Goal: Task Accomplishment & Management: Manage account settings

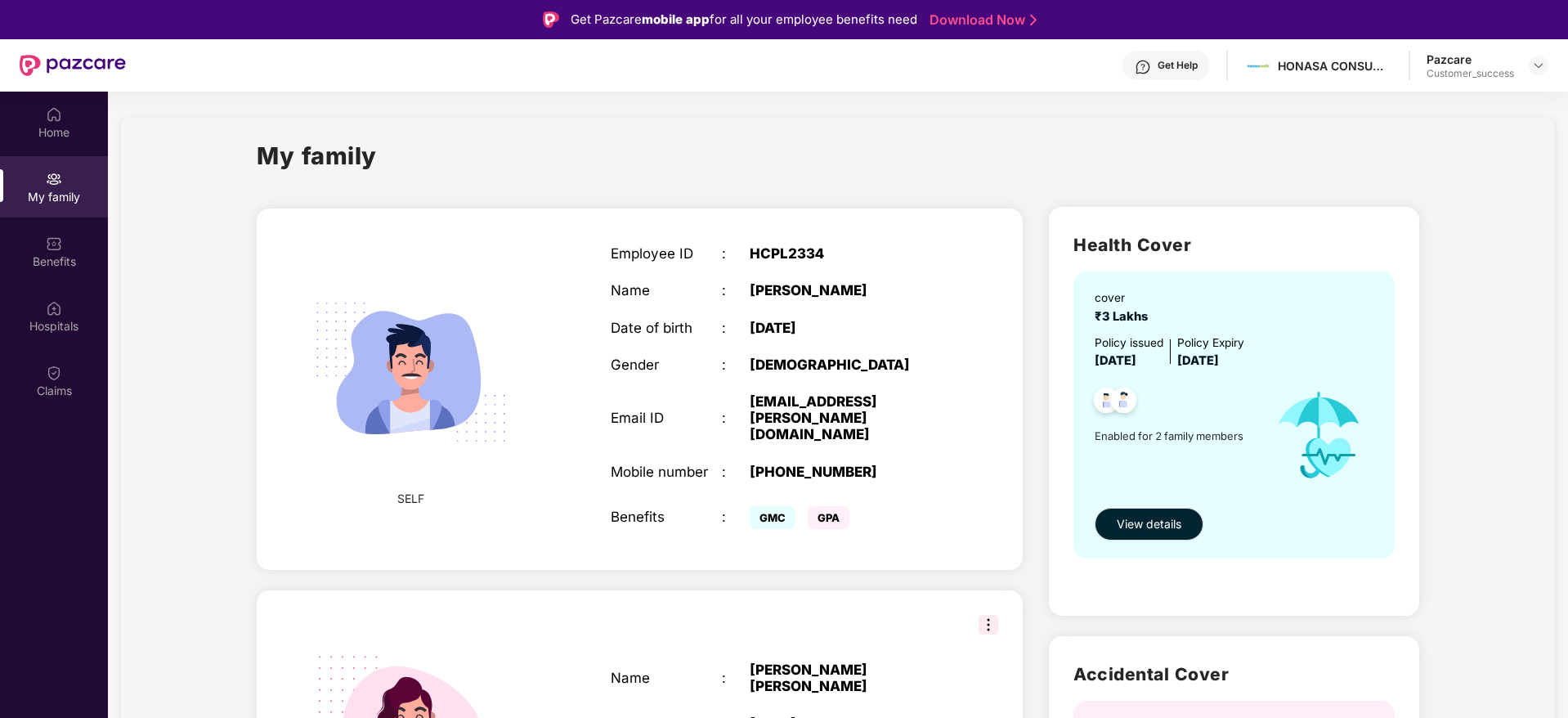
click at [1537, 59] on img at bounding box center [1538, 65] width 13 height 13
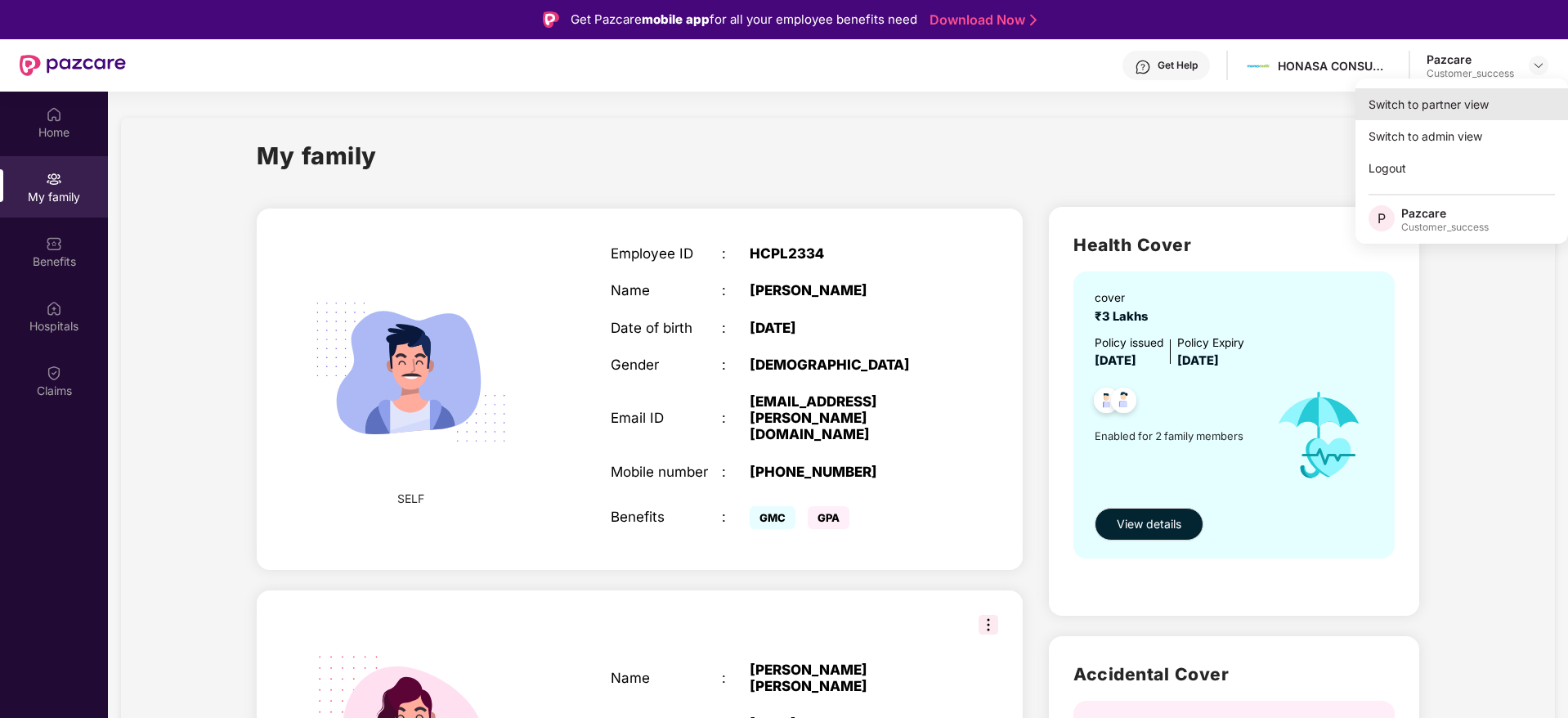
click at [1479, 105] on div "Switch to partner view" at bounding box center [1462, 104] width 213 height 32
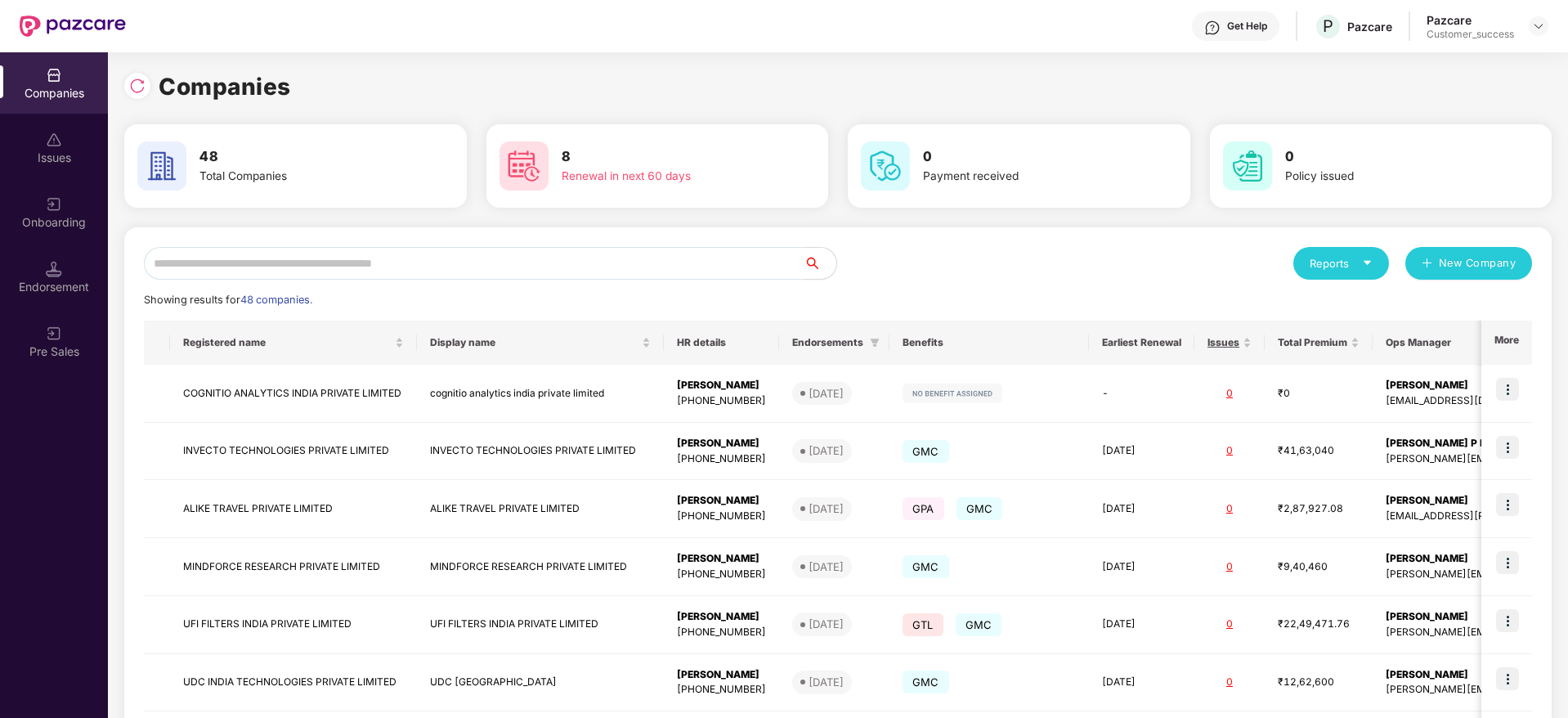
click at [407, 279] on input "text" at bounding box center [473, 263] width 660 height 33
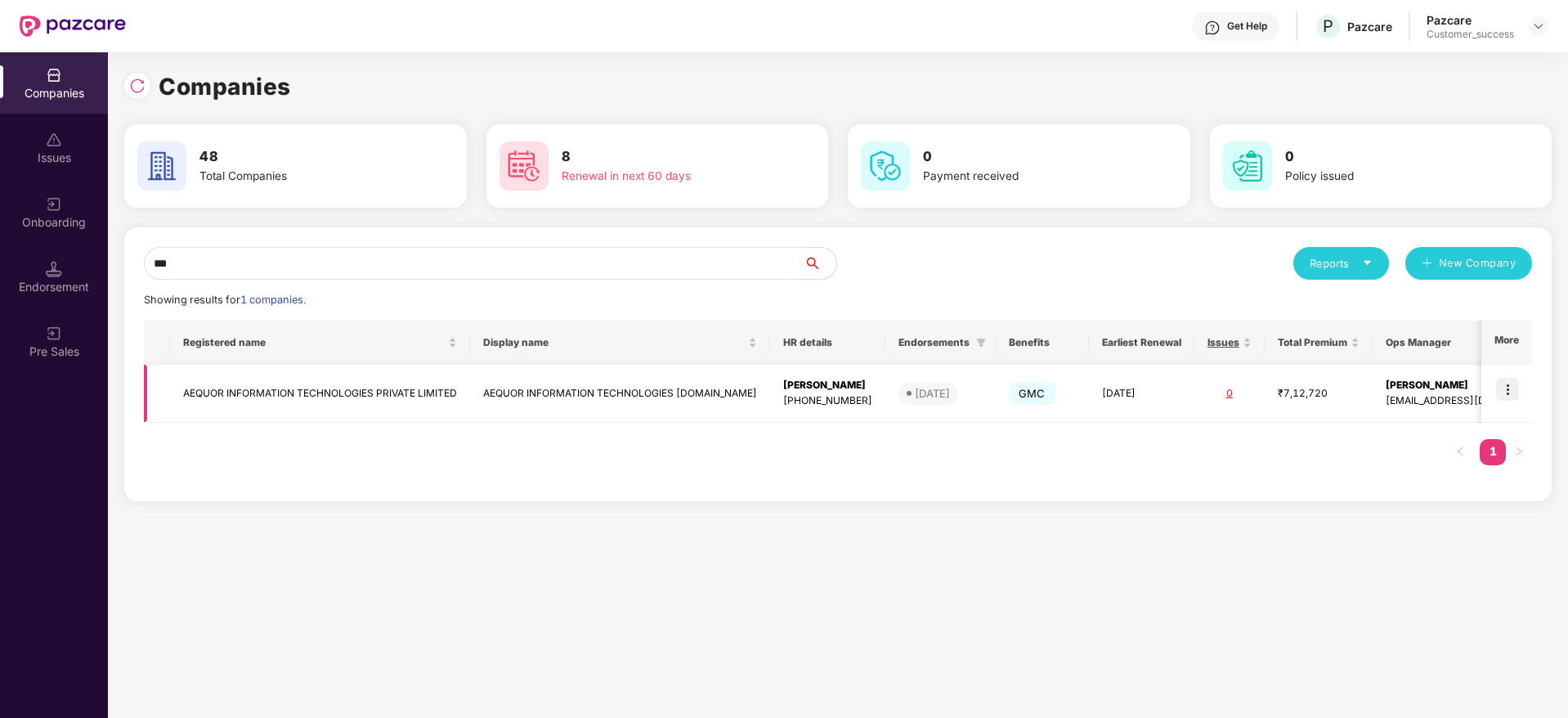
type input "***"
click at [1507, 386] on img at bounding box center [1508, 389] width 23 height 23
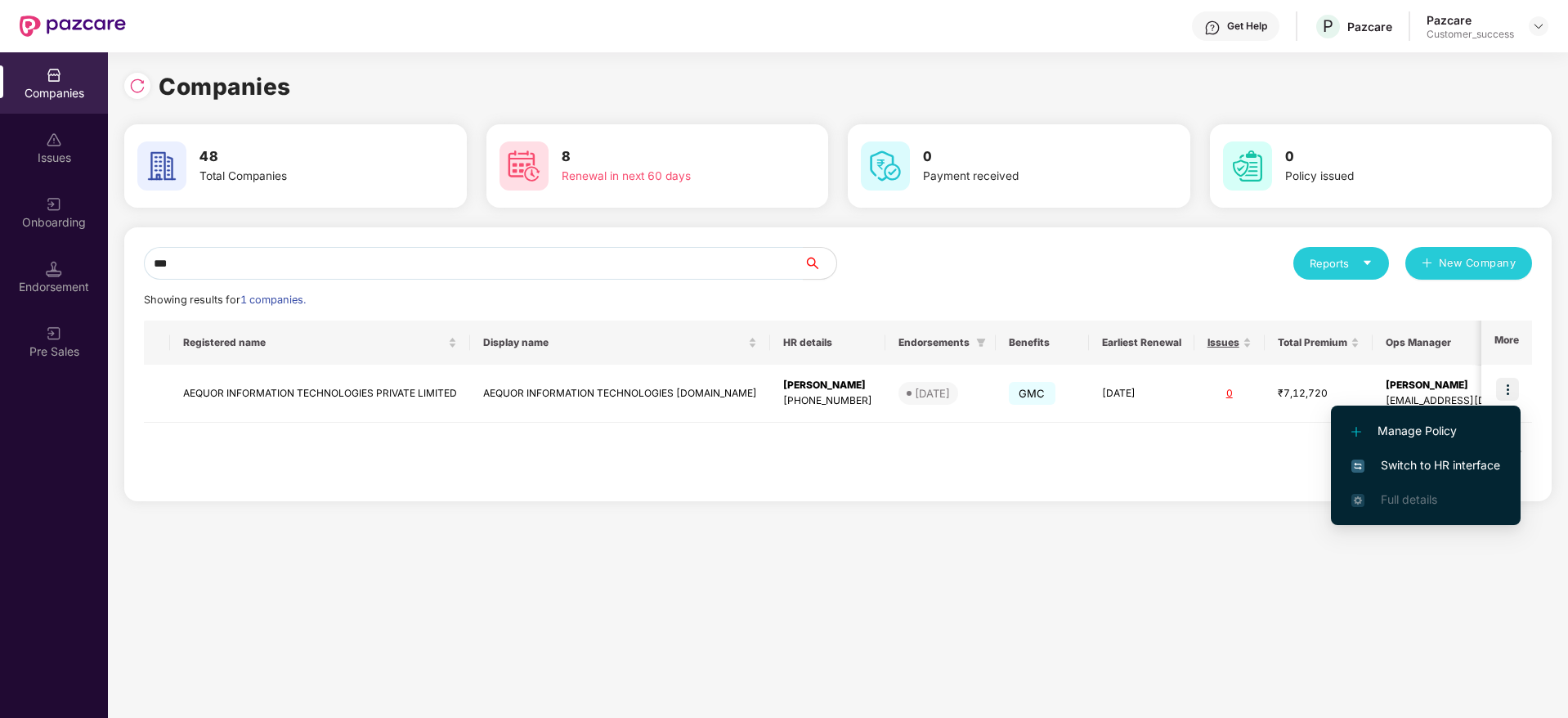
click at [1421, 459] on span "Switch to HR interface" at bounding box center [1426, 464] width 149 height 18
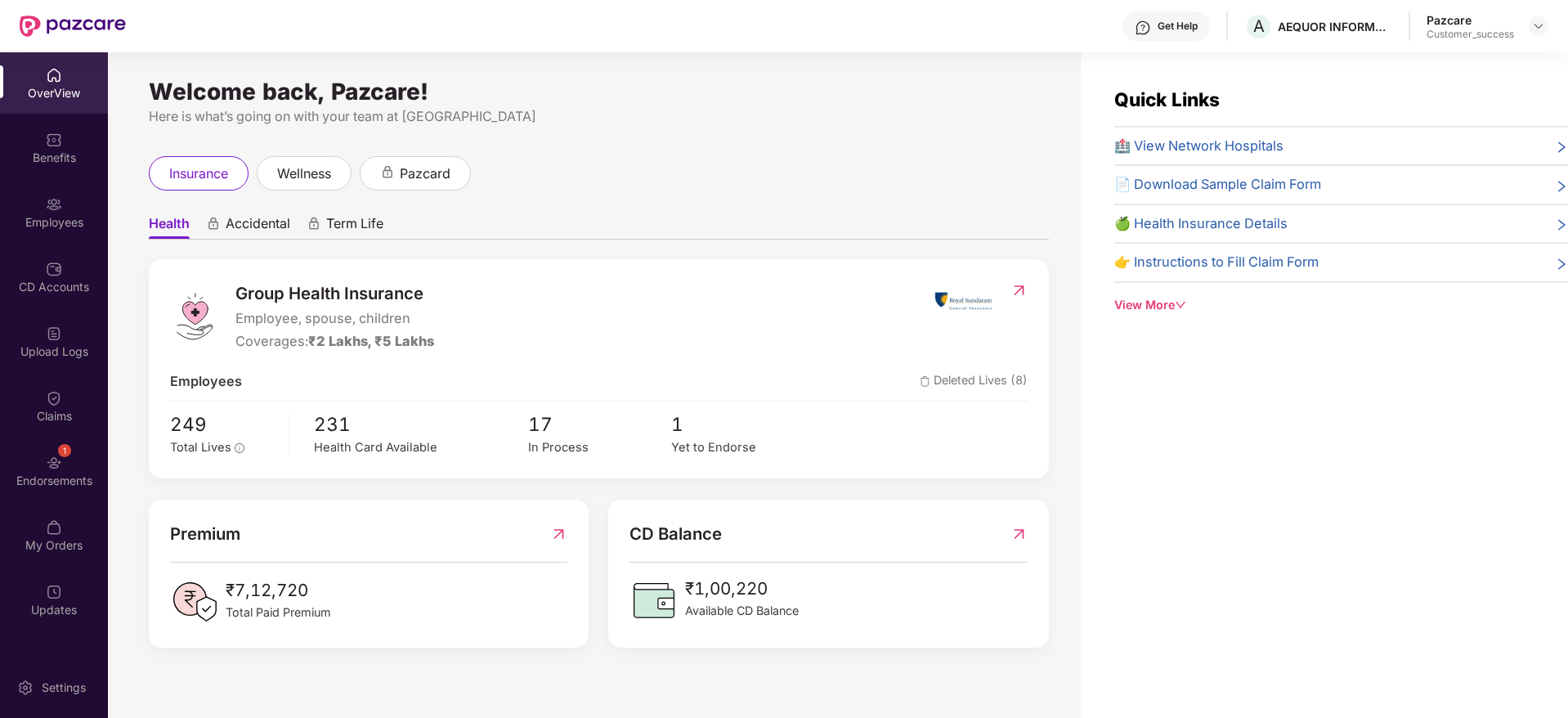
click at [57, 205] on img at bounding box center [54, 204] width 17 height 17
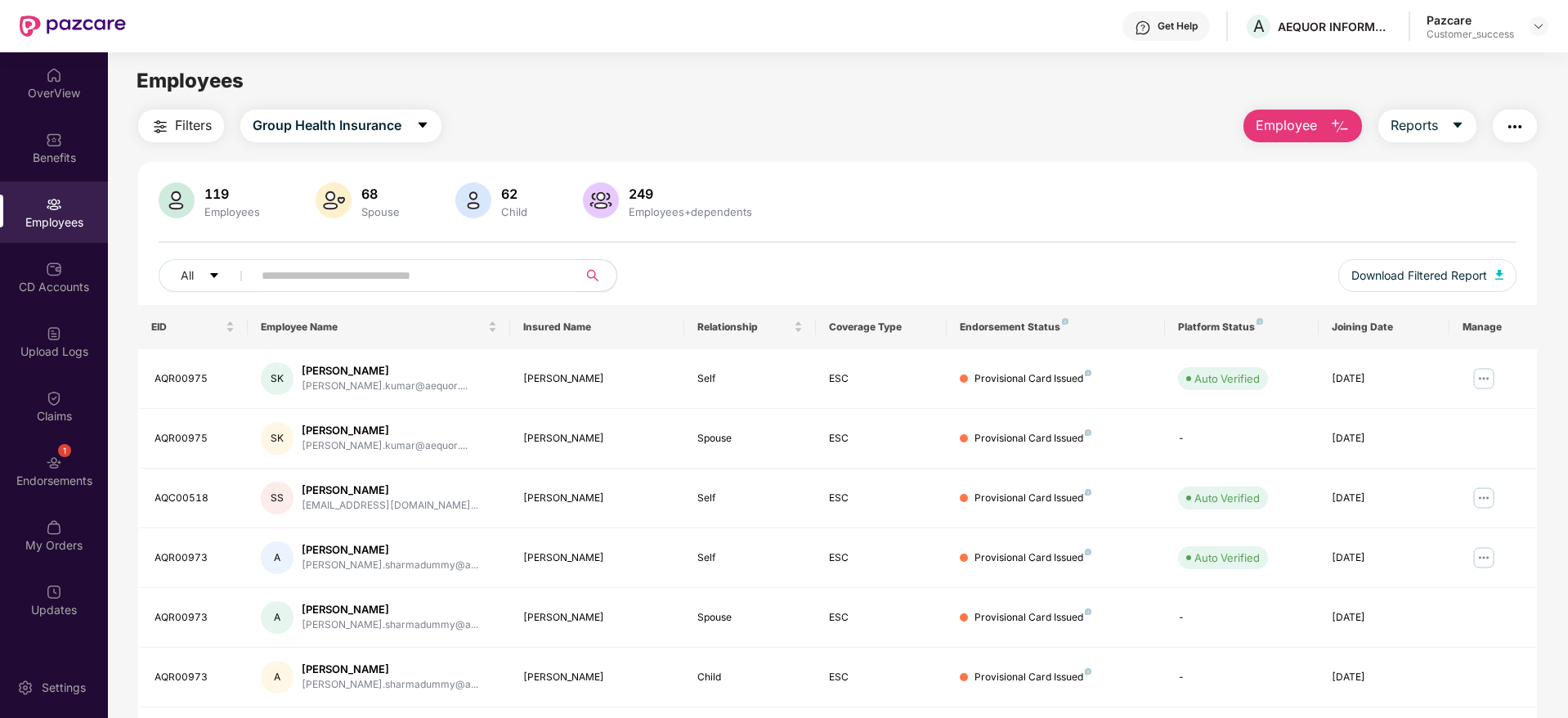
click at [176, 147] on div "Filters Group Health Insurance Employee Reports 119 Employees 68 Spouse 62 Chil…" at bounding box center [838, 557] width 1399 height 895
click at [174, 132] on button "Filters" at bounding box center [181, 126] width 85 height 33
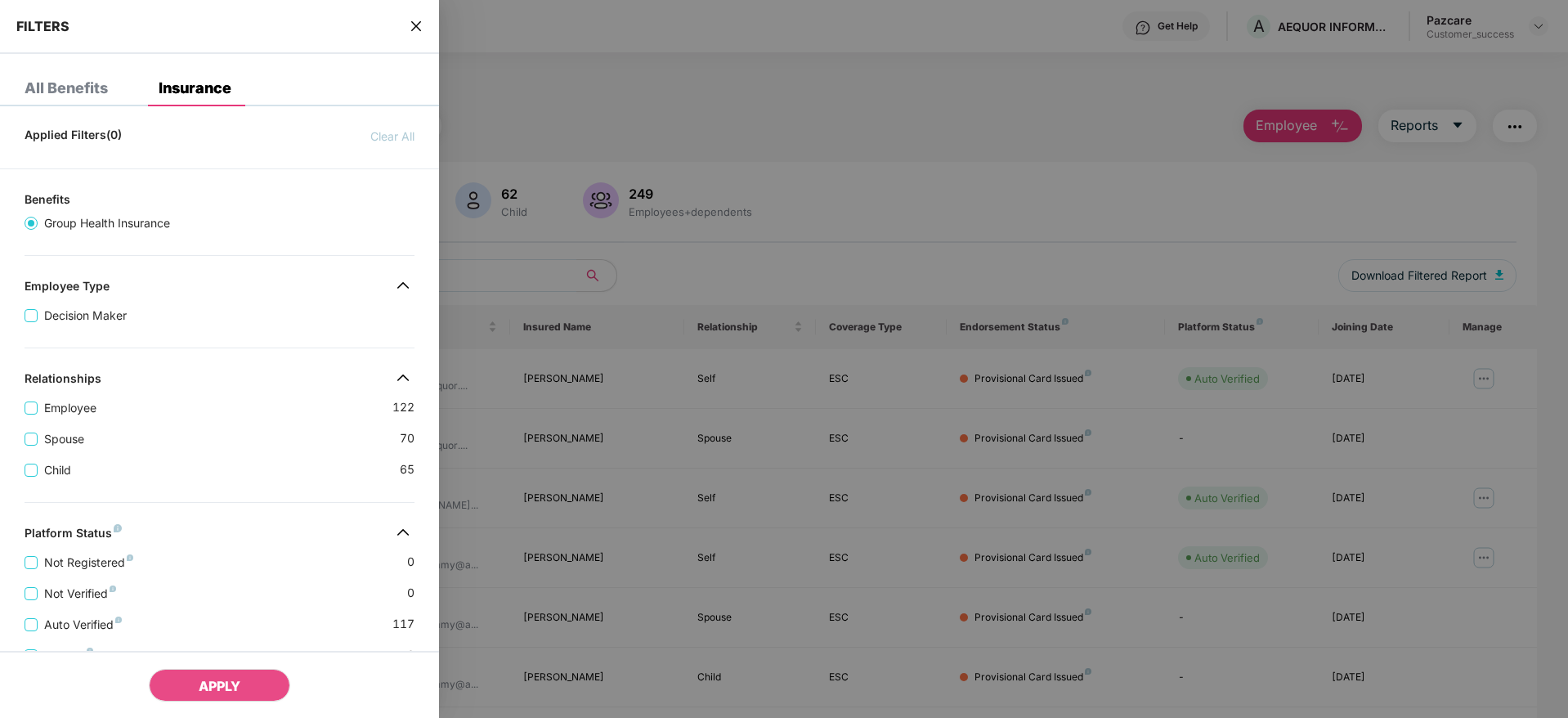
click at [201, 465] on div "Child [DEMOGRAPHIC_DATA]" at bounding box center [219, 464] width 390 height 31
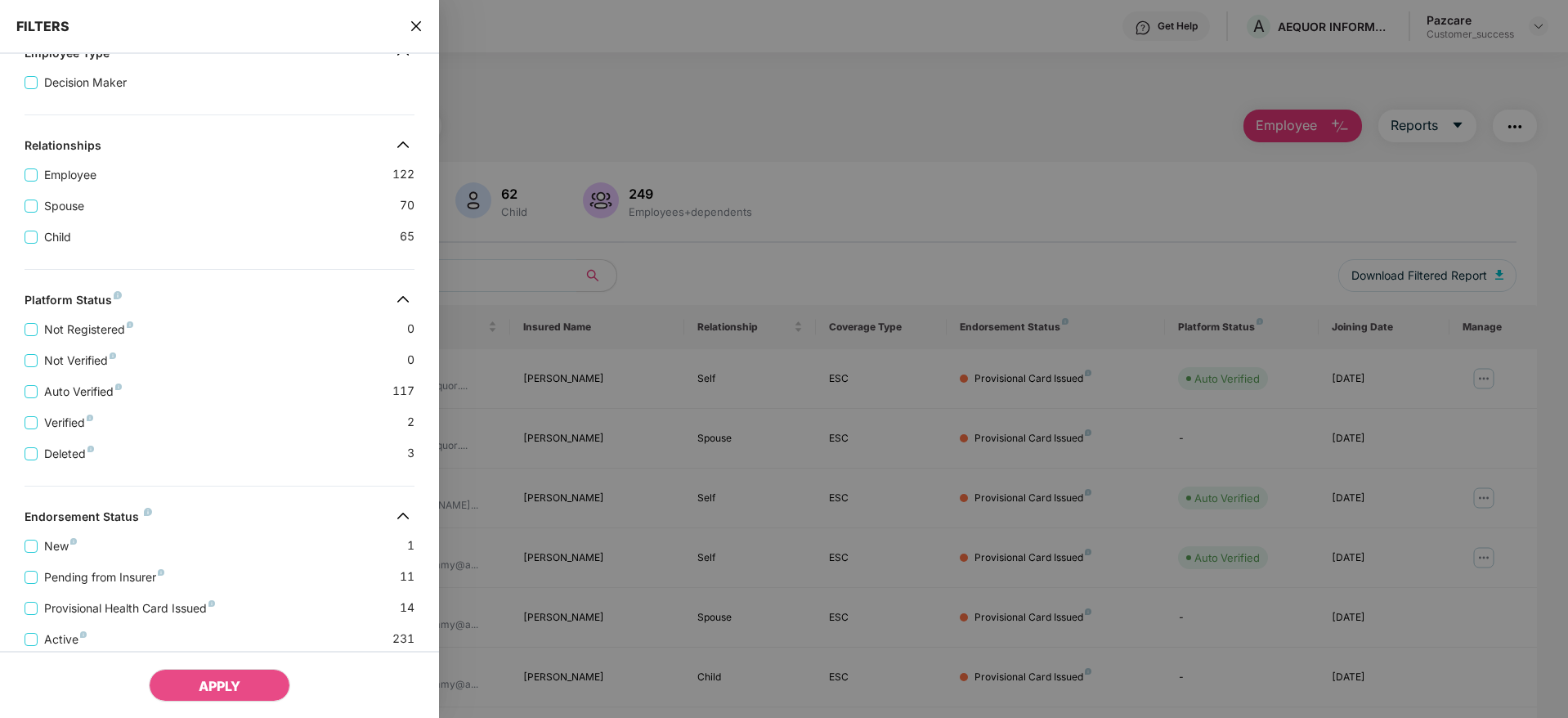
scroll to position [317, 0]
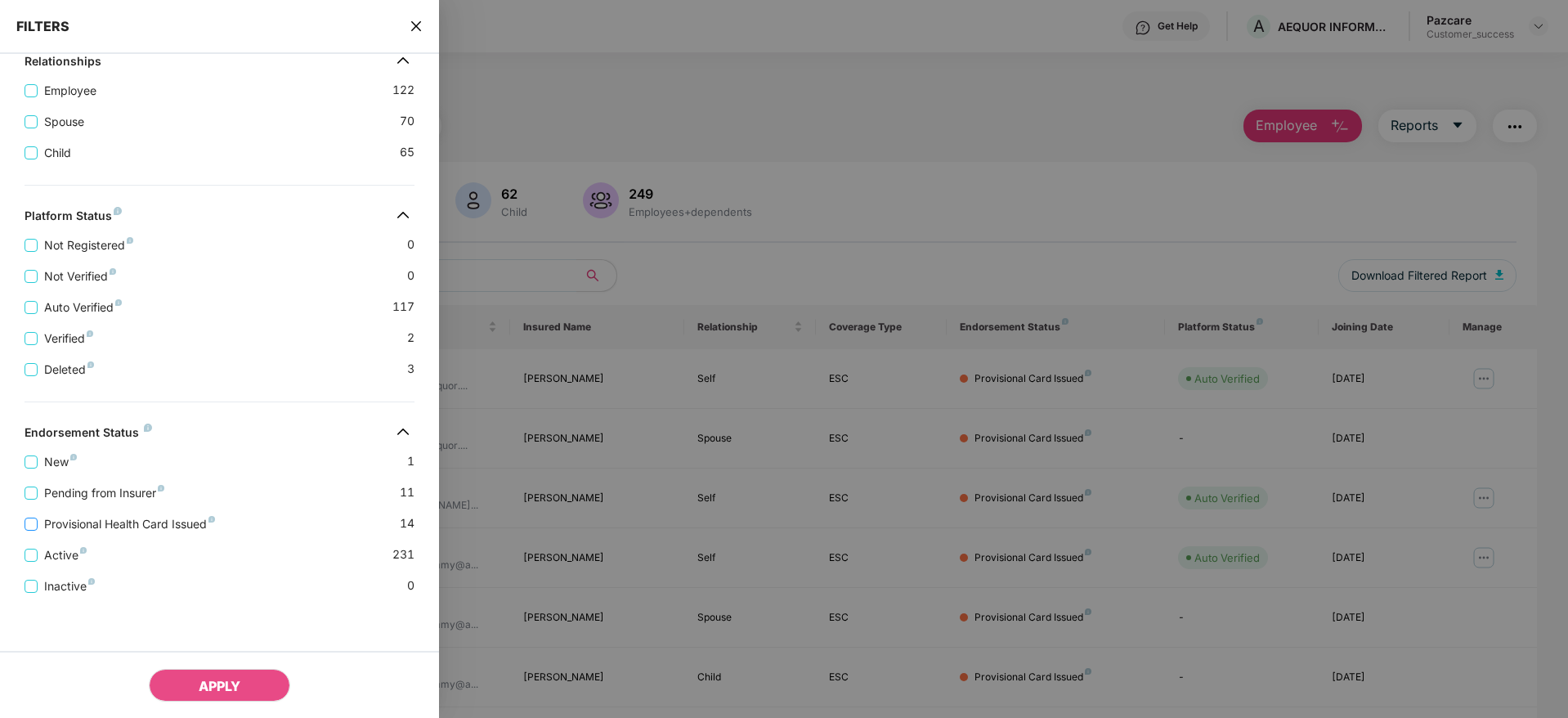
click at [73, 529] on span "Provisional Health Card Issued" at bounding box center [129, 524] width 184 height 18
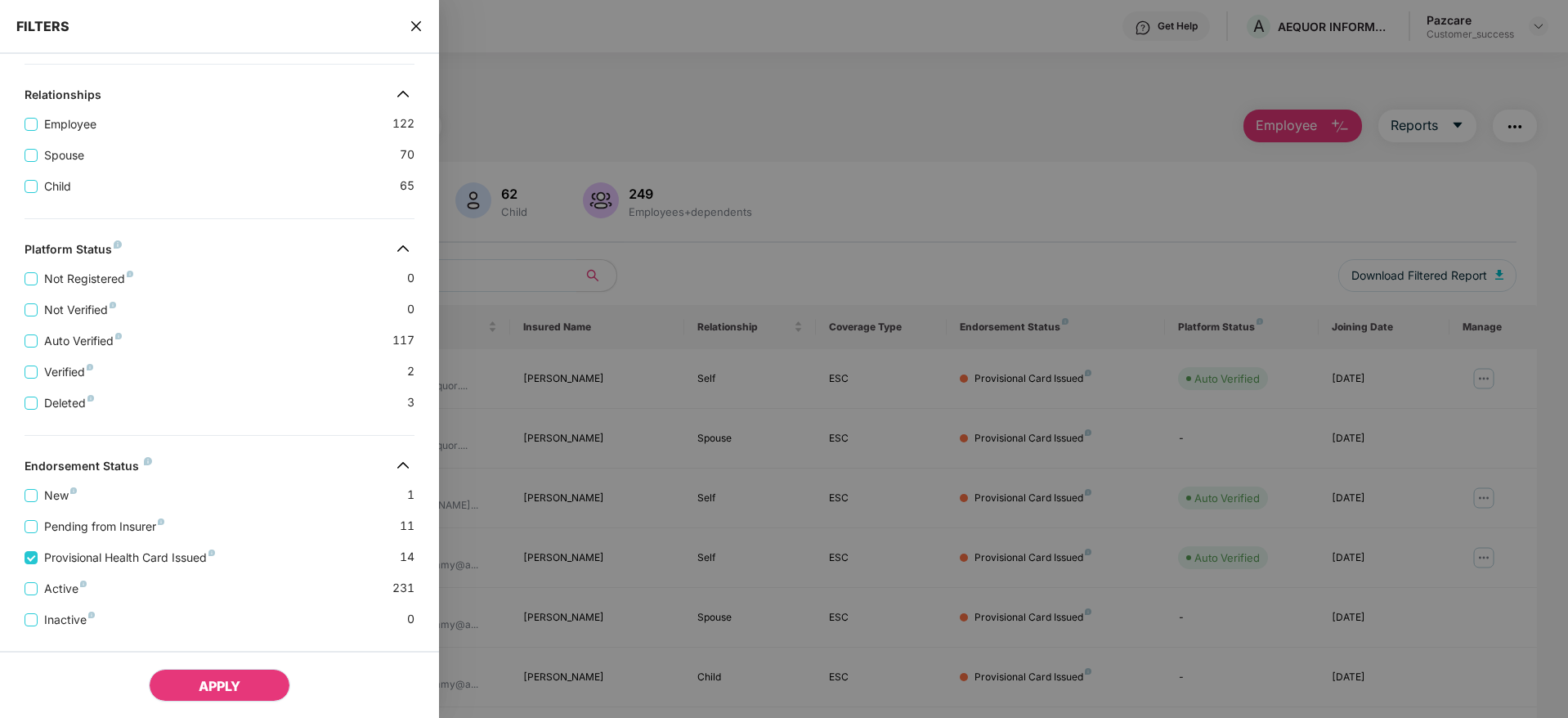
click at [237, 679] on span "APPLY" at bounding box center [220, 686] width 42 height 17
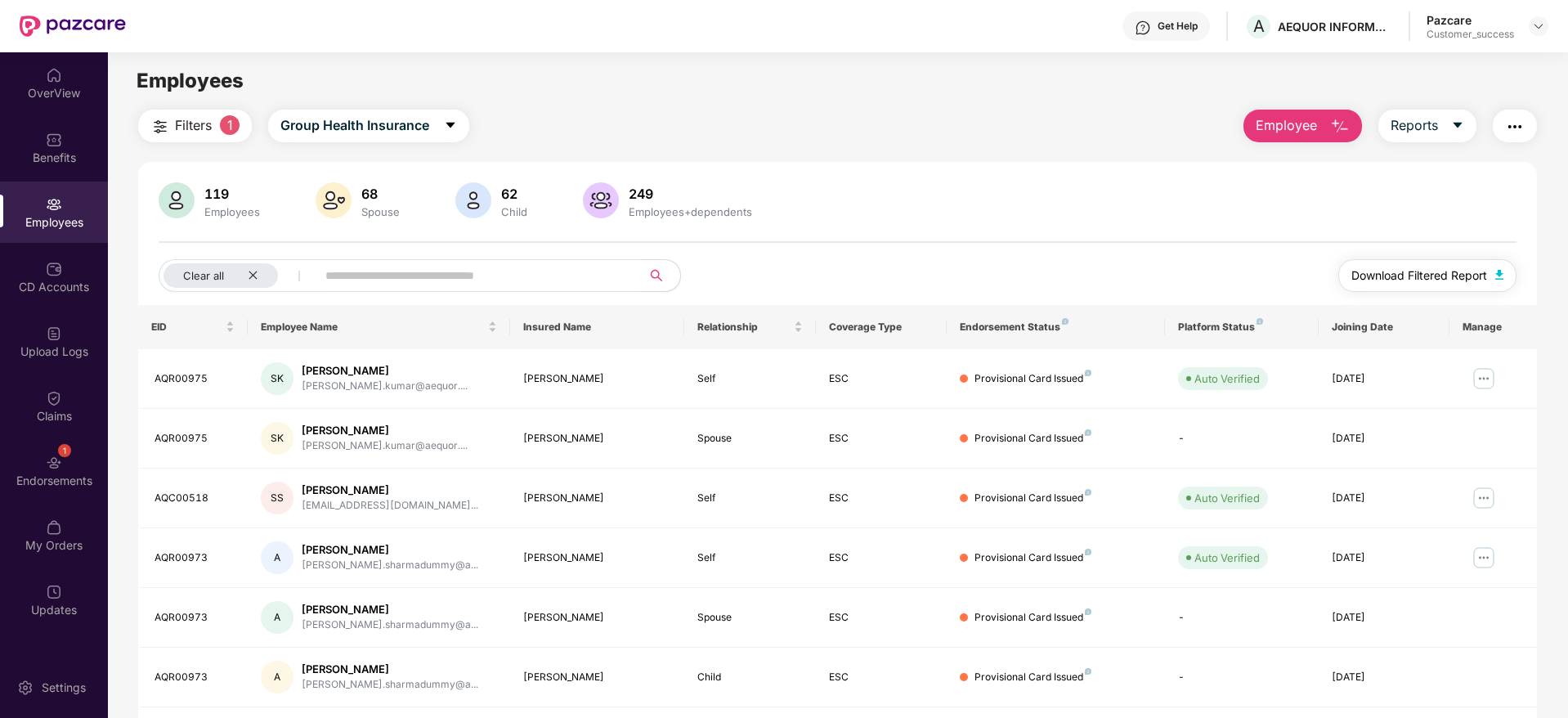
click at [1447, 279] on span "Download Filtered Report" at bounding box center [1420, 275] width 136 height 18
click at [221, 131] on button "Filters 1" at bounding box center [195, 126] width 113 height 33
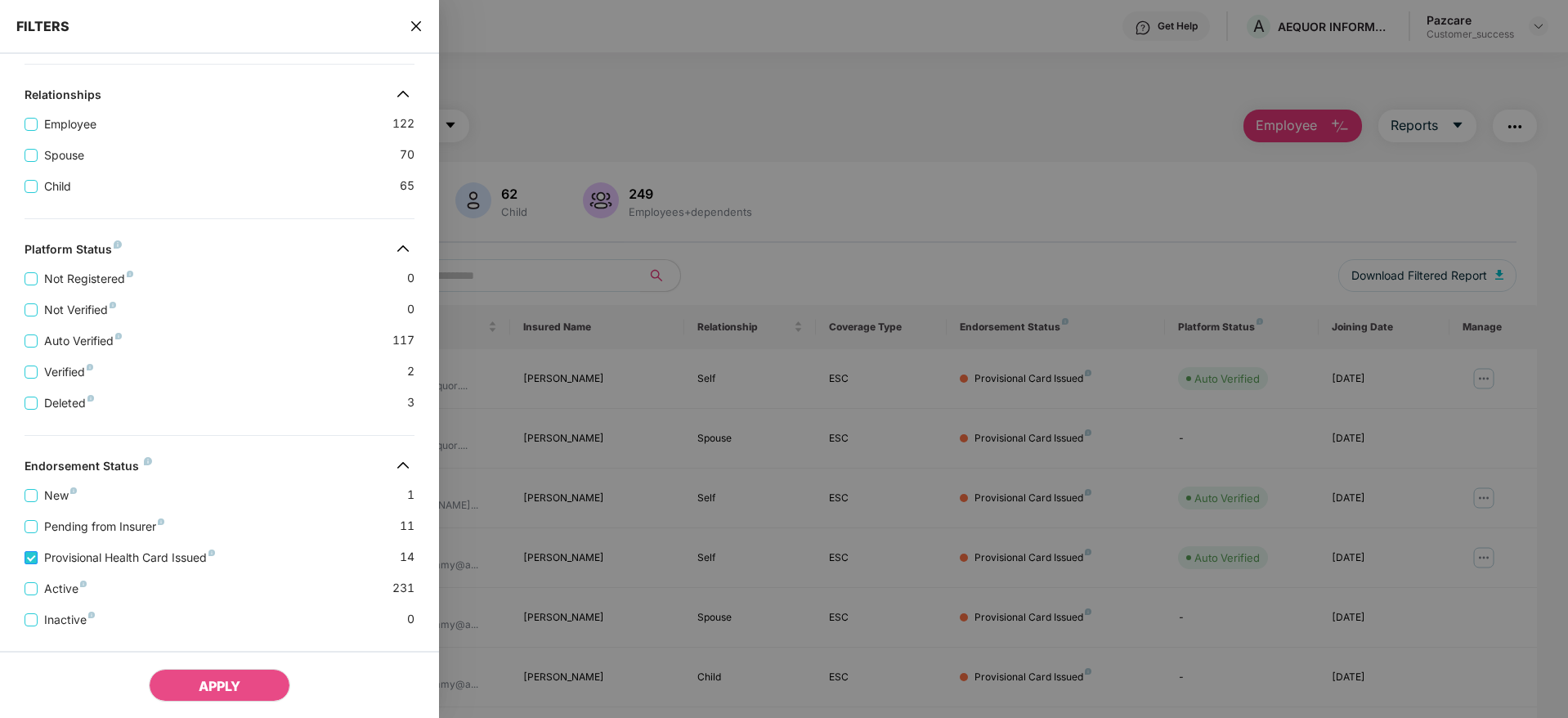
click at [98, 549] on span "Provisional Health Card Issued" at bounding box center [129, 557] width 184 height 18
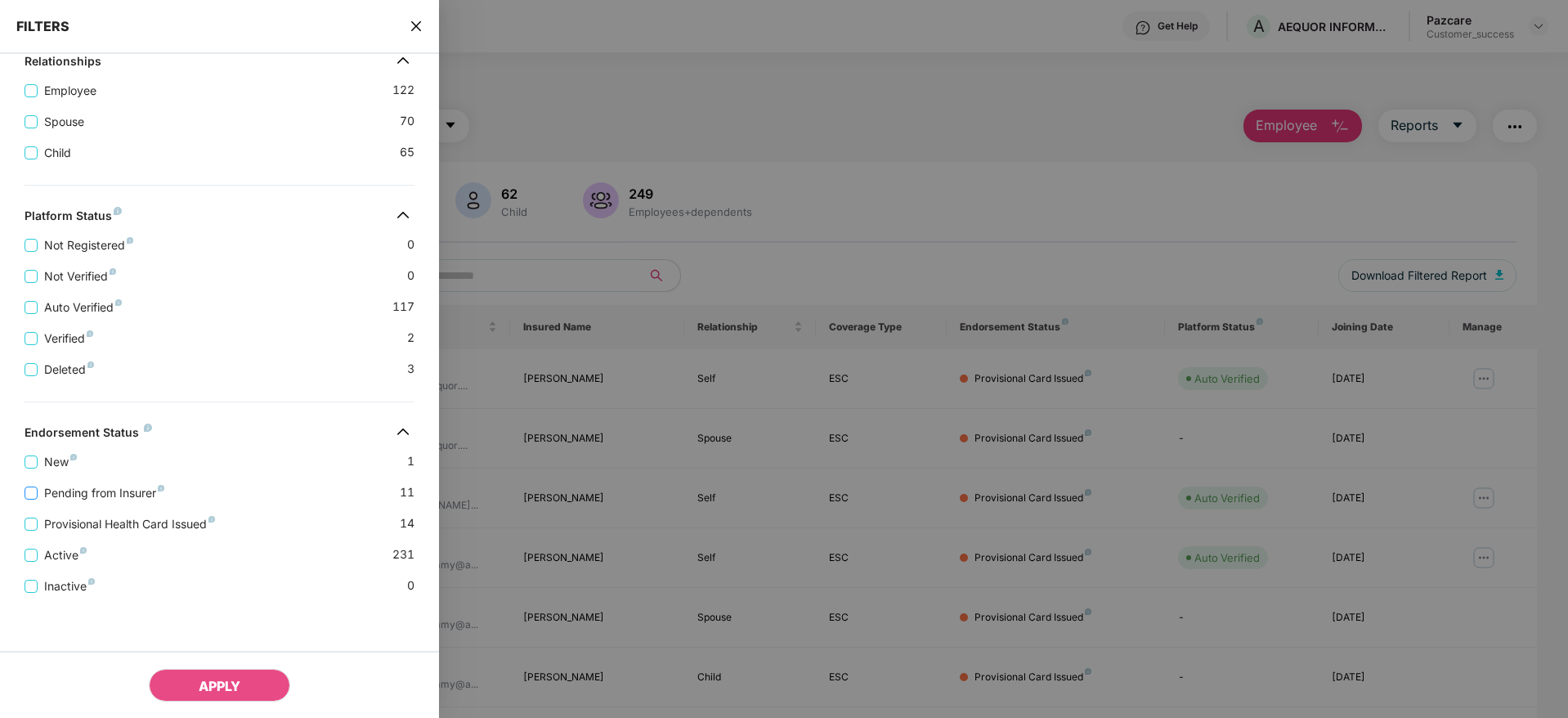
click at [58, 496] on span "Pending from Insurer" at bounding box center [104, 492] width 133 height 18
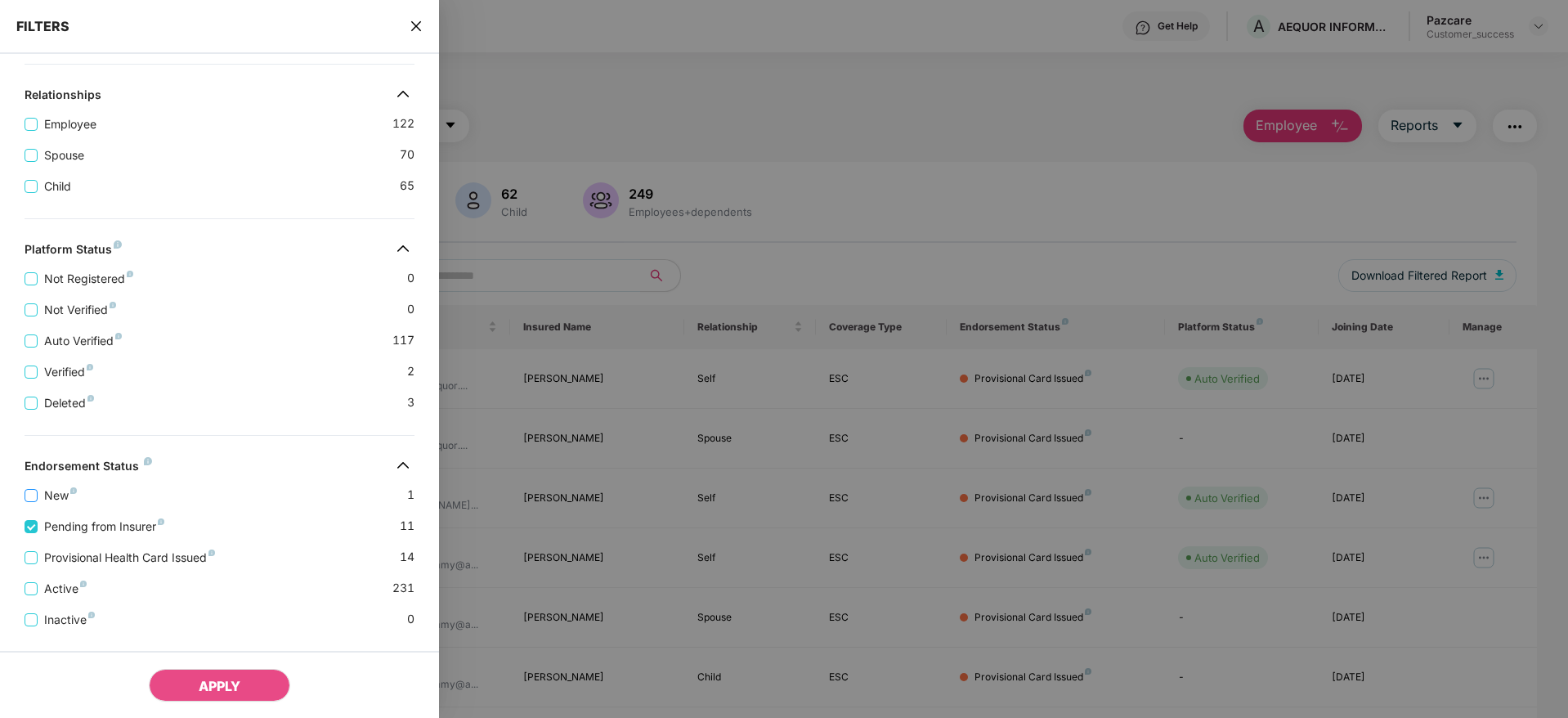
click at [58, 492] on span "New" at bounding box center [60, 495] width 46 height 18
click at [227, 686] on span "APPLY" at bounding box center [220, 686] width 42 height 17
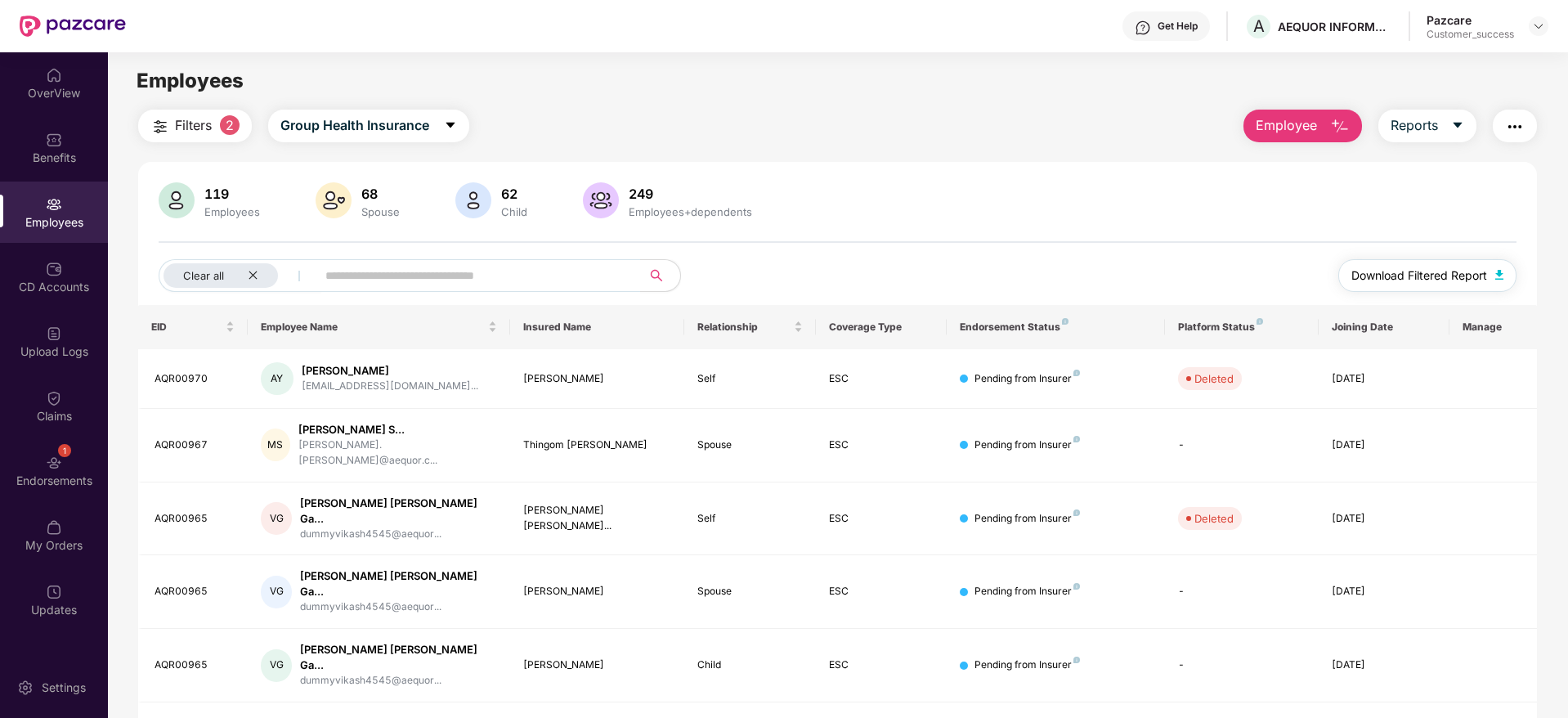
click at [1406, 276] on span "Download Filtered Report" at bounding box center [1420, 275] width 136 height 18
click at [343, 276] on input "text" at bounding box center [472, 275] width 294 height 24
click at [255, 274] on icon "close" at bounding box center [252, 274] width 8 height 8
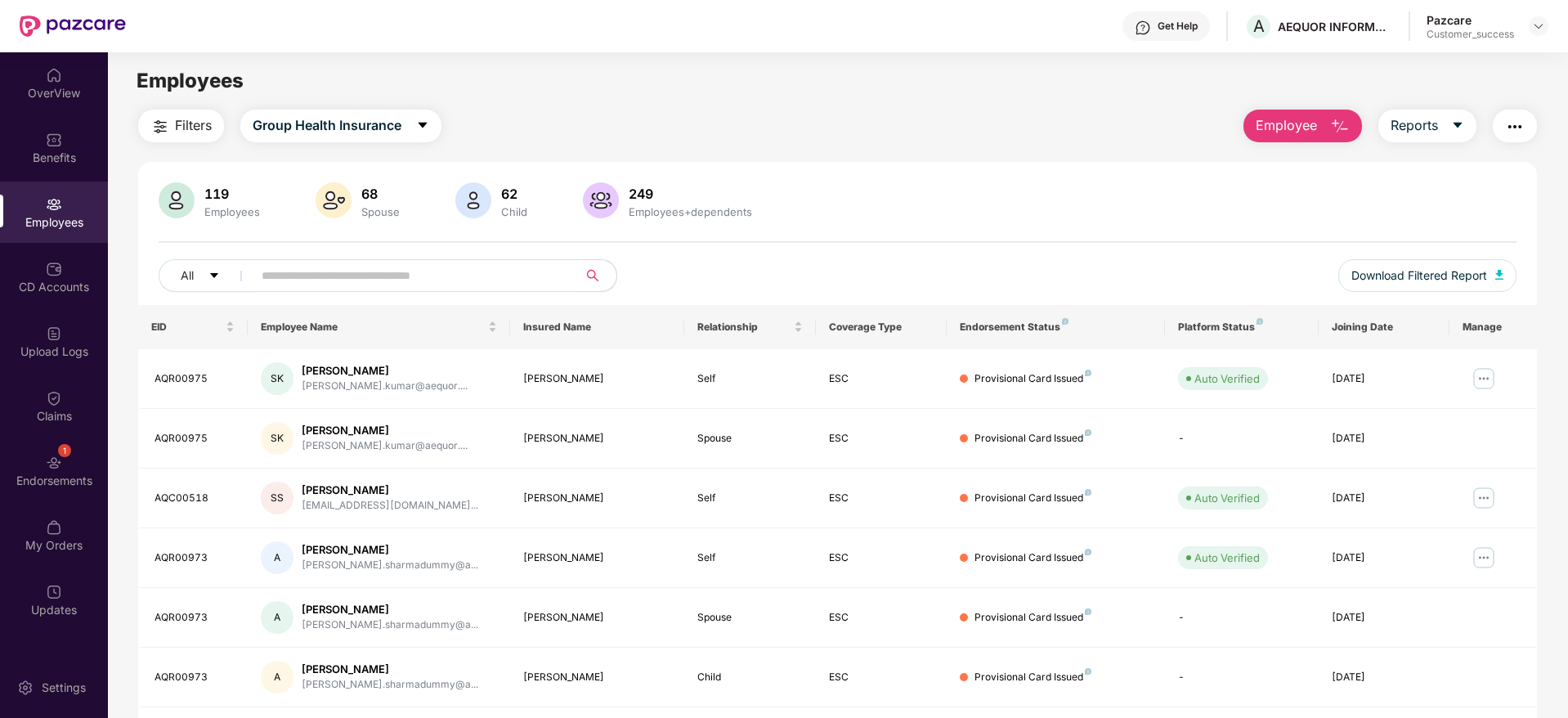
click at [334, 271] on input "text" at bounding box center [408, 275] width 294 height 24
paste input "**********"
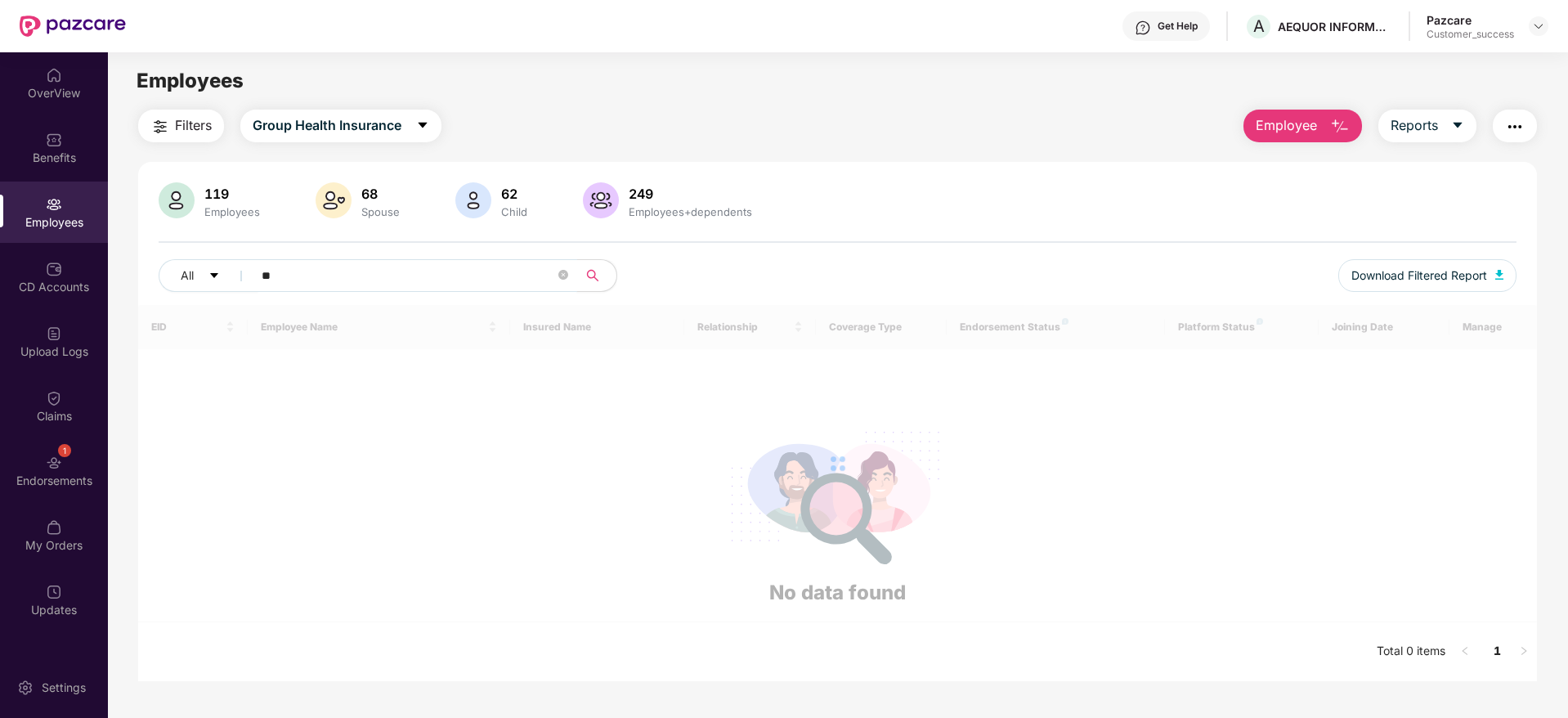
type input "*"
click at [189, 119] on span "Filters" at bounding box center [193, 125] width 37 height 20
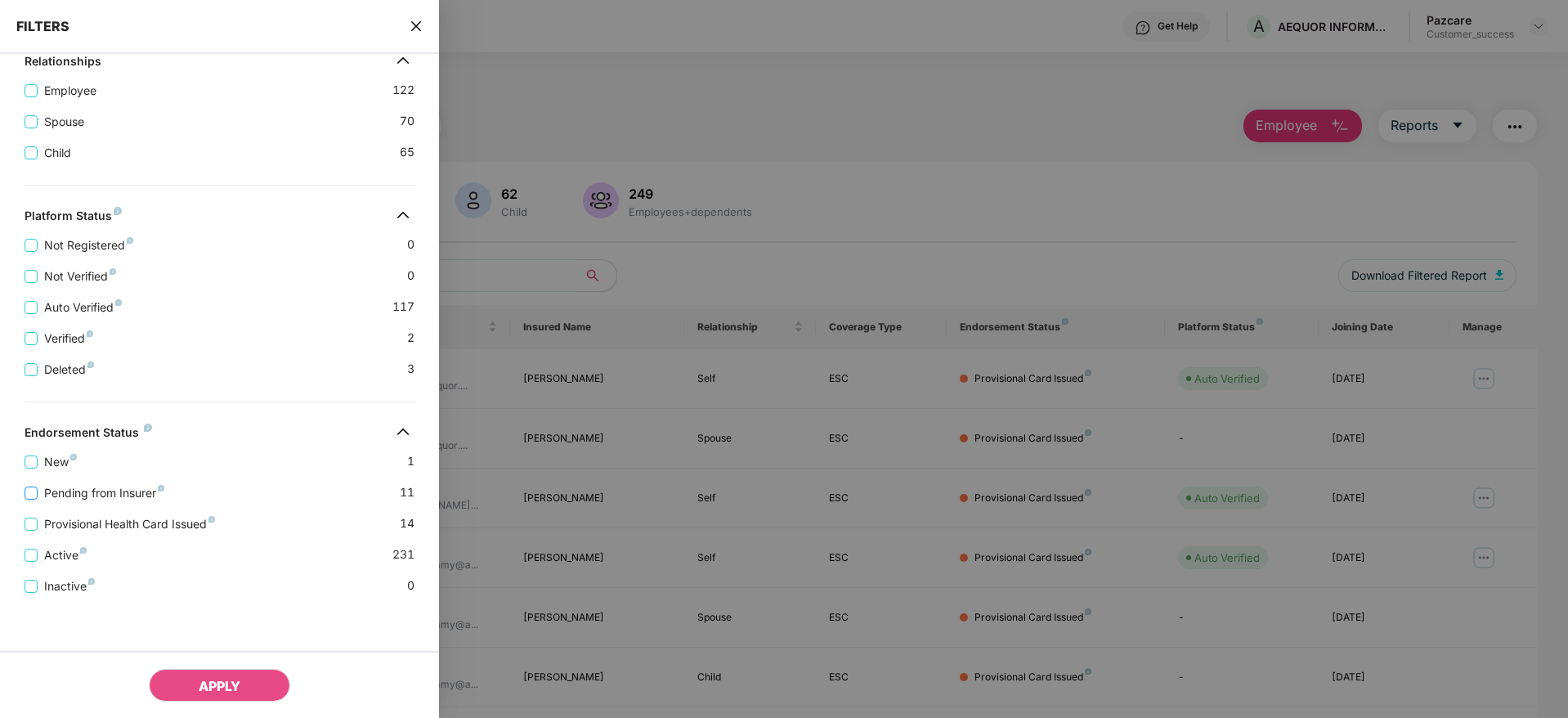
click at [96, 497] on span "Pending from Insurer" at bounding box center [104, 492] width 133 height 18
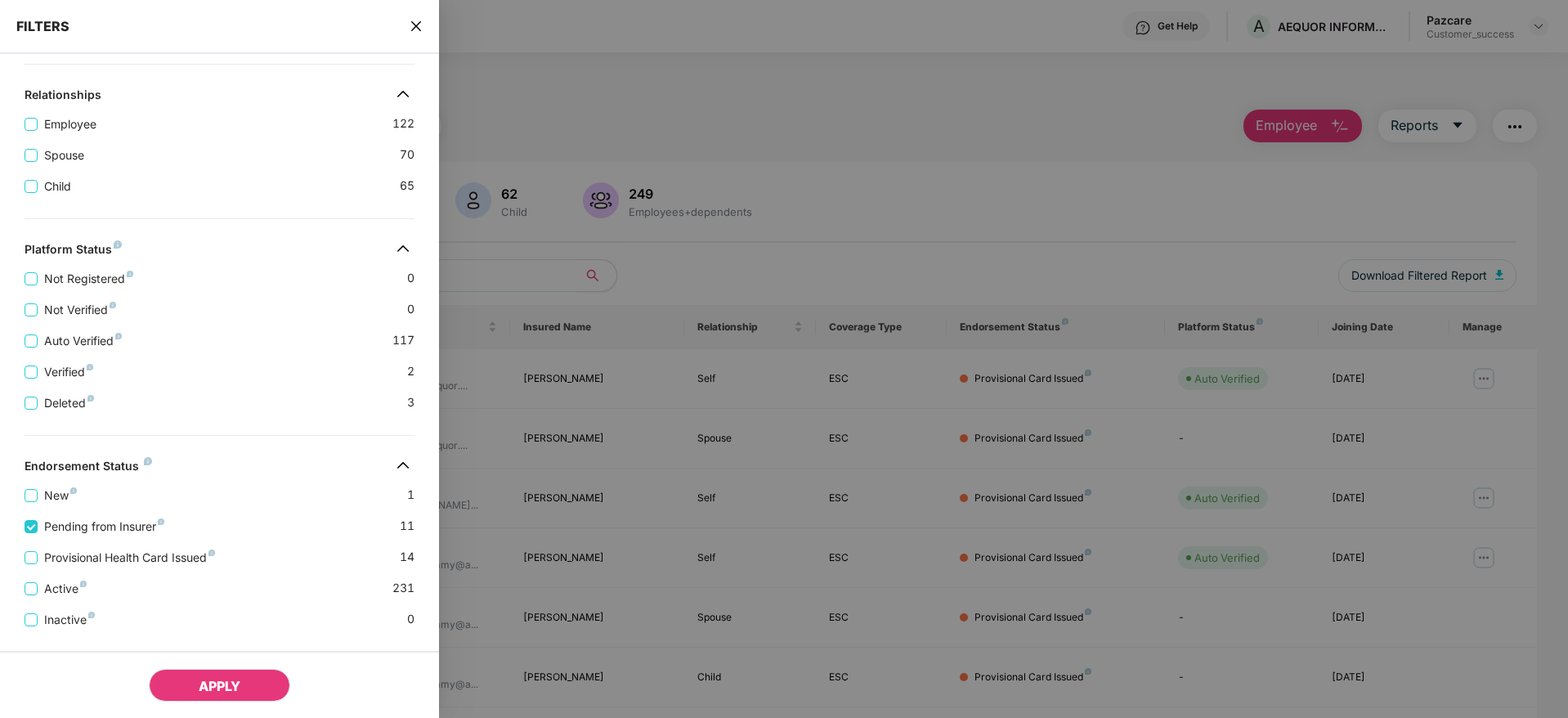
click at [196, 687] on button "APPLY" at bounding box center [220, 685] width 141 height 33
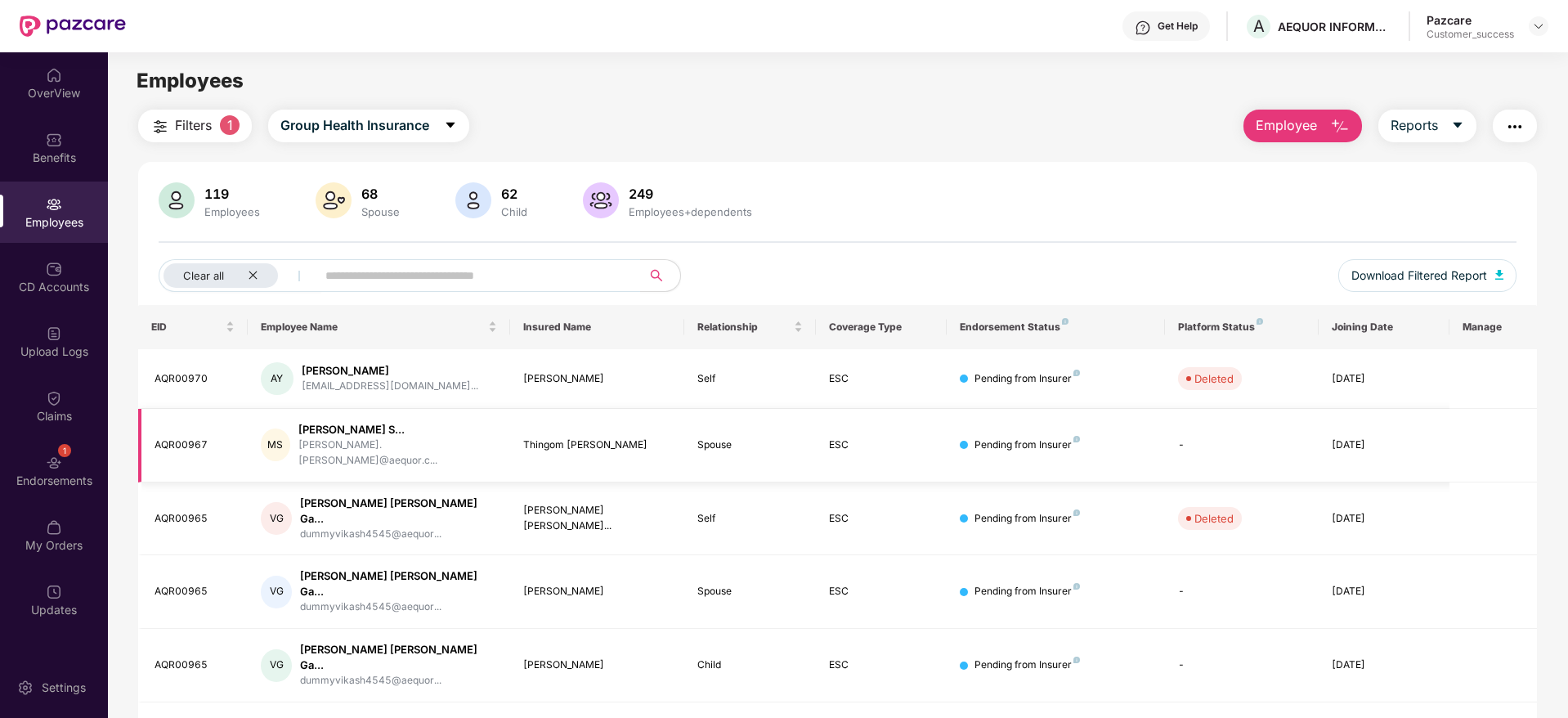
click at [521, 433] on td "Thingom [PERSON_NAME]" at bounding box center [597, 445] width 175 height 73
drag, startPoint x: 521, startPoint y: 433, endPoint x: 683, endPoint y: 447, distance: 162.6
click at [683, 447] on tr "AQR00967 [PERSON_NAME] S... [PERSON_NAME].[PERSON_NAME]@aequor.c... Thingom [PE…" at bounding box center [838, 445] width 1399 height 73
click at [642, 443] on div "Thingom [PERSON_NAME]" at bounding box center [597, 445] width 149 height 16
drag, startPoint x: 628, startPoint y: 436, endPoint x: 511, endPoint y: 438, distance: 117.0
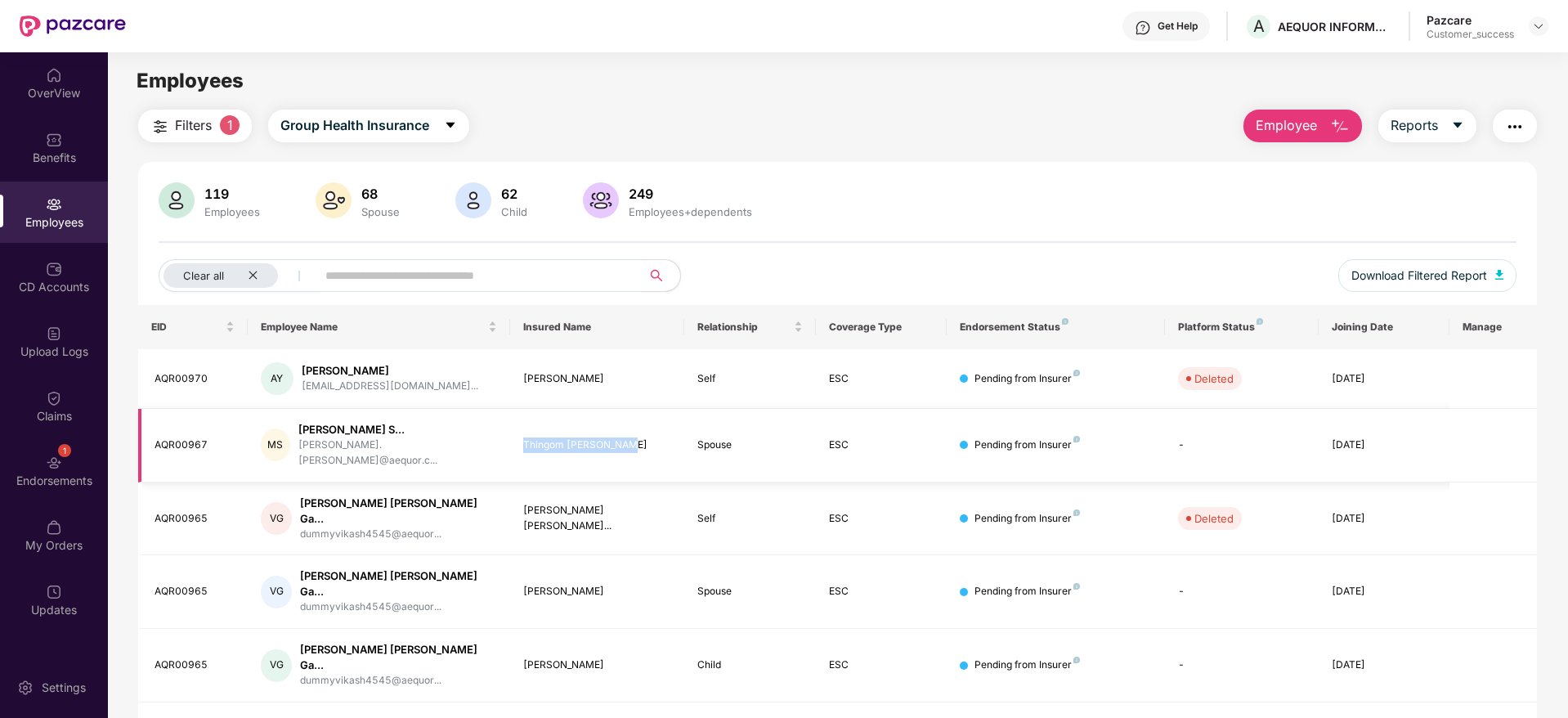
click at [511, 438] on td "Thingom [PERSON_NAME]" at bounding box center [597, 445] width 175 height 73
copy div "Thingom [PERSON_NAME]"
drag, startPoint x: 231, startPoint y: 448, endPoint x: 139, endPoint y: 438, distance: 92.5
click at [139, 438] on td "AQR00967" at bounding box center [193, 445] width 110 height 73
copy div "AQR00967"
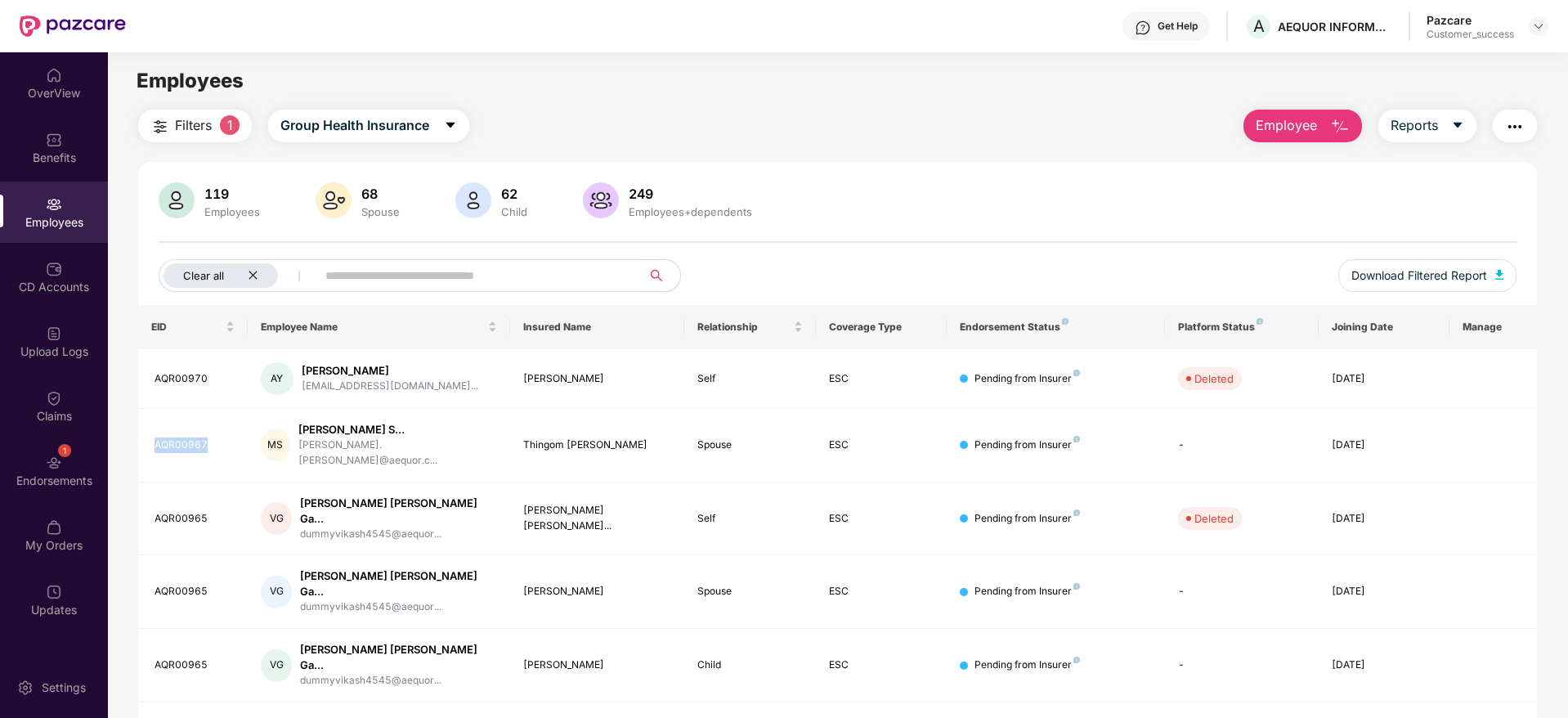
click at [258, 271] on div "Clear all" at bounding box center [221, 275] width 114 height 24
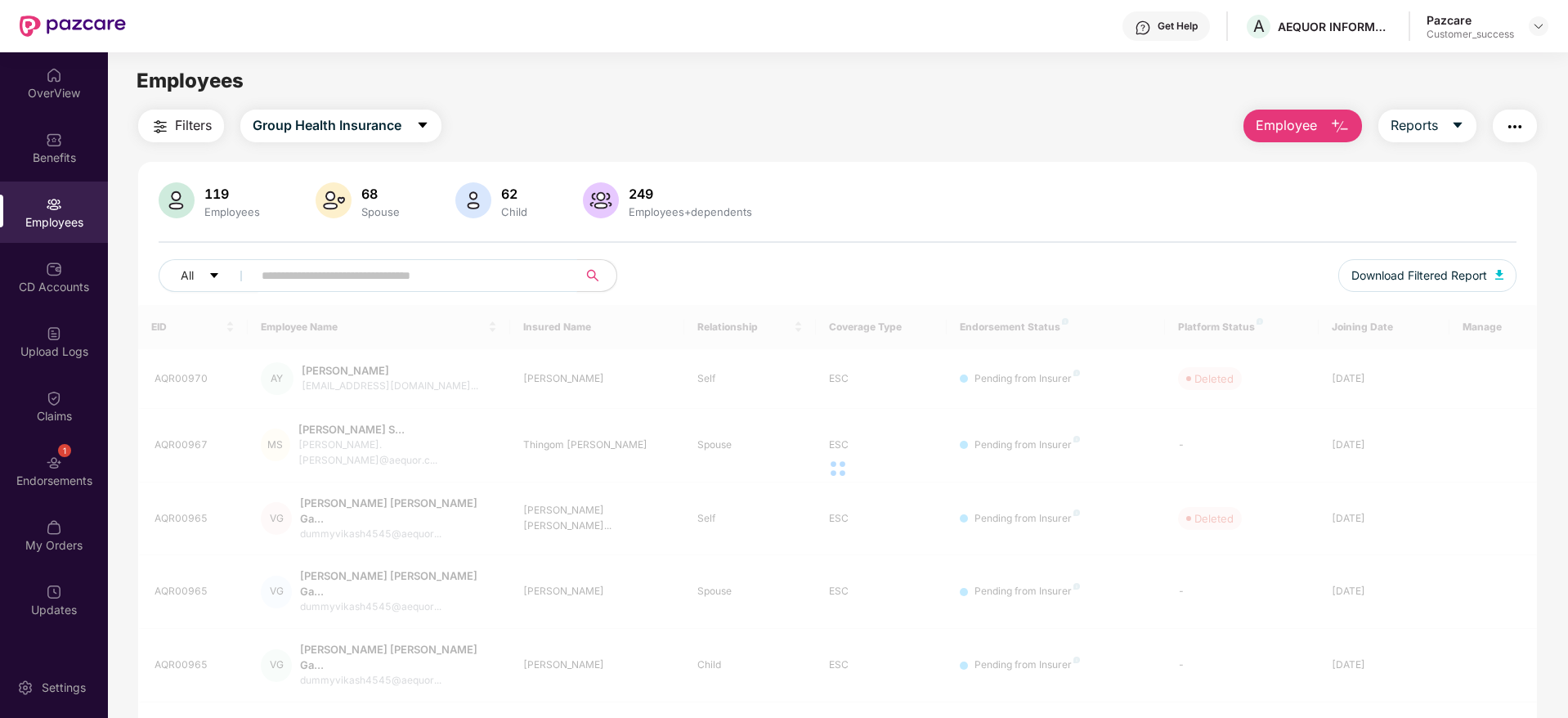
click at [320, 272] on input "text" at bounding box center [408, 275] width 294 height 24
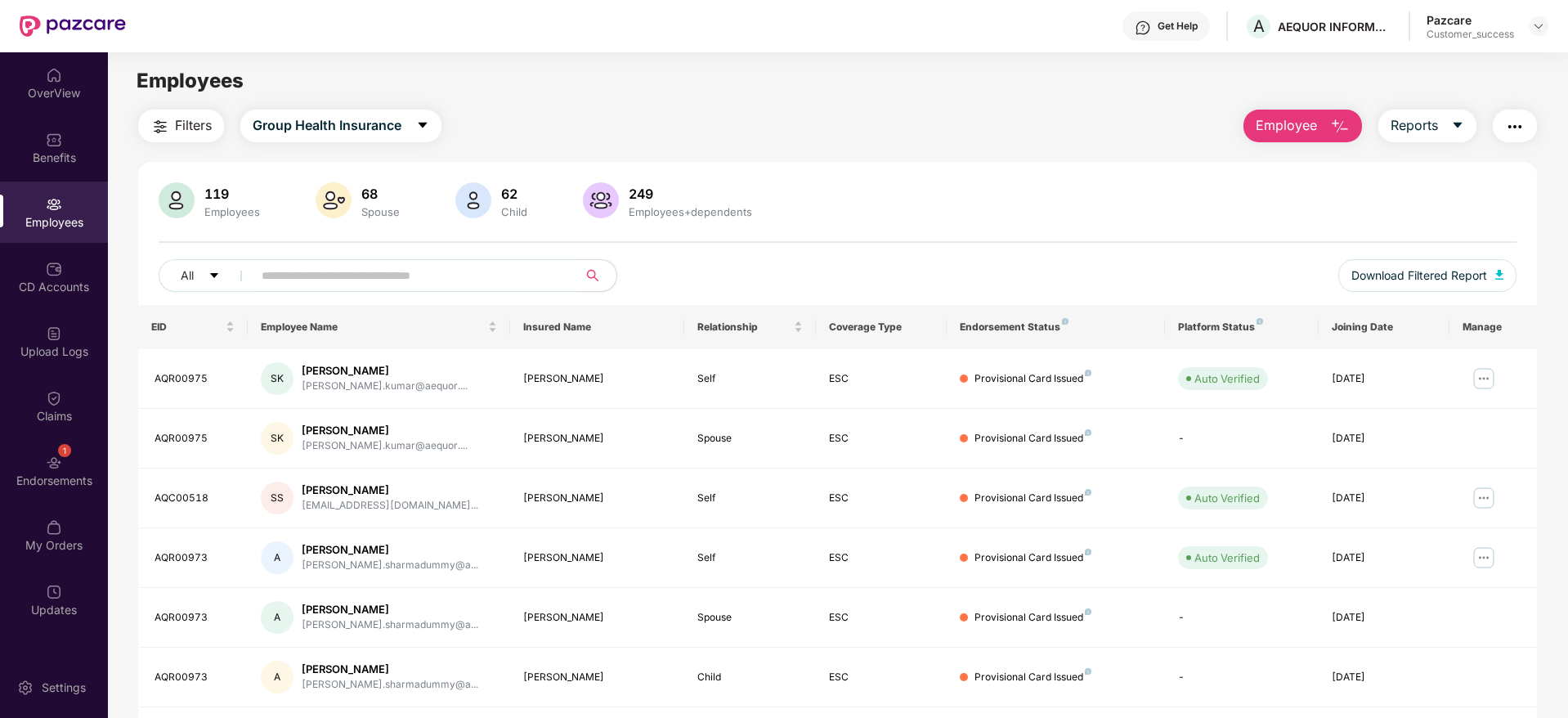
paste input "********"
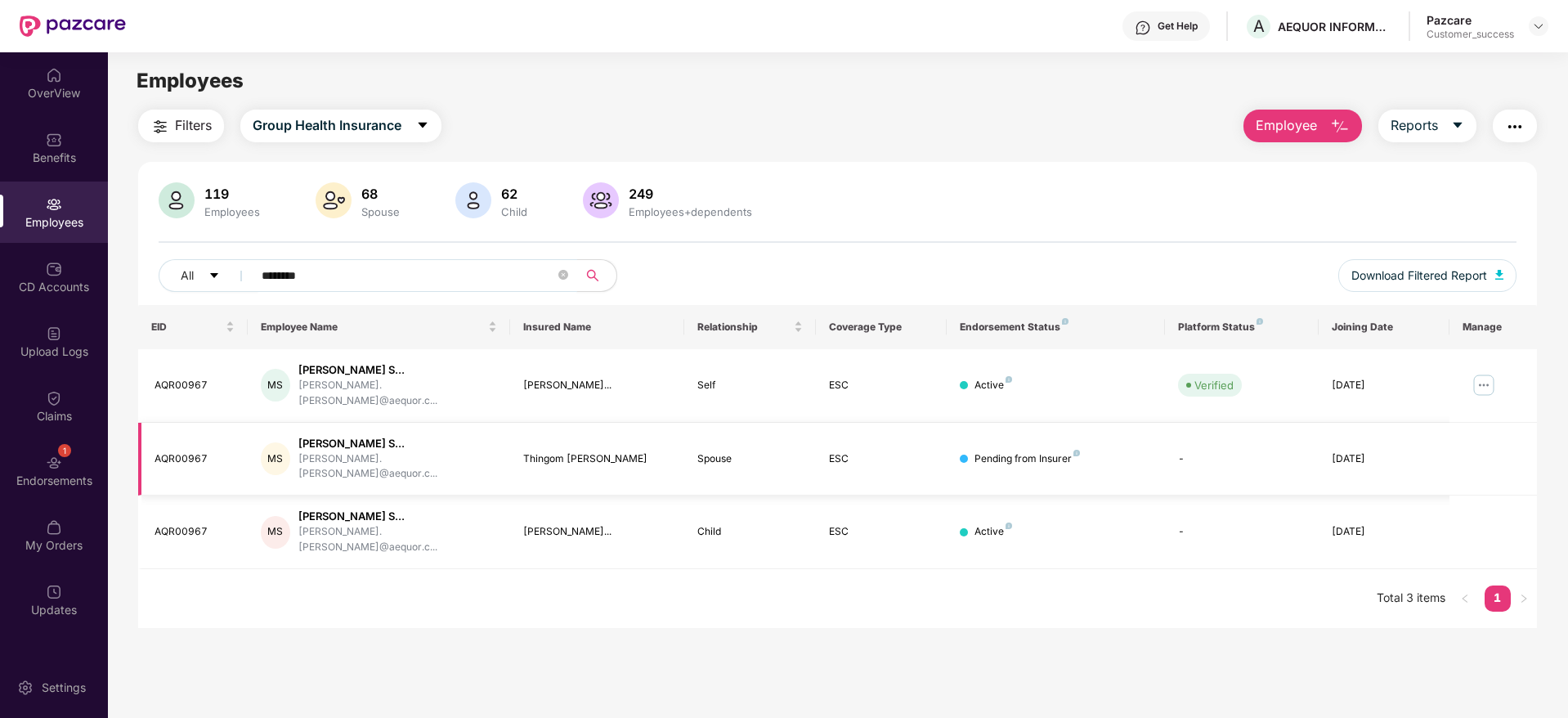
type input "********"
drag, startPoint x: 621, startPoint y: 437, endPoint x: 513, endPoint y: 442, distance: 108.1
click at [513, 442] on td "Thingom [PERSON_NAME]" at bounding box center [597, 459] width 175 height 73
copy div "Thingom [PERSON_NAME]"
click at [1539, 20] on img at bounding box center [1538, 26] width 13 height 13
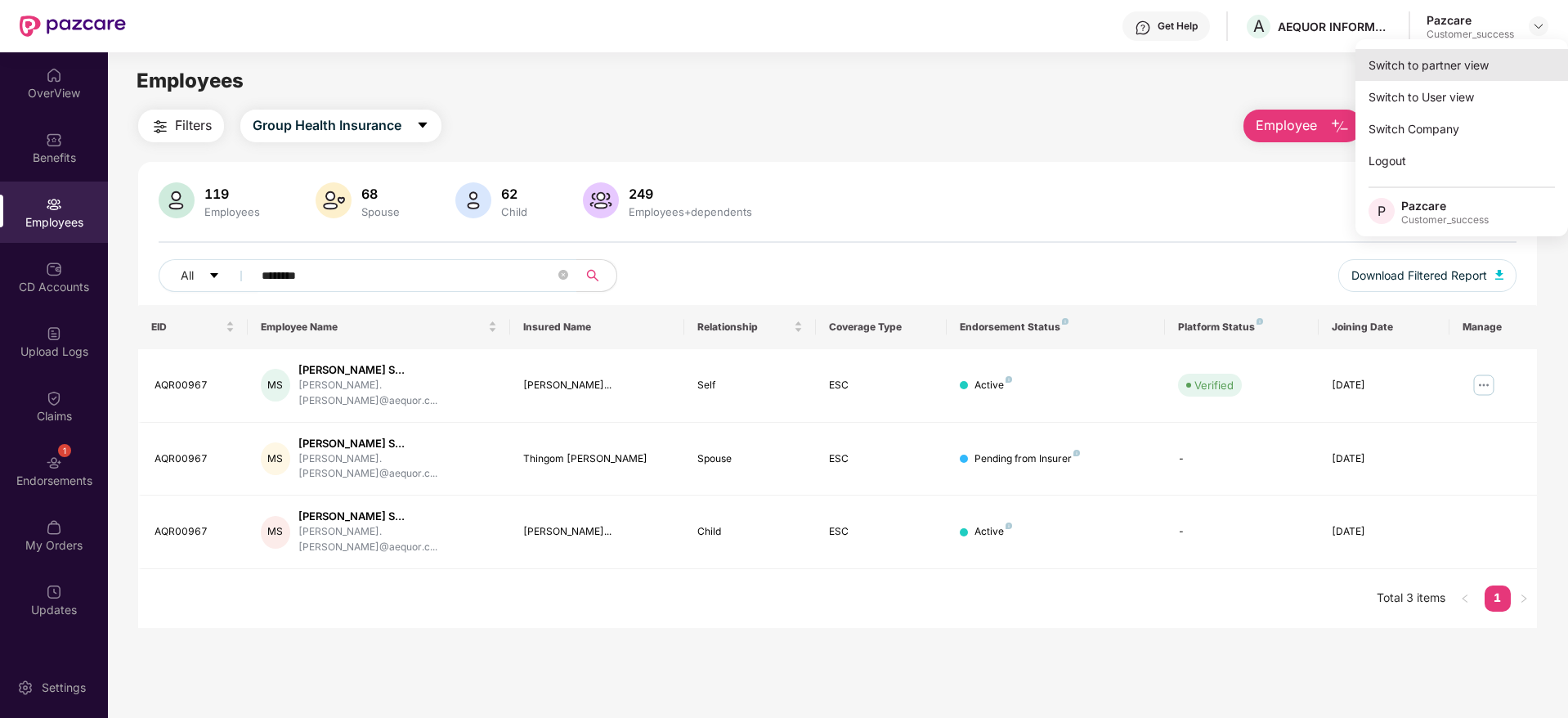
click at [1468, 61] on div "Switch to partner view" at bounding box center [1462, 64] width 213 height 32
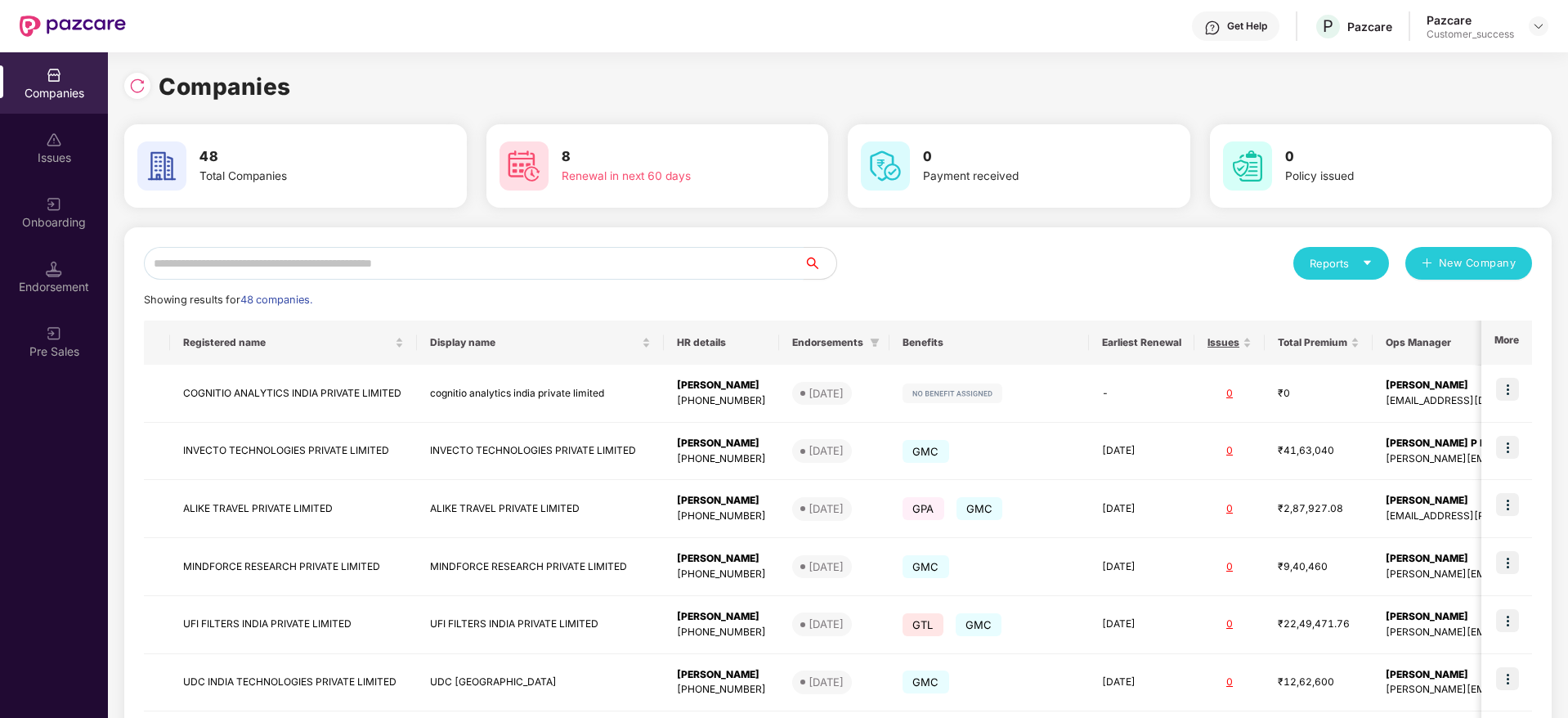
click at [377, 268] on input "text" at bounding box center [473, 263] width 660 height 33
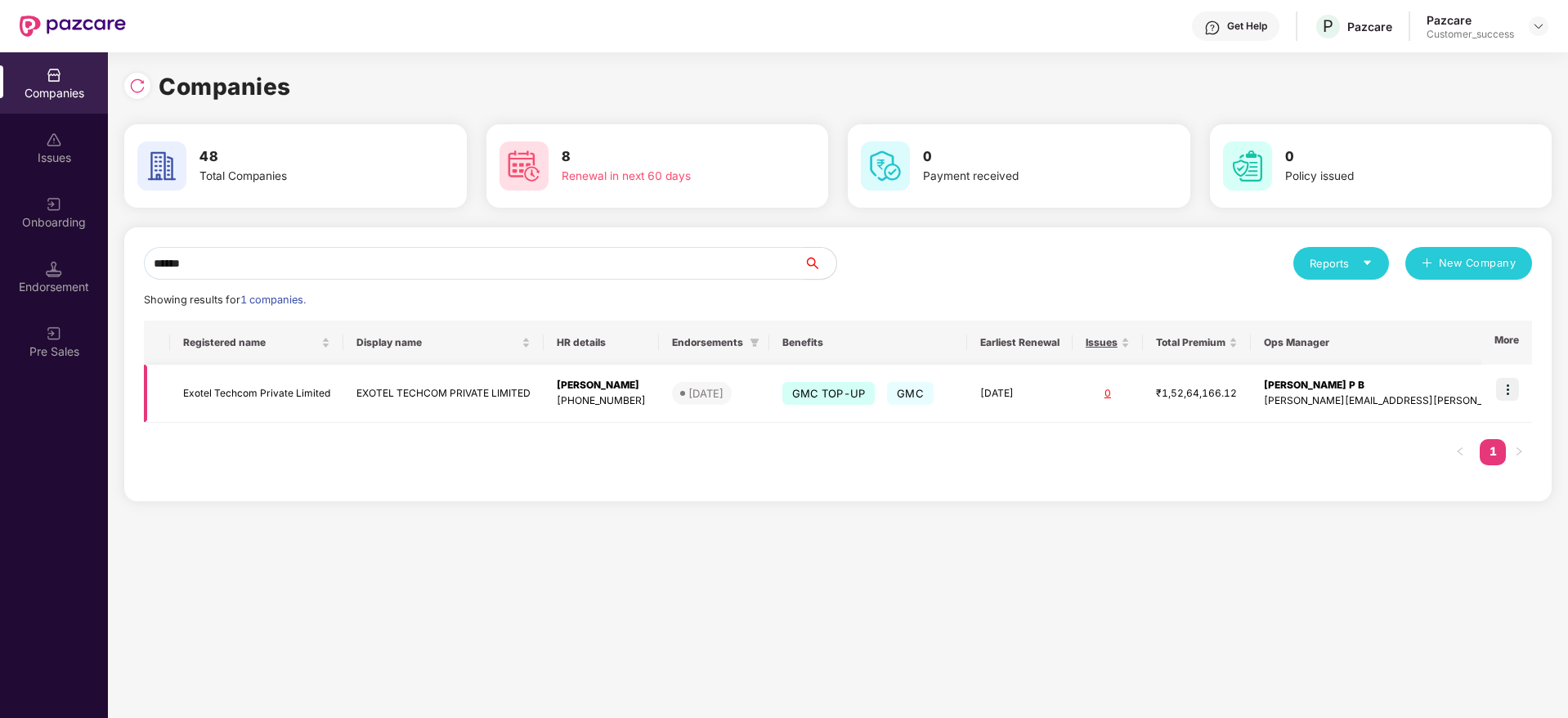
type input "******"
click at [1507, 390] on img at bounding box center [1508, 389] width 23 height 23
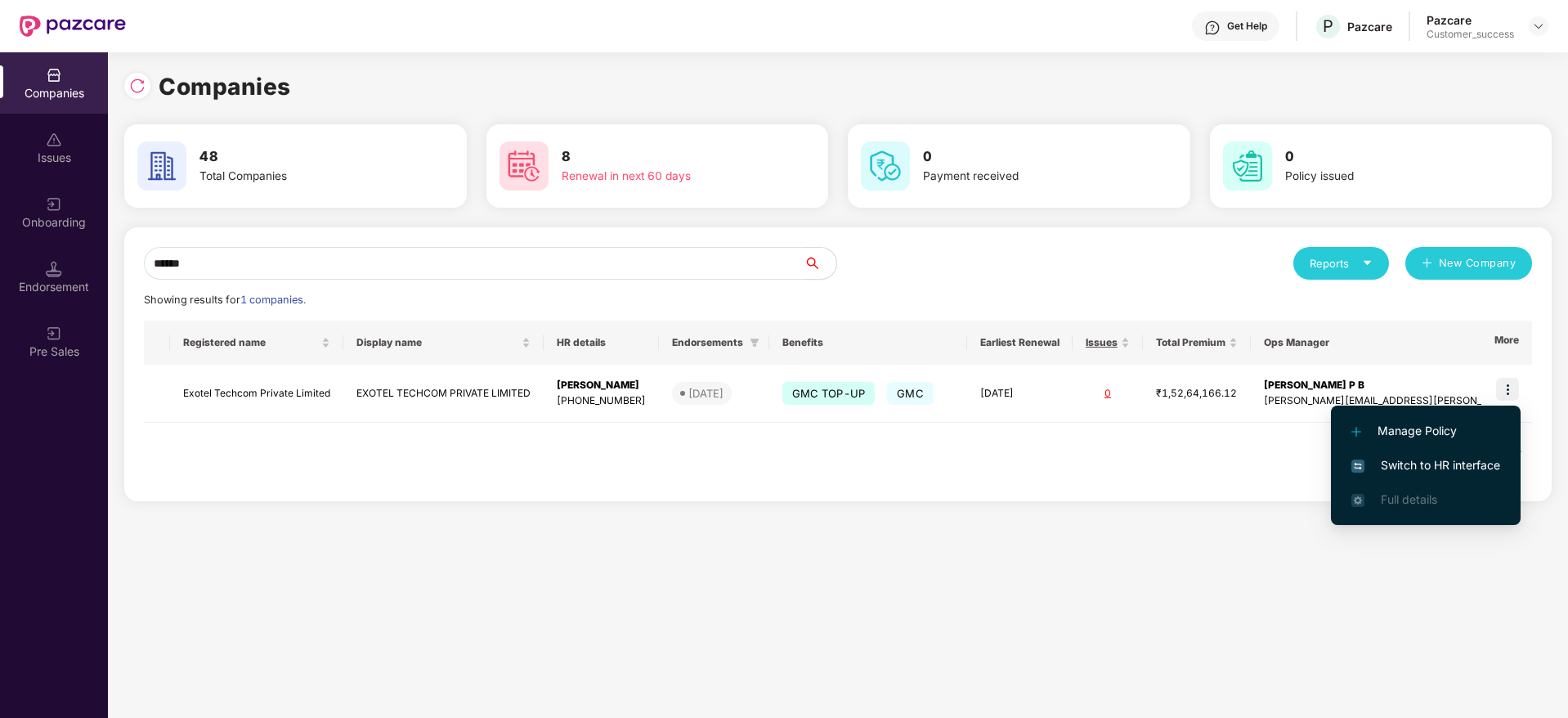
click at [1449, 464] on span "Switch to HR interface" at bounding box center [1426, 464] width 149 height 18
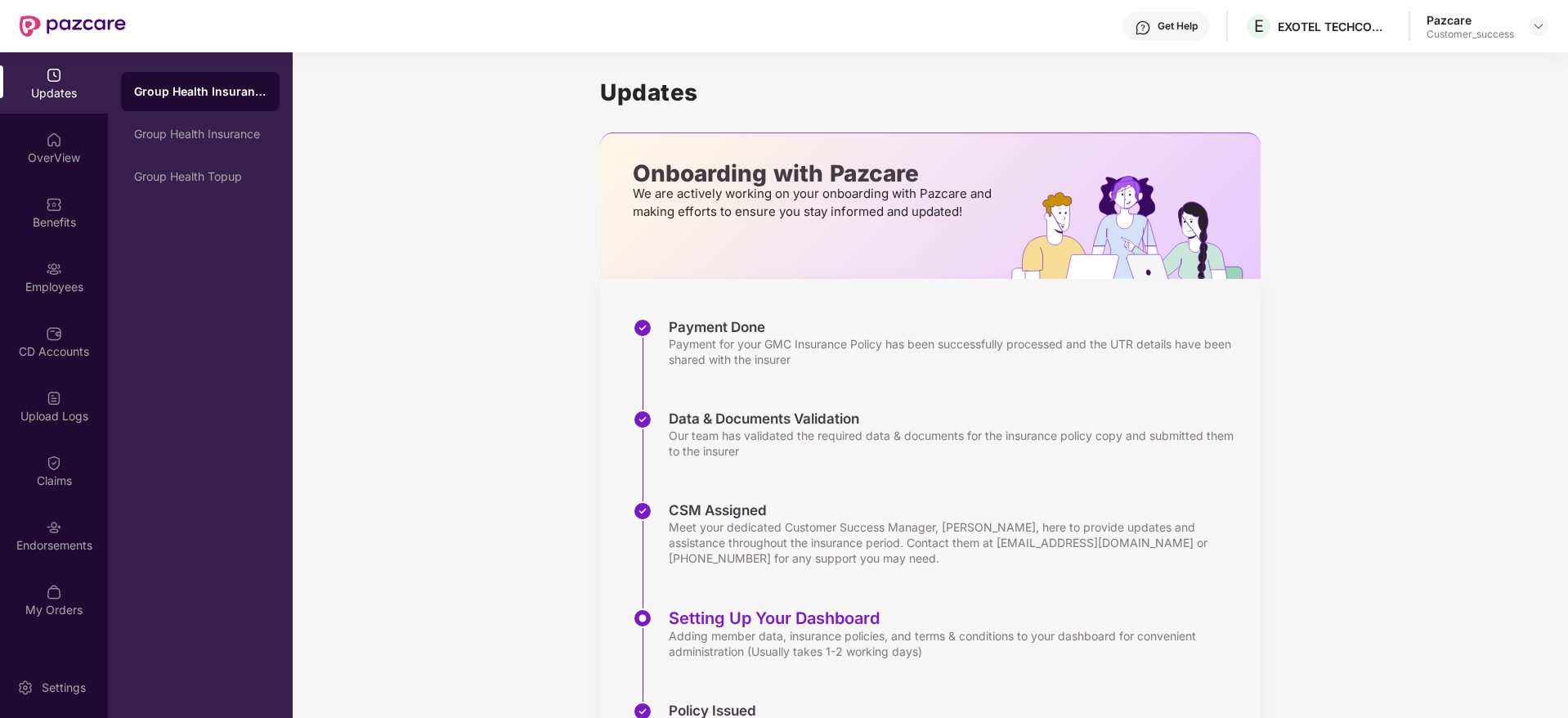
click at [67, 274] on div "Employees" at bounding box center [54, 276] width 108 height 61
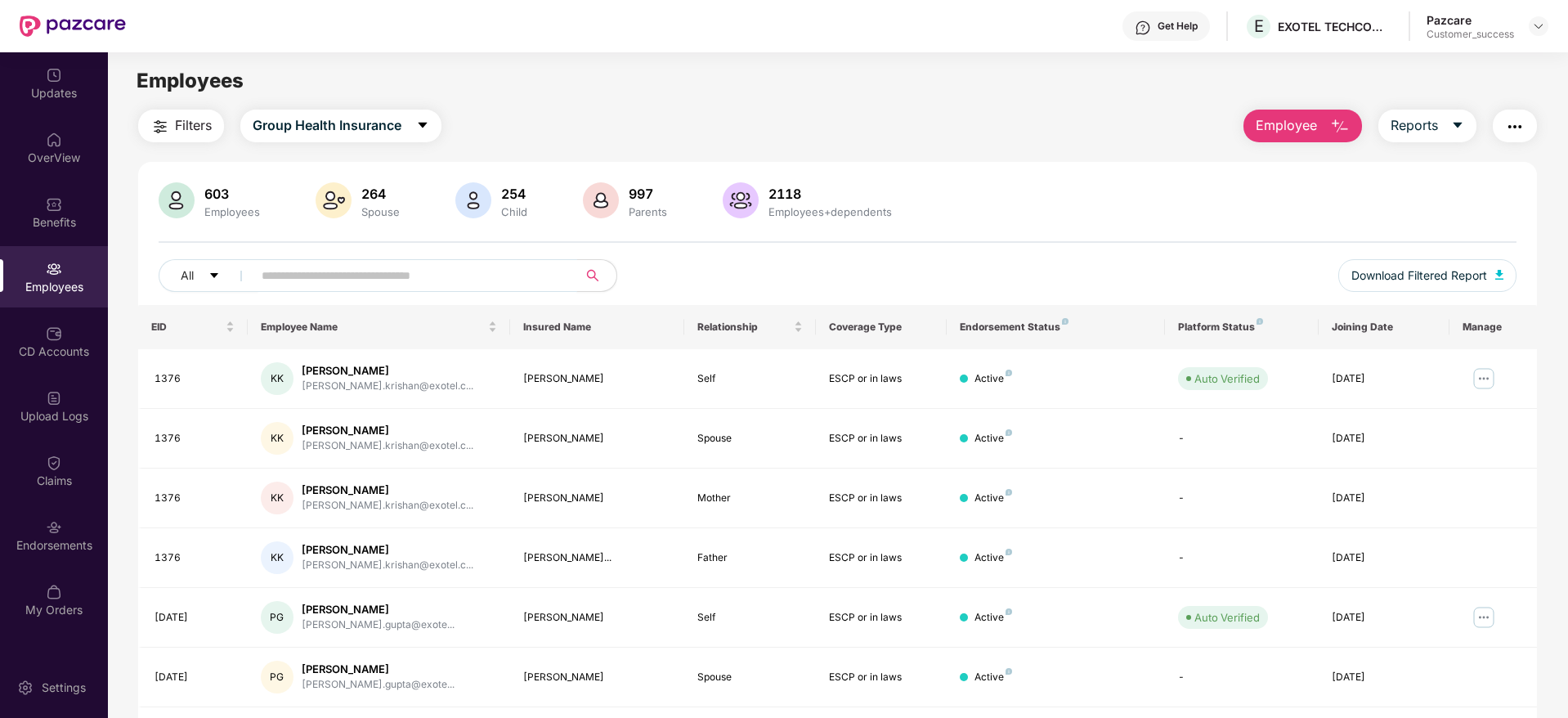
click at [311, 274] on input "text" at bounding box center [408, 275] width 294 height 24
paste input "****"
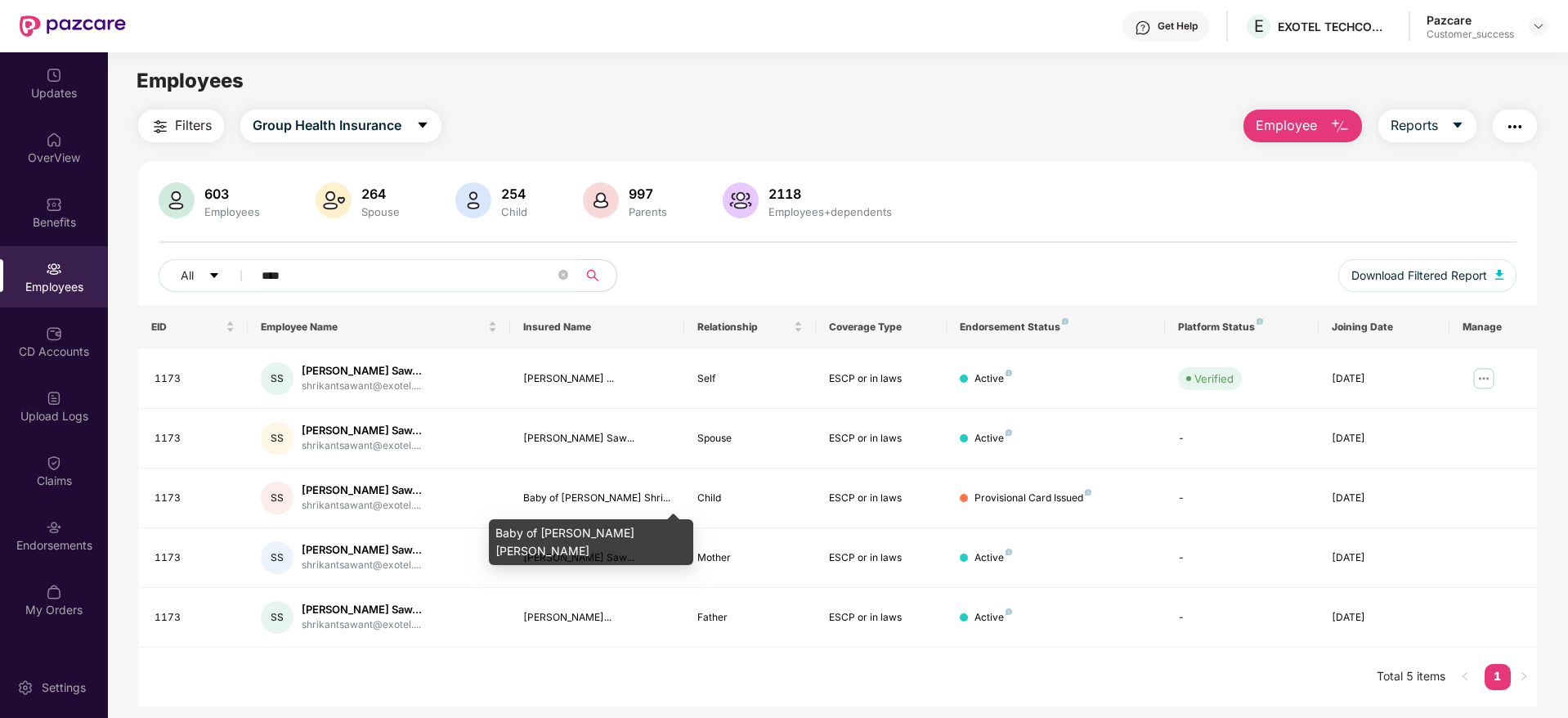
type input "****"
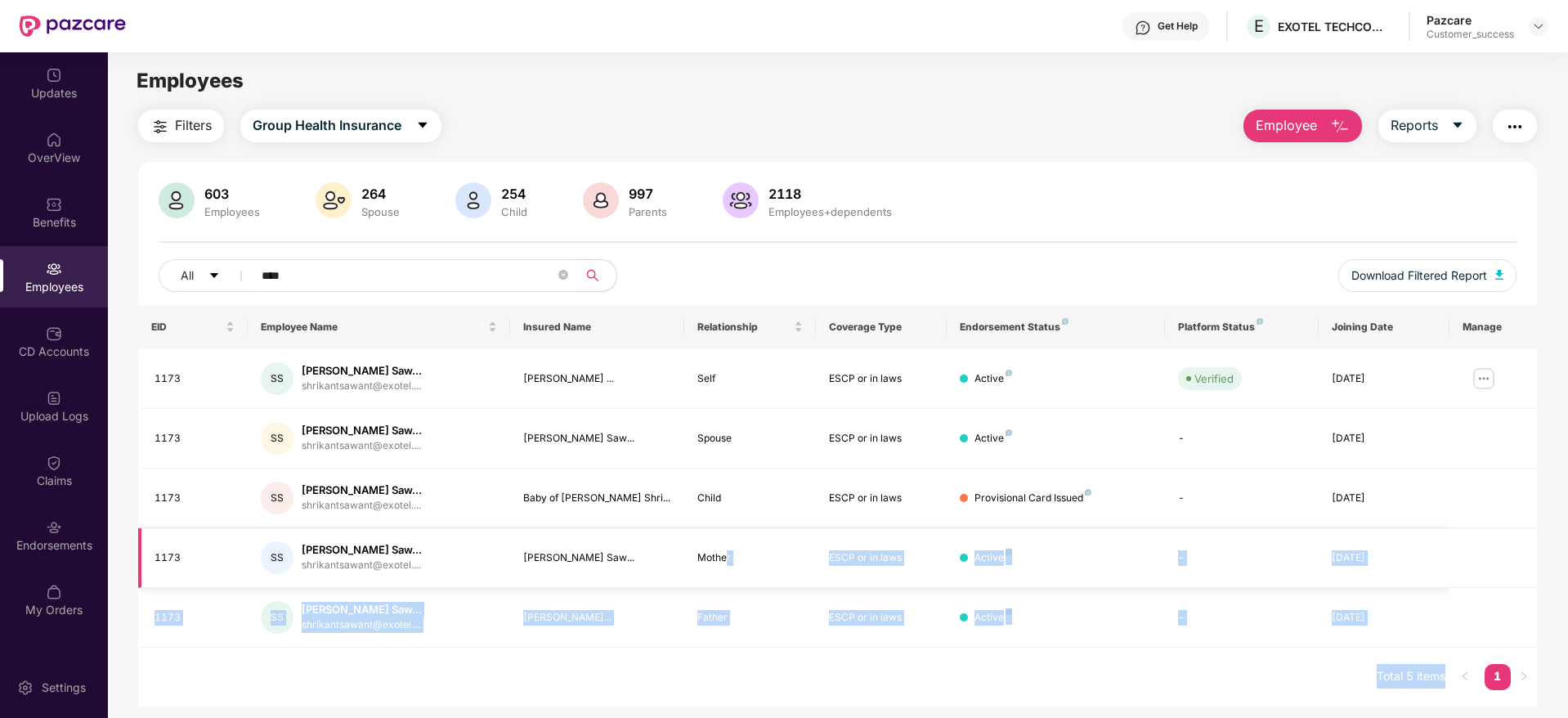
drag, startPoint x: 497, startPoint y: 535, endPoint x: 730, endPoint y: 535, distance: 233.0
click at [730, 535] on body "Get Help E EXOTEL TECHCOM PRIVATE LIMITED Pazcare Customer_success Updates Over…" at bounding box center [784, 359] width 1568 height 718
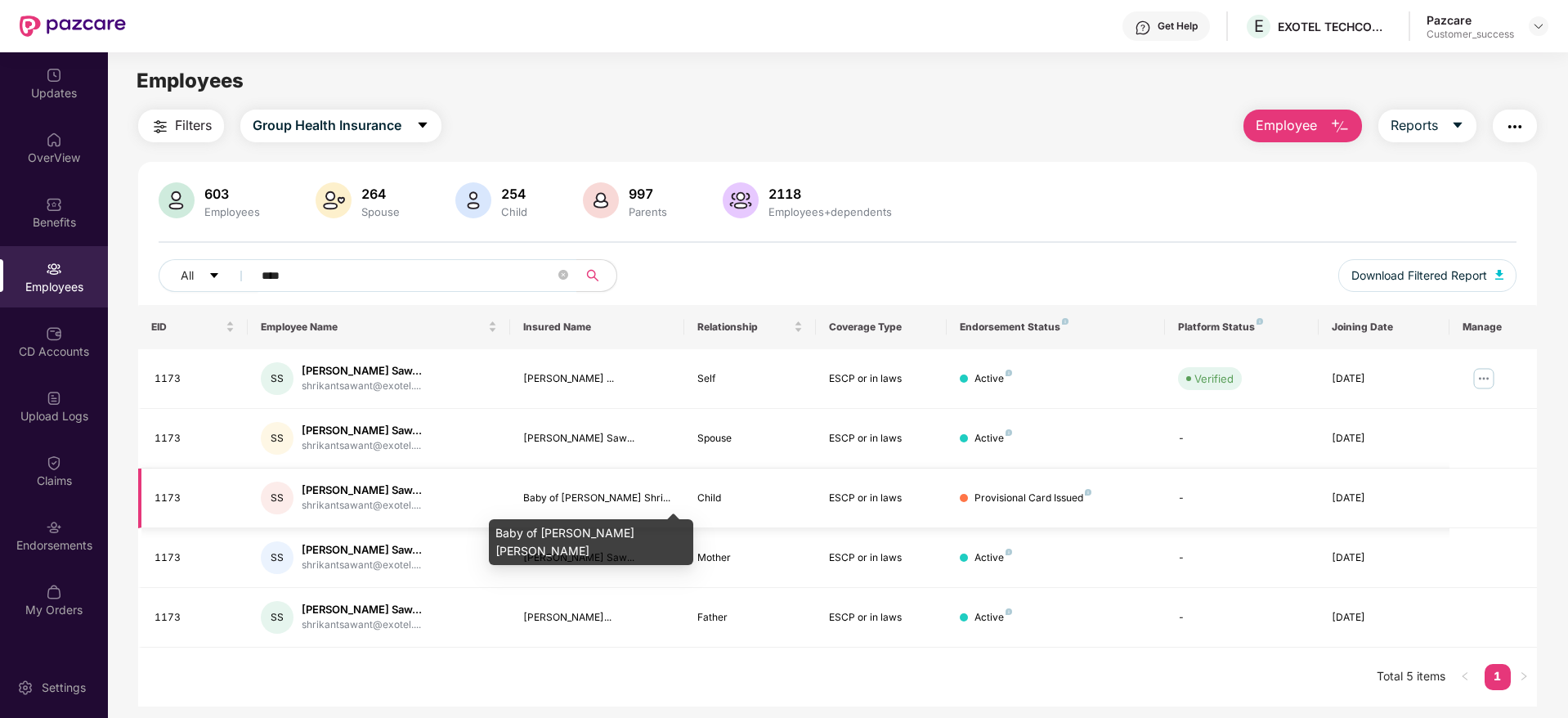
click at [607, 499] on div "Baby of [PERSON_NAME] Shri..." at bounding box center [597, 498] width 149 height 16
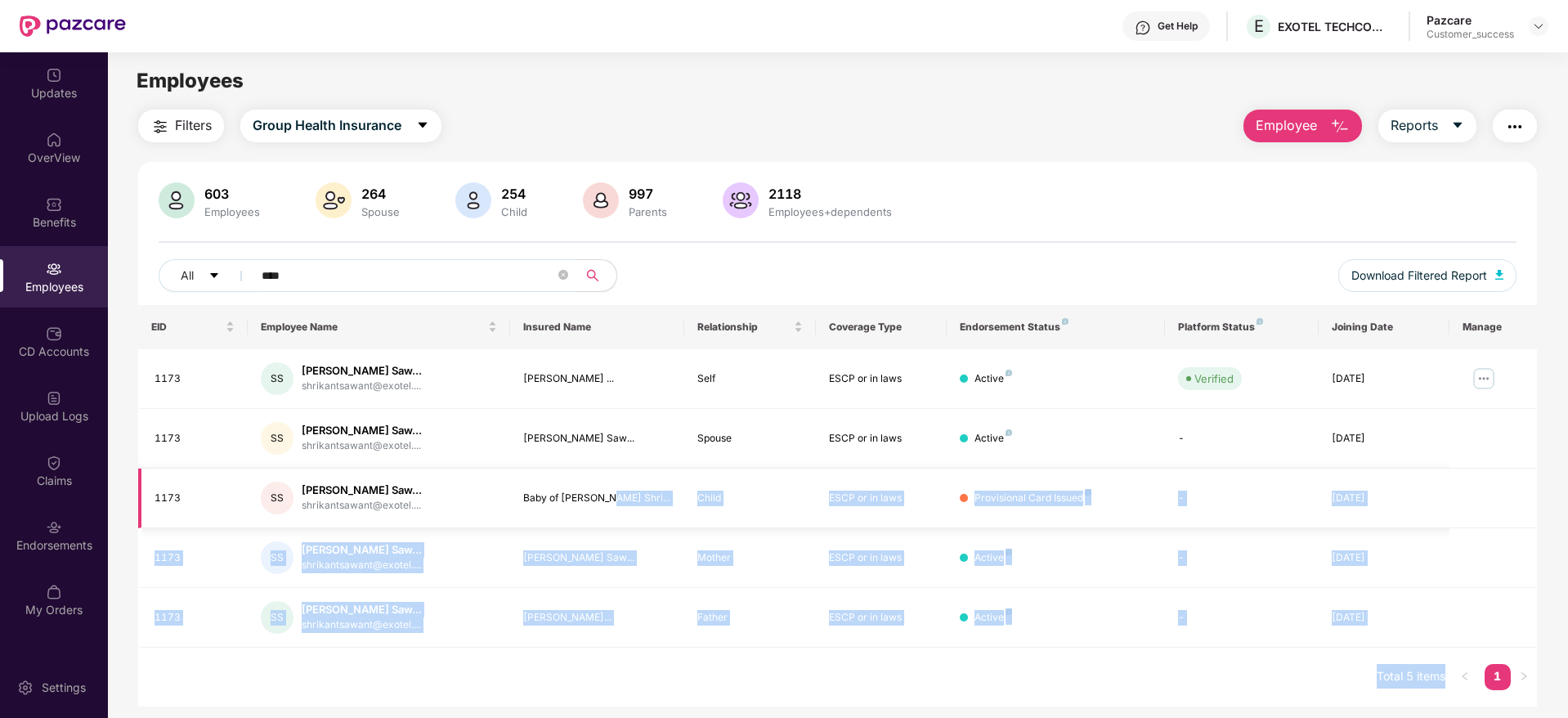
drag, startPoint x: 496, startPoint y: 531, endPoint x: 604, endPoint y: 504, distance: 111.3
click at [604, 504] on body "Get Help E EXOTEL TECHCOM PRIVATE LIMITED Pazcare Customer_success Updates Over…" at bounding box center [784, 359] width 1568 height 718
click at [604, 504] on div "Baby of [PERSON_NAME] Shri..." at bounding box center [597, 498] width 149 height 16
drag, startPoint x: 494, startPoint y: 536, endPoint x: 587, endPoint y: 506, distance: 97.7
click at [587, 506] on body "Get Help E EXOTEL TECHCOM PRIVATE LIMITED Pazcare Customer_success Updates Over…" at bounding box center [784, 359] width 1568 height 718
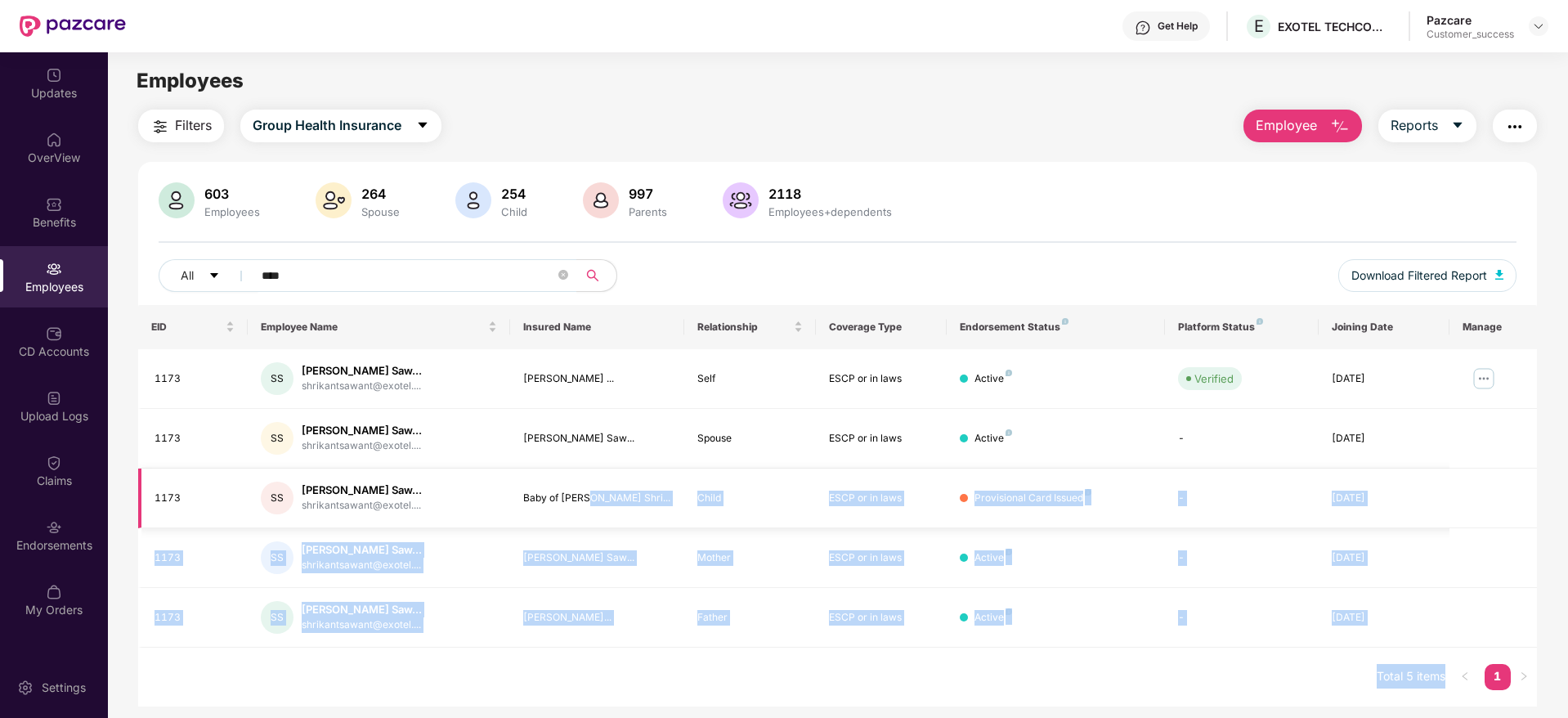
click at [587, 506] on td "Baby of [PERSON_NAME] Shri..." at bounding box center [597, 498] width 175 height 59
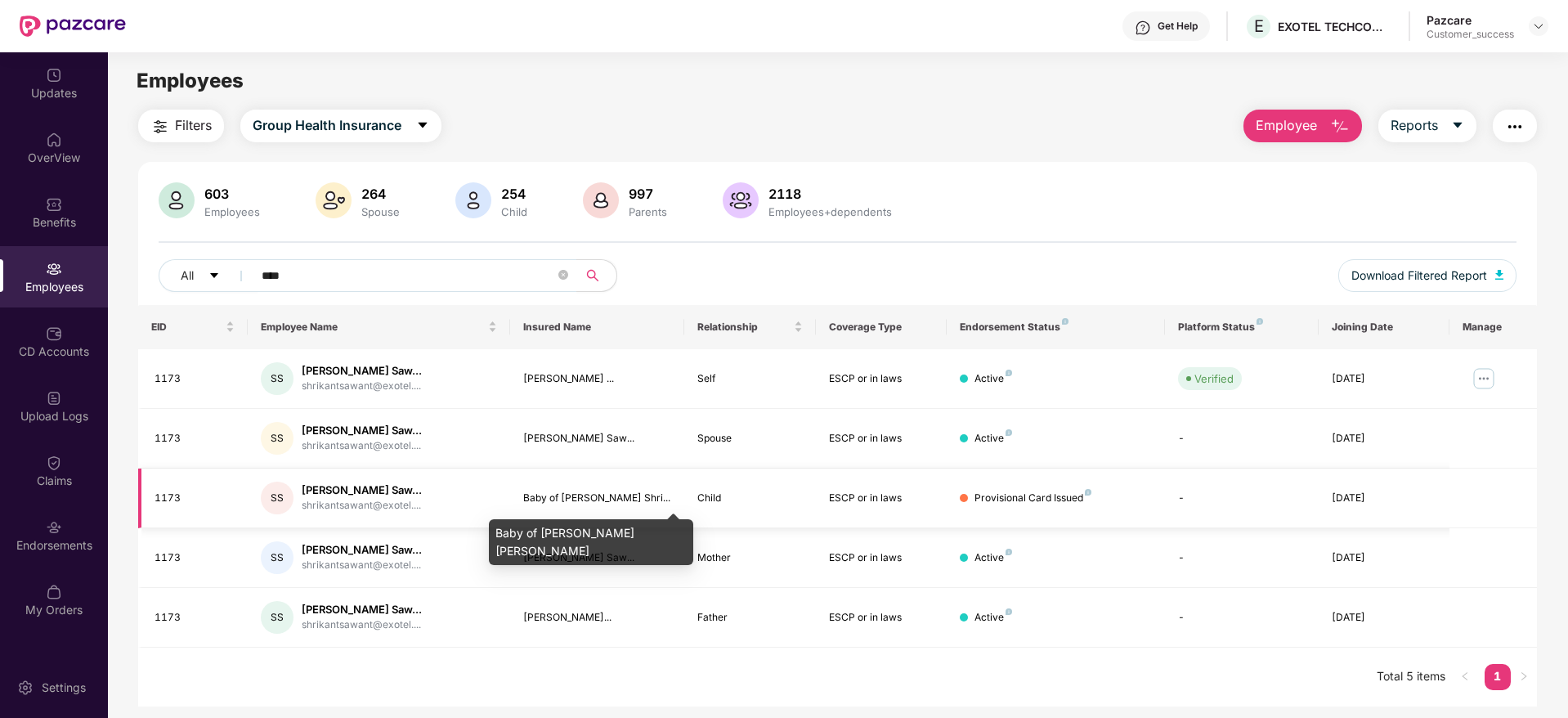
click at [567, 491] on div "Baby of [PERSON_NAME] Shri..." at bounding box center [597, 498] width 149 height 16
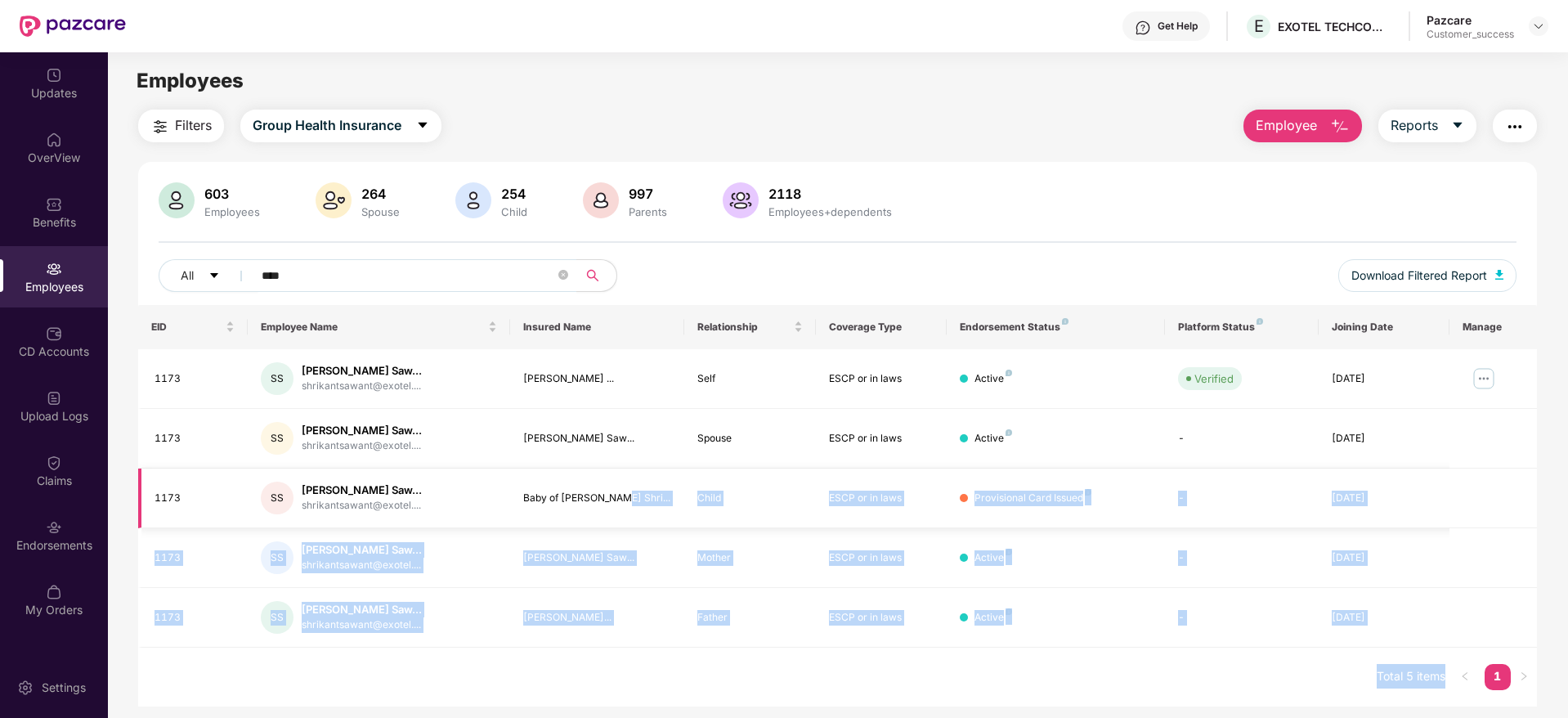
drag, startPoint x: 495, startPoint y: 532, endPoint x: 611, endPoint y: 505, distance: 119.1
click at [611, 505] on body "Get Help E EXOTEL TECHCOM PRIVATE LIMITED Pazcare Customer_success Updates Over…" at bounding box center [784, 359] width 1568 height 718
click at [611, 505] on div "Baby of [PERSON_NAME] Shri..." at bounding box center [597, 498] width 149 height 16
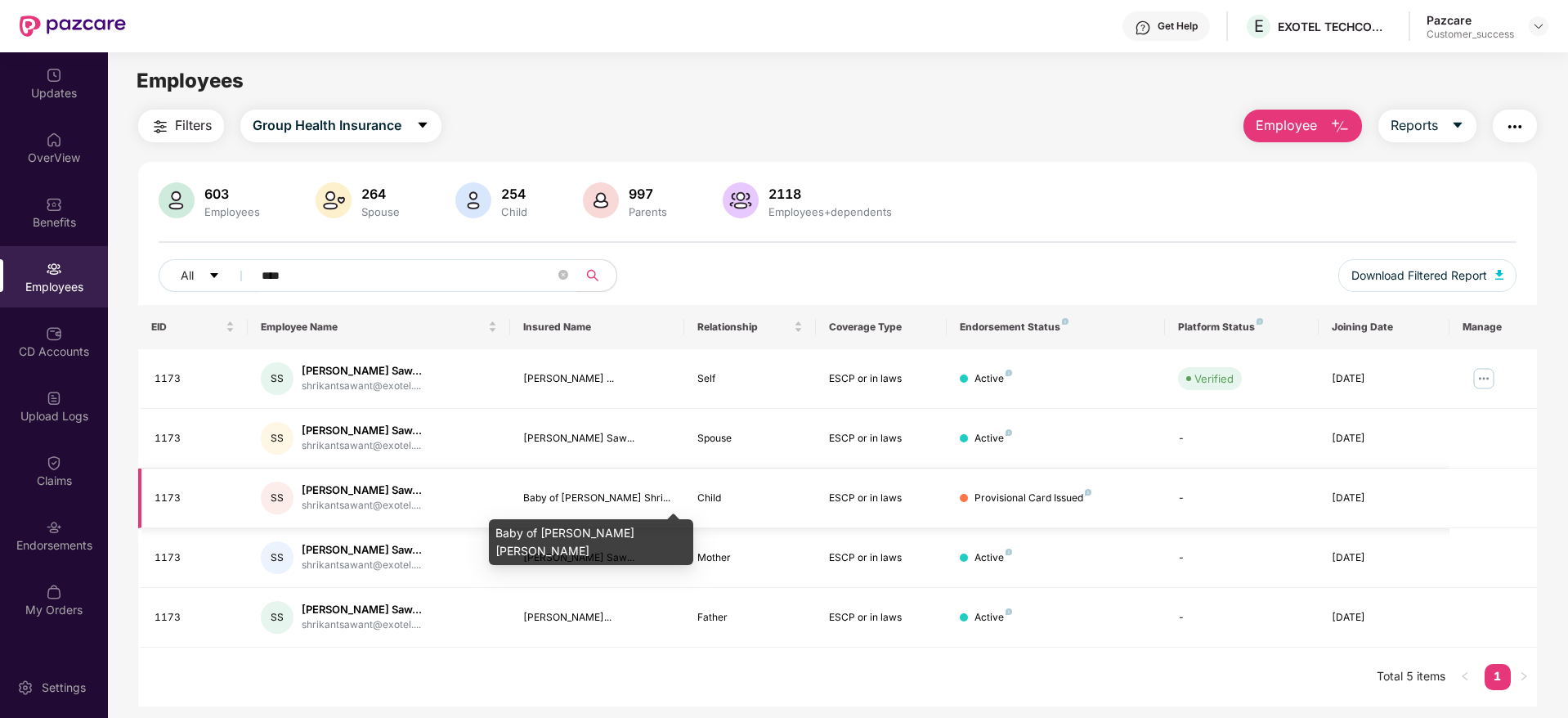
click at [528, 501] on div "Baby of [PERSON_NAME] Shri..." at bounding box center [597, 498] width 149 height 16
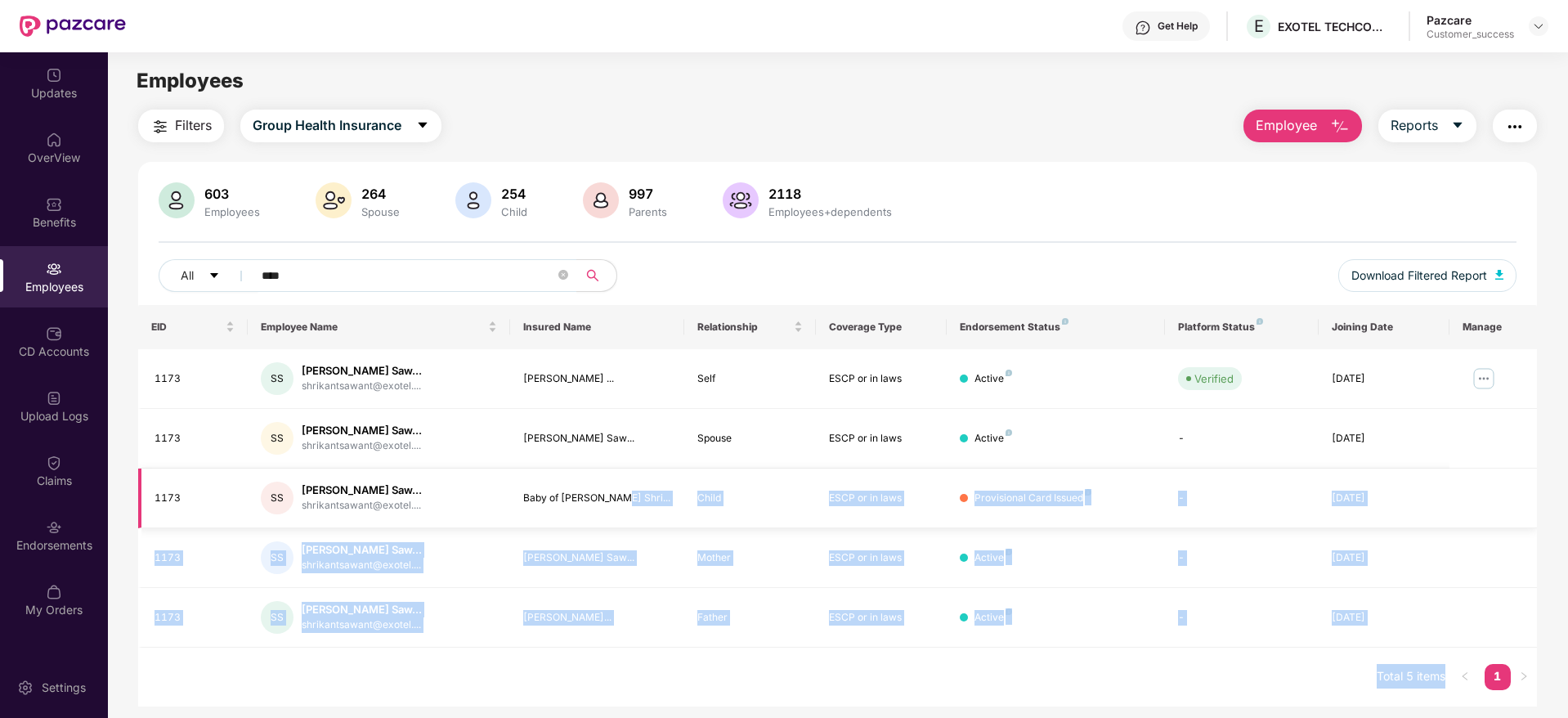
drag, startPoint x: 496, startPoint y: 531, endPoint x: 612, endPoint y: 477, distance: 128.0
click at [612, 477] on body "Get Help E EXOTEL TECHCOM PRIVATE LIMITED Pazcare Customer_success Updates Over…" at bounding box center [784, 359] width 1568 height 718
click at [612, 477] on td "Baby of [PERSON_NAME] Shri..." at bounding box center [597, 498] width 175 height 59
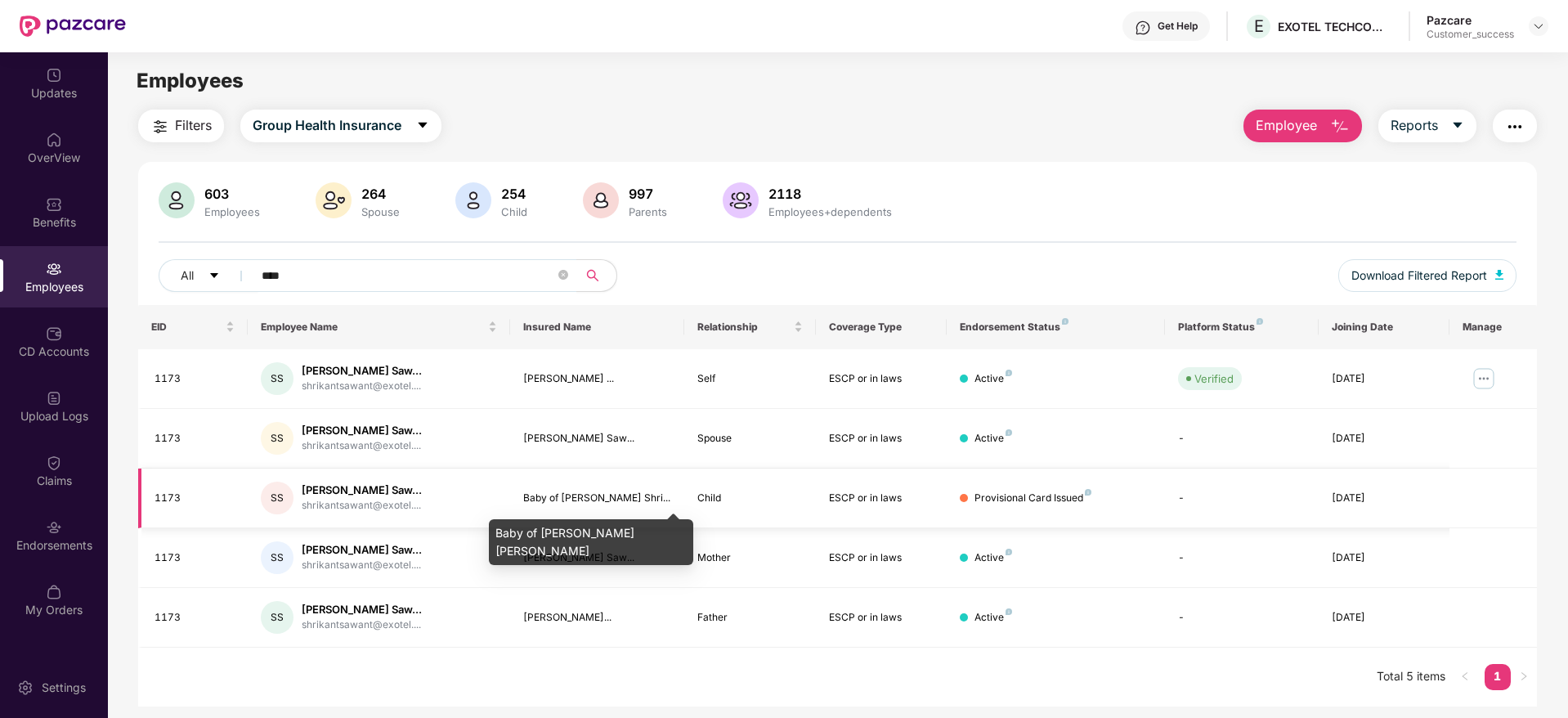
click at [587, 494] on div "Baby of [PERSON_NAME] Shri..." at bounding box center [597, 498] width 149 height 16
drag, startPoint x: 496, startPoint y: 532, endPoint x: 635, endPoint y: 534, distance: 139.0
click at [635, 534] on div "Baby of [PERSON_NAME] [PERSON_NAME]" at bounding box center [591, 542] width 205 height 46
copy div "Baby of [PERSON_NAME]"
click at [1535, 28] on img at bounding box center [1538, 26] width 13 height 13
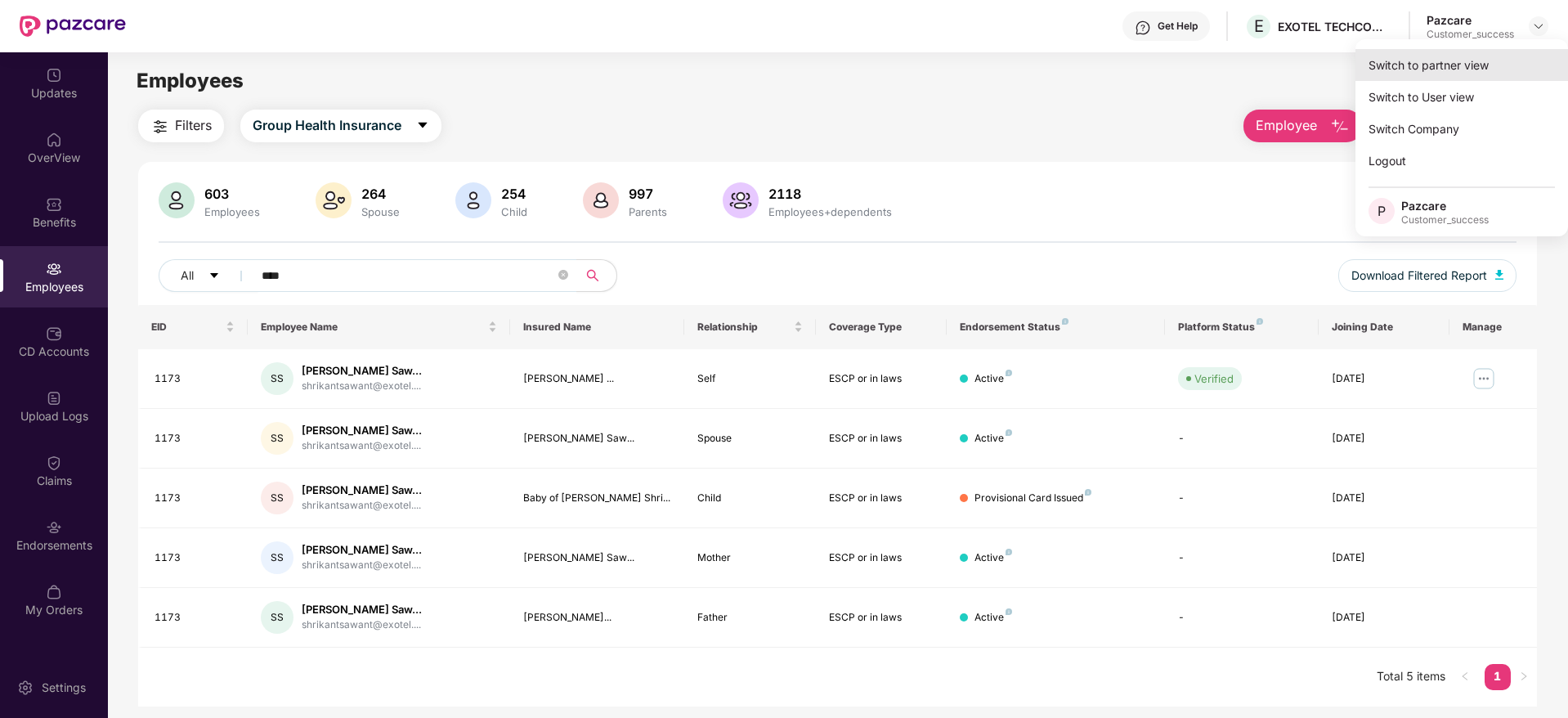
click at [1442, 54] on div "Switch to partner view" at bounding box center [1462, 64] width 213 height 32
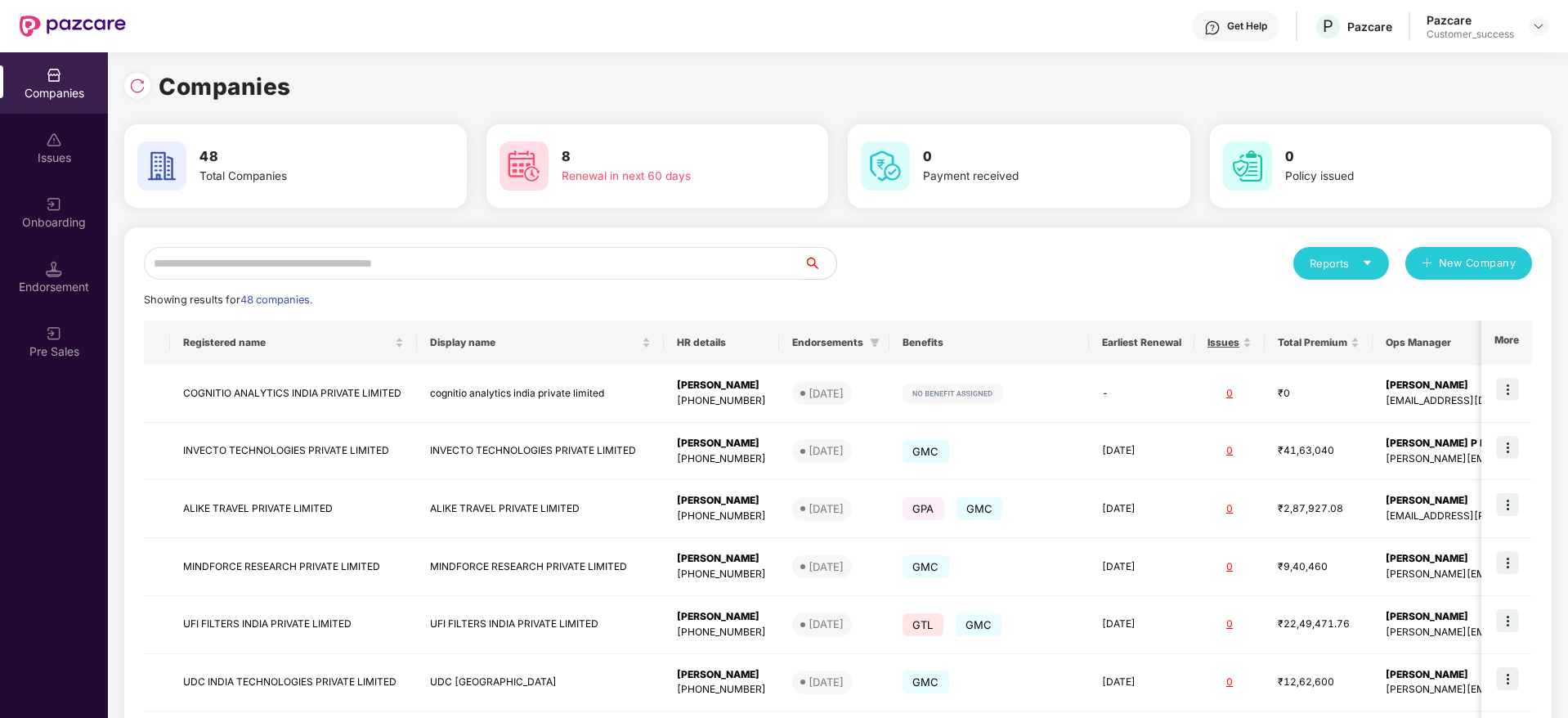
click at [416, 260] on input "text" at bounding box center [473, 263] width 660 height 33
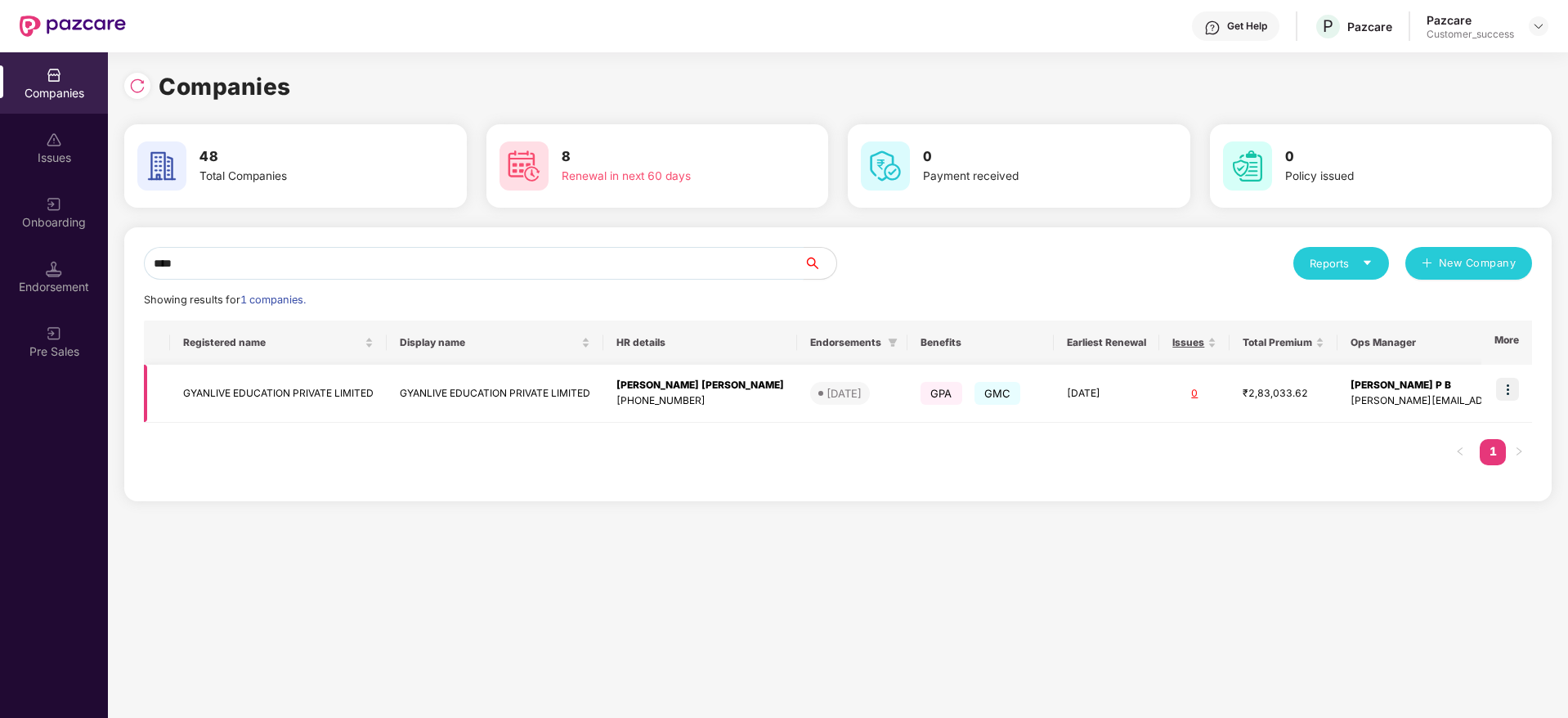
type input "****"
click at [1510, 387] on img at bounding box center [1508, 389] width 23 height 23
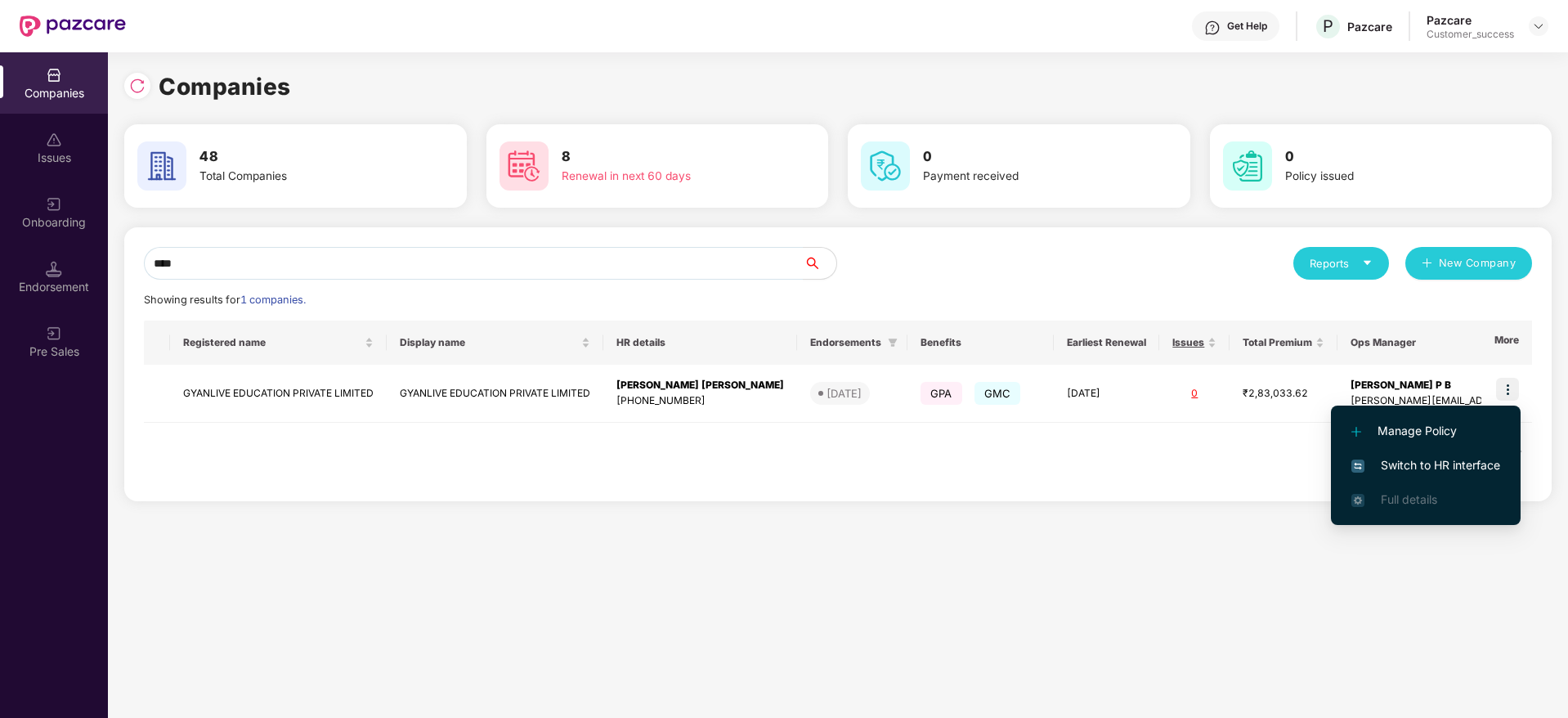
click at [1415, 466] on span "Switch to HR interface" at bounding box center [1426, 464] width 149 height 18
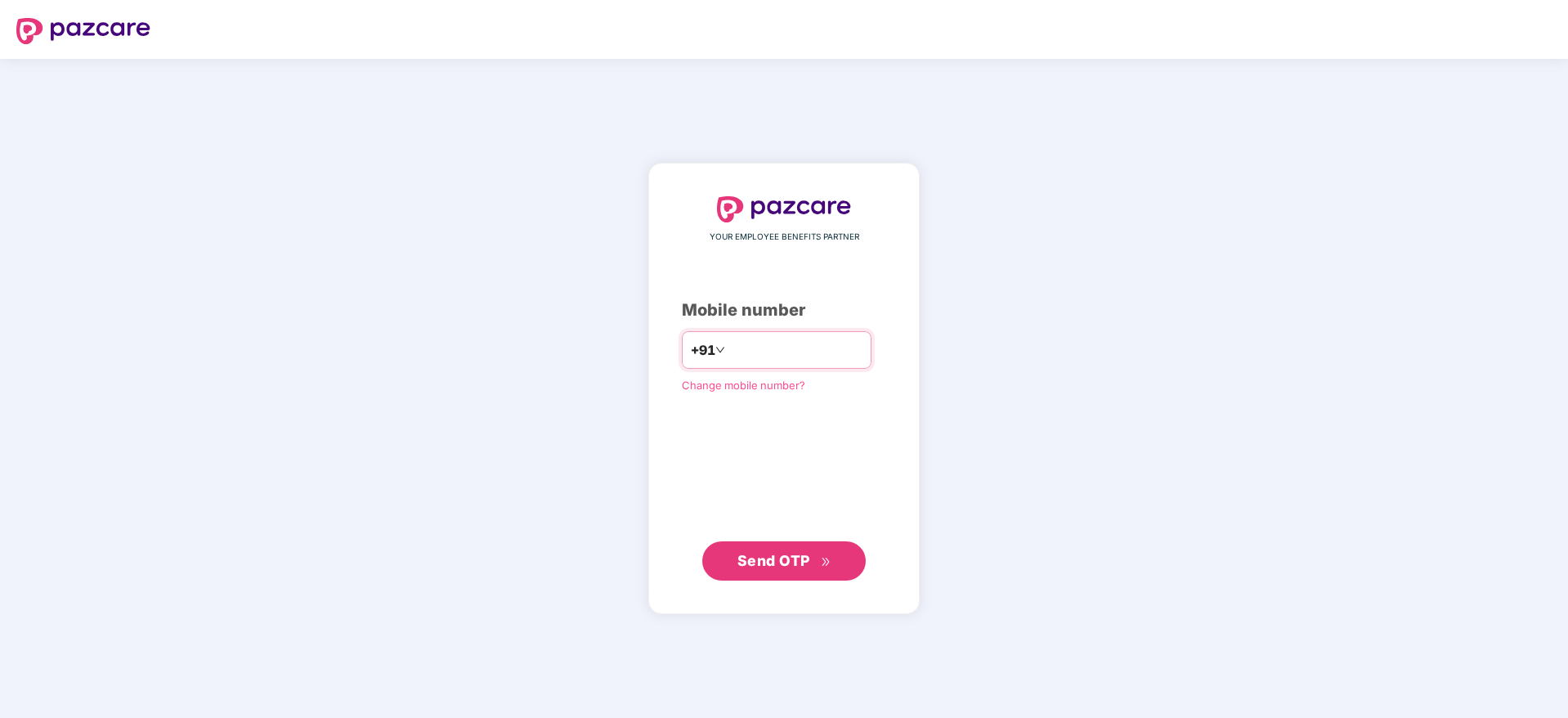
click at [764, 349] on input "number" at bounding box center [796, 349] width 134 height 26
type input "**********"
click at [781, 566] on span "Send OTP" at bounding box center [773, 559] width 72 height 17
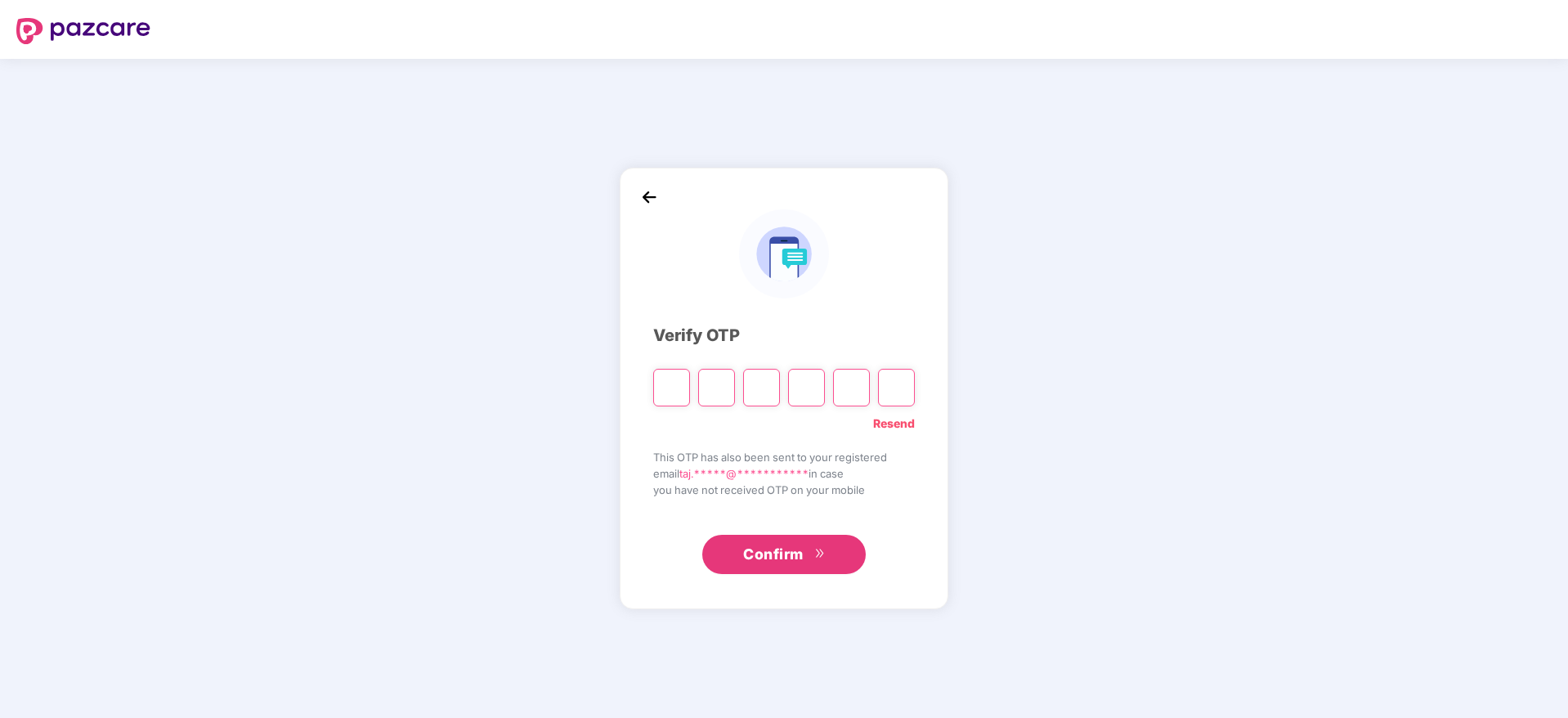
paste input "*"
type input "*"
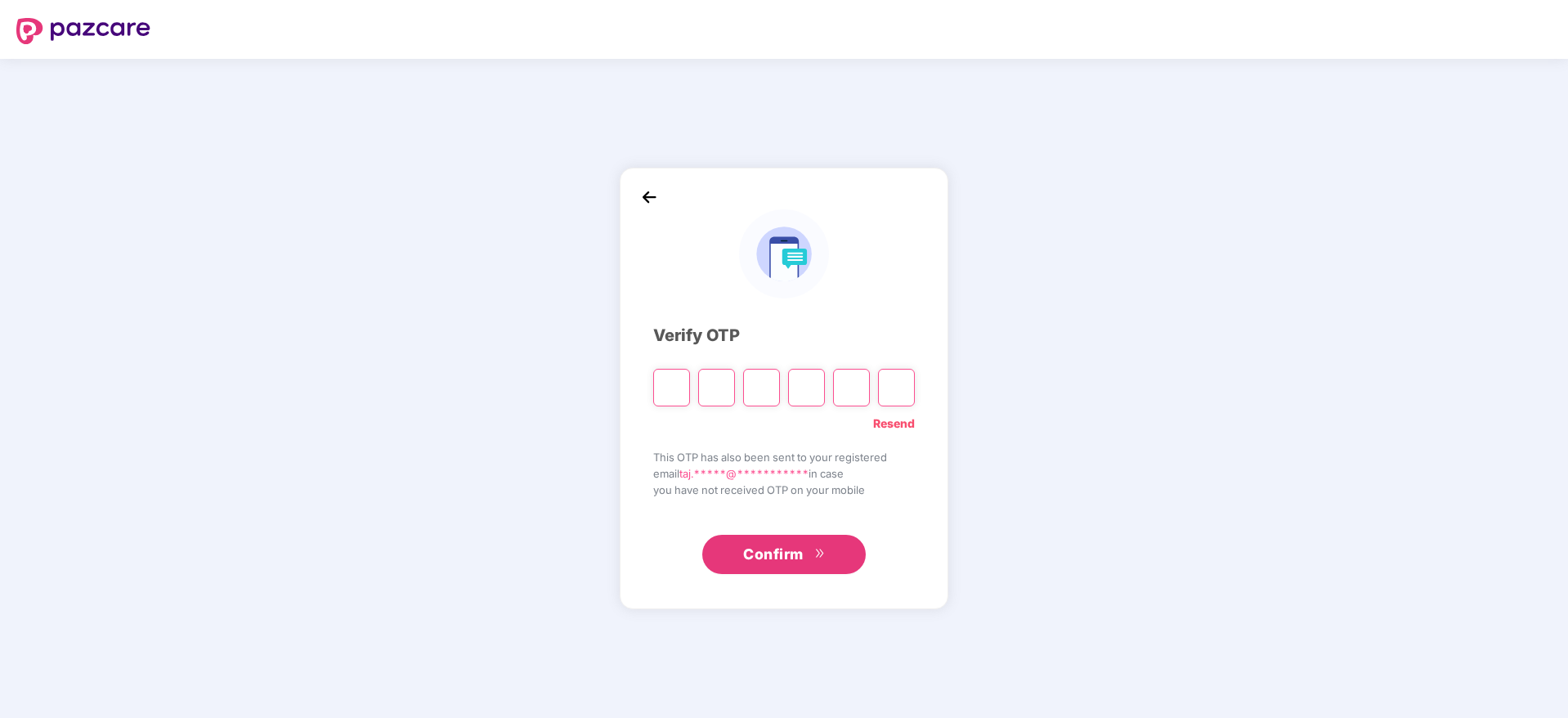
type input "*"
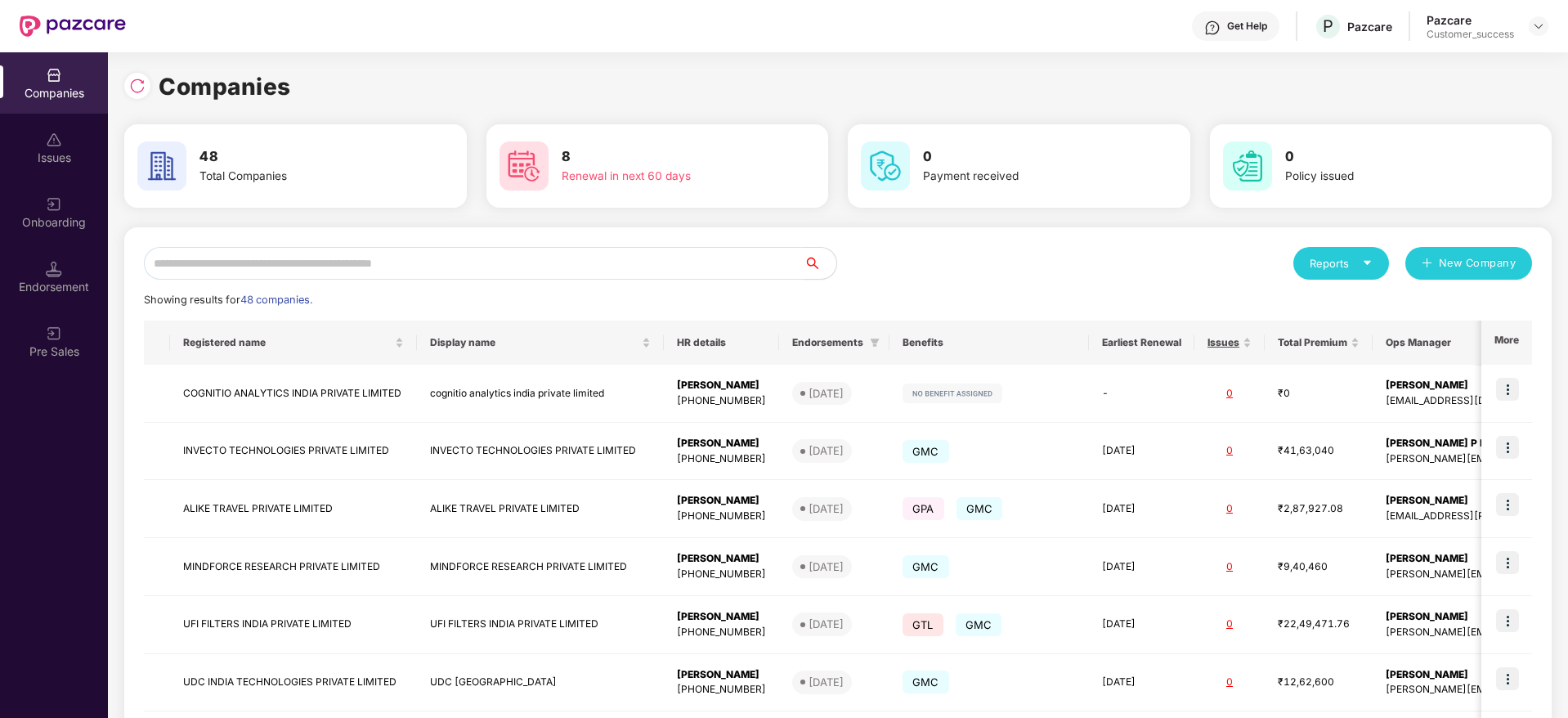
click at [488, 273] on input "text" at bounding box center [473, 263] width 660 height 33
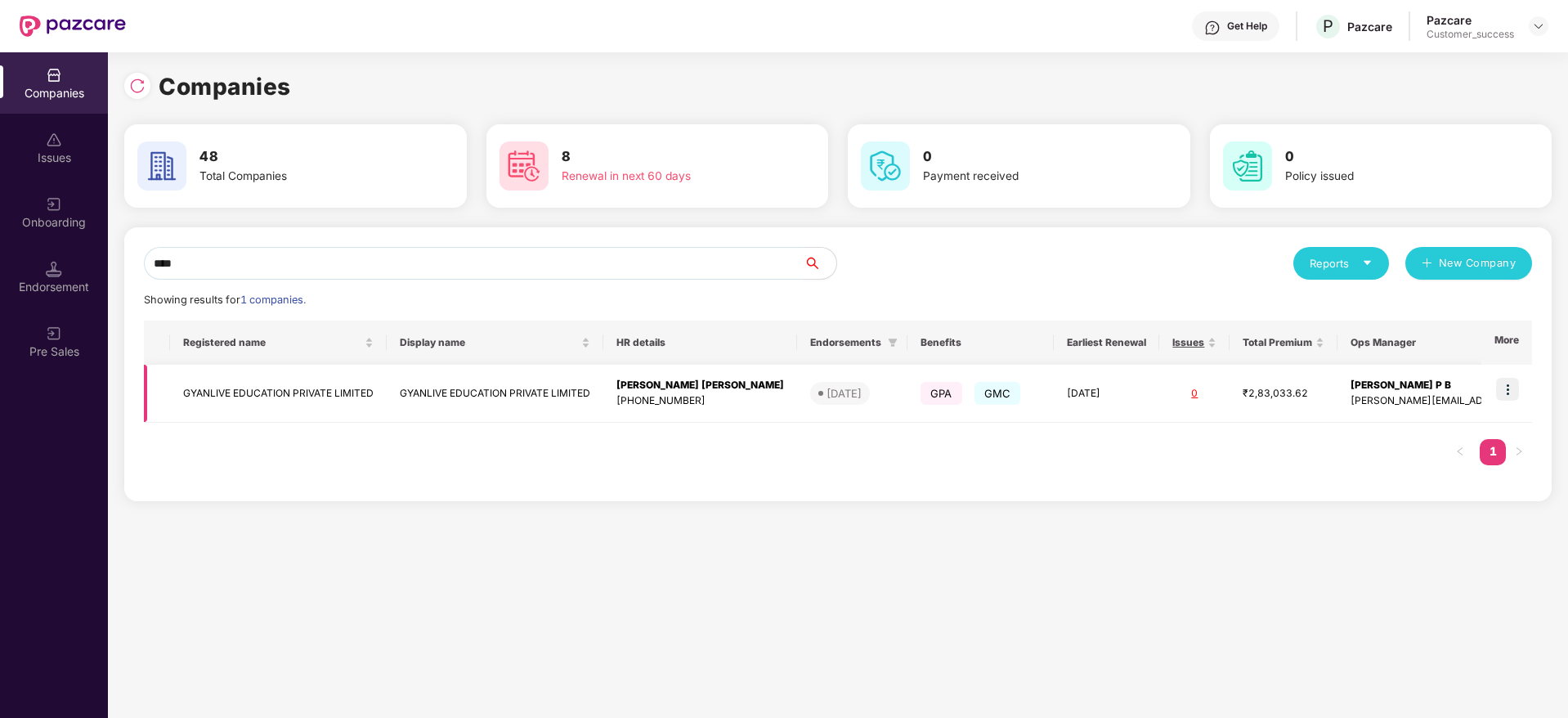
type input "****"
click at [1506, 384] on img at bounding box center [1508, 389] width 23 height 23
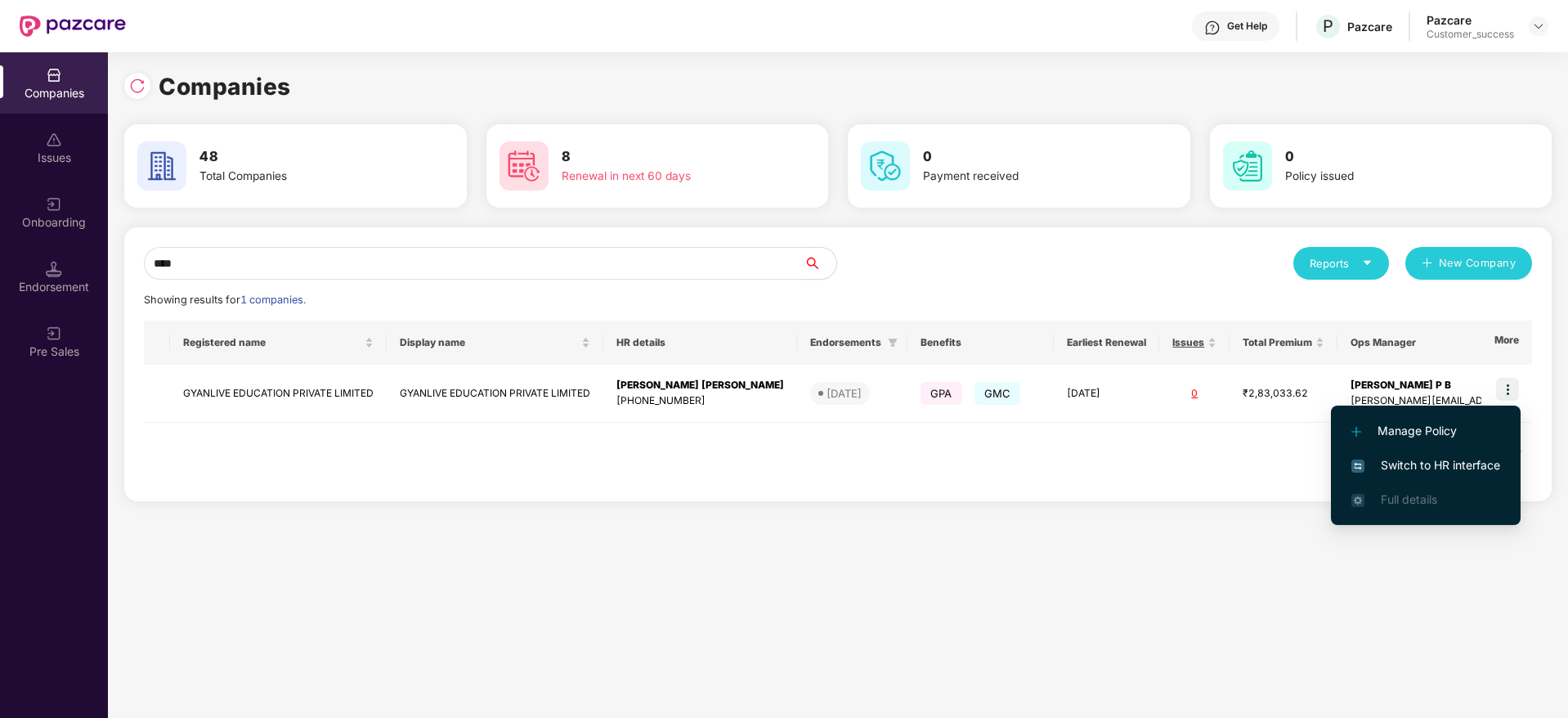
click at [1428, 457] on span "Switch to HR interface" at bounding box center [1426, 464] width 149 height 18
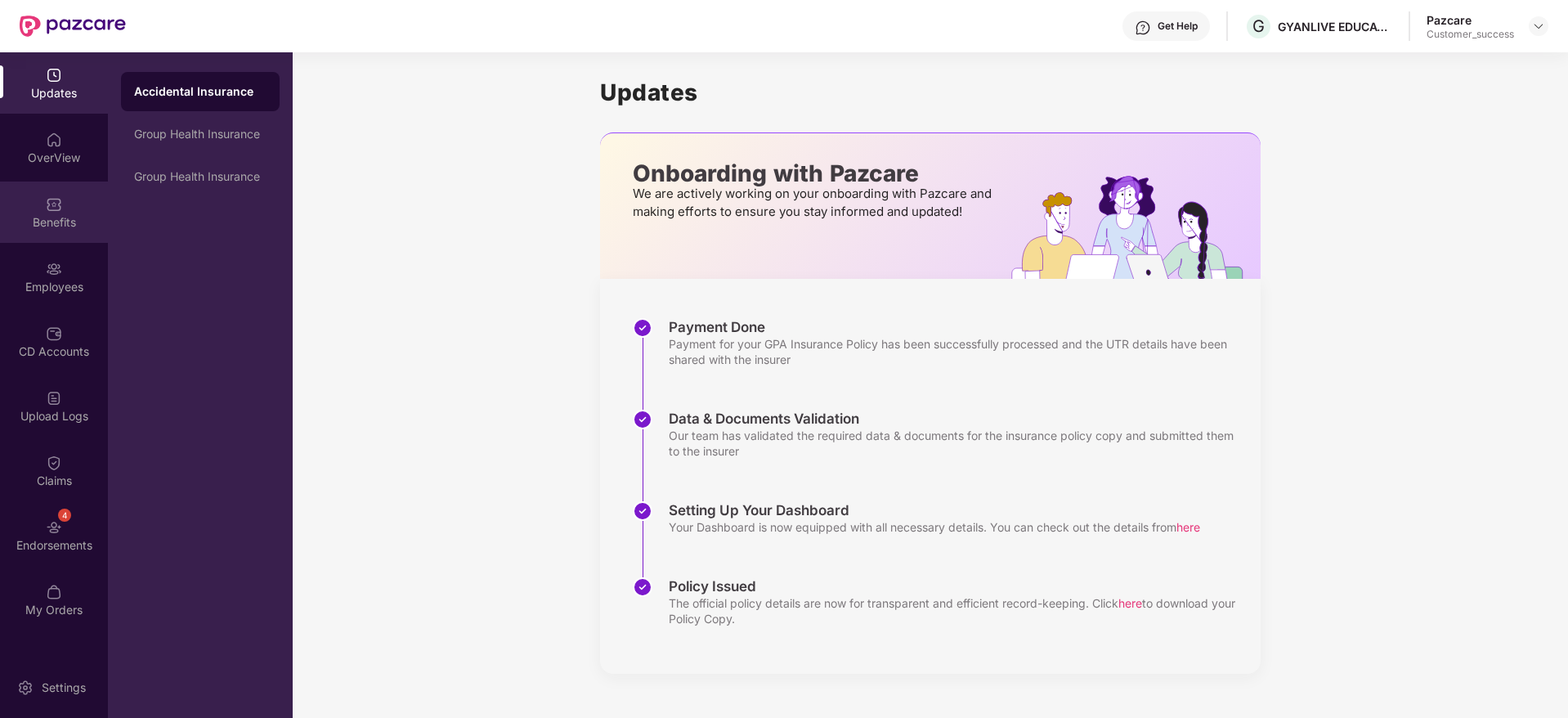
click at [71, 210] on div "Benefits" at bounding box center [54, 212] width 108 height 61
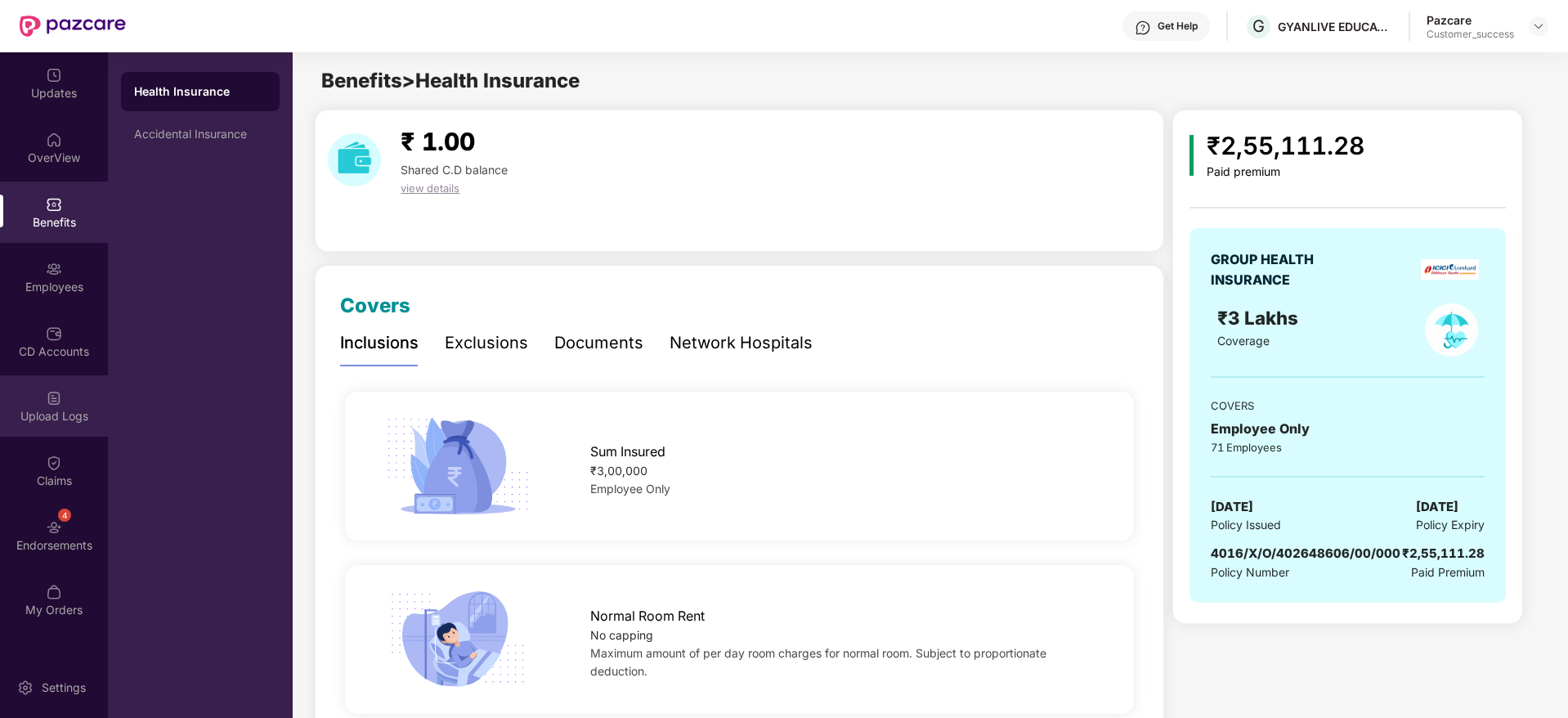
click at [59, 405] on img at bounding box center [54, 397] width 17 height 17
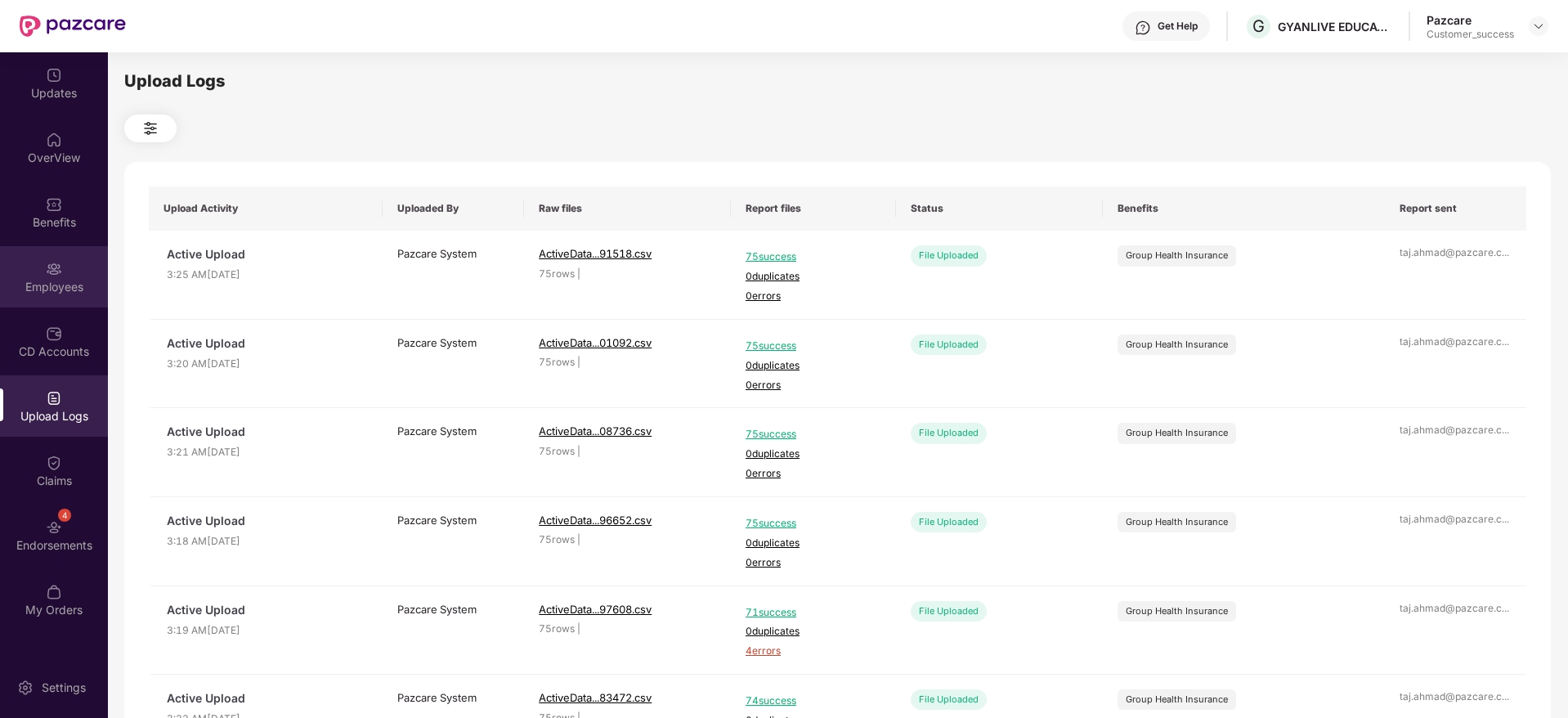
click at [53, 297] on div "Employees" at bounding box center [54, 276] width 108 height 61
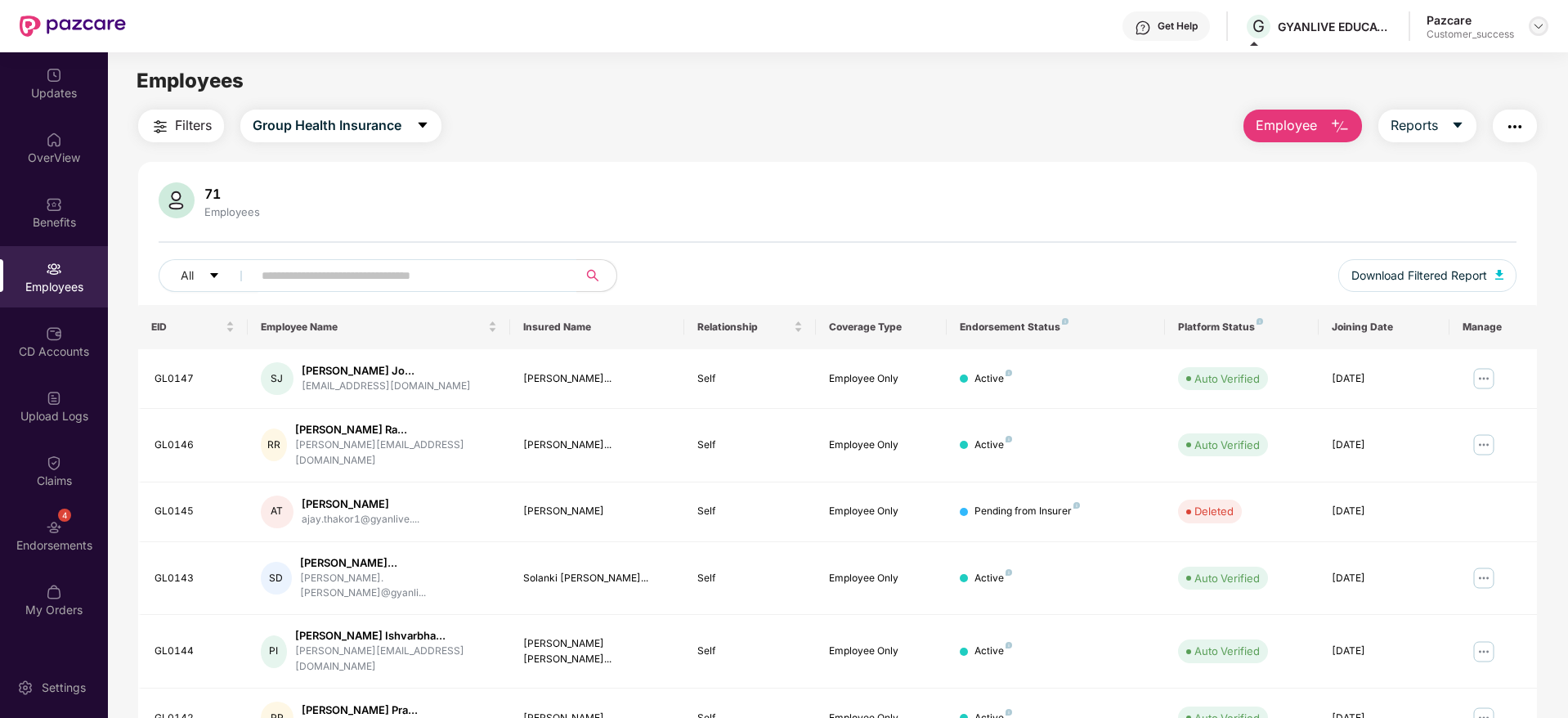
click at [1544, 18] on div at bounding box center [1538, 26] width 20 height 20
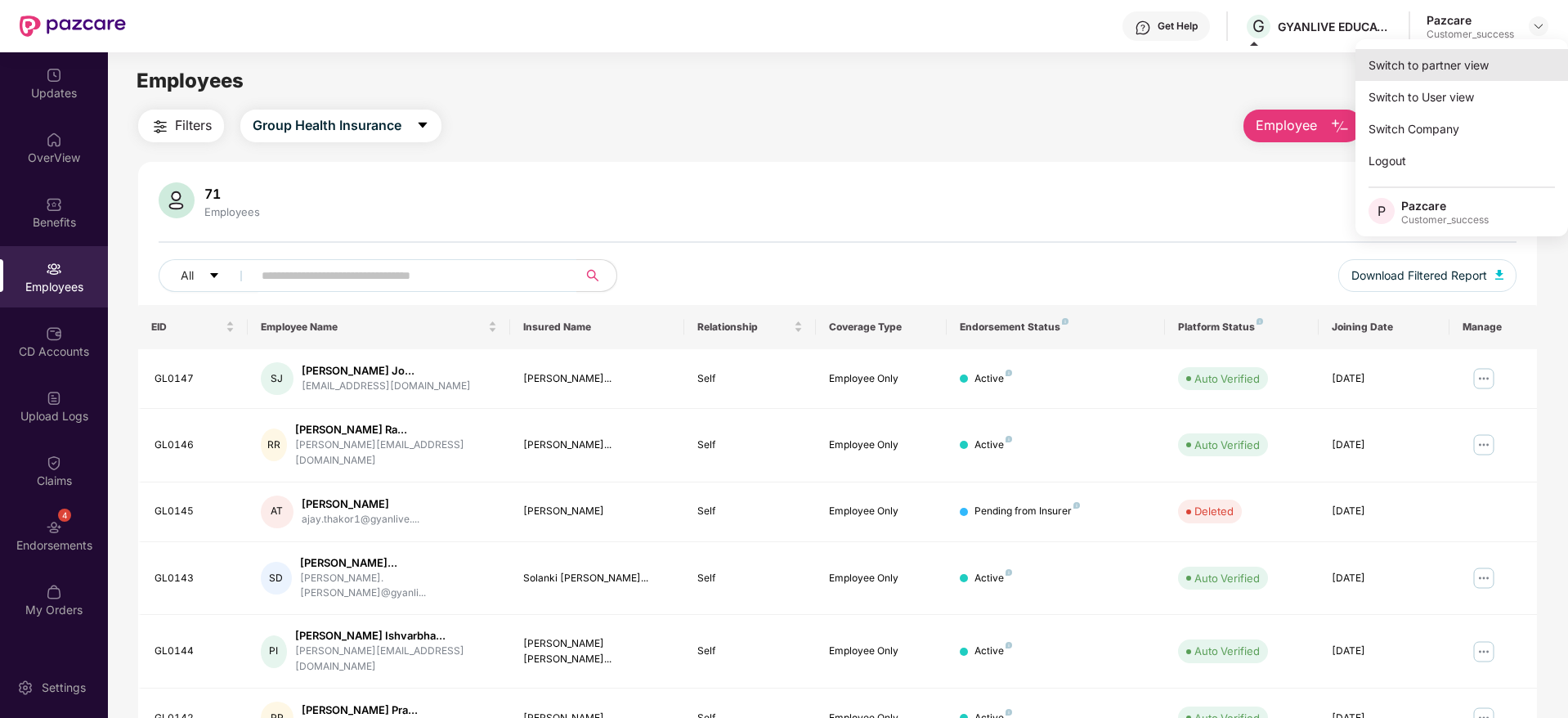
click at [1463, 61] on div "Switch to partner view" at bounding box center [1462, 64] width 213 height 32
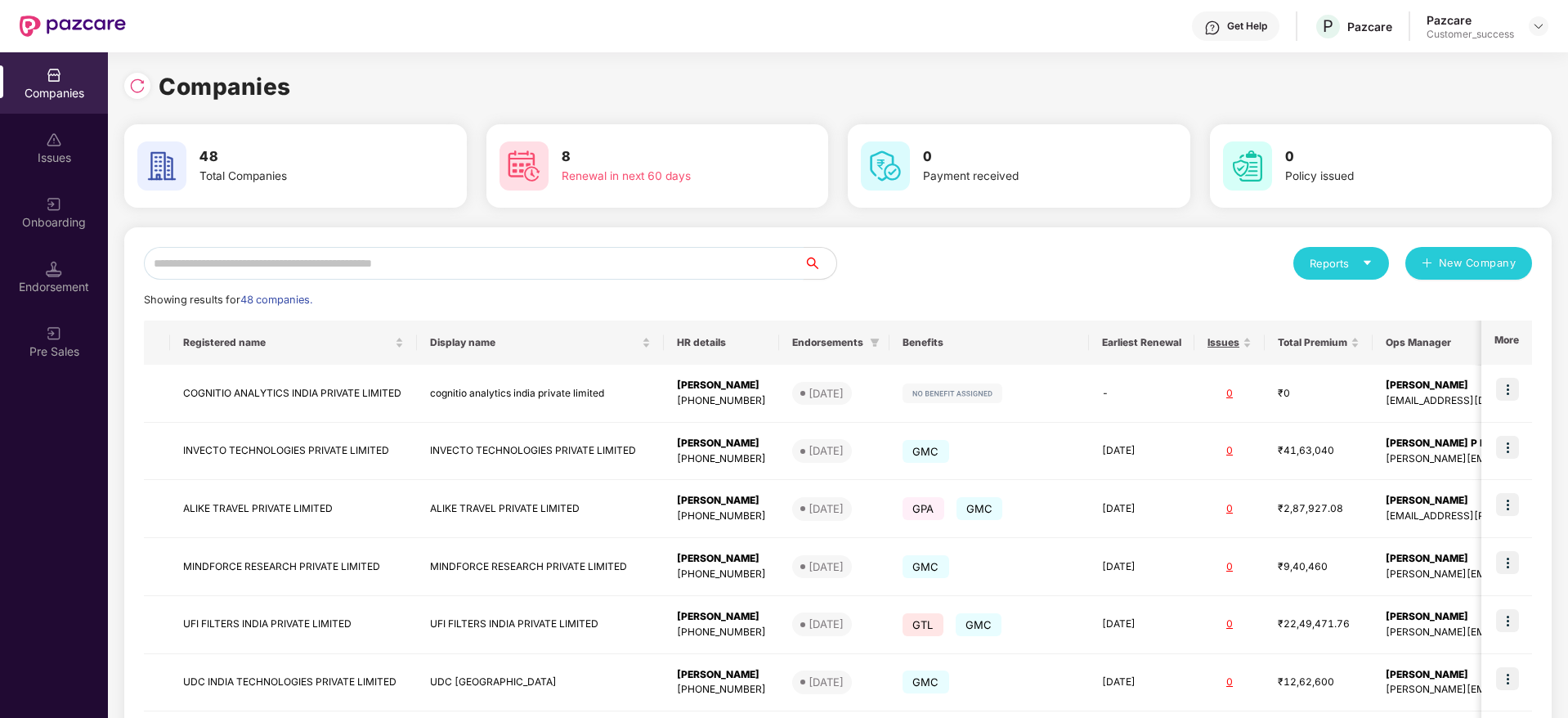
click at [381, 255] on input "text" at bounding box center [473, 263] width 660 height 33
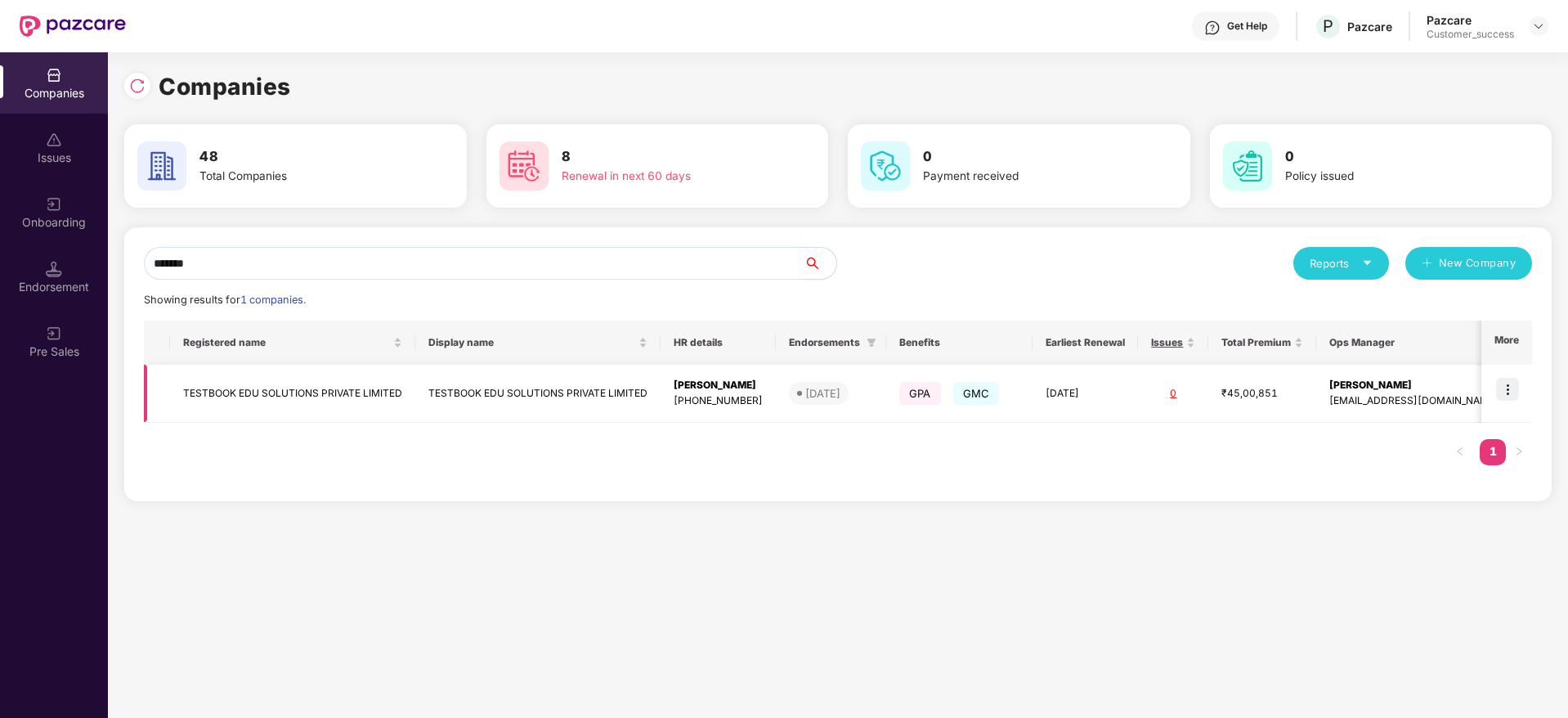
type input "*******"
click at [1510, 388] on img at bounding box center [1508, 389] width 23 height 23
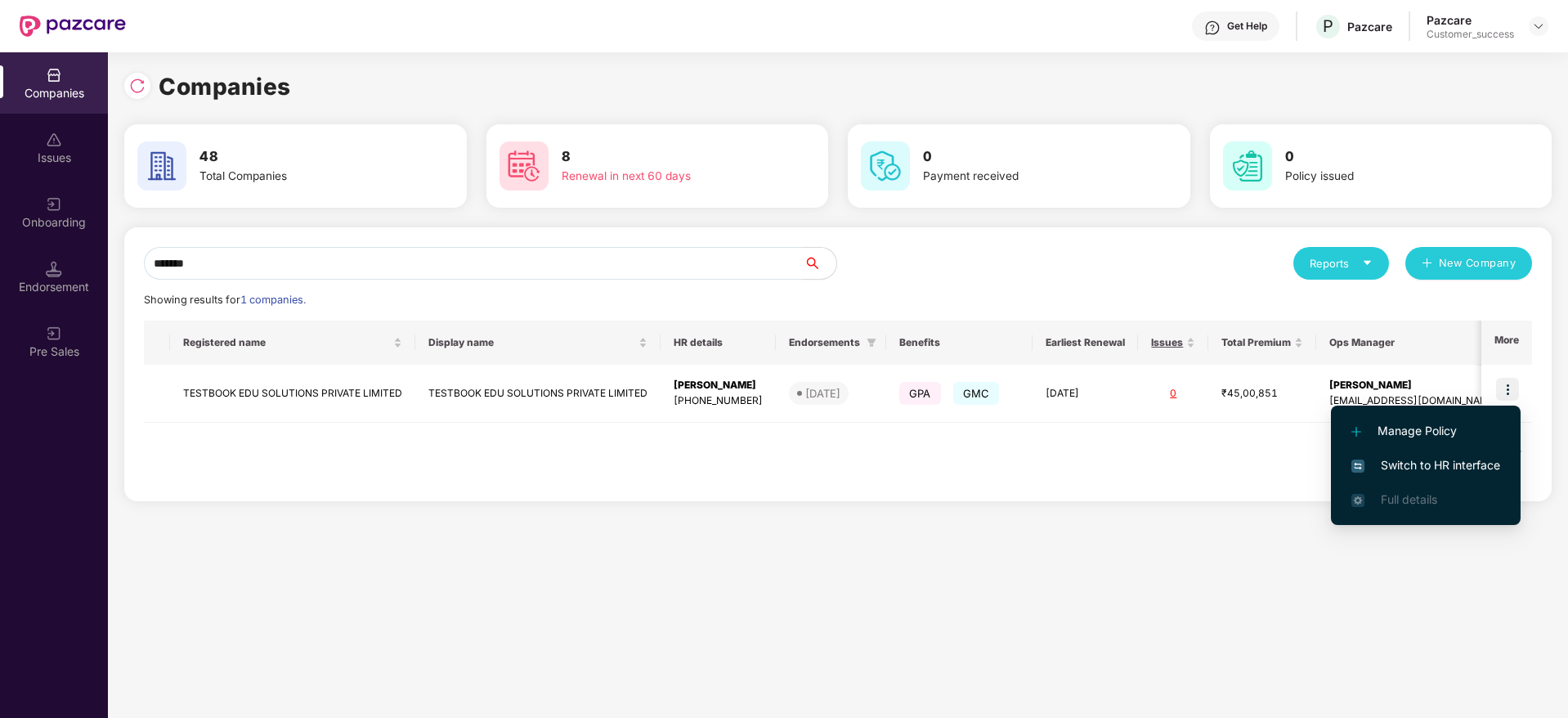
click at [1437, 460] on span "Switch to HR interface" at bounding box center [1426, 464] width 149 height 18
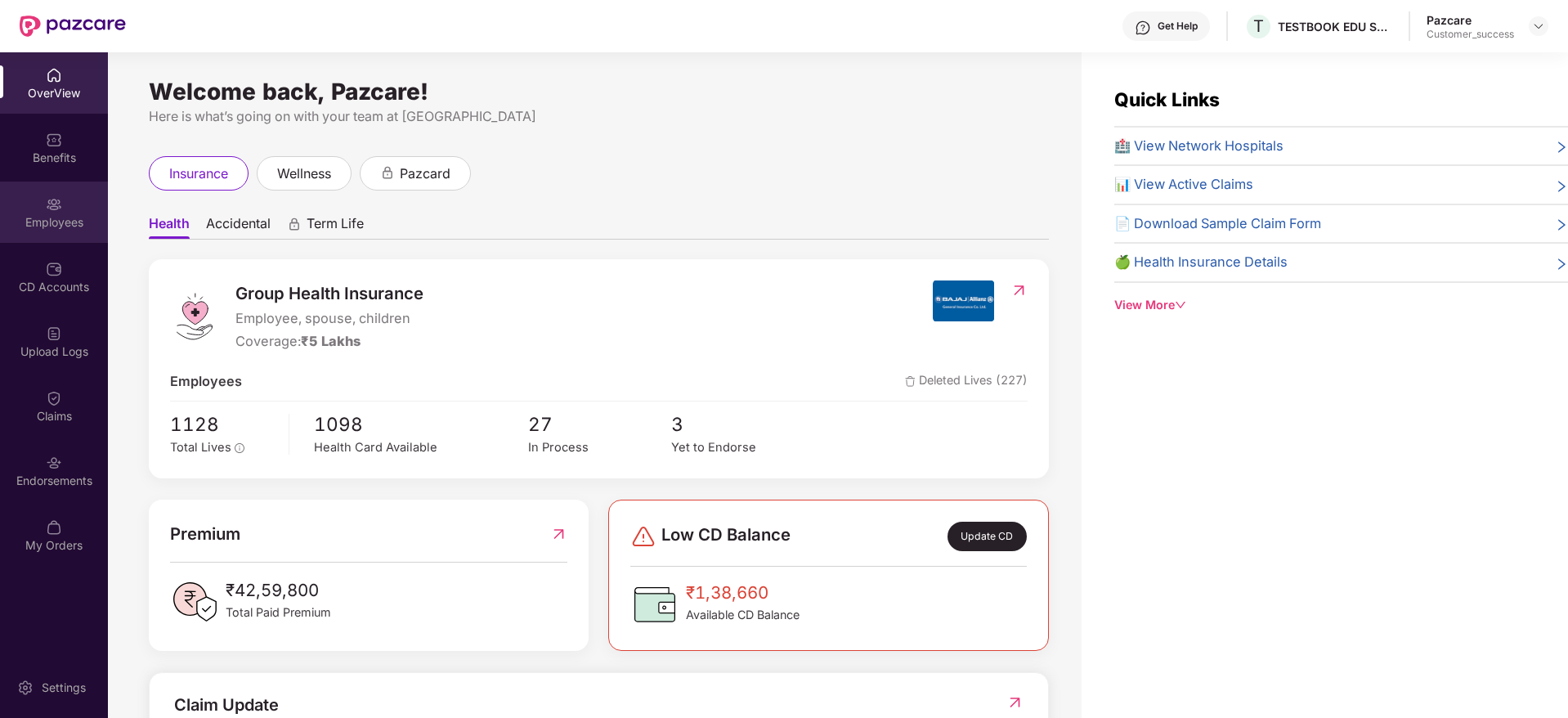
click at [64, 198] on div "Employees" at bounding box center [54, 212] width 108 height 61
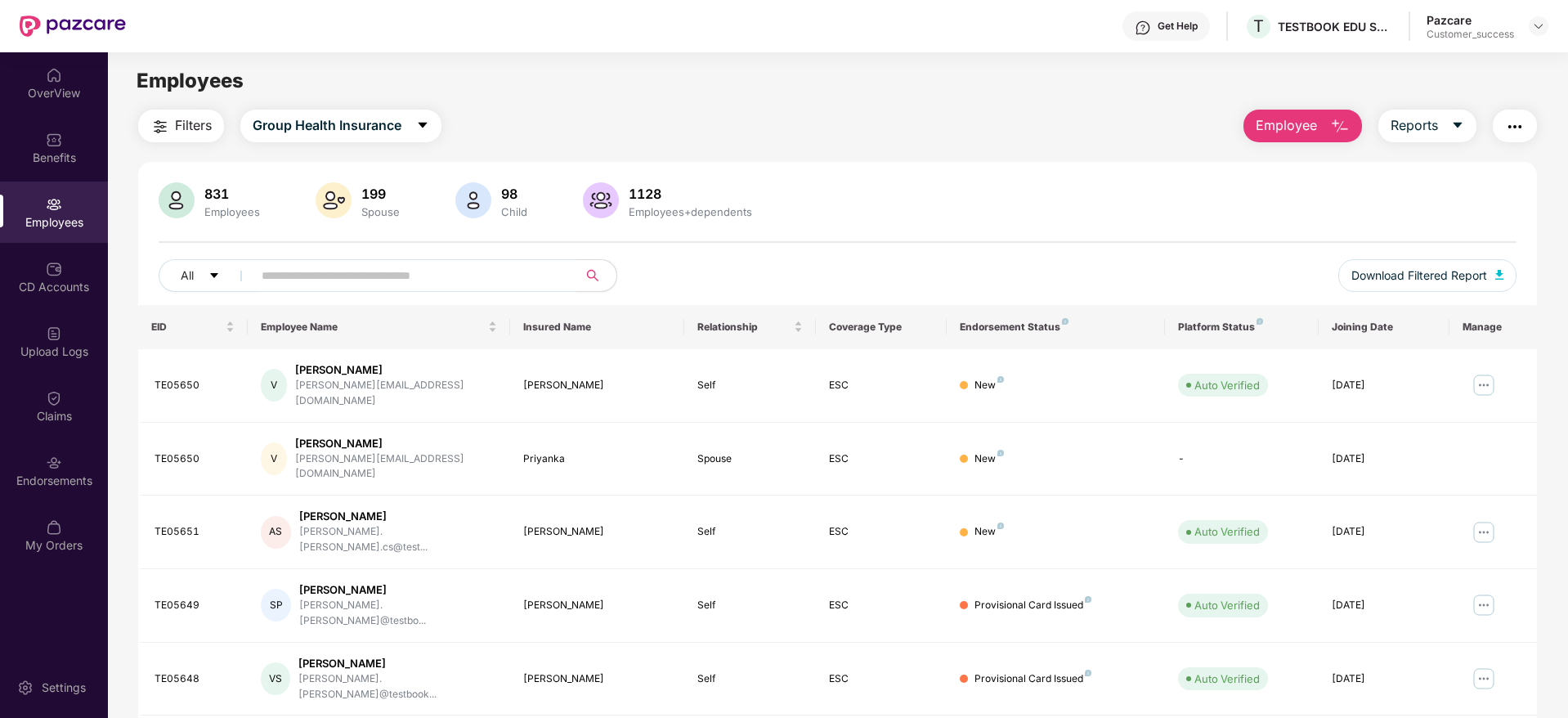
click at [1290, 121] on span "Employee" at bounding box center [1286, 125] width 61 height 20
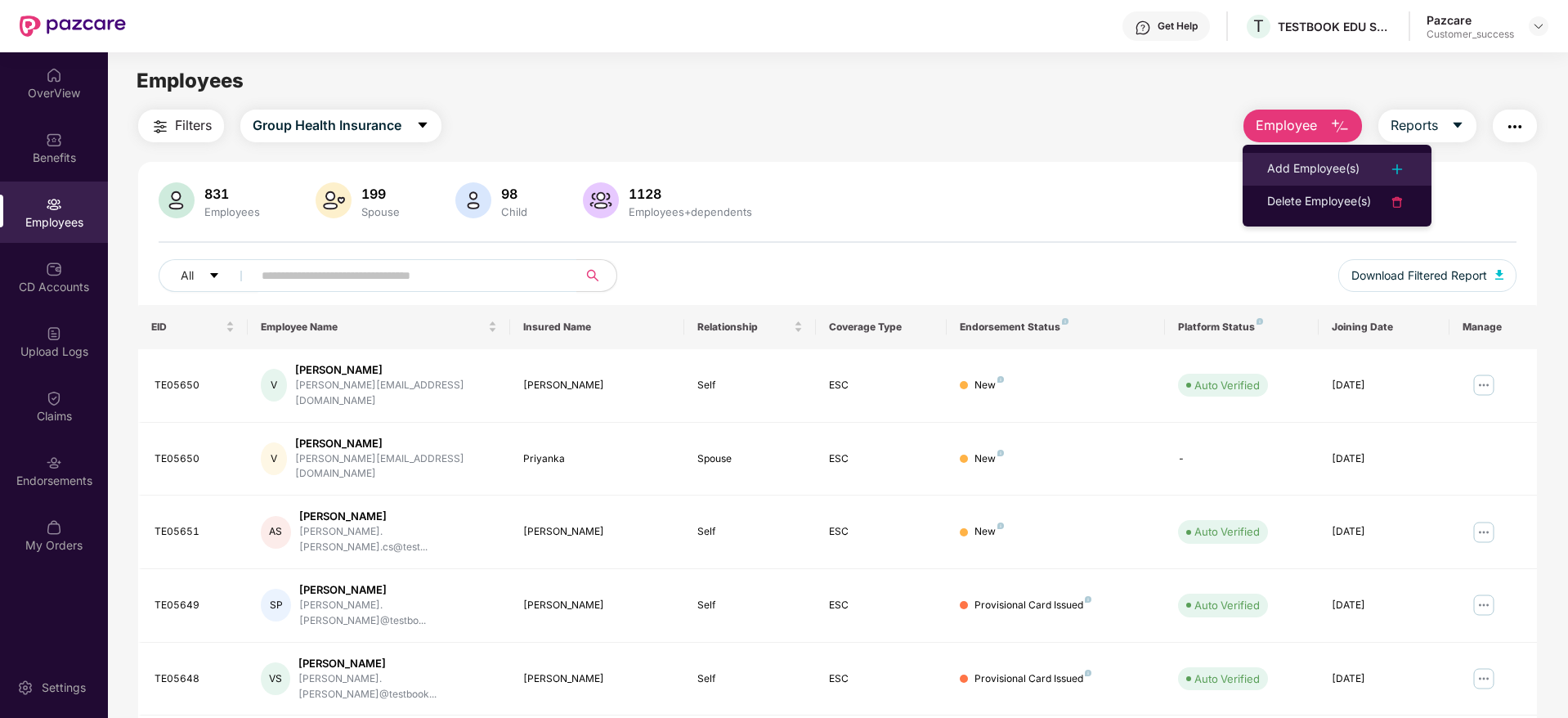
click at [1294, 169] on div "Add Employee(s)" at bounding box center [1313, 169] width 92 height 20
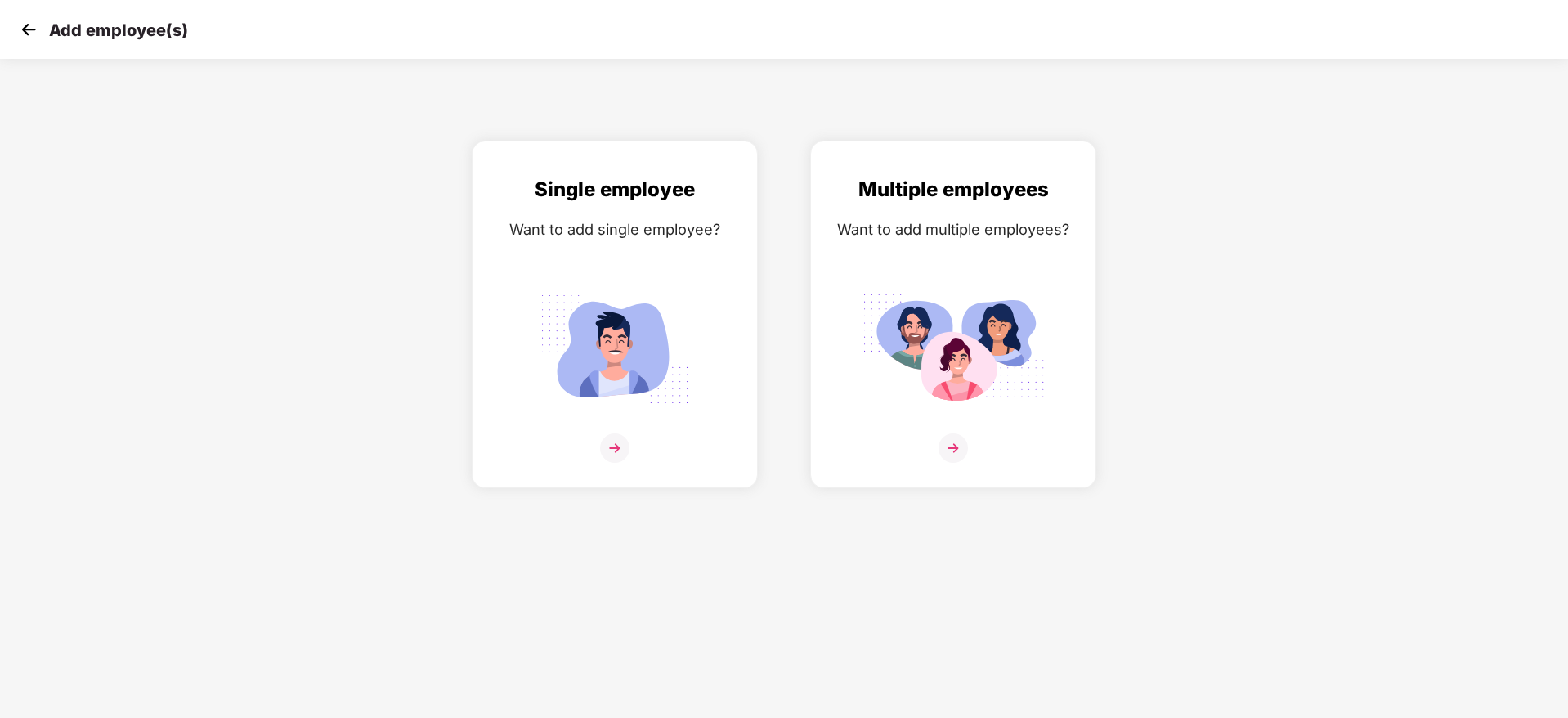
click at [26, 30] on img at bounding box center [29, 30] width 24 height 24
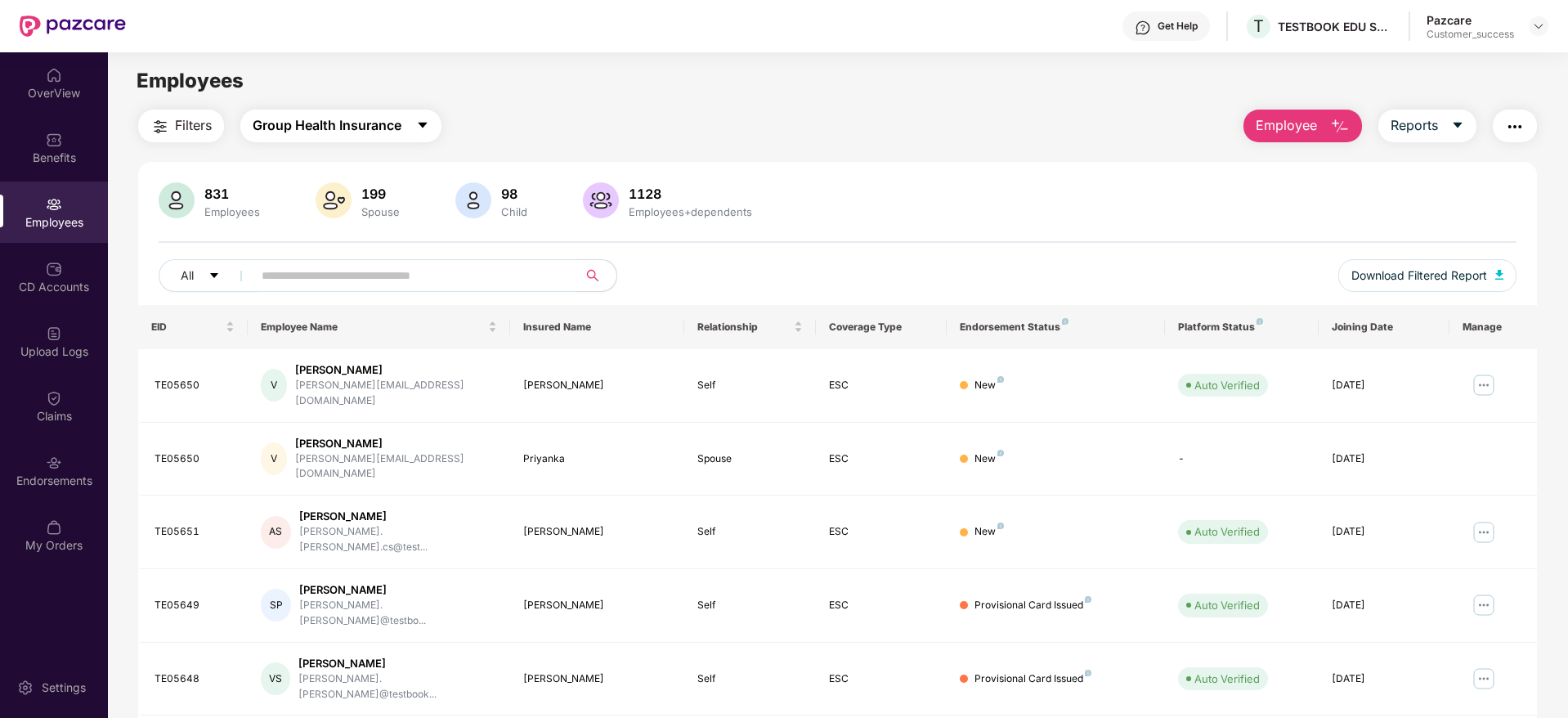
click at [376, 115] on span "Group Health Insurance" at bounding box center [327, 125] width 149 height 20
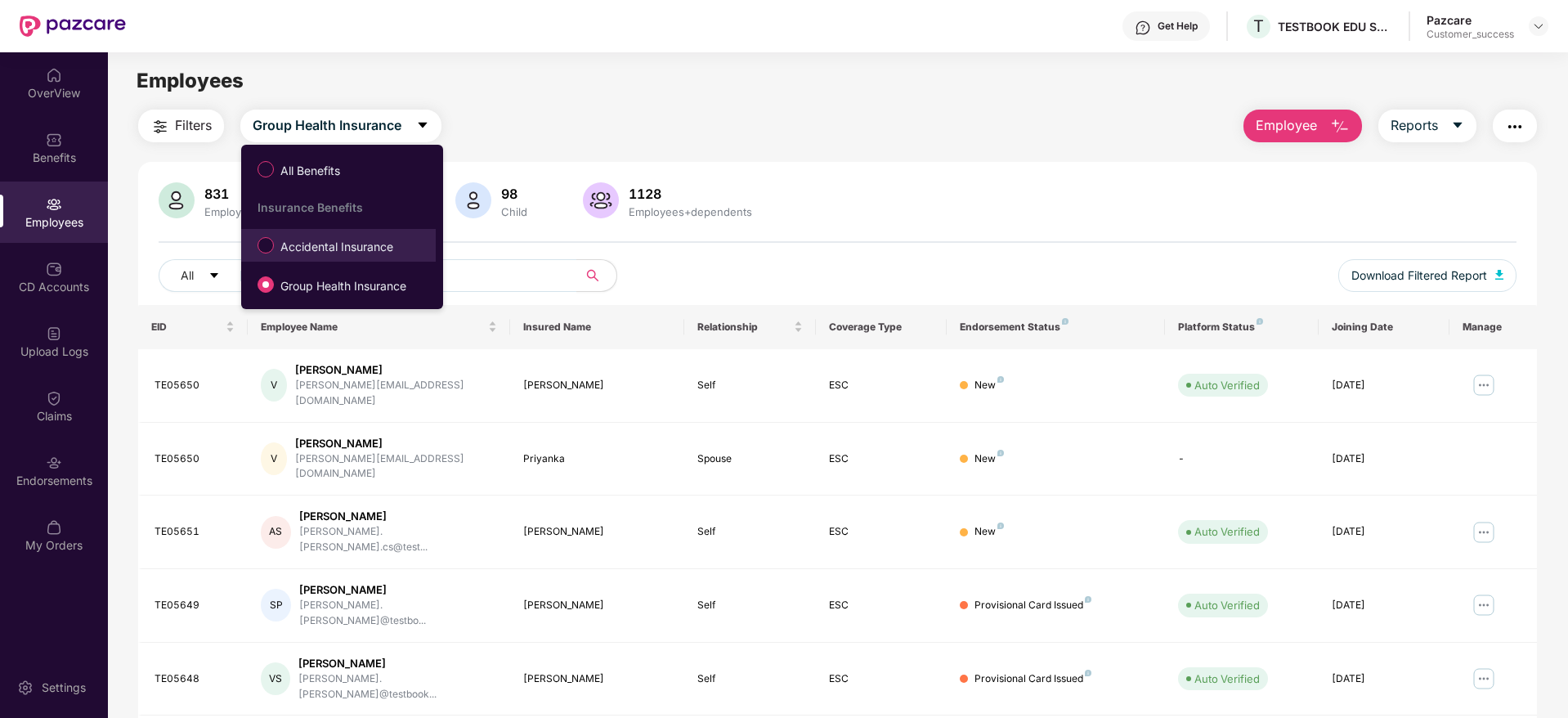
click at [316, 246] on span "Accidental Insurance" at bounding box center [336, 247] width 126 height 18
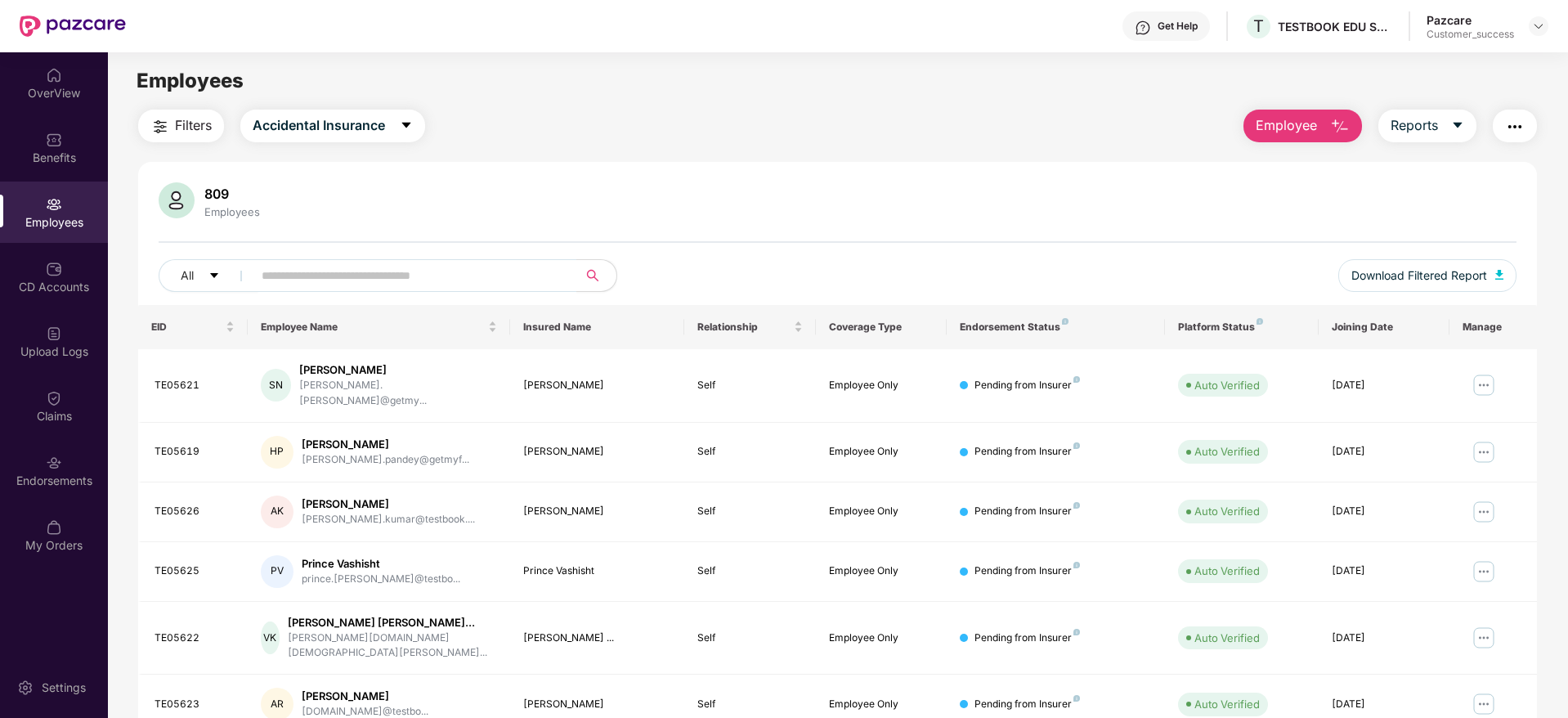
click at [1304, 134] on span "Employee" at bounding box center [1286, 125] width 61 height 20
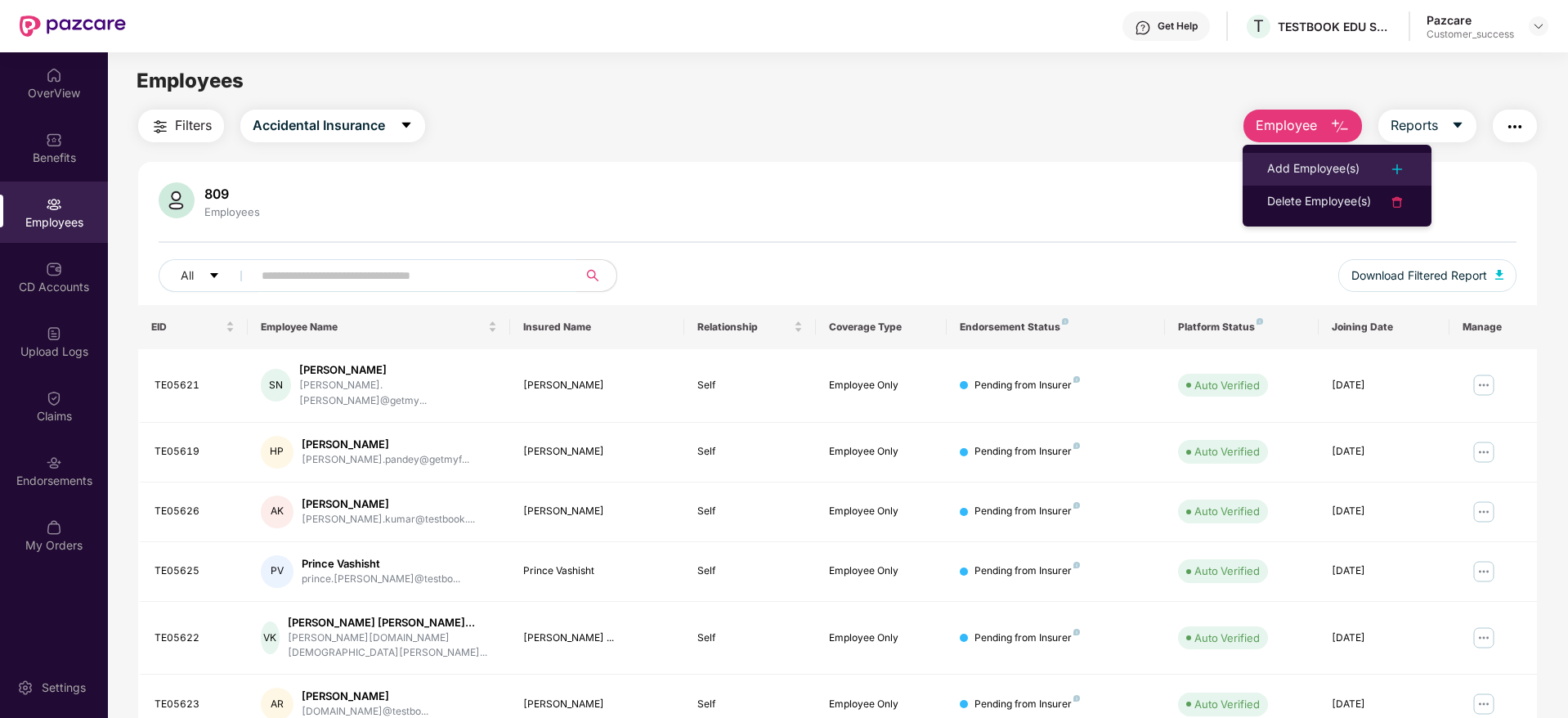
click at [1312, 167] on div "Add Employee(s)" at bounding box center [1313, 169] width 92 height 20
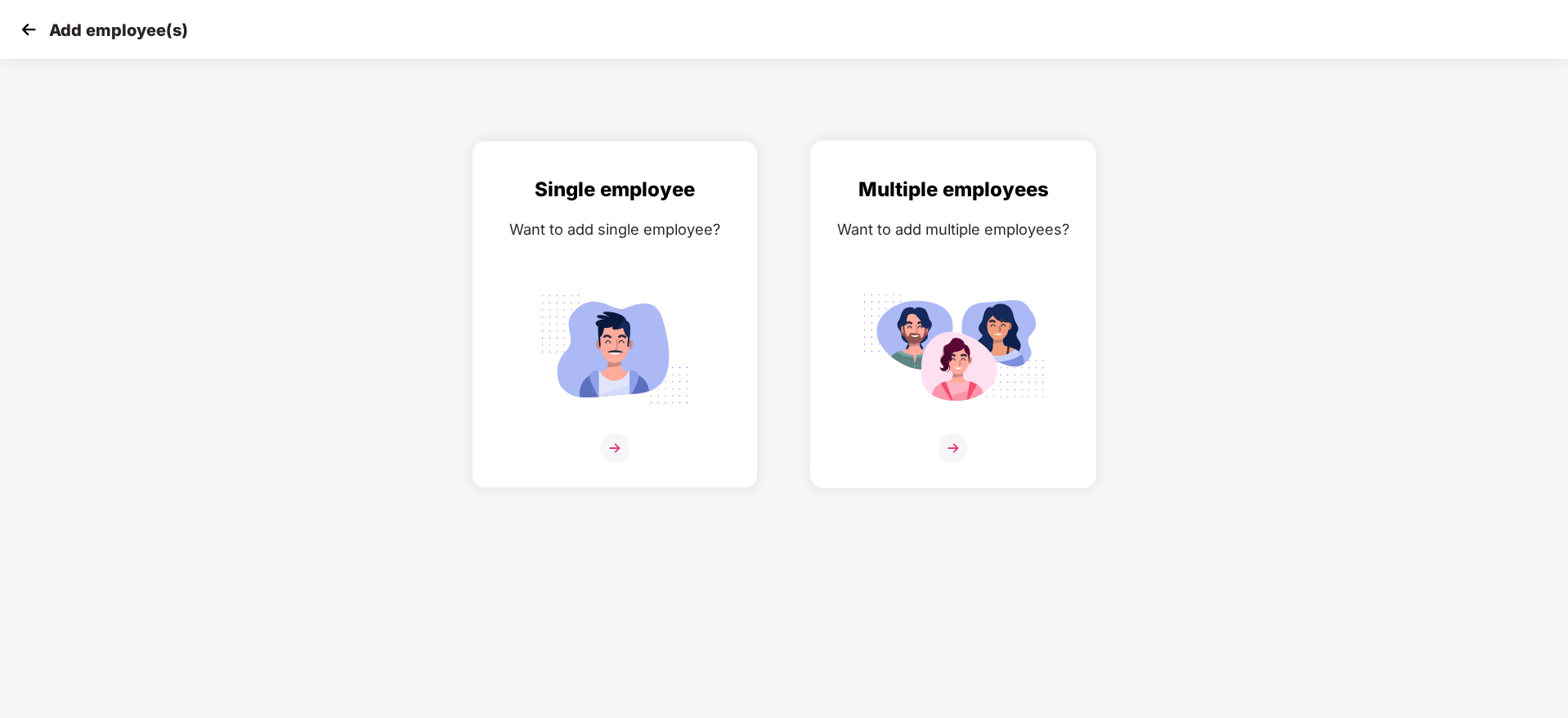
click at [955, 445] on img at bounding box center [954, 448] width 30 height 30
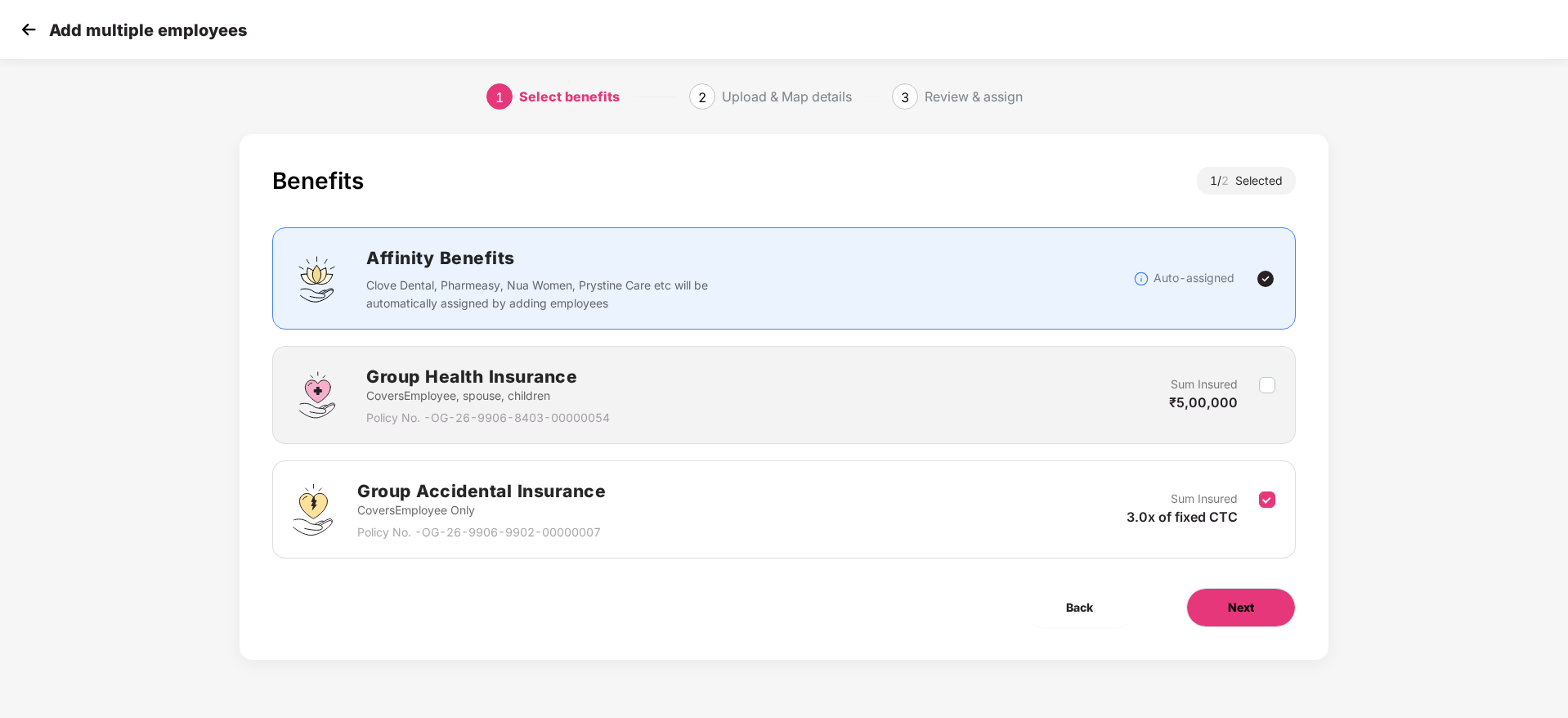
click at [1220, 609] on button "Next" at bounding box center [1241, 606] width 110 height 39
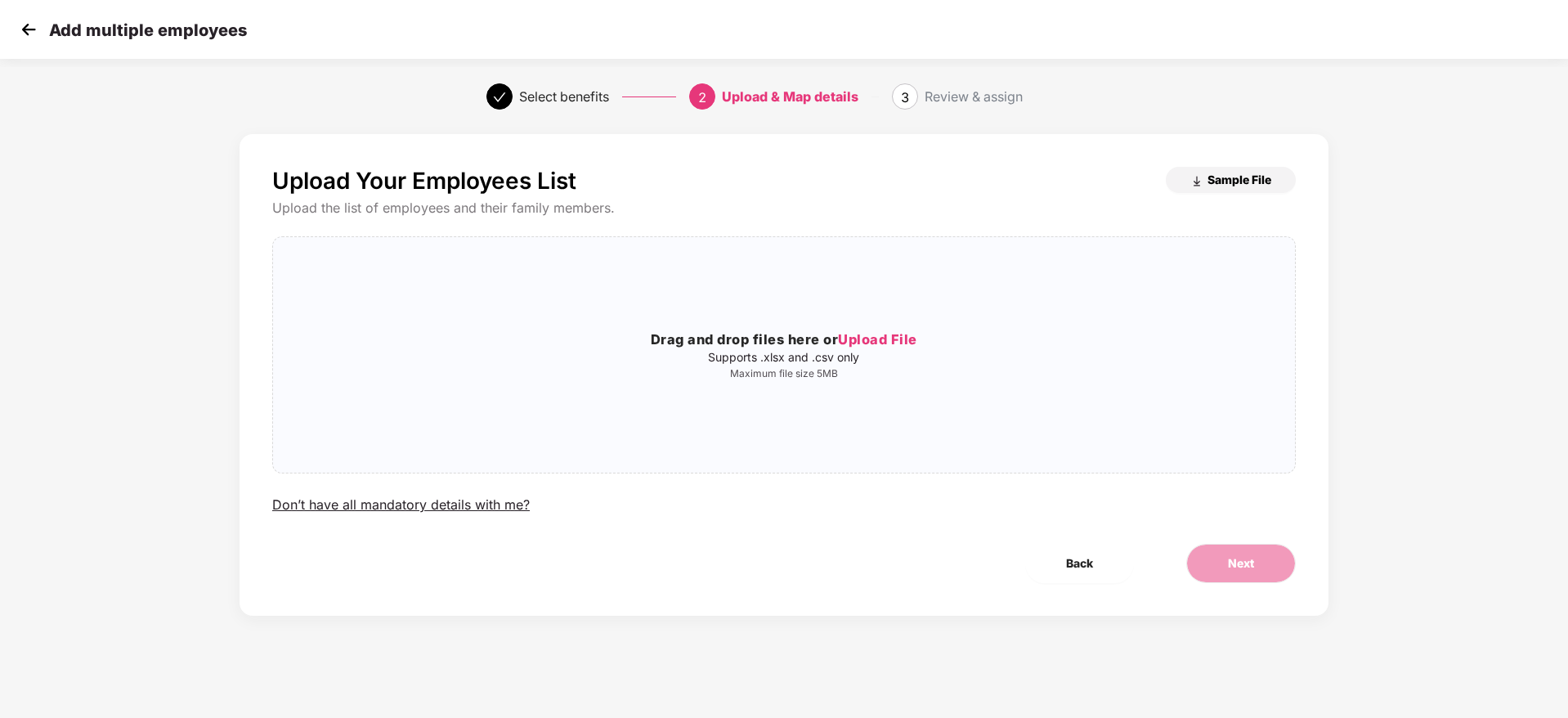
click at [1207, 183] on span "Sample File" at bounding box center [1239, 180] width 64 height 16
click at [886, 347] on span "Upload File" at bounding box center [877, 339] width 79 height 17
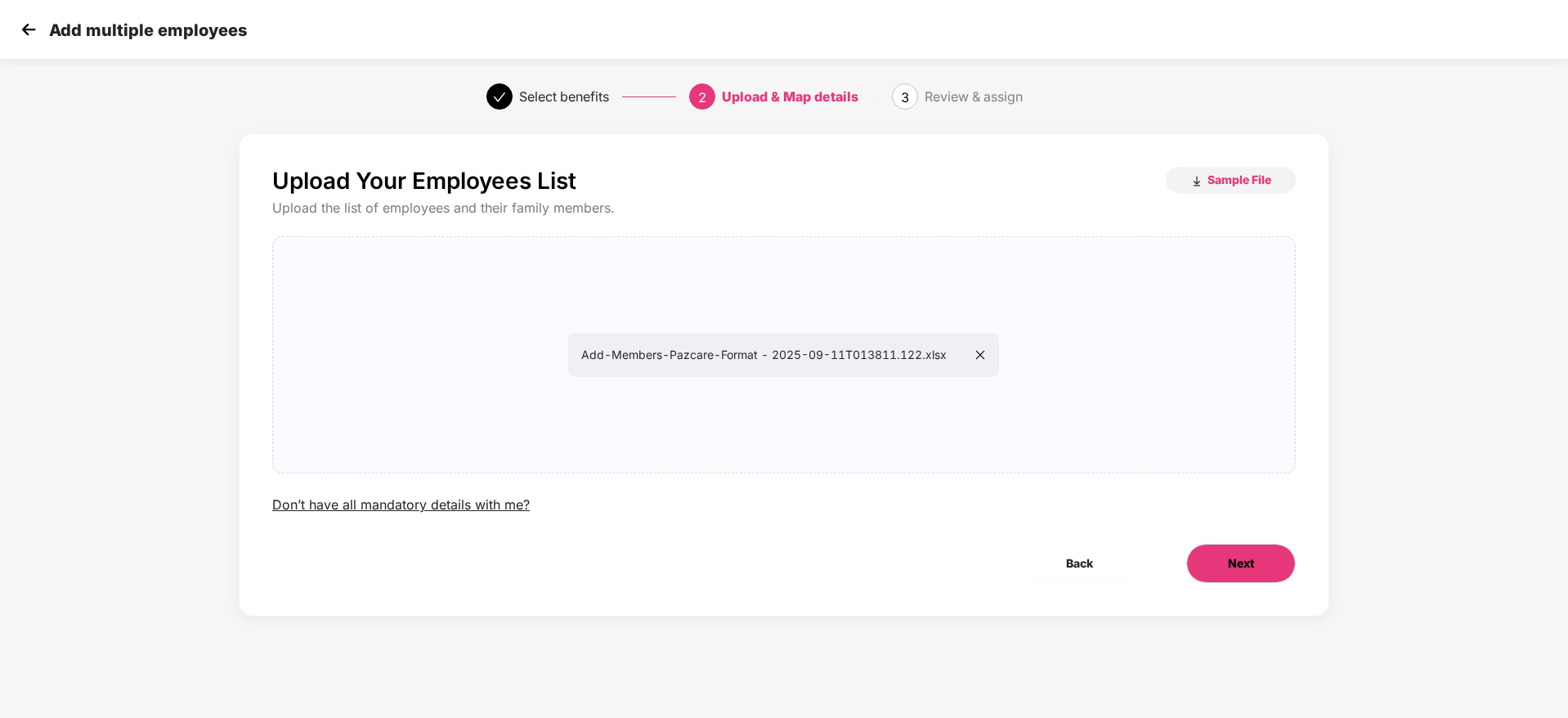
click at [1232, 554] on span "Next" at bounding box center [1241, 563] width 26 height 18
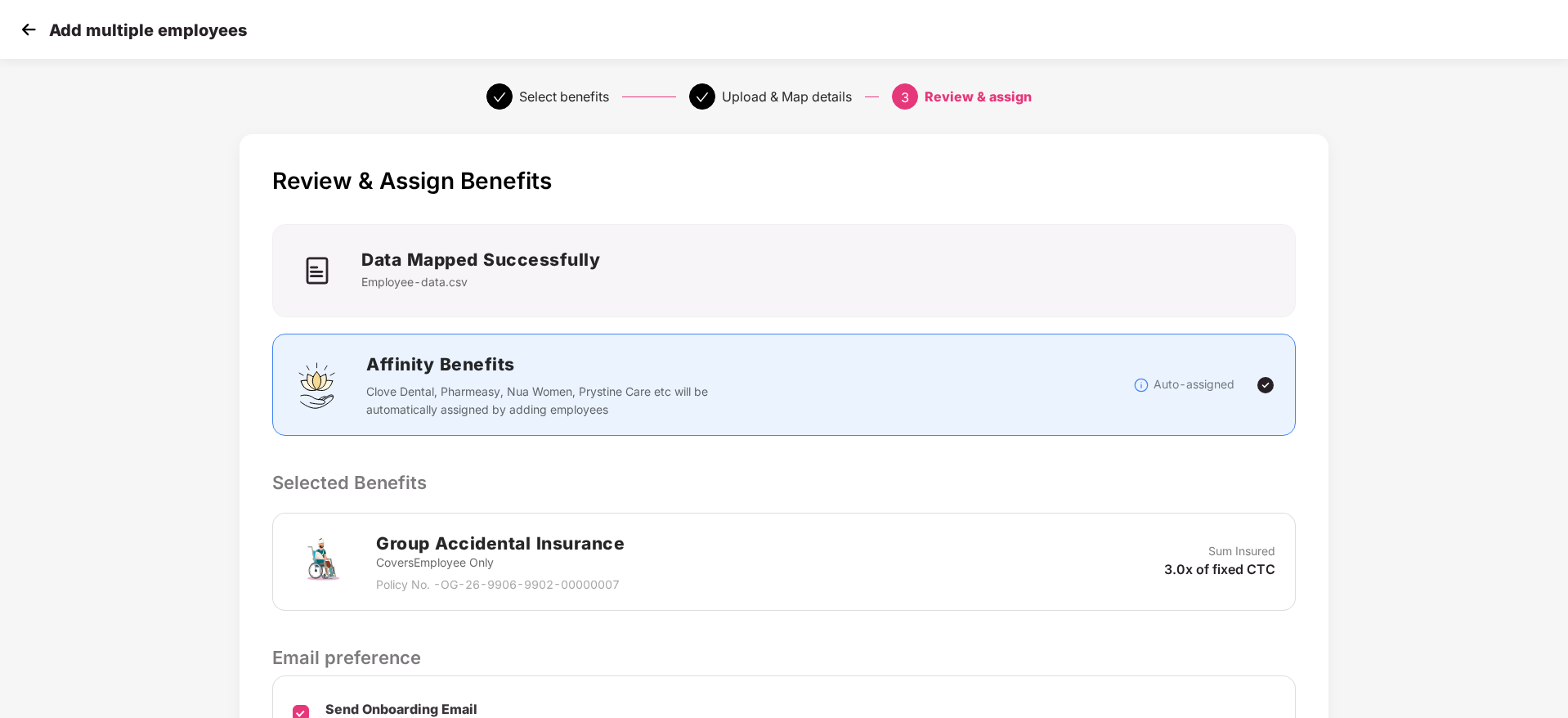
click at [1130, 488] on p "Selected Benefits" at bounding box center [784, 482] width 1023 height 28
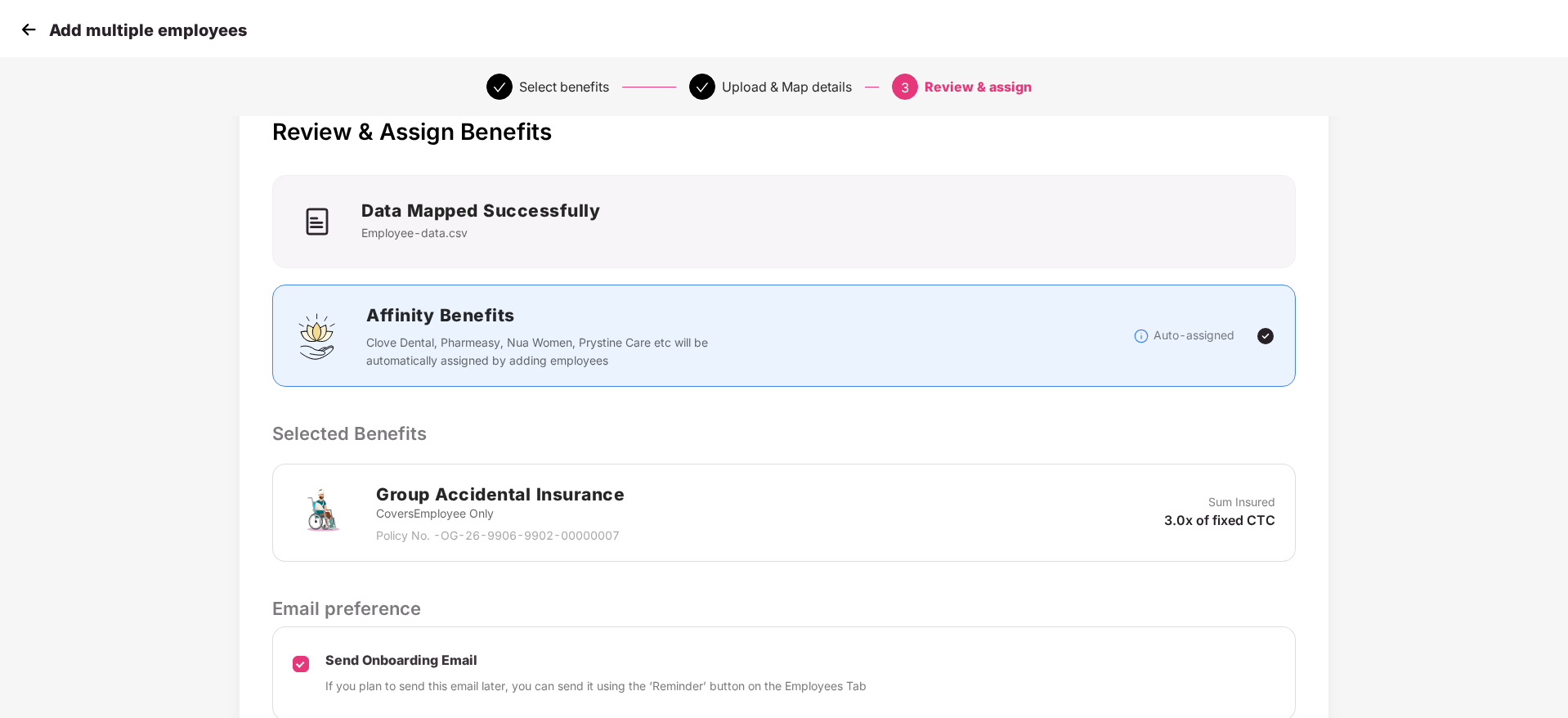
scroll to position [193, 0]
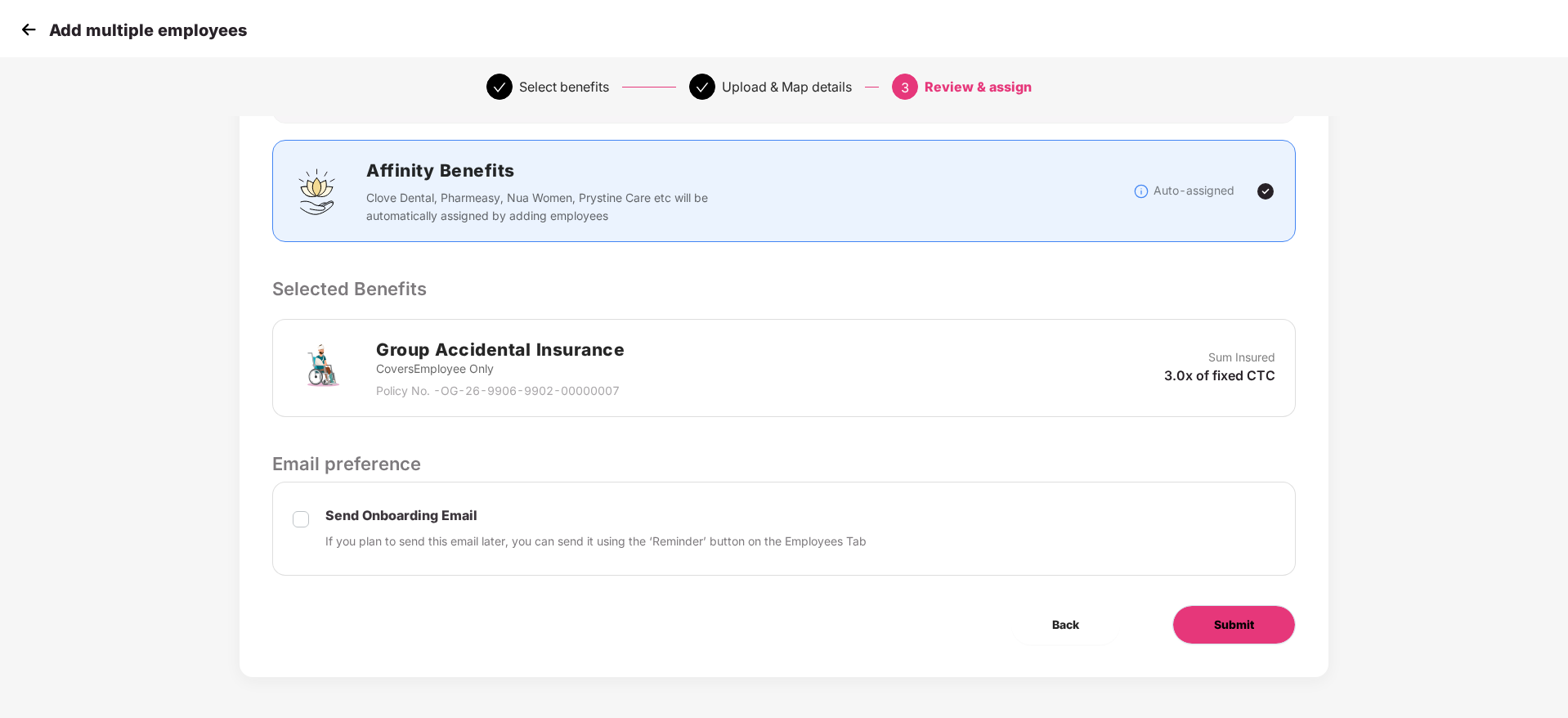
click at [1203, 616] on button "Submit" at bounding box center [1234, 624] width 124 height 39
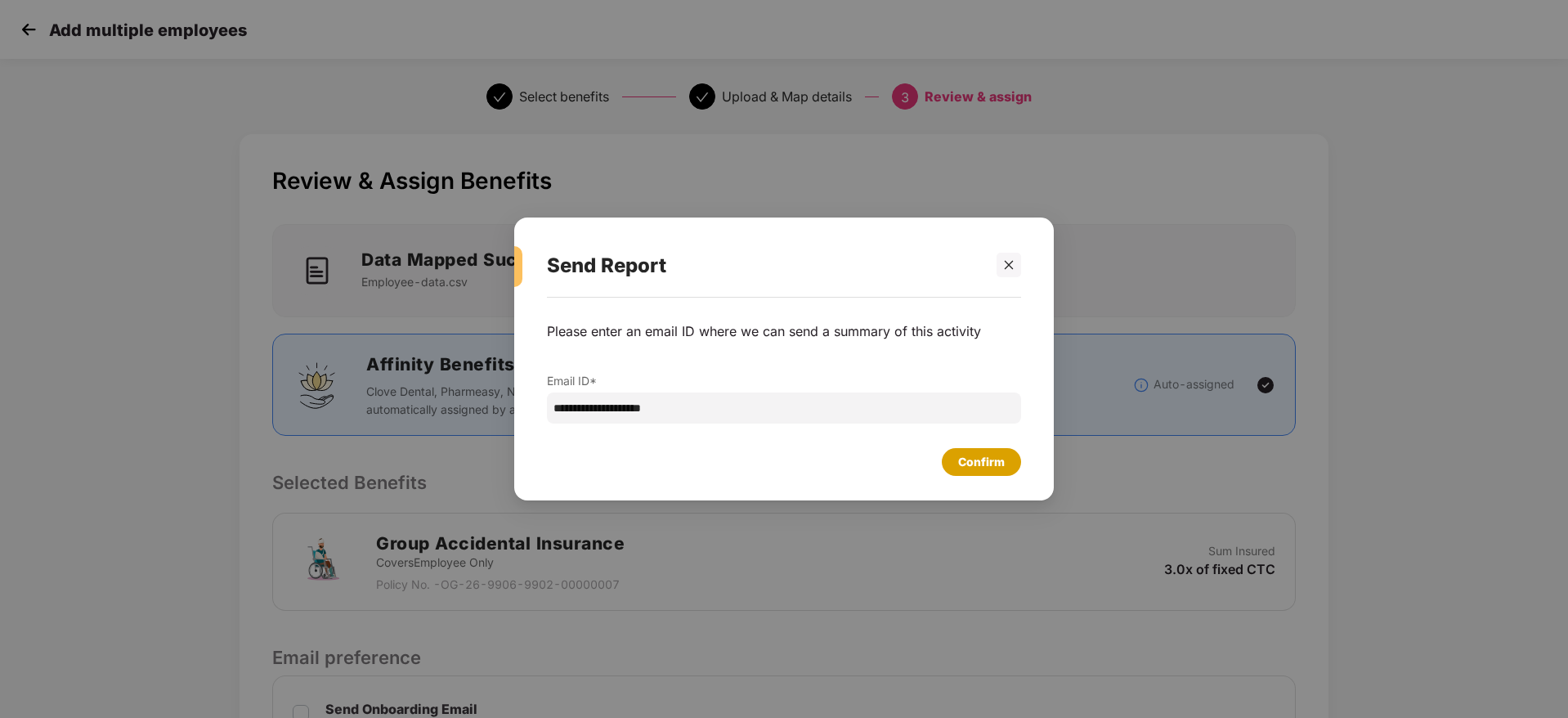
click at [970, 460] on div "Confirm" at bounding box center [981, 462] width 46 height 18
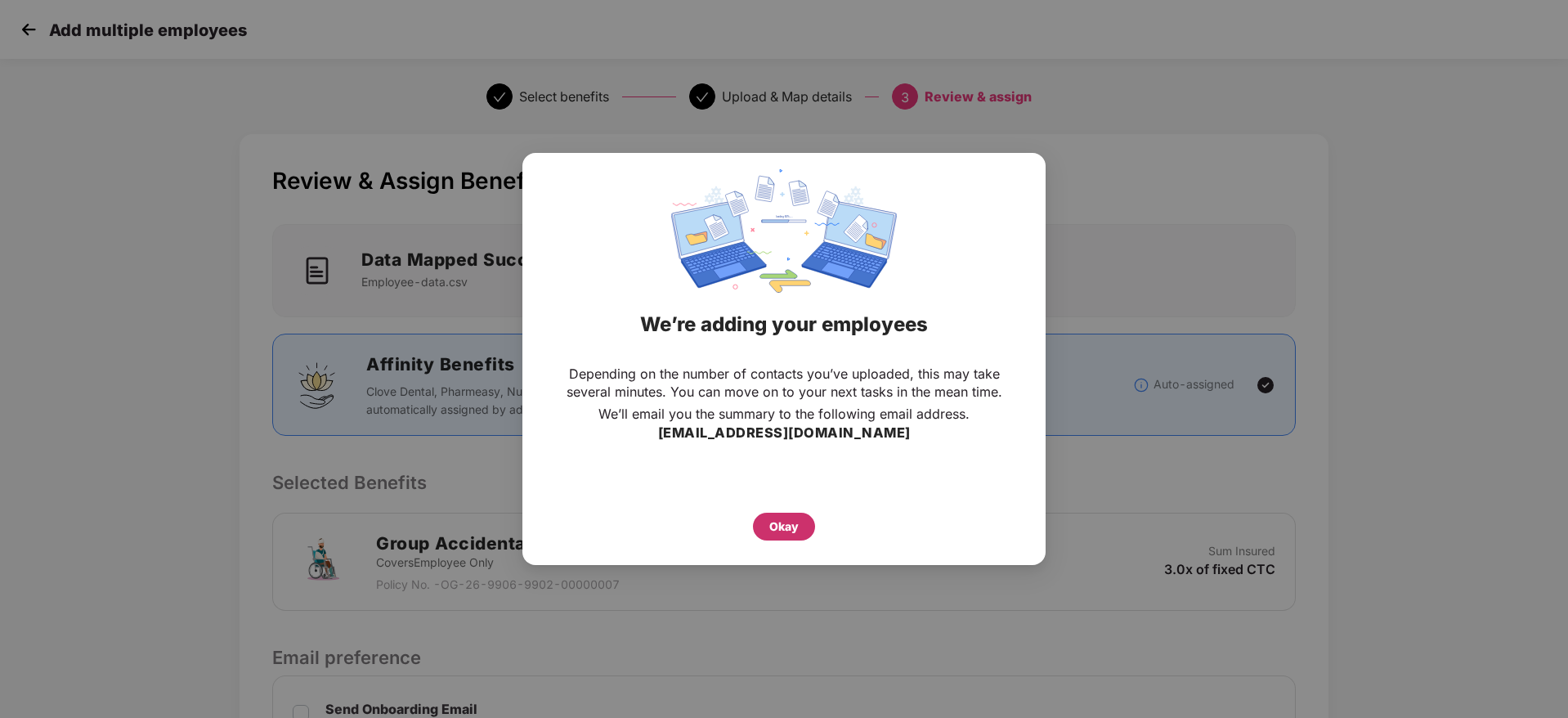
click at [792, 521] on div "Okay" at bounding box center [784, 526] width 30 height 18
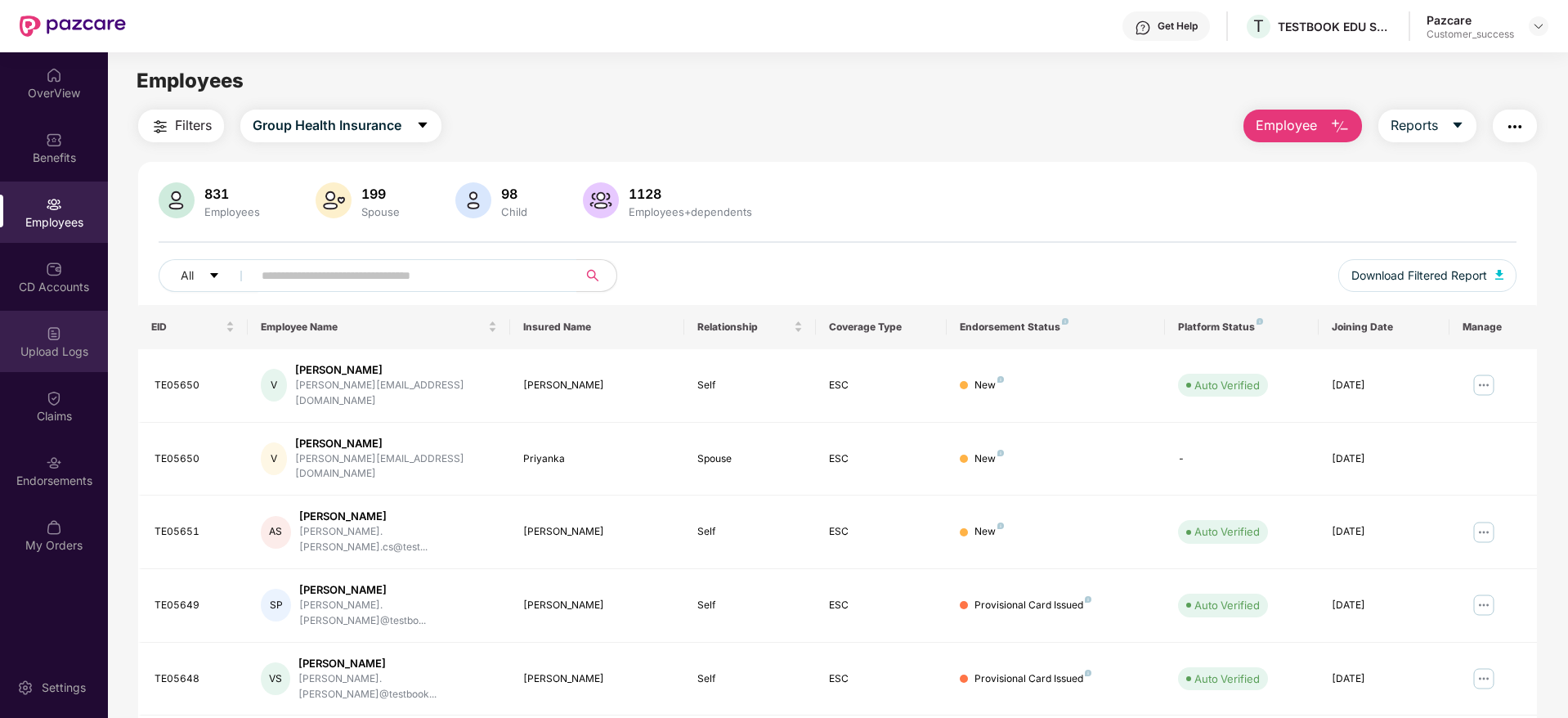
click at [52, 350] on div "Upload Logs" at bounding box center [54, 351] width 108 height 17
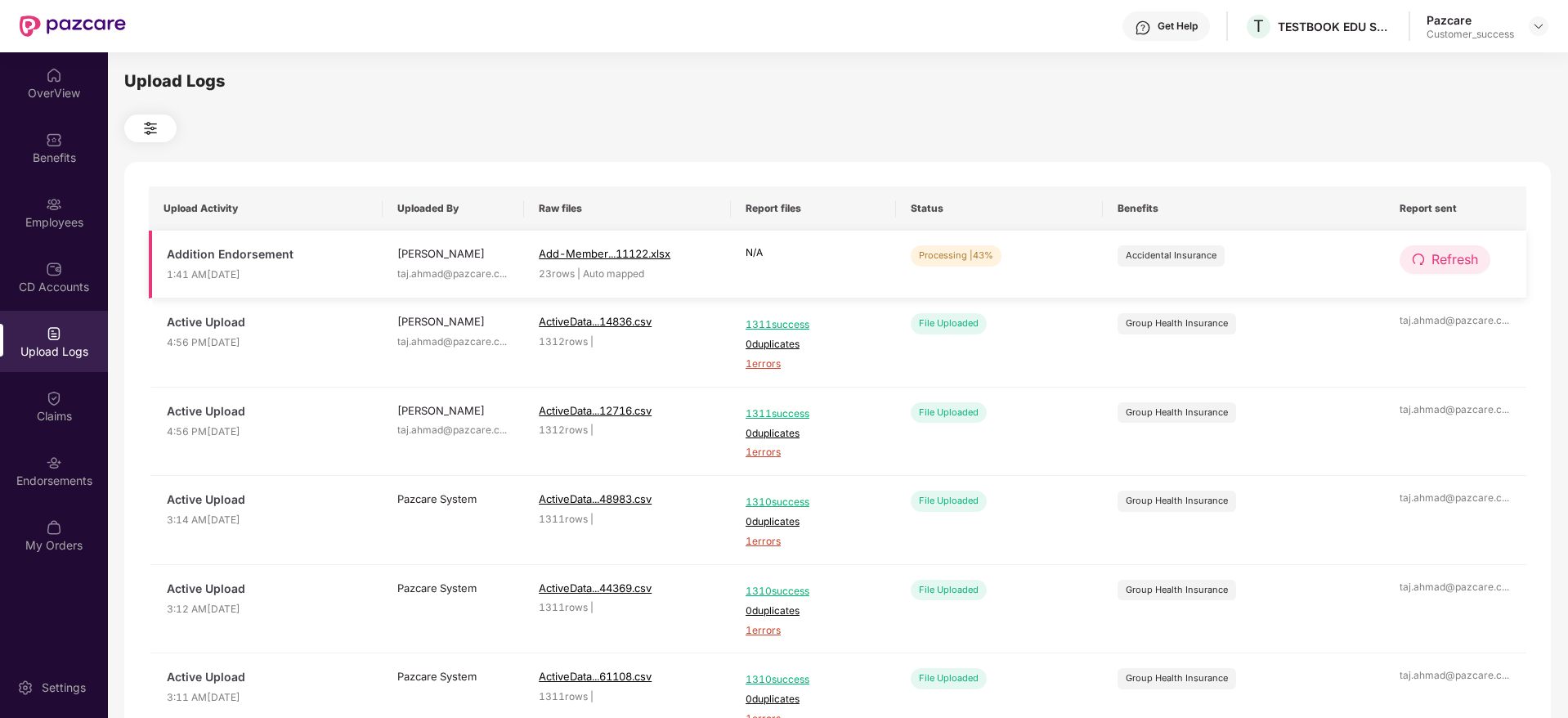
click at [1406, 247] on button "Refresh" at bounding box center [1445, 259] width 91 height 29
click at [1406, 247] on button "Refresh" at bounding box center [1446, 259] width 92 height 29
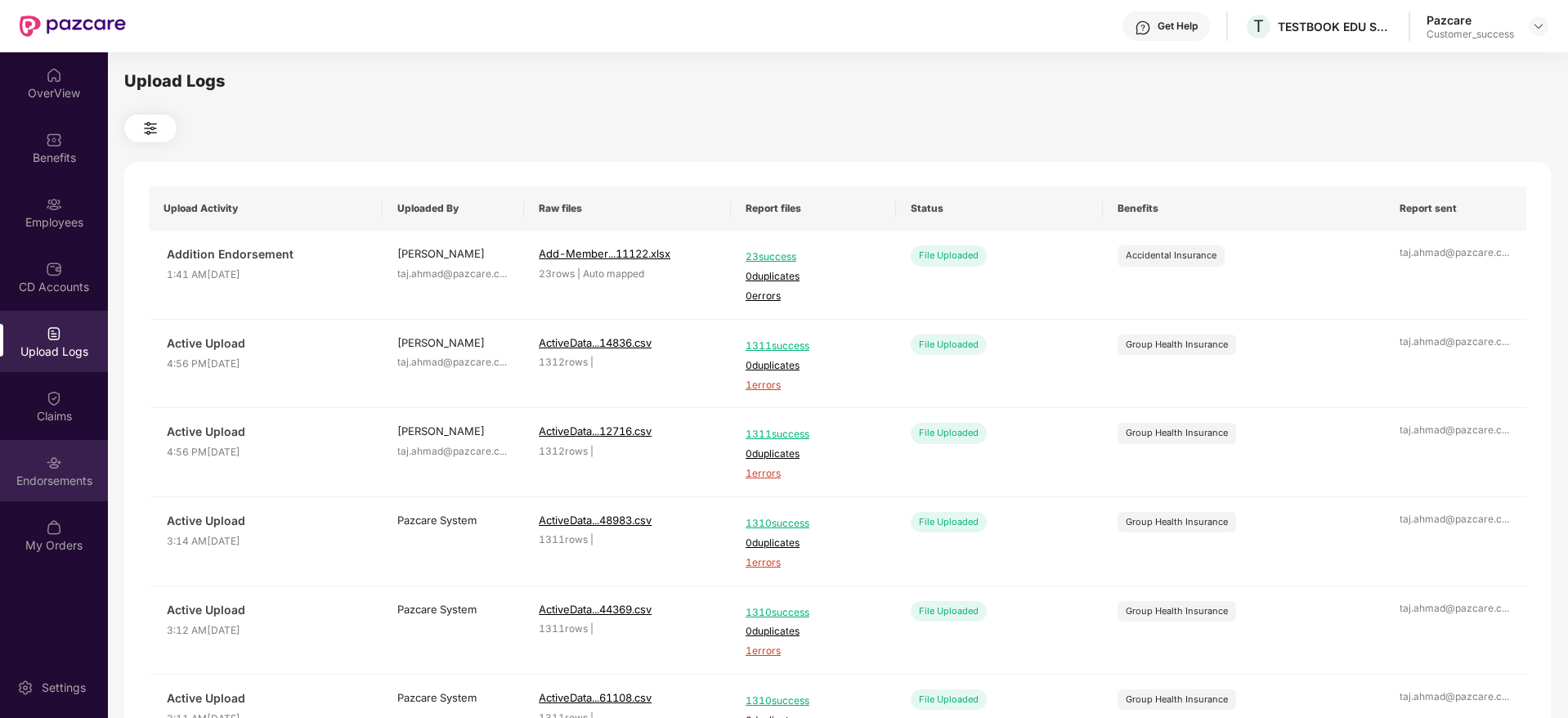
click at [46, 476] on div "Endorsements" at bounding box center [54, 480] width 108 height 17
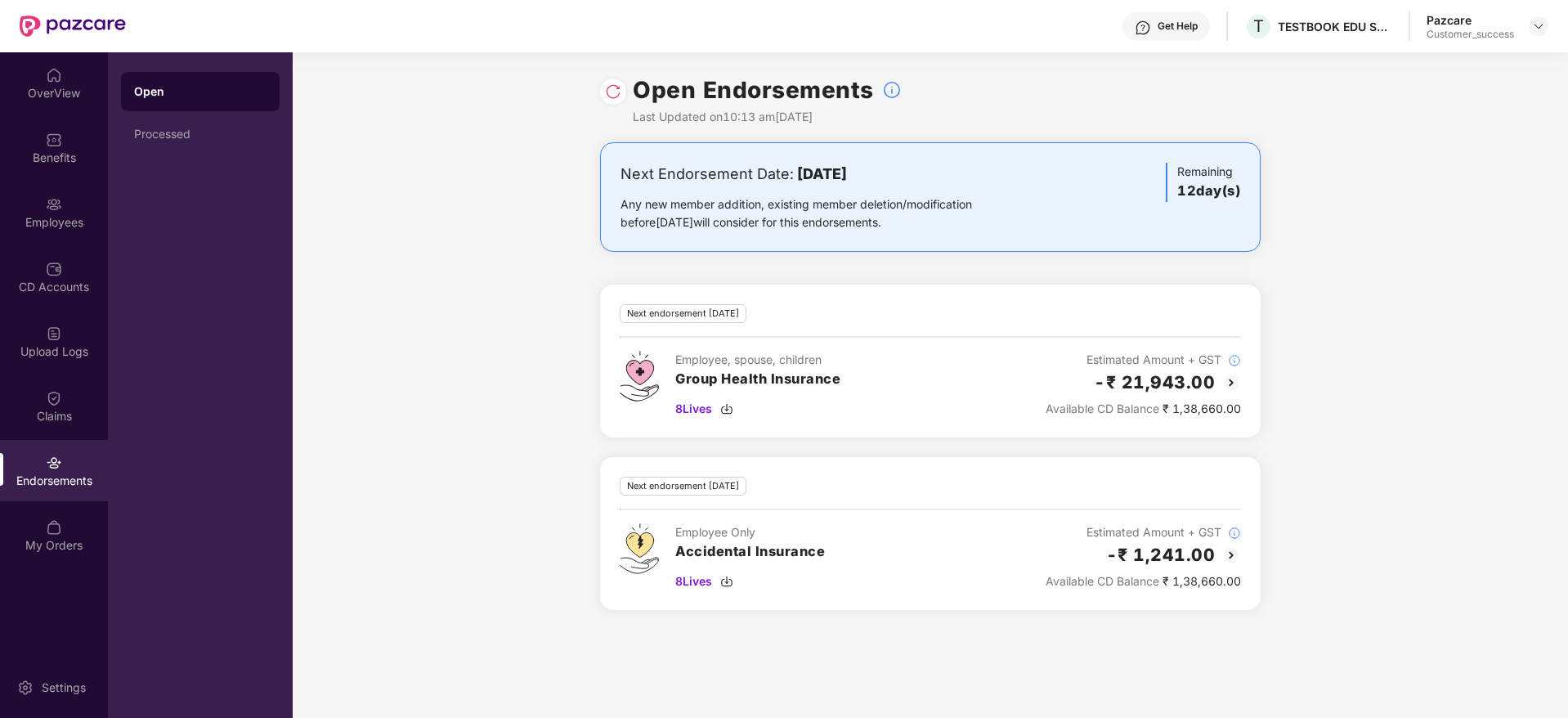
click at [614, 88] on img at bounding box center [613, 91] width 17 height 17
click at [603, 96] on div at bounding box center [613, 91] width 26 height 26
click at [618, 91] on img at bounding box center [613, 91] width 17 height 17
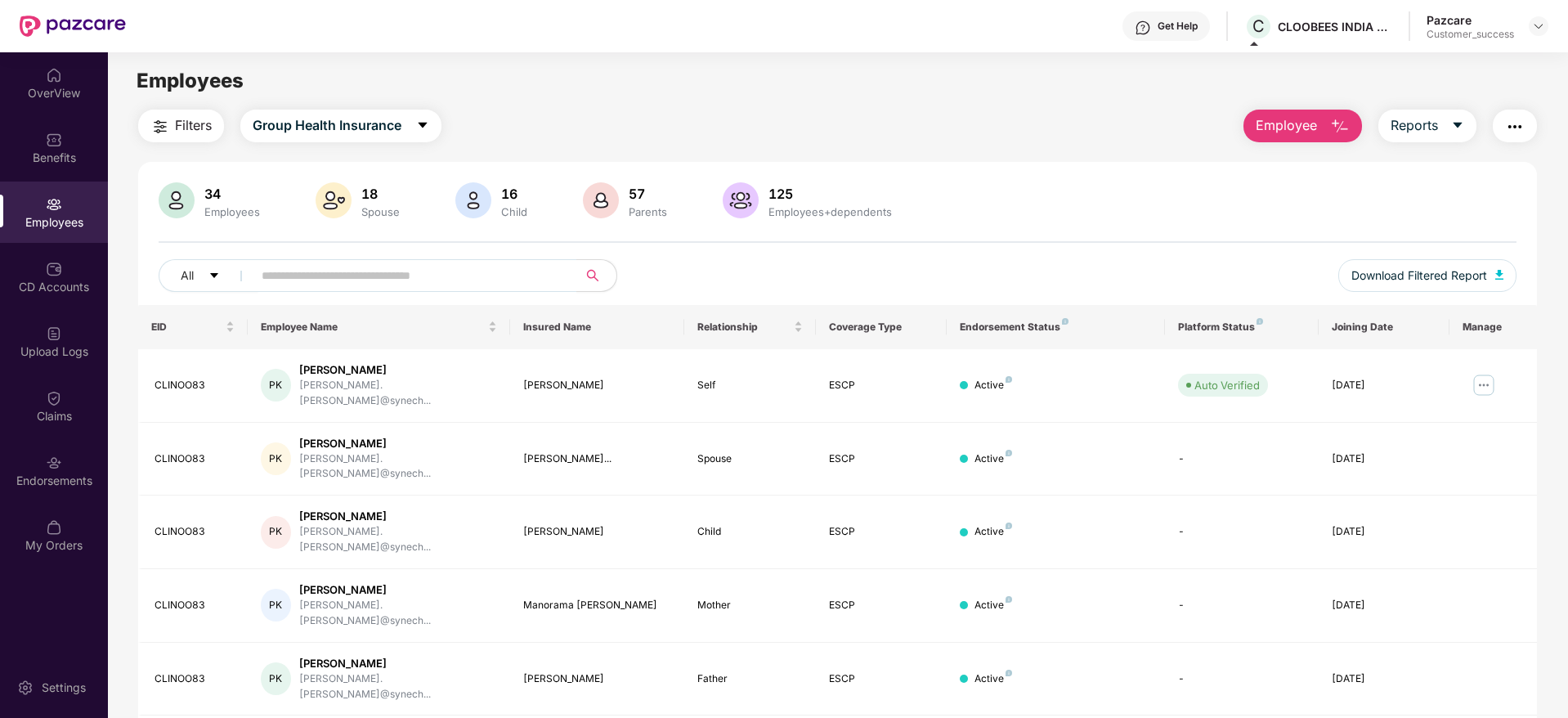
click at [1549, 25] on header "Get Help C CLOOBEES INDIA PRIVATE LIMITED Pazcare Customer_success" at bounding box center [784, 26] width 1568 height 52
click at [1537, 28] on img at bounding box center [1538, 26] width 13 height 13
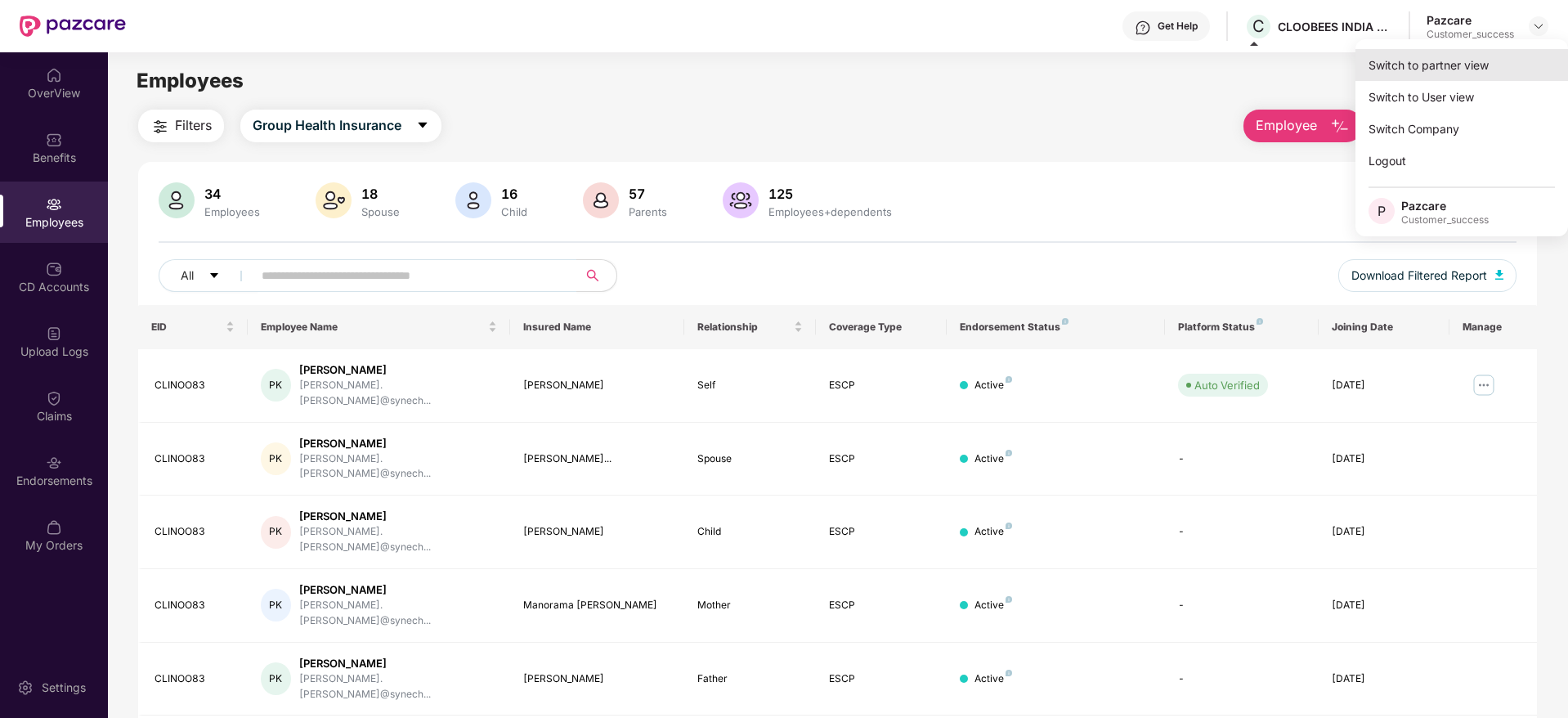
click at [1455, 58] on div "Switch to partner view" at bounding box center [1462, 64] width 213 height 32
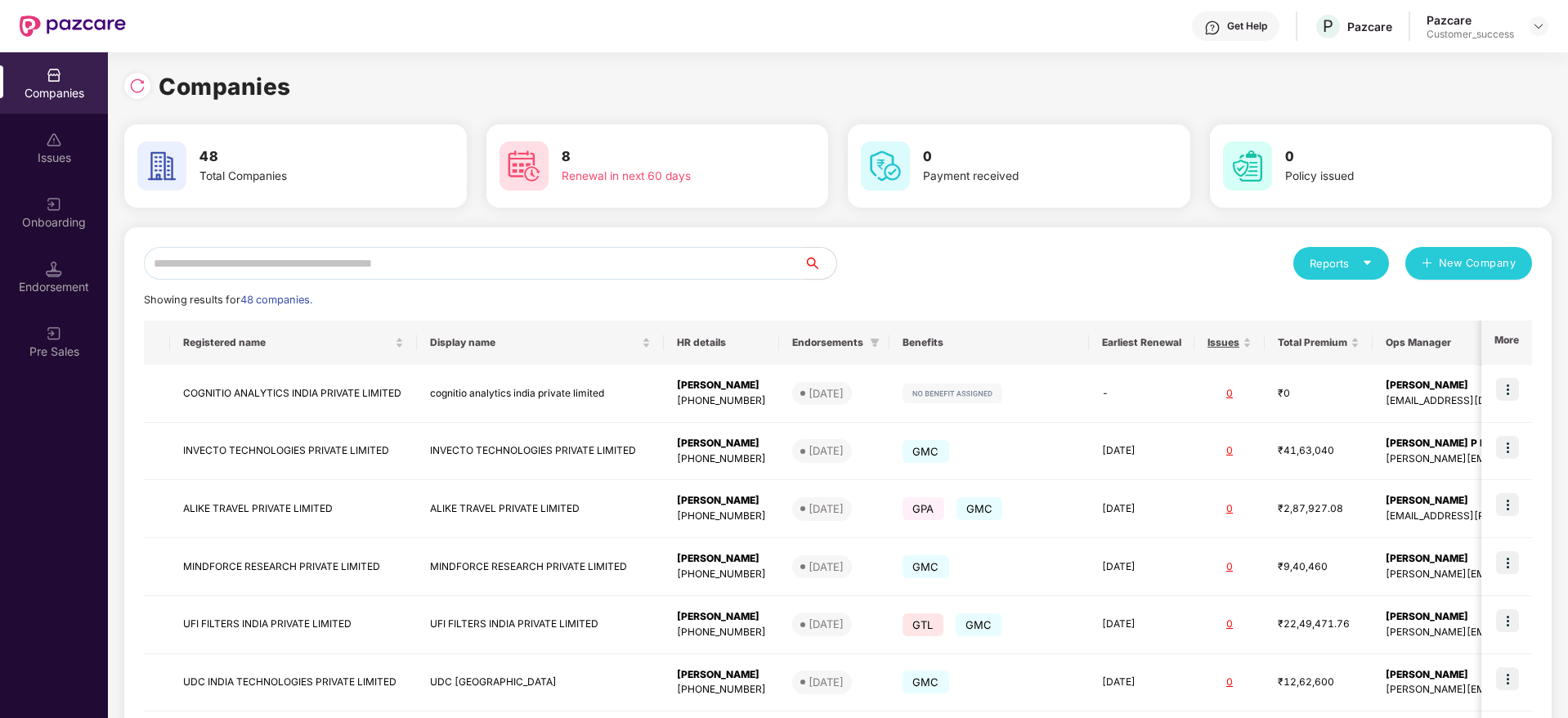
click at [370, 261] on input "text" at bounding box center [473, 263] width 660 height 33
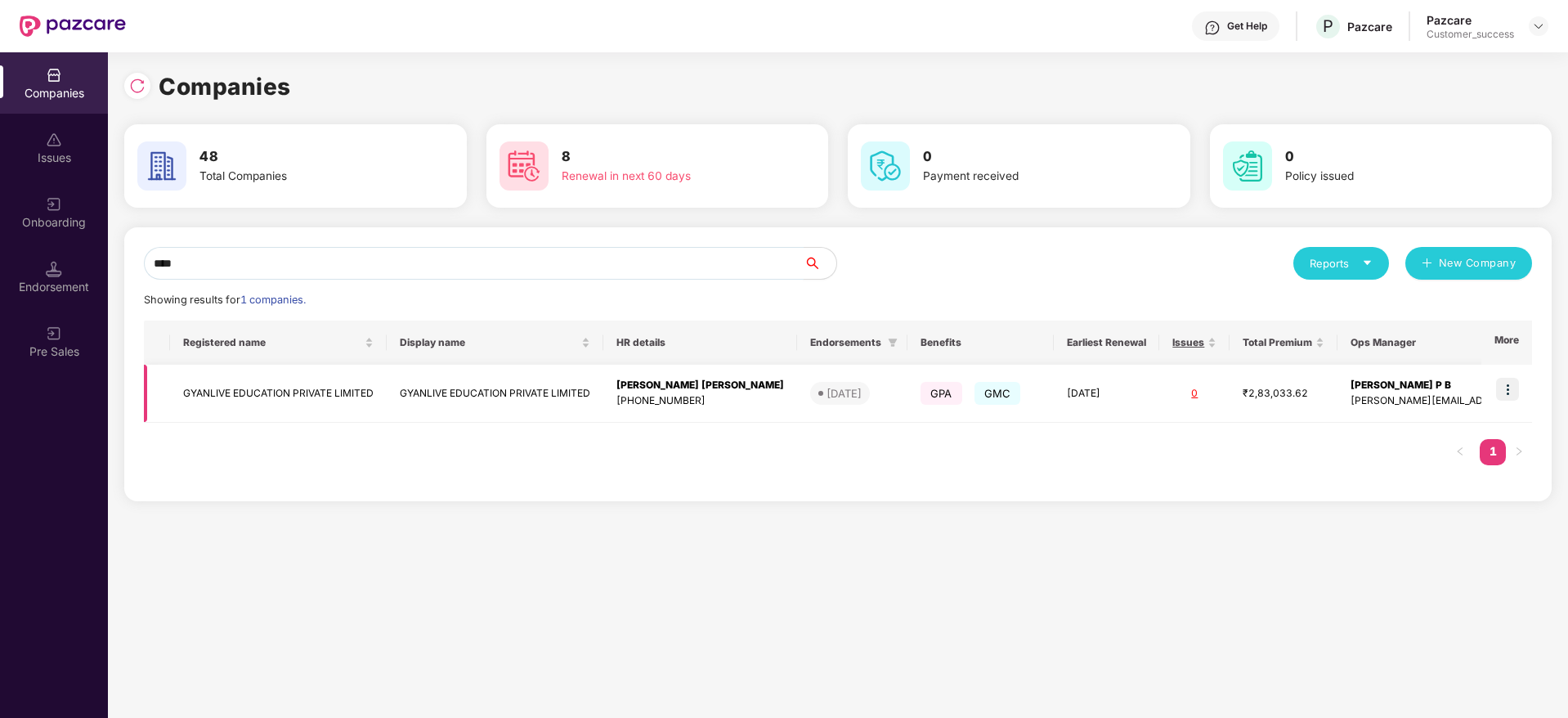
type input "****"
click at [1506, 391] on img at bounding box center [1508, 389] width 23 height 23
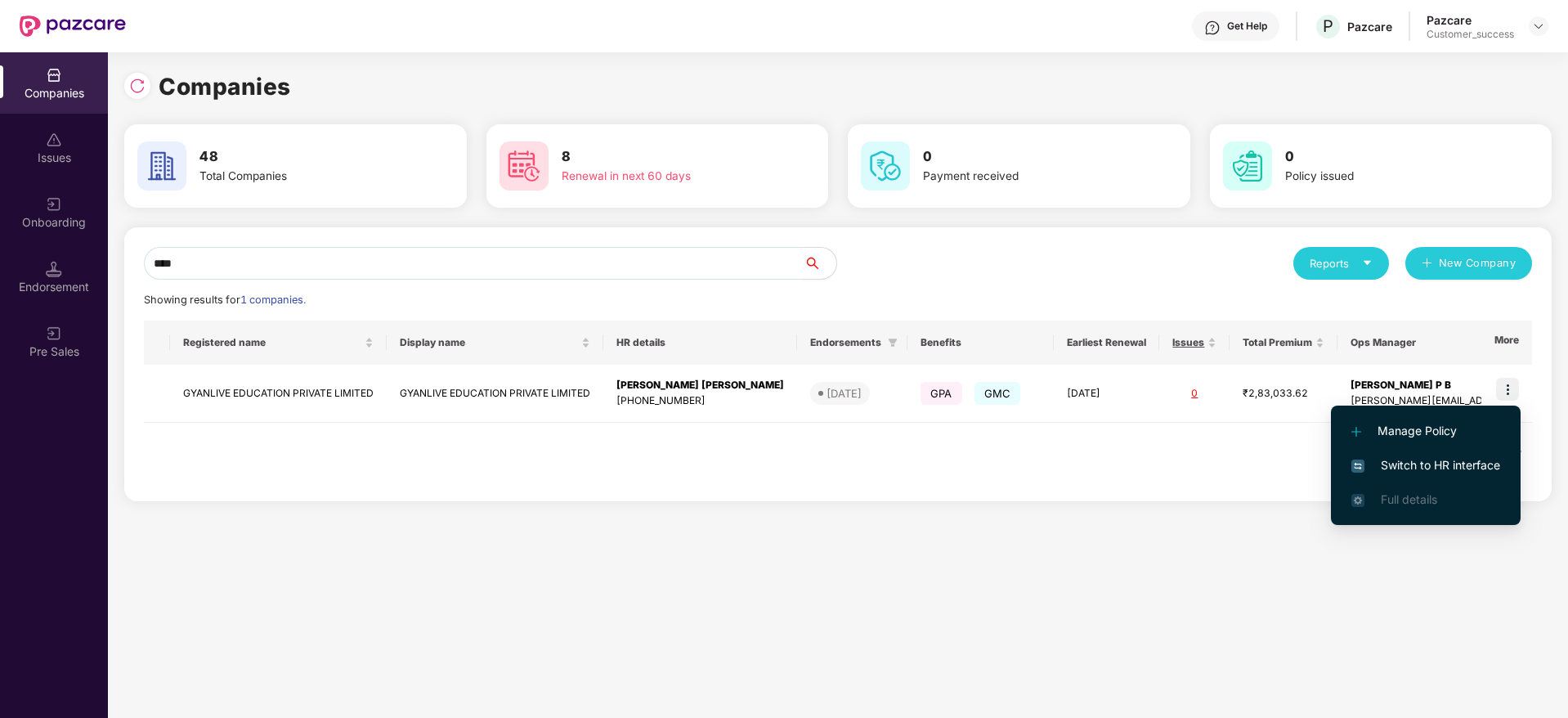
click at [1452, 467] on span "Switch to HR interface" at bounding box center [1426, 464] width 149 height 18
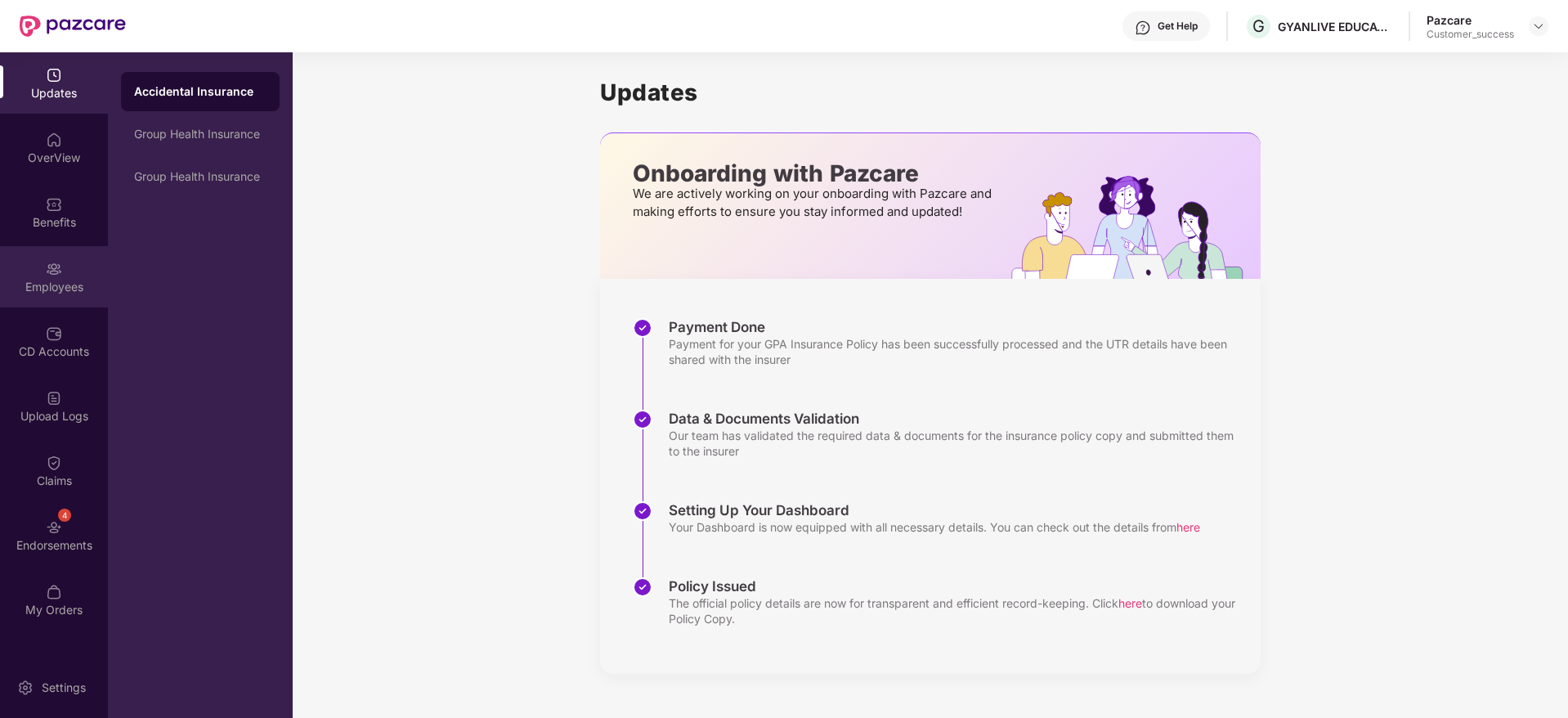
click at [45, 271] on div "Employees" at bounding box center [54, 276] width 108 height 61
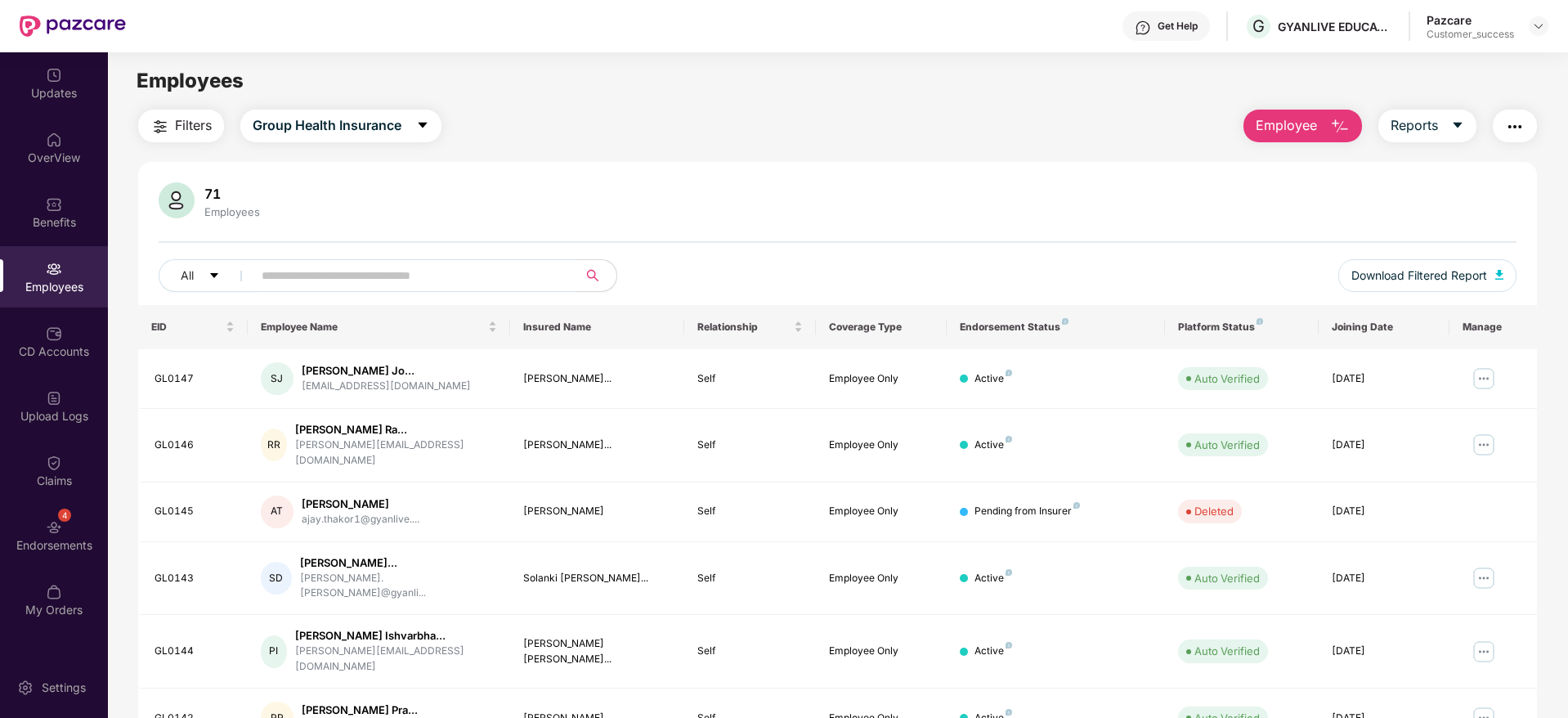
click at [1313, 122] on span "Employee" at bounding box center [1286, 125] width 61 height 20
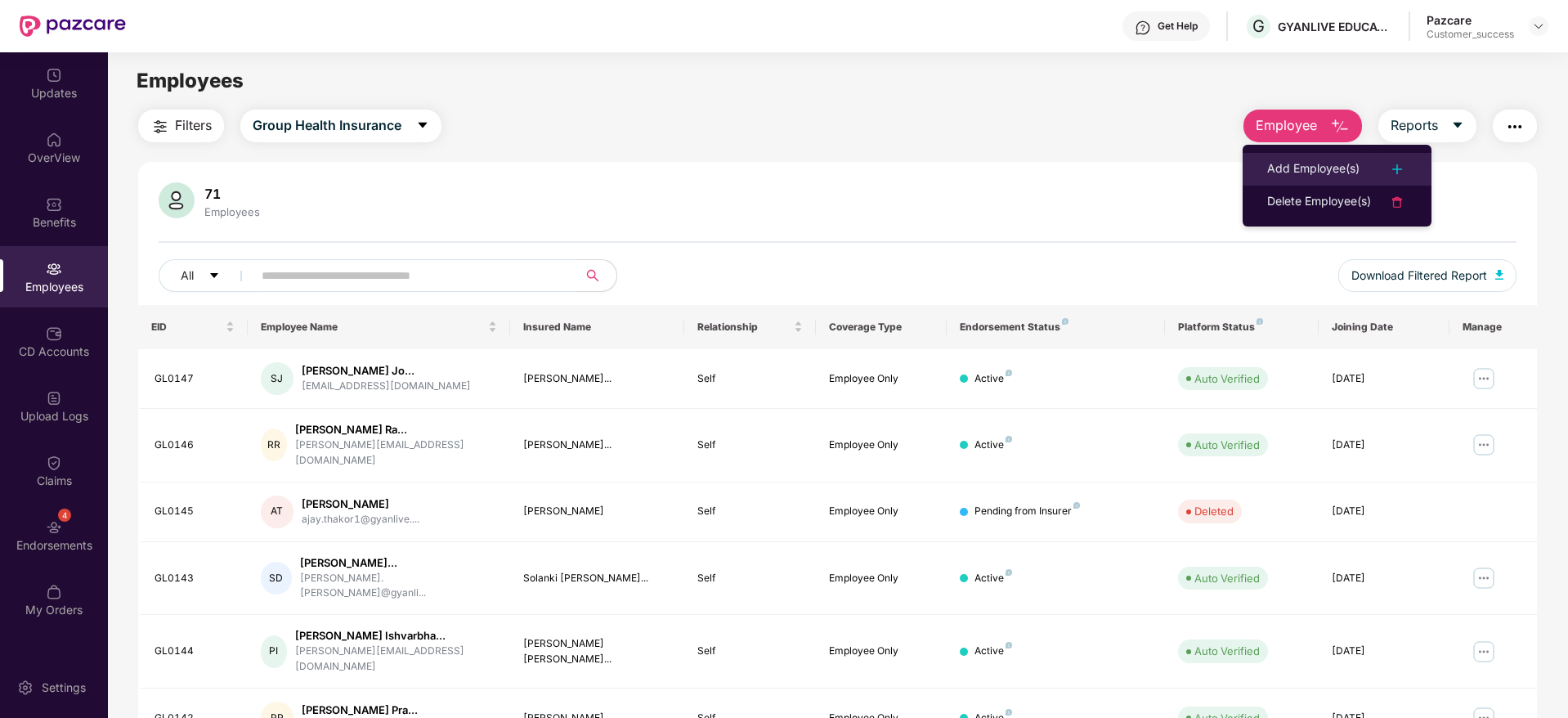
click at [1296, 165] on div "Add Employee(s)" at bounding box center [1313, 169] width 92 height 20
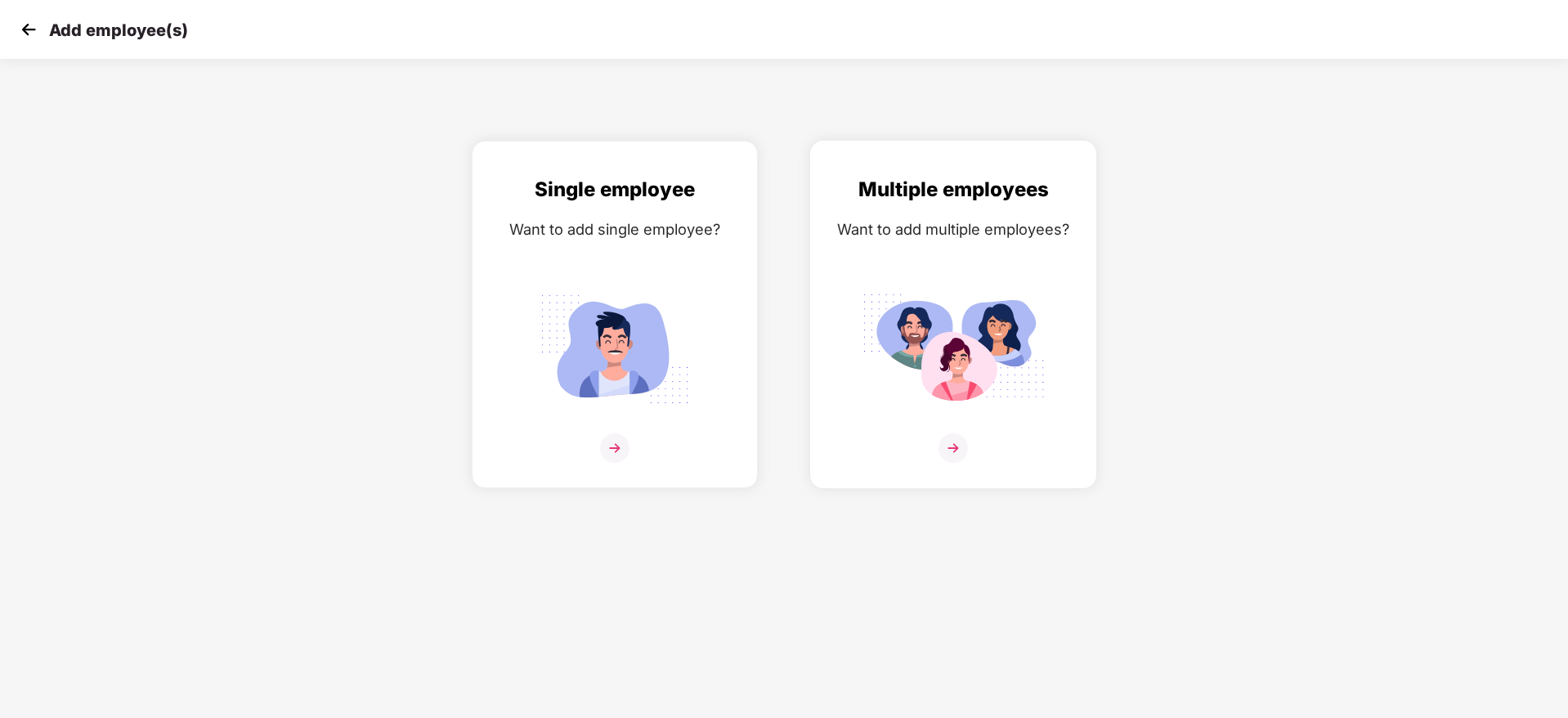
click at [956, 455] on img at bounding box center [954, 448] width 30 height 30
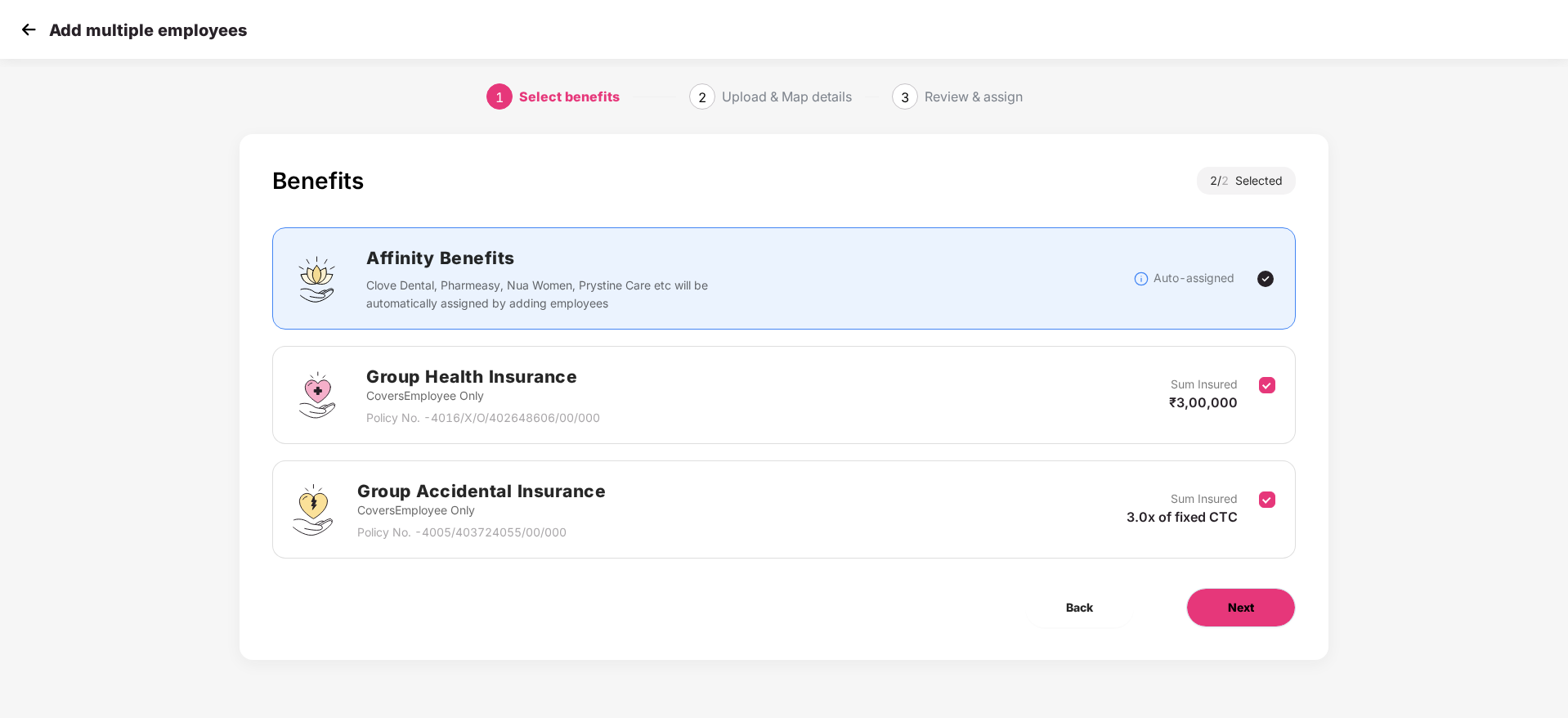
click at [1244, 609] on span "Next" at bounding box center [1241, 607] width 26 height 18
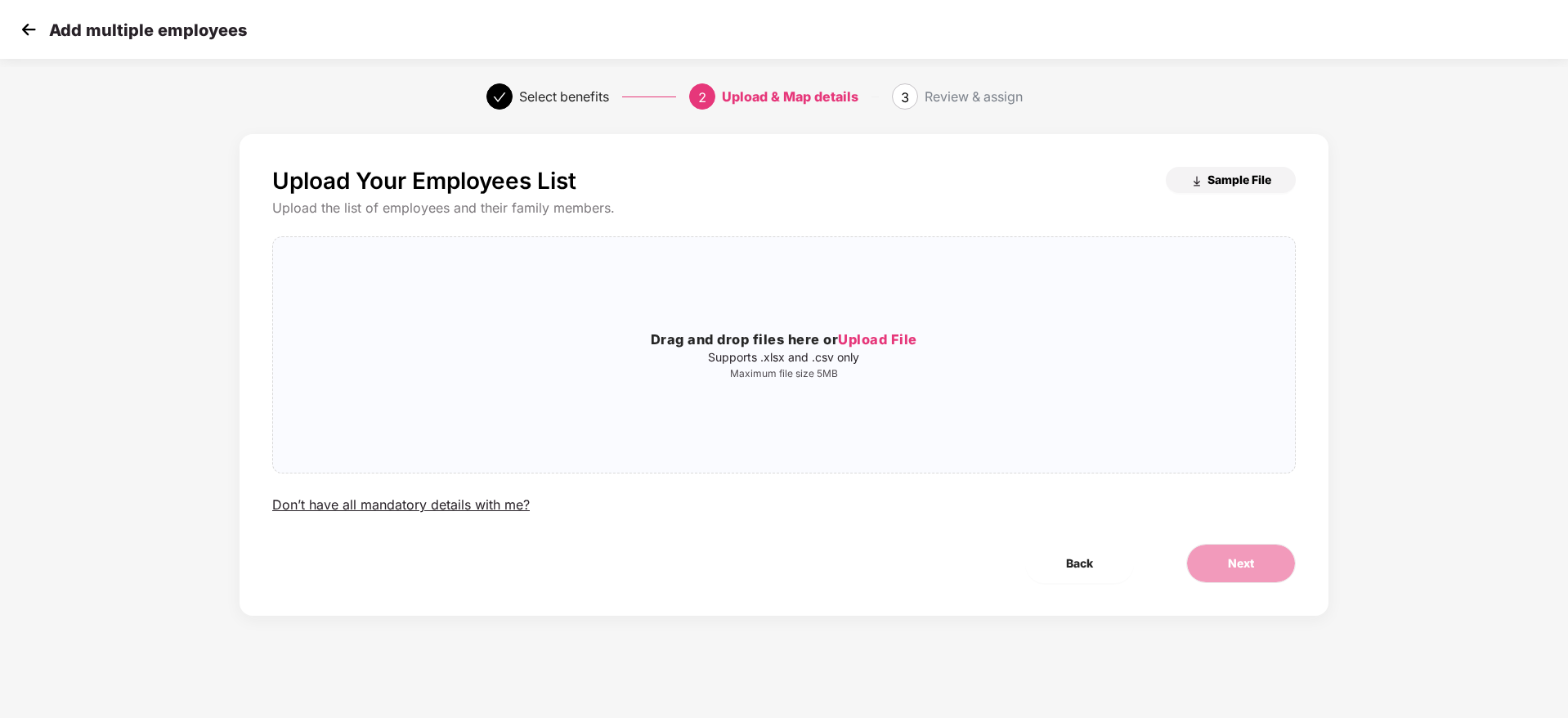
click at [1225, 183] on span "Sample File" at bounding box center [1239, 180] width 64 height 16
click at [881, 338] on span "Upload File" at bounding box center [877, 339] width 79 height 17
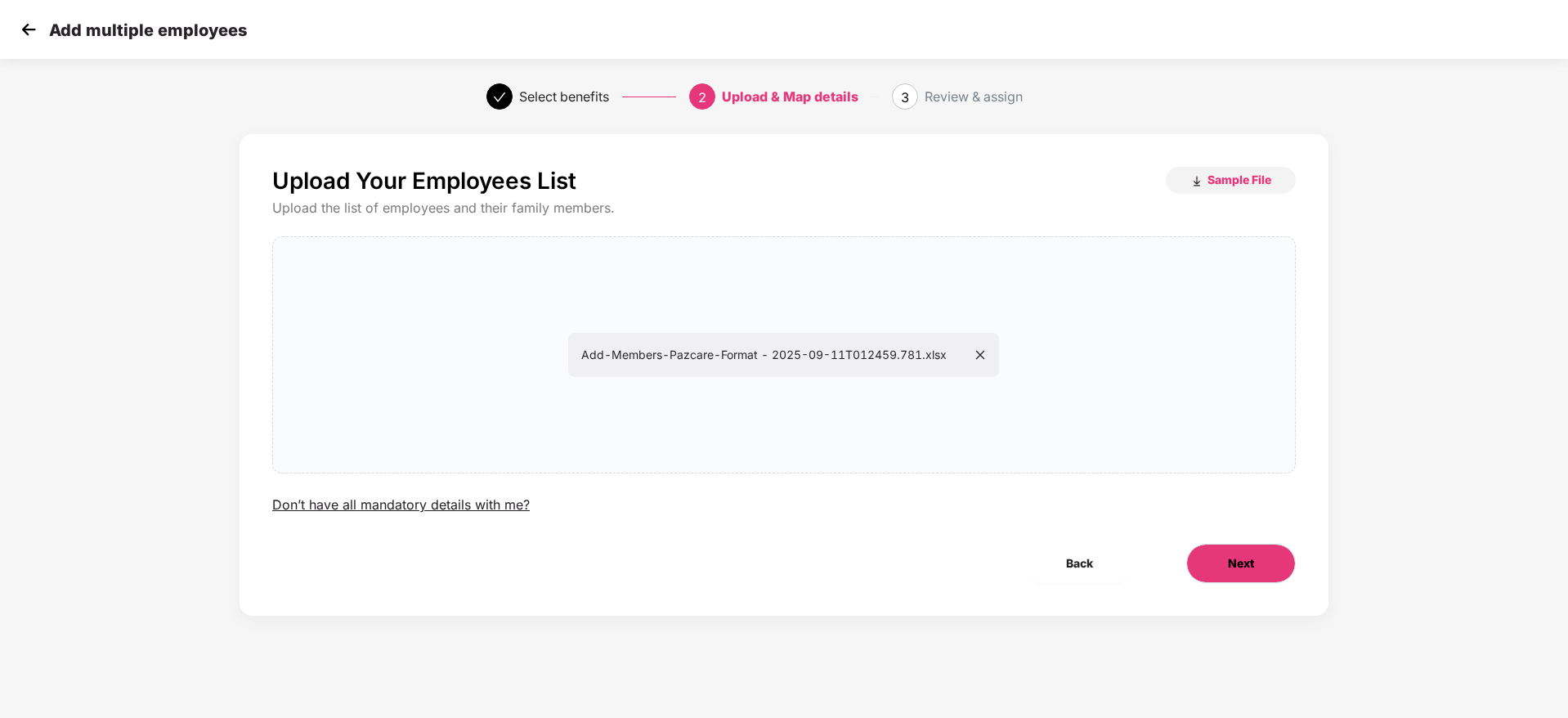
click at [1220, 546] on button "Next" at bounding box center [1241, 563] width 110 height 39
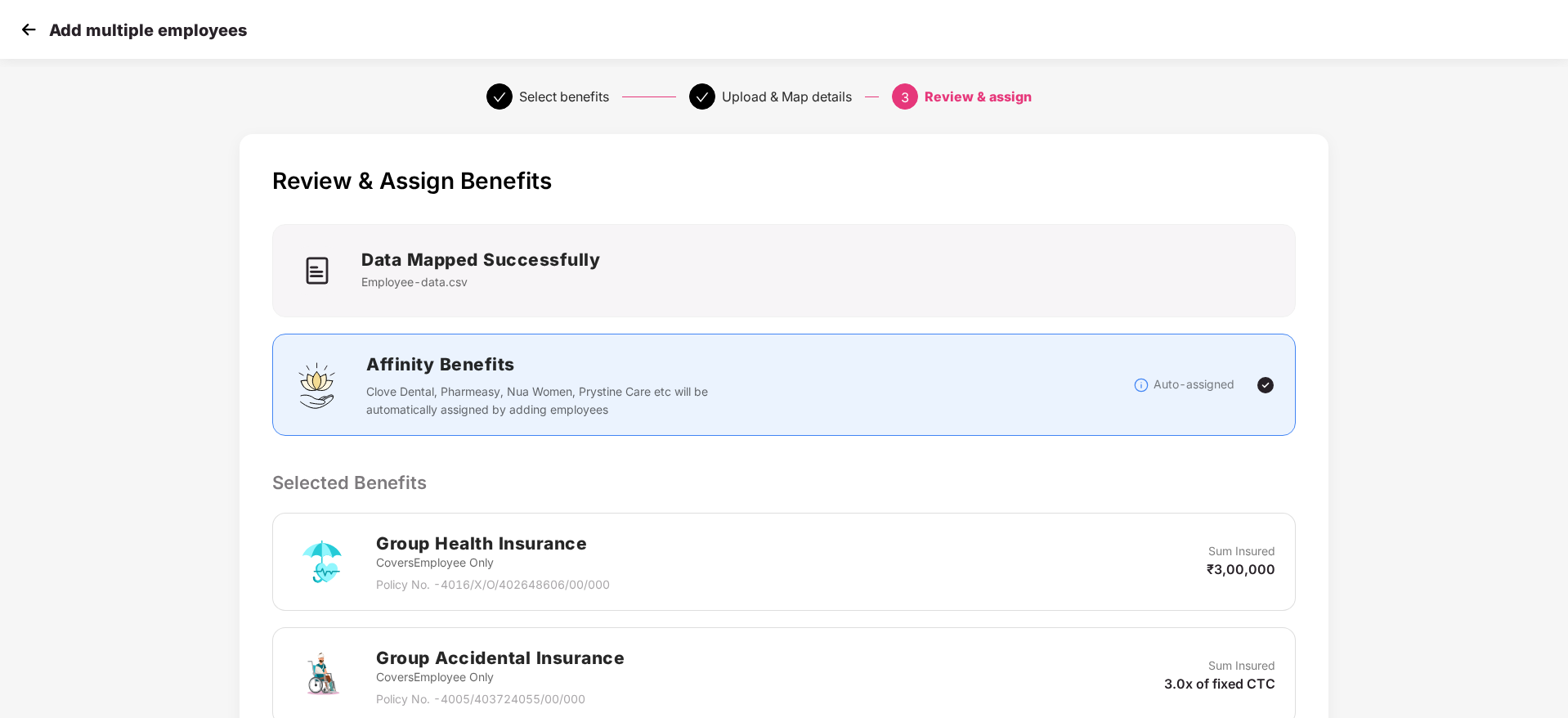
click at [1081, 469] on p "Selected Benefits" at bounding box center [784, 482] width 1023 height 28
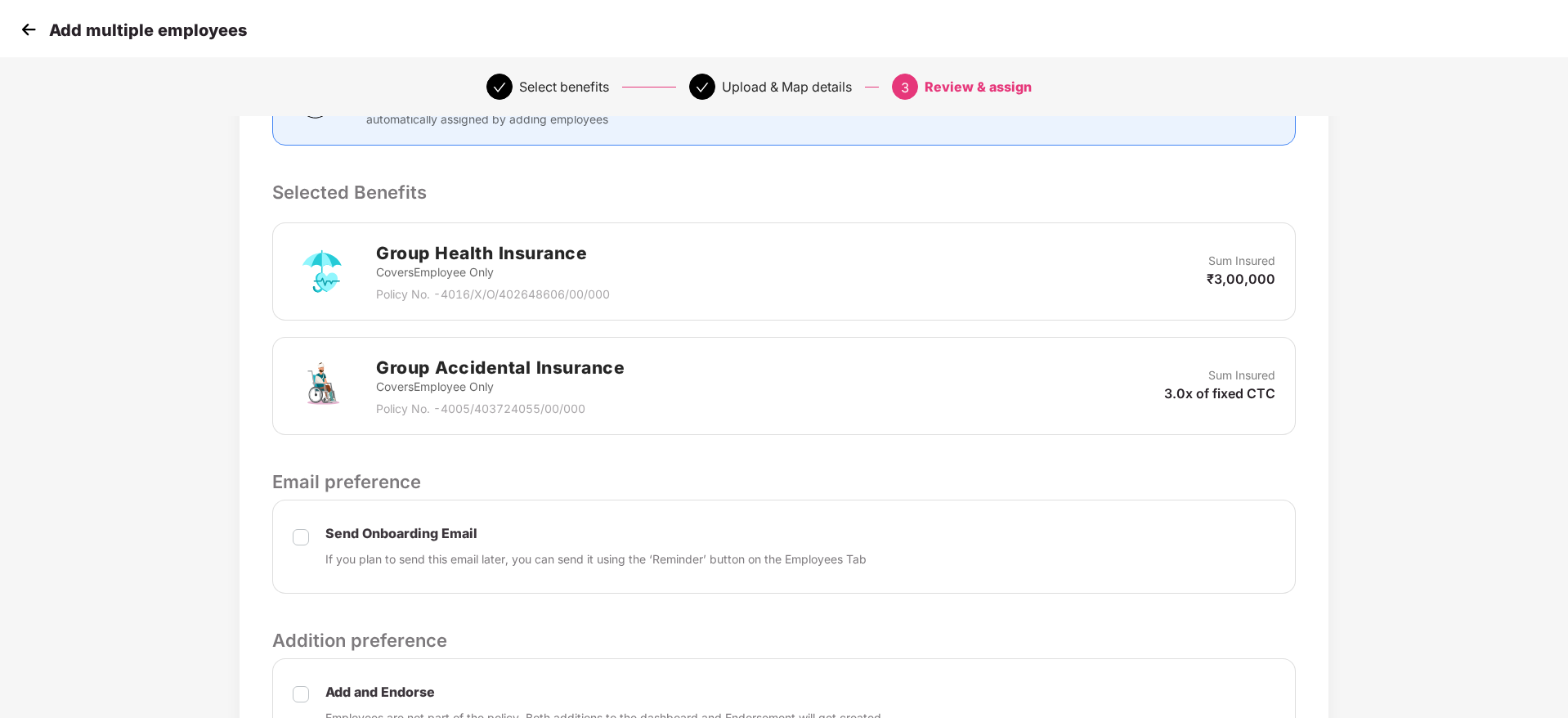
scroll to position [392, 0]
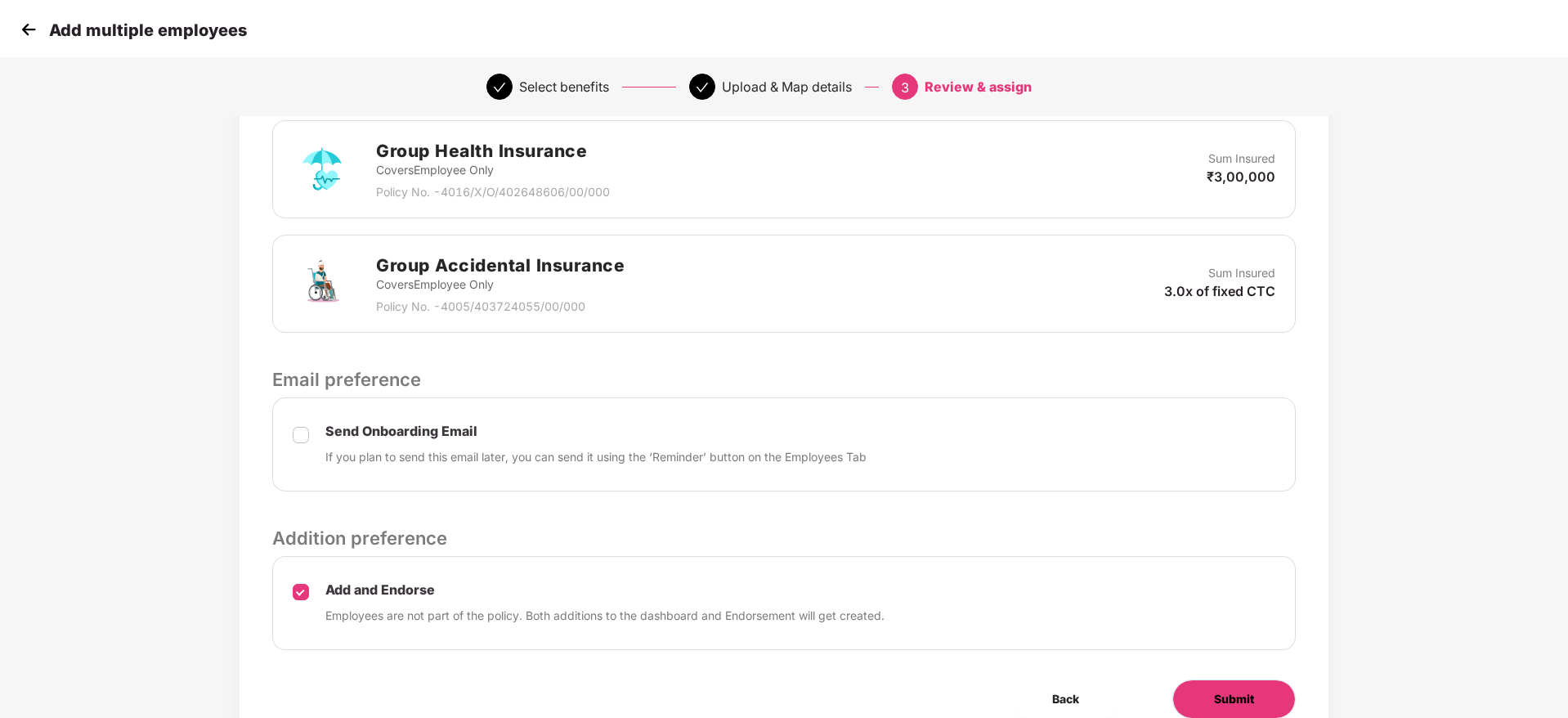
click at [1243, 692] on span "Submit" at bounding box center [1234, 699] width 40 height 18
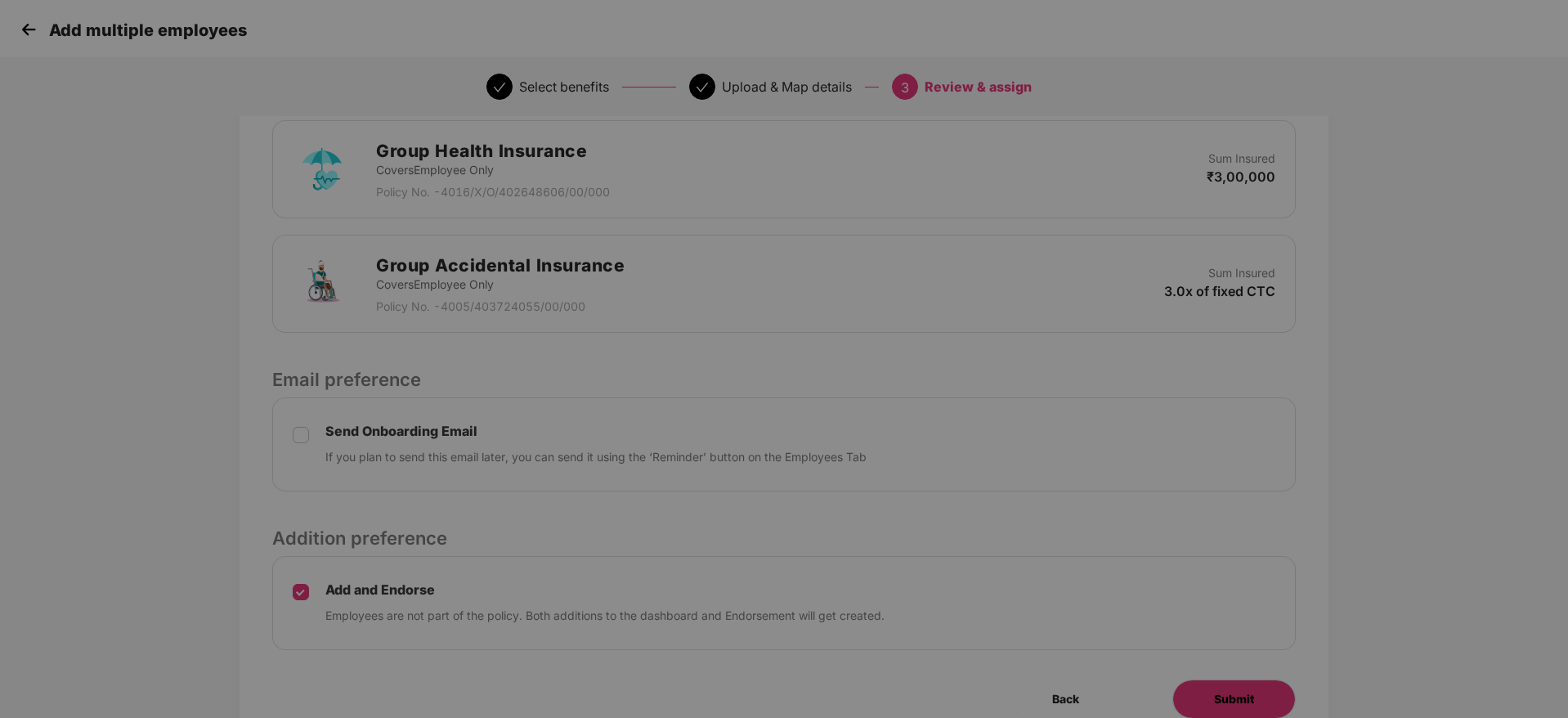
scroll to position [0, 0]
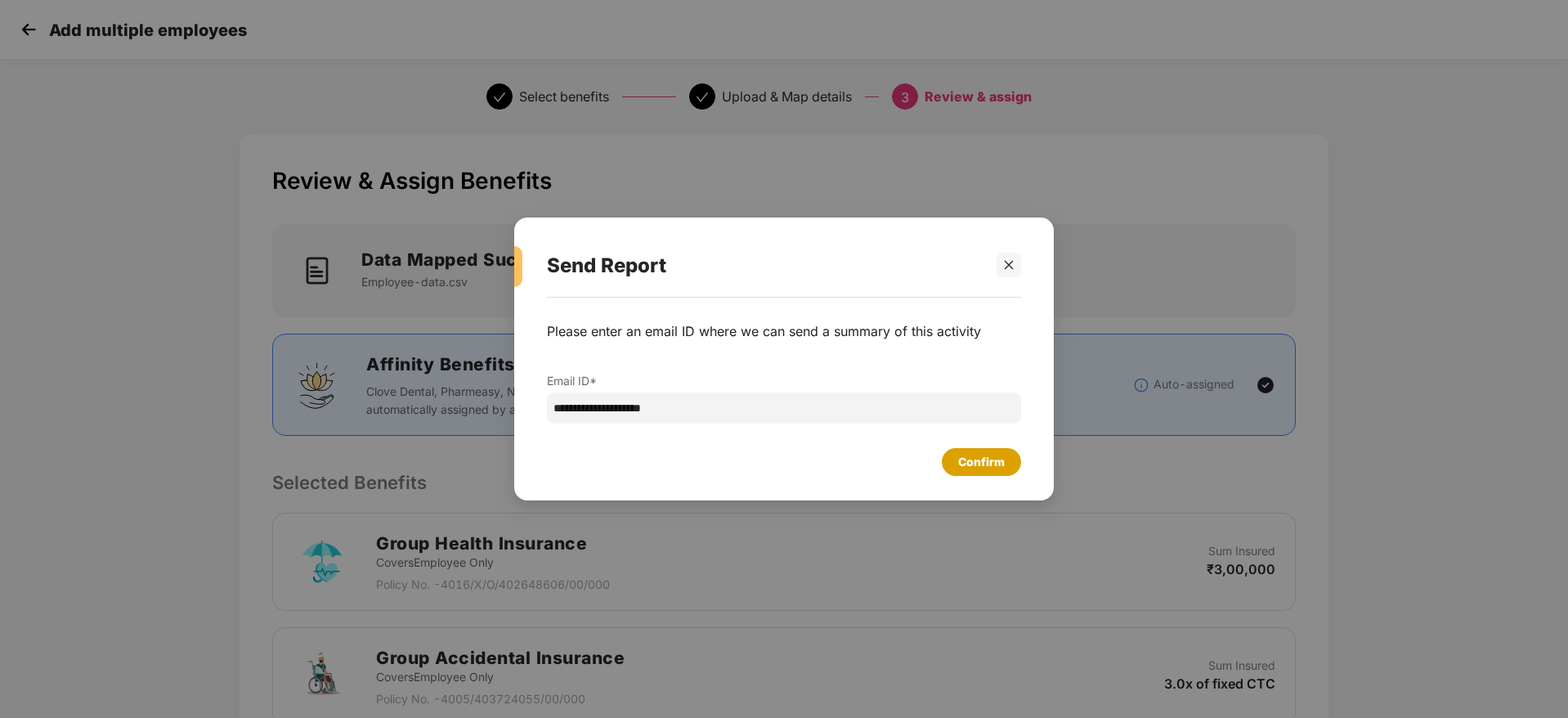
click at [985, 472] on div "Confirm" at bounding box center [981, 462] width 79 height 28
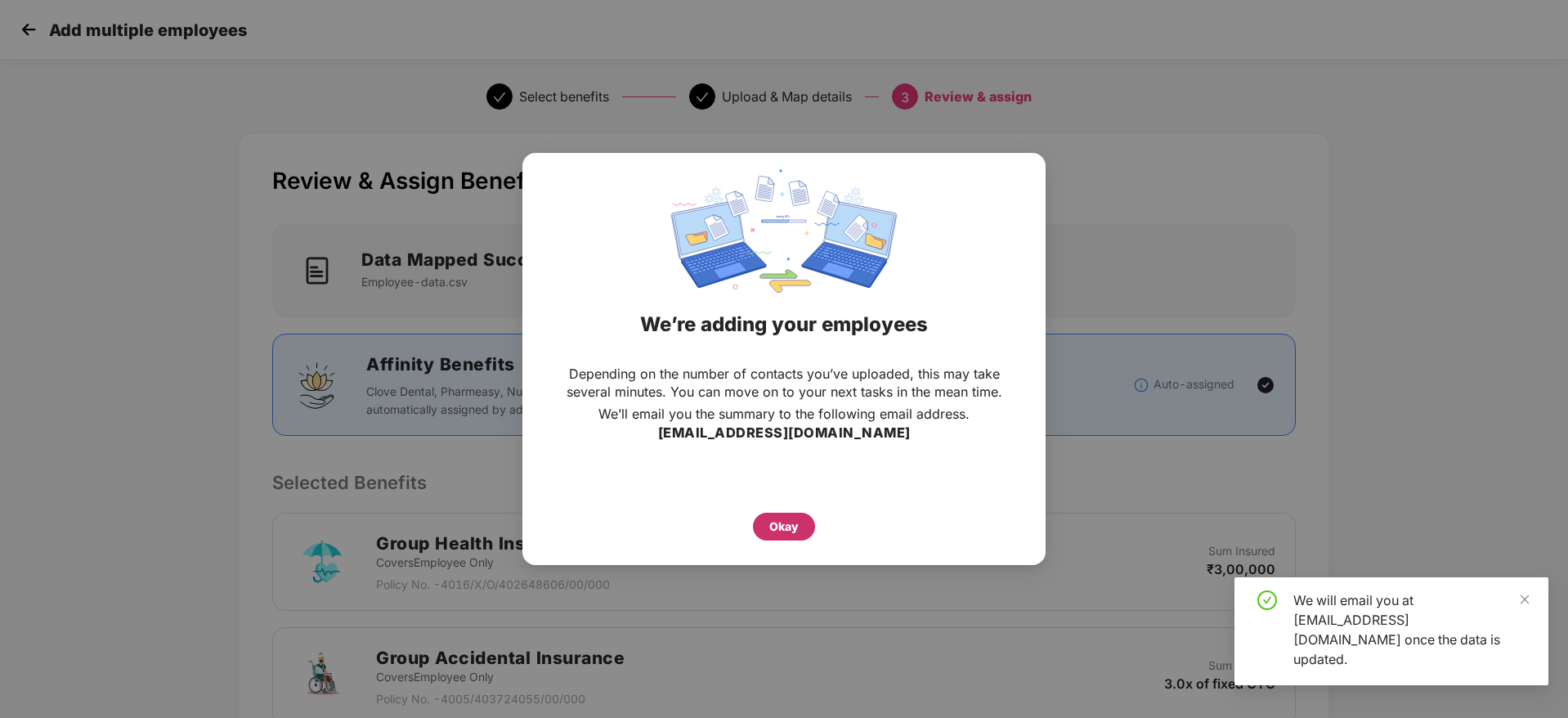
click at [784, 525] on div "Okay" at bounding box center [784, 526] width 30 height 18
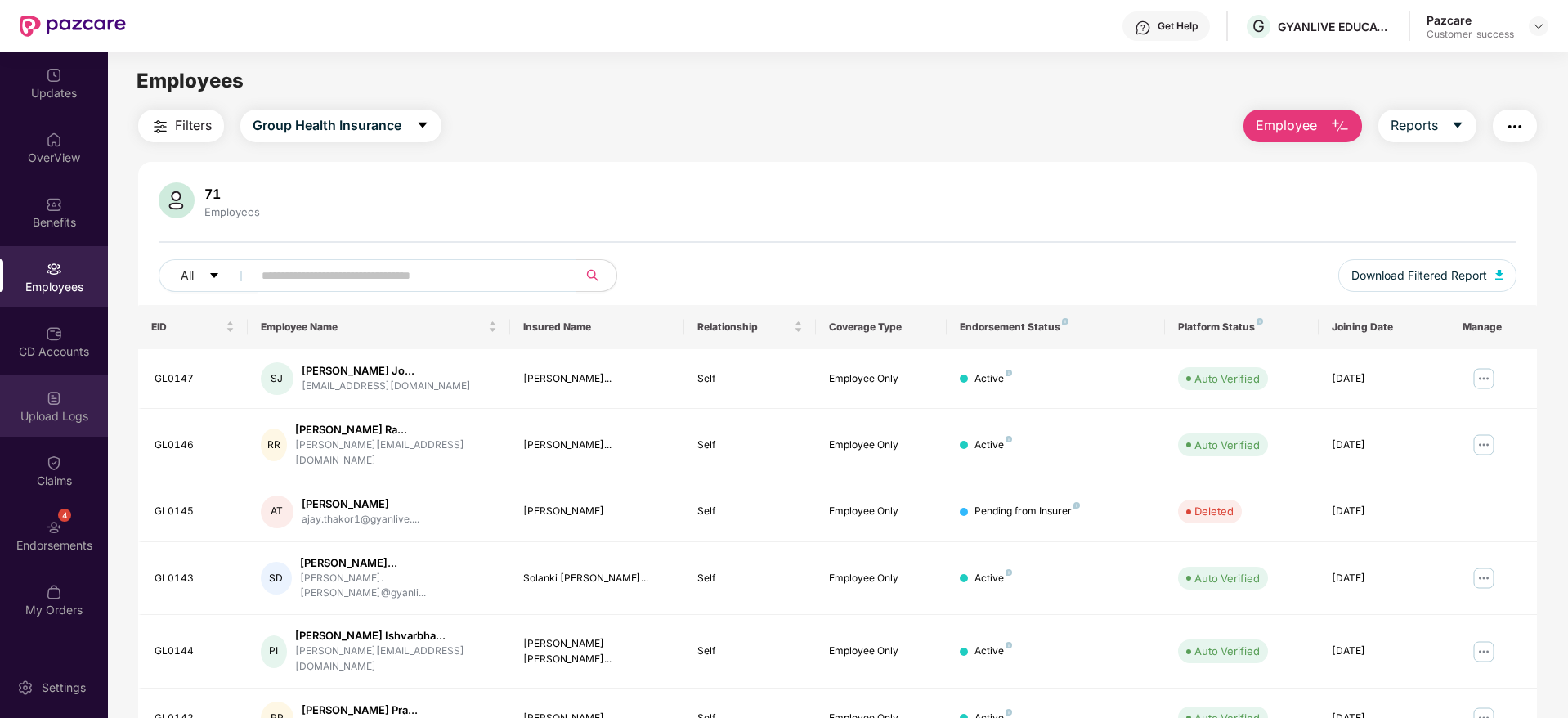
click at [46, 394] on img at bounding box center [54, 397] width 17 height 17
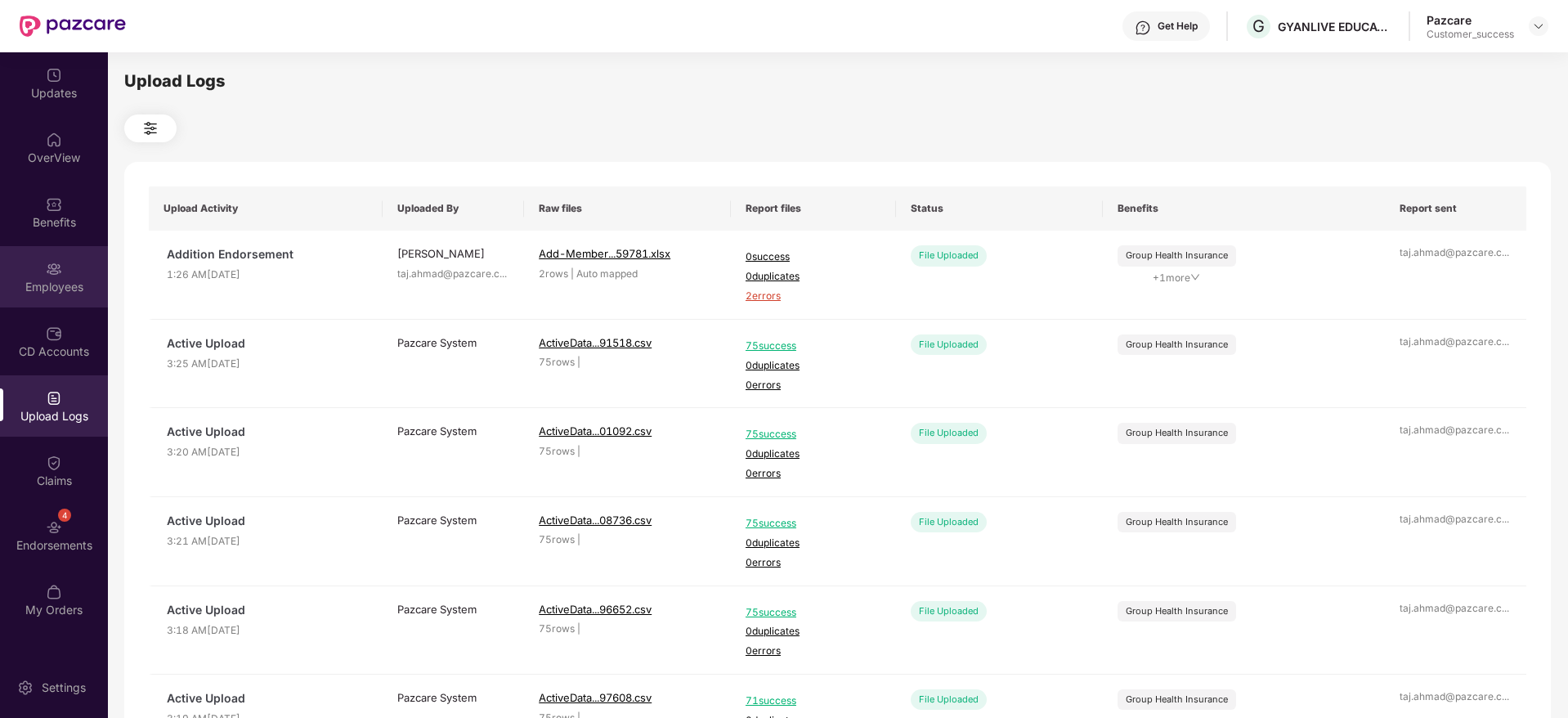
click at [64, 265] on div "Employees" at bounding box center [54, 276] width 108 height 61
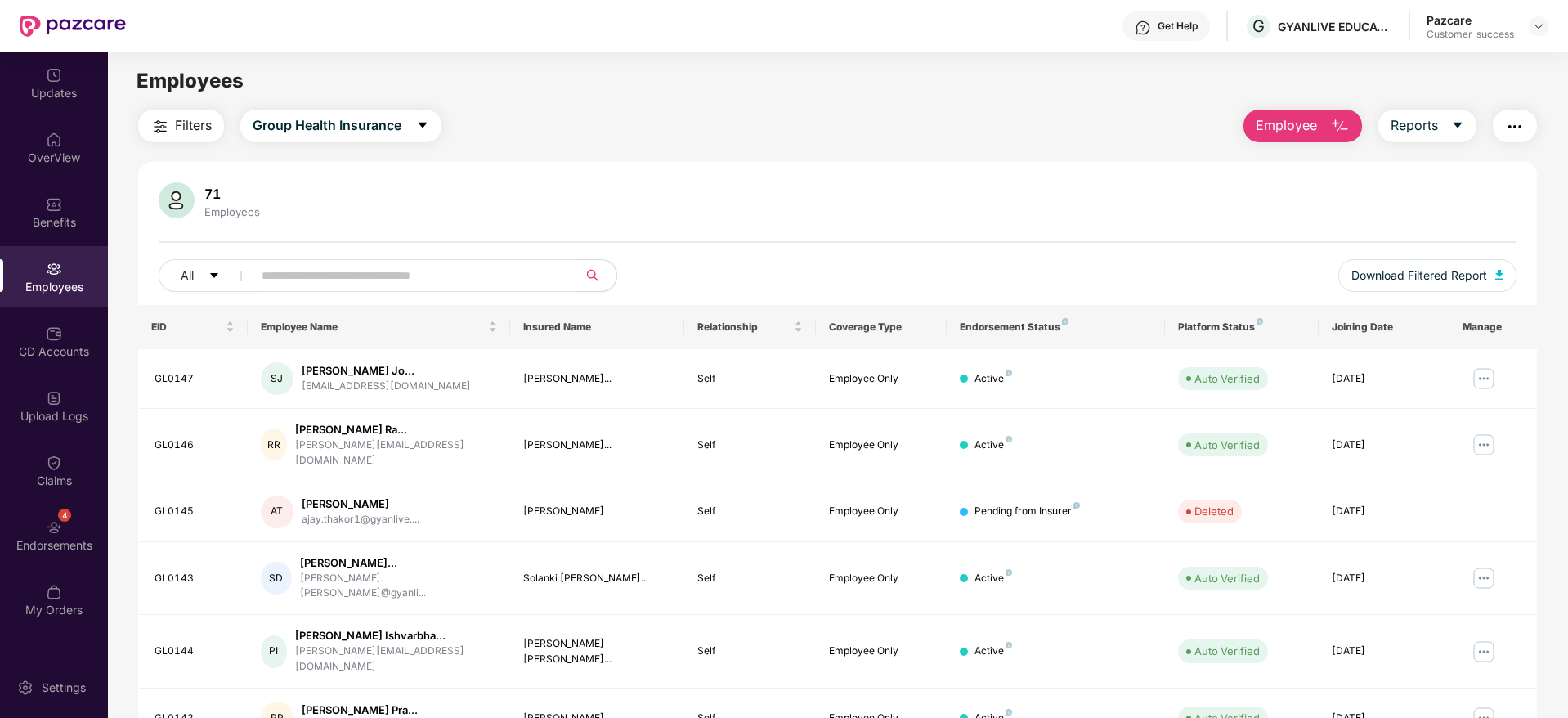
click at [1294, 134] on span "Employee" at bounding box center [1286, 125] width 61 height 20
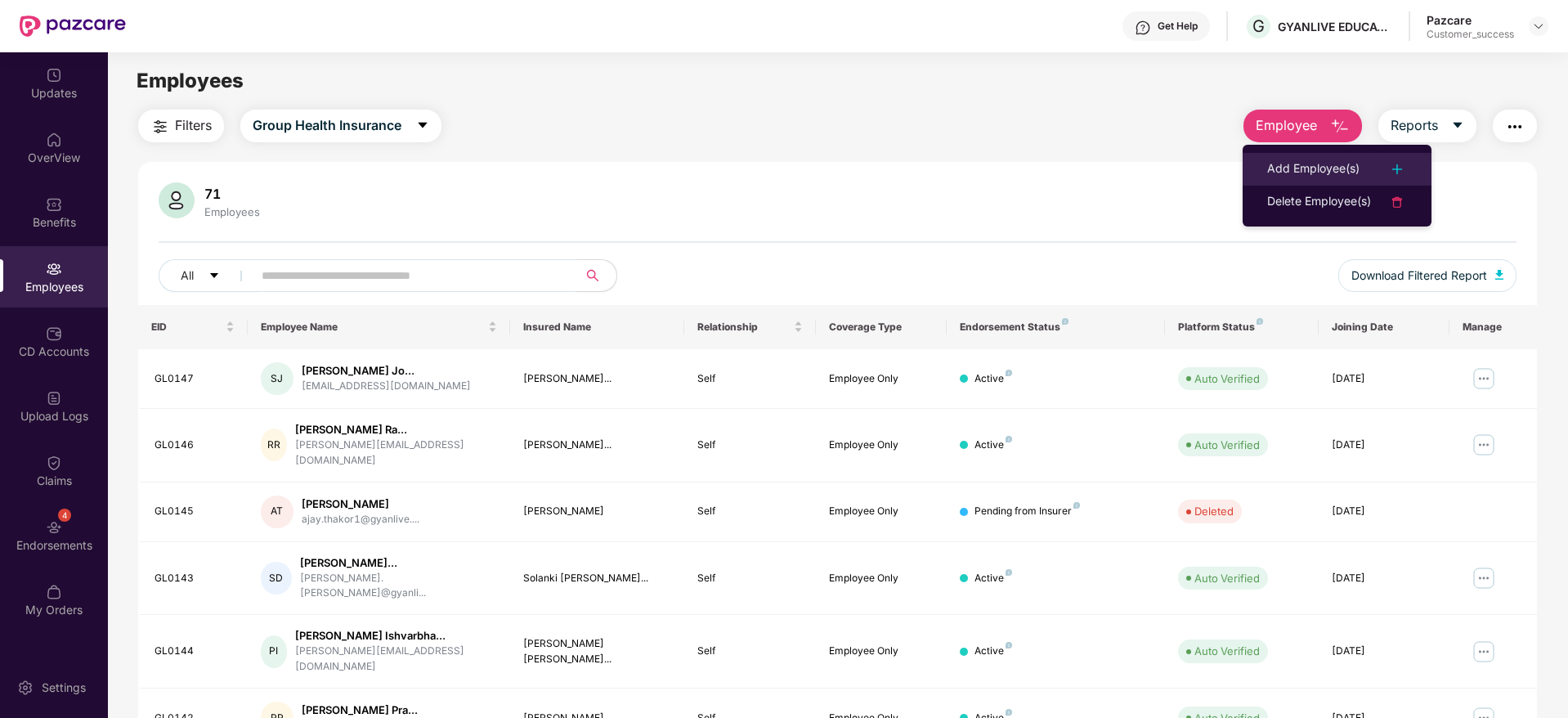
click at [1305, 179] on li "Add Employee(s)" at bounding box center [1337, 169] width 189 height 33
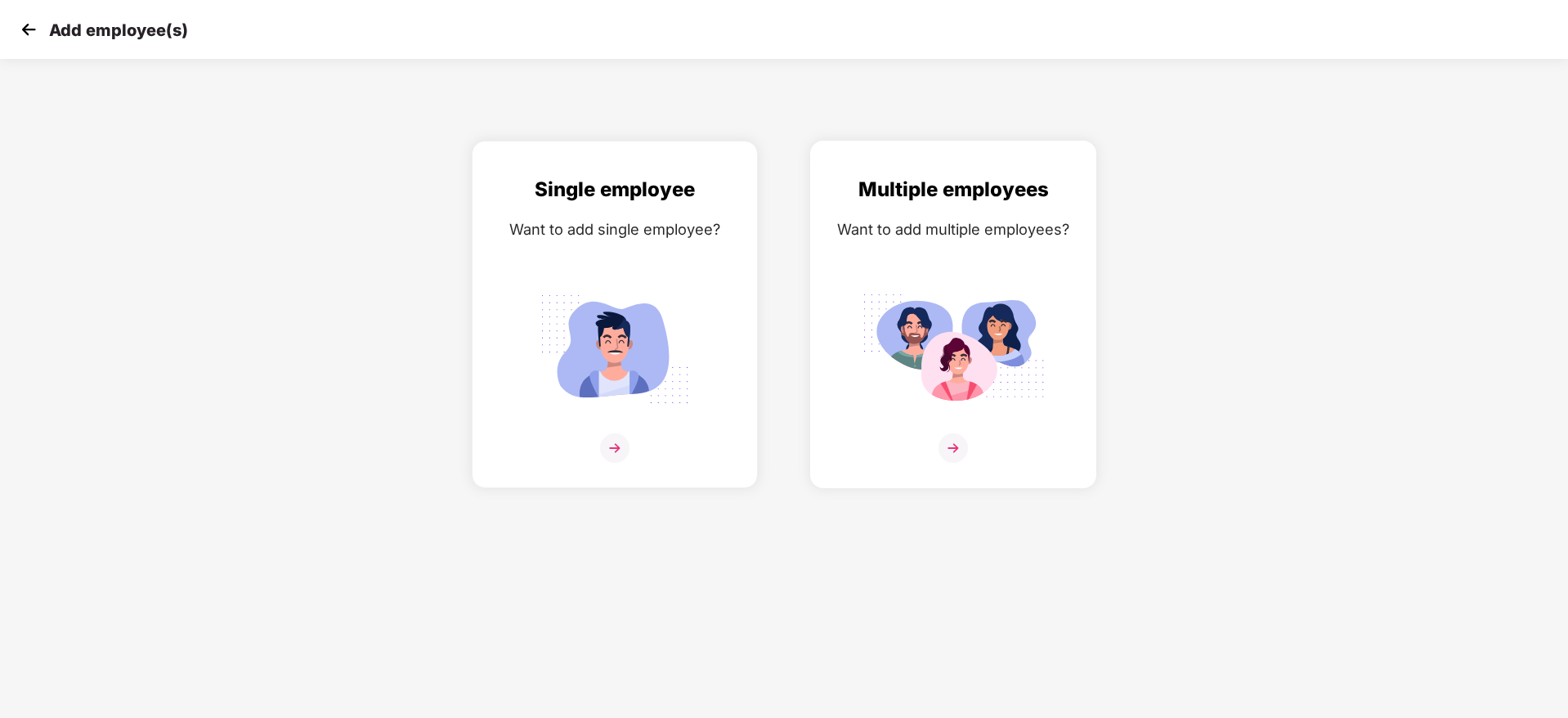
click at [946, 443] on img at bounding box center [954, 448] width 30 height 30
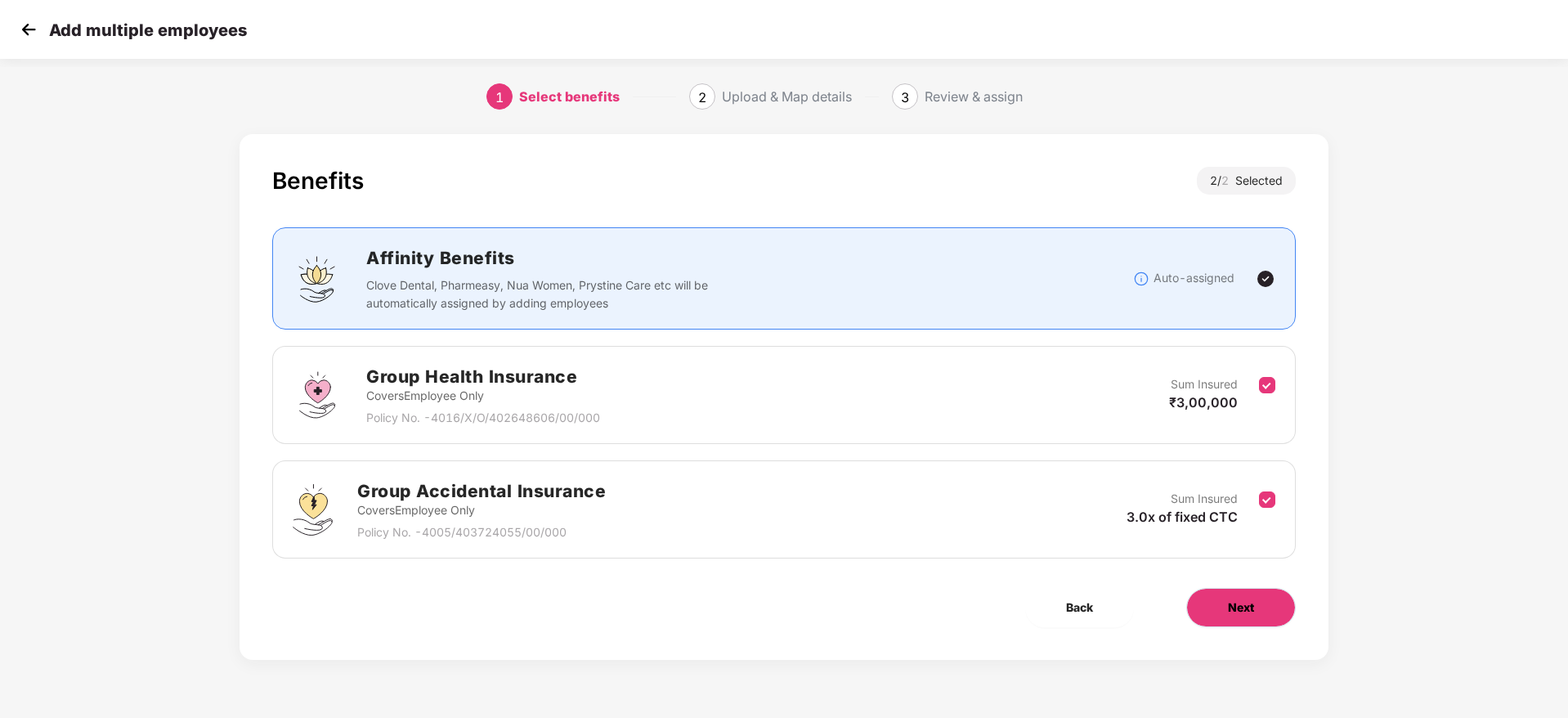
click at [1259, 613] on button "Next" at bounding box center [1241, 606] width 110 height 39
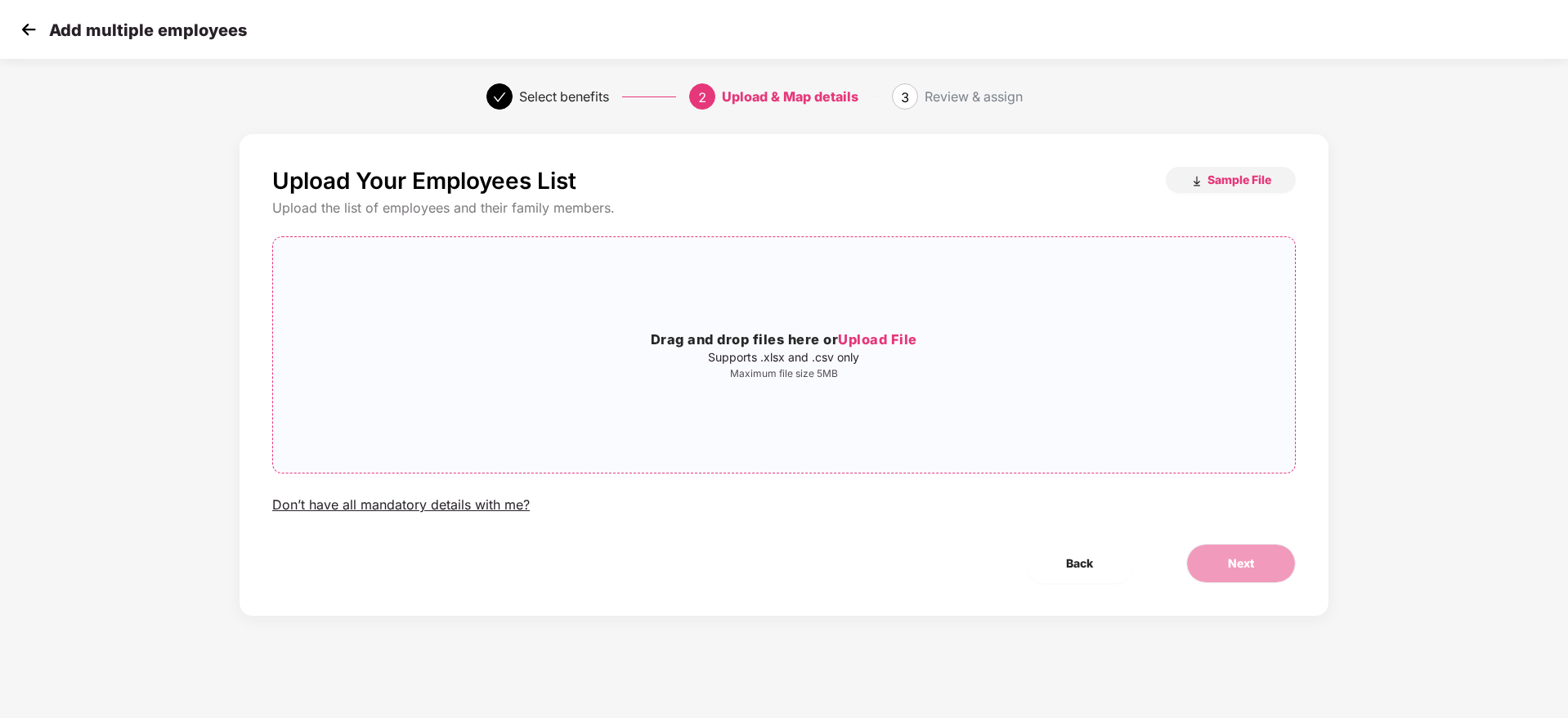
click at [907, 351] on p "Supports .xlsx and .csv only" at bounding box center [784, 356] width 1022 height 13
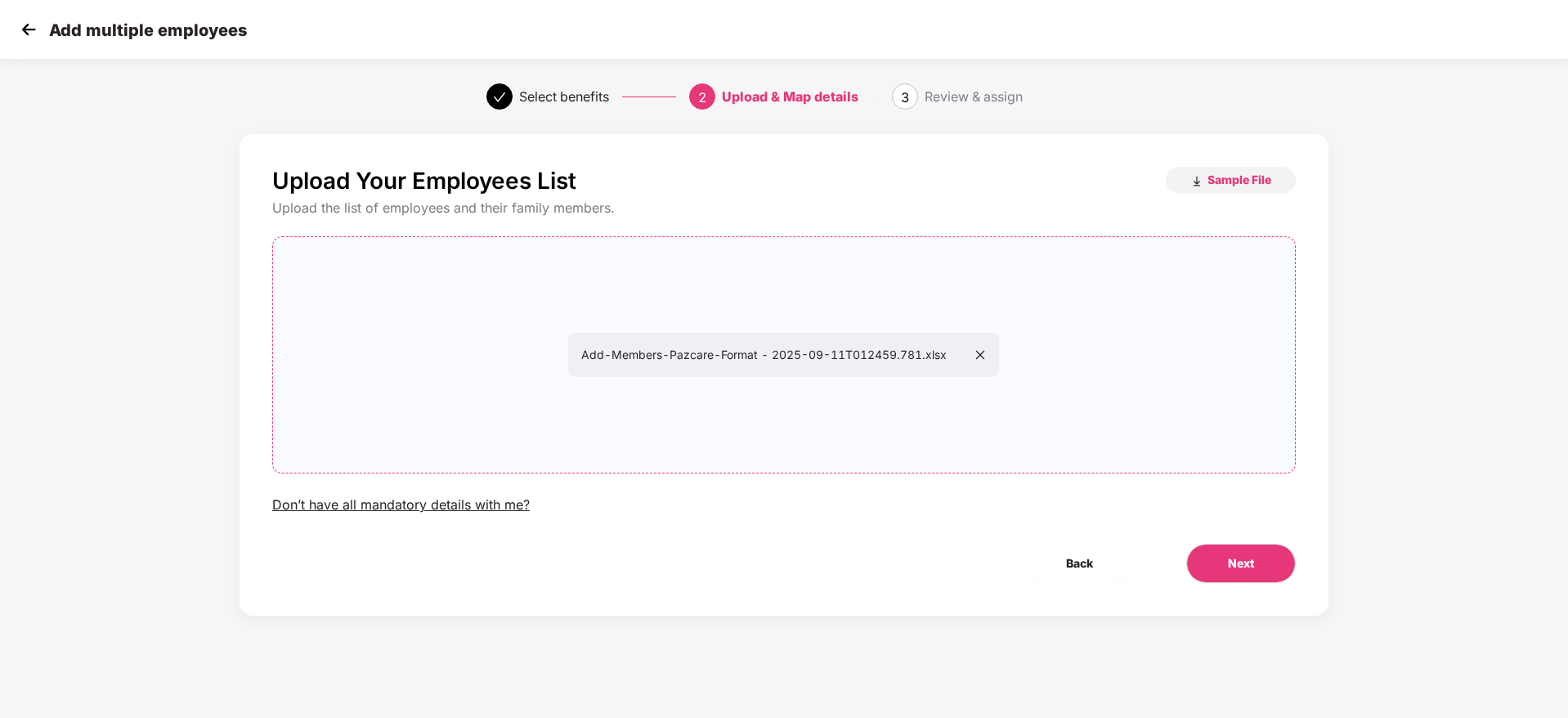
click at [1293, 580] on div "Next" at bounding box center [1241, 563] width 162 height 39
click at [1225, 561] on button "Next" at bounding box center [1241, 563] width 110 height 39
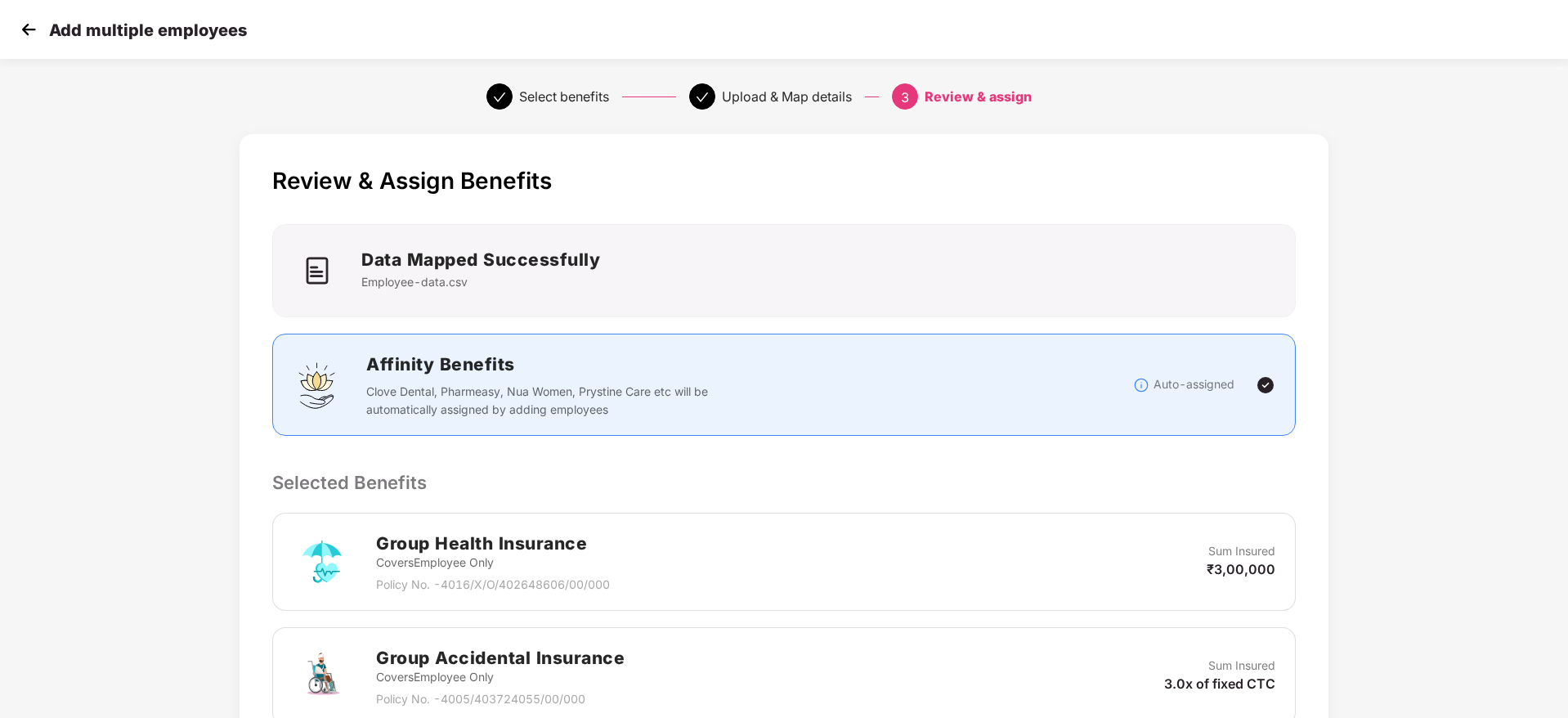
click at [1154, 487] on p "Selected Benefits" at bounding box center [784, 482] width 1023 height 28
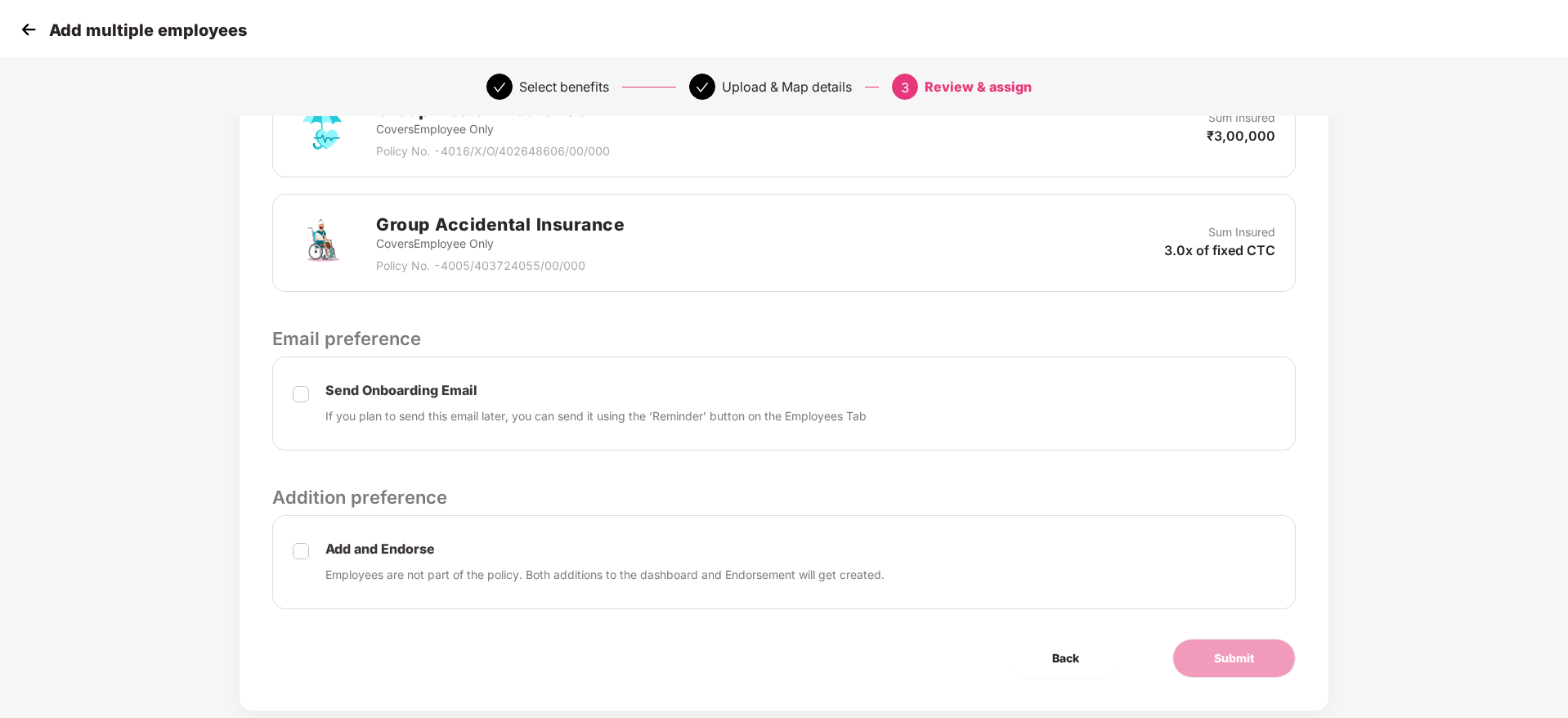
scroll to position [467, 0]
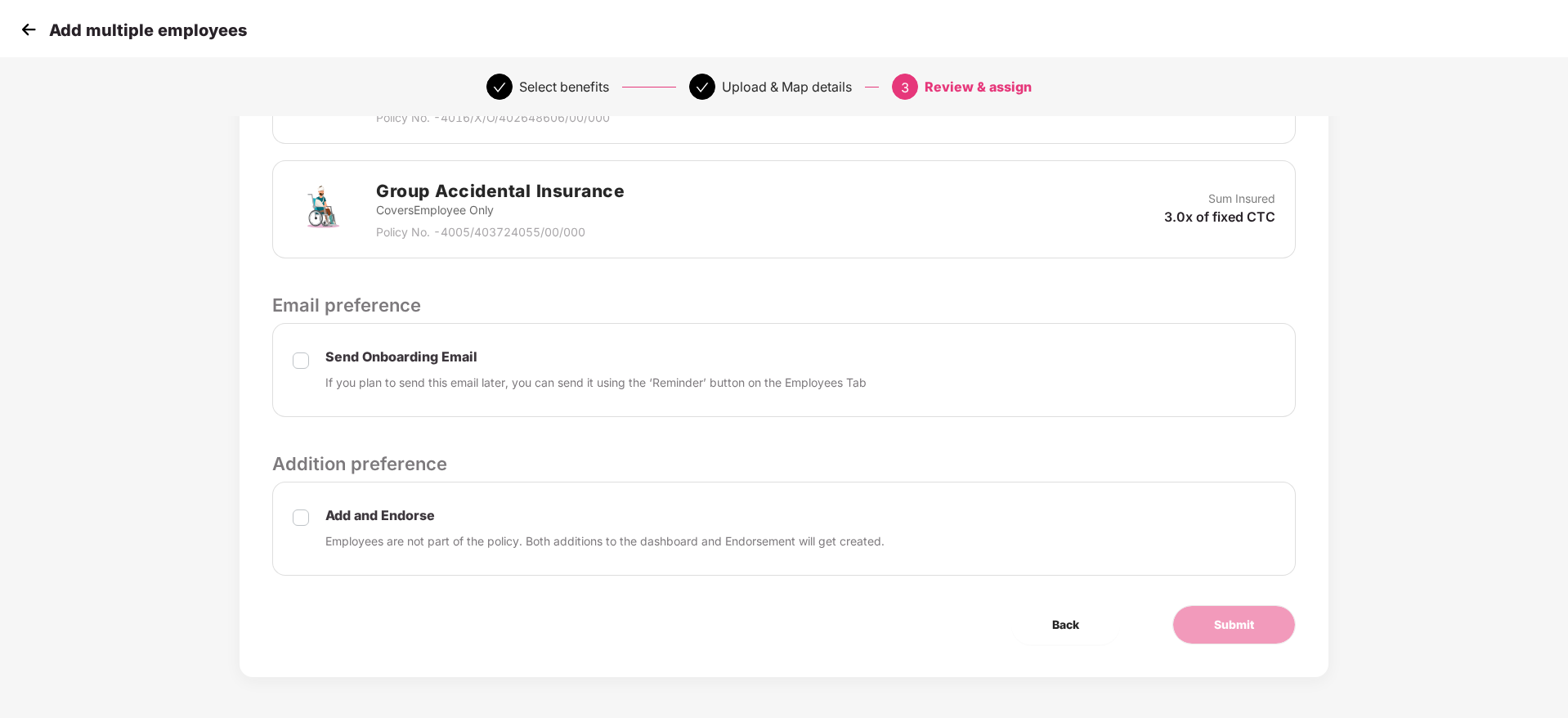
click at [297, 518] on div "Add and Endorse Employees are not part of the policy. Both additions to the das…" at bounding box center [784, 528] width 1023 height 94
click at [1210, 613] on button "Submit" at bounding box center [1234, 624] width 124 height 39
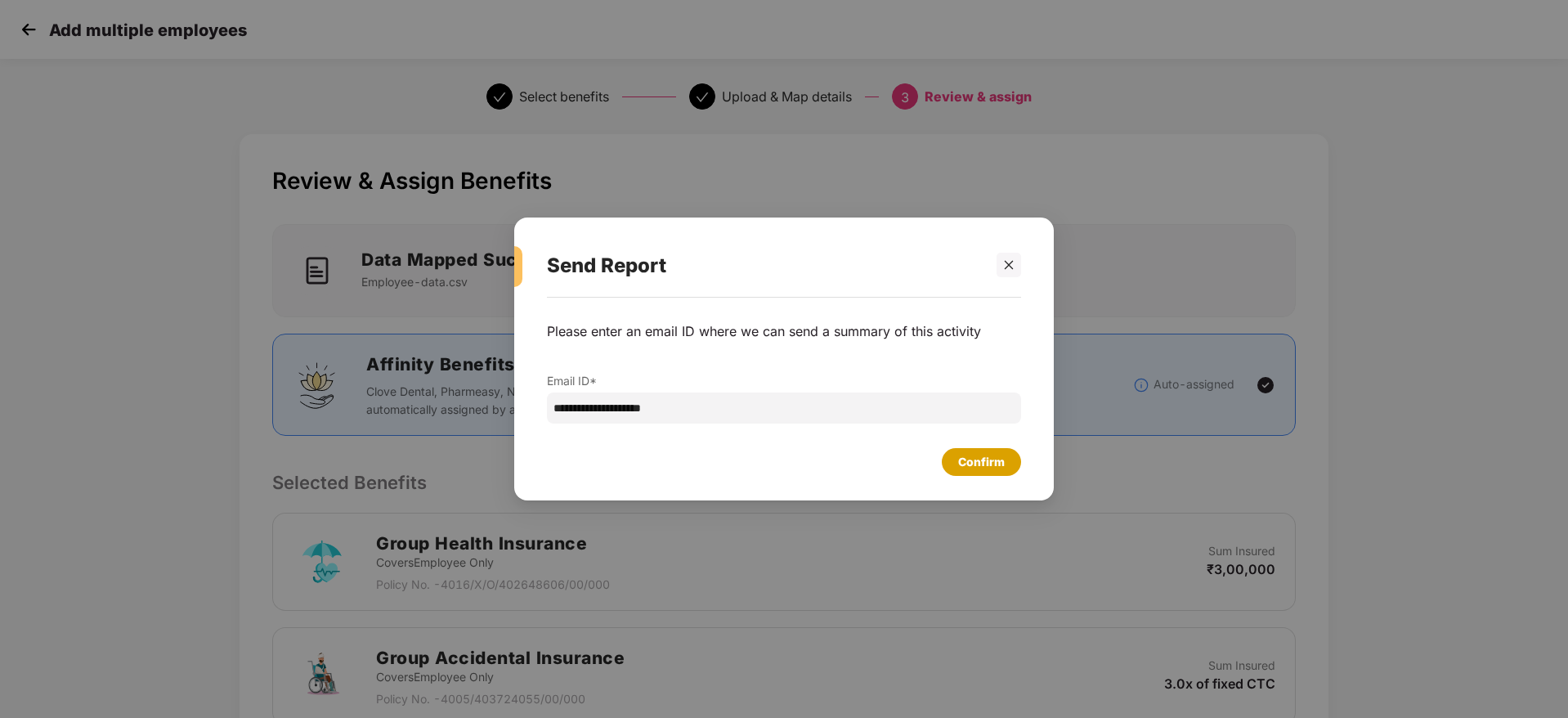
click at [994, 466] on div "Confirm" at bounding box center [981, 462] width 46 height 18
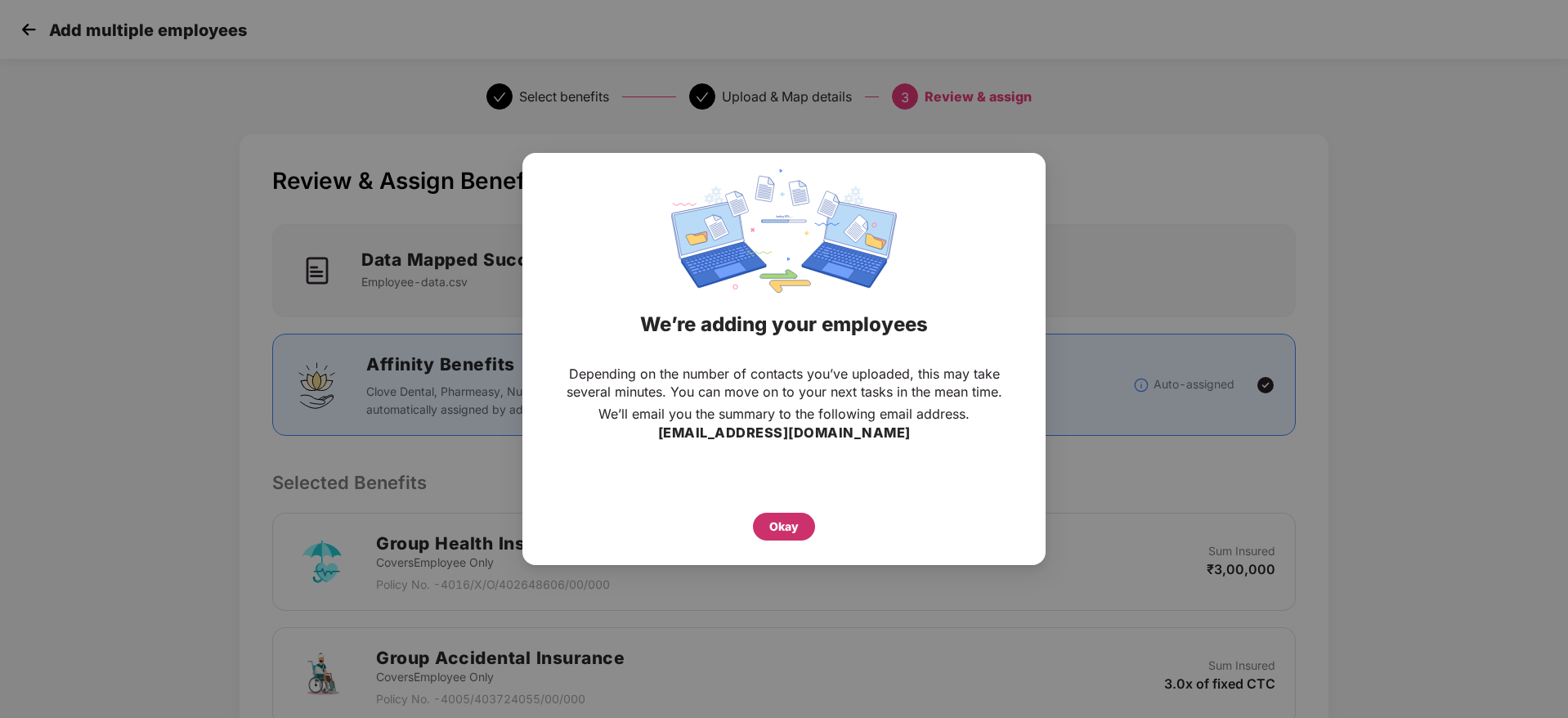
click at [794, 521] on div "Okay" at bounding box center [784, 526] width 30 height 18
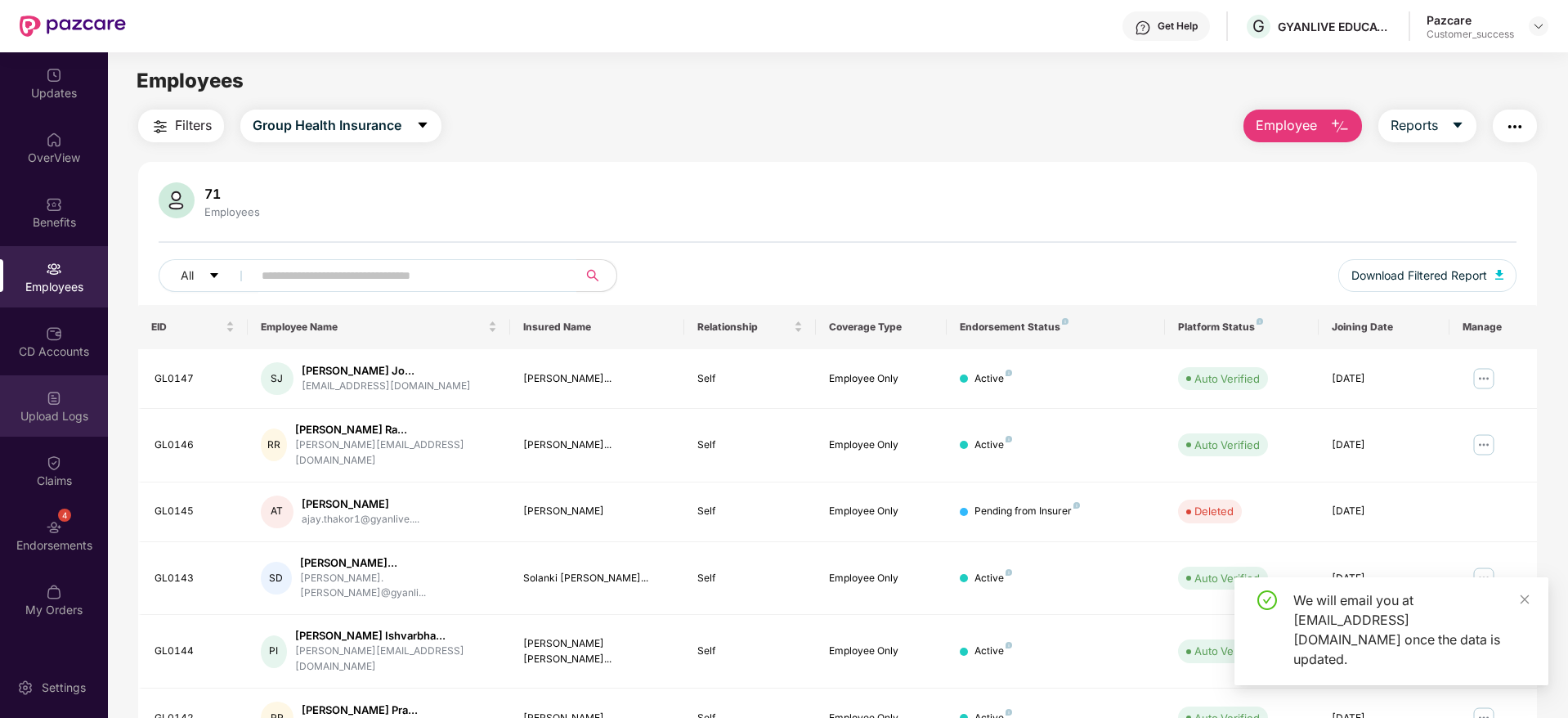
click at [65, 406] on div "Upload Logs" at bounding box center [54, 406] width 108 height 61
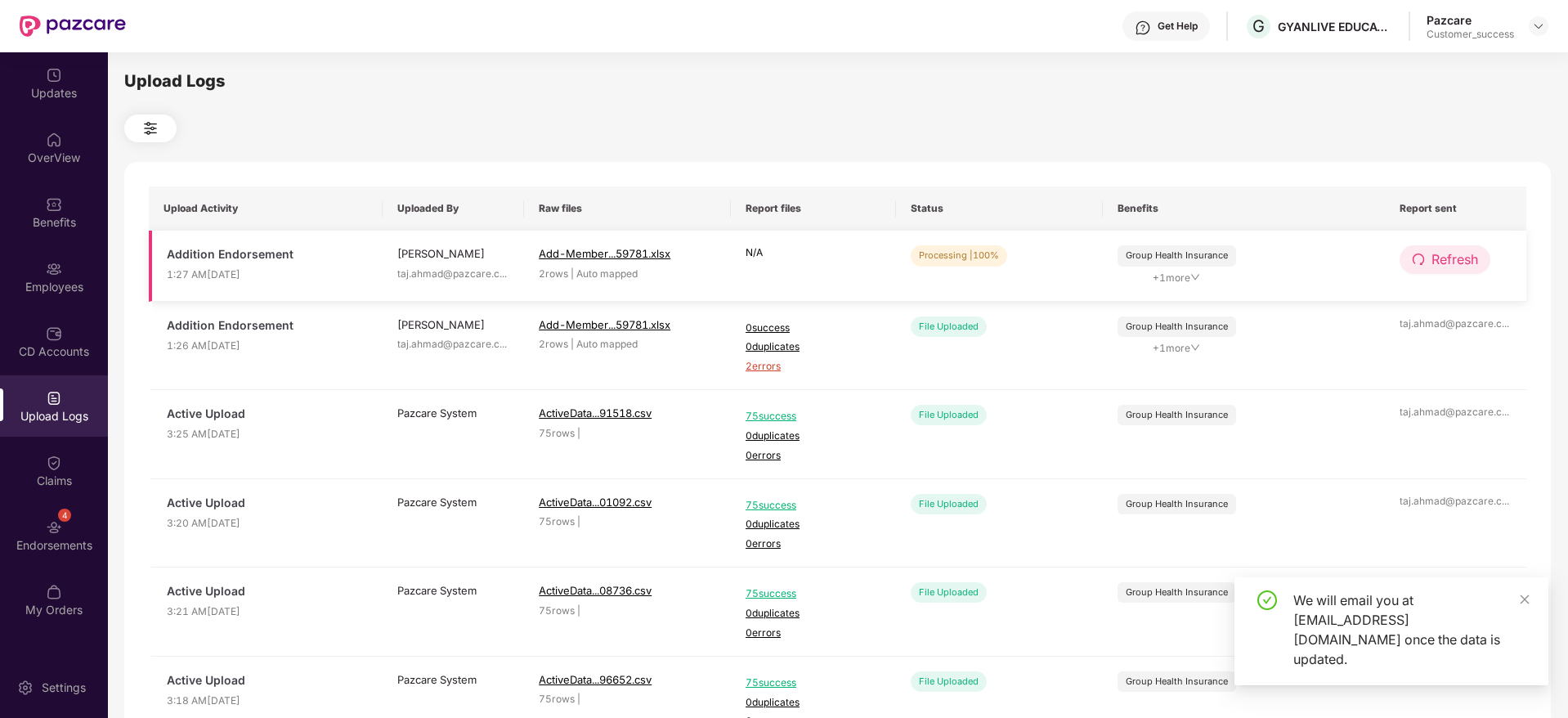
click at [1435, 266] on span "Refresh" at bounding box center [1454, 259] width 46 height 20
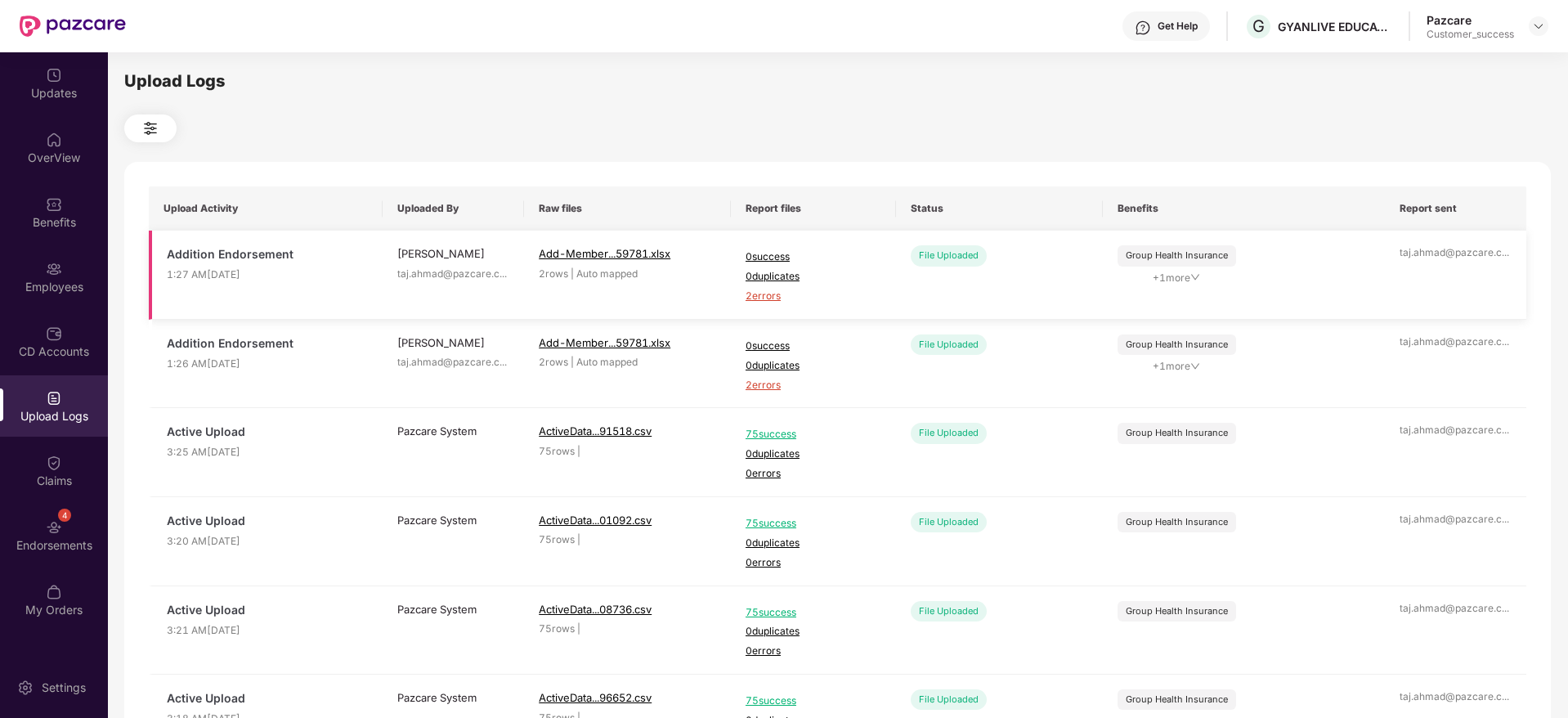
click at [765, 295] on span "2 errors" at bounding box center [813, 296] width 136 height 16
click at [52, 274] on img at bounding box center [54, 268] width 17 height 17
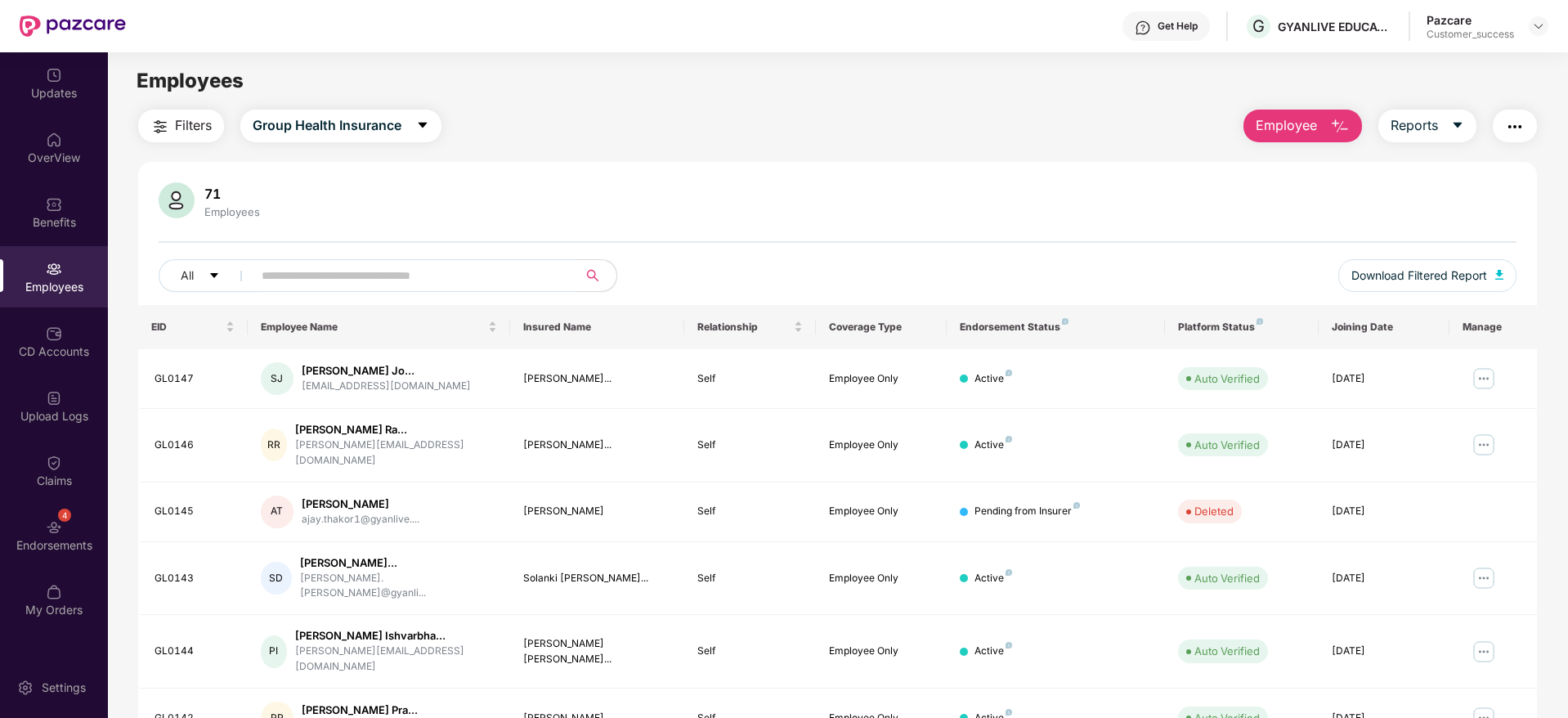
click at [324, 272] on input "text" at bounding box center [408, 275] width 294 height 24
paste input "**********"
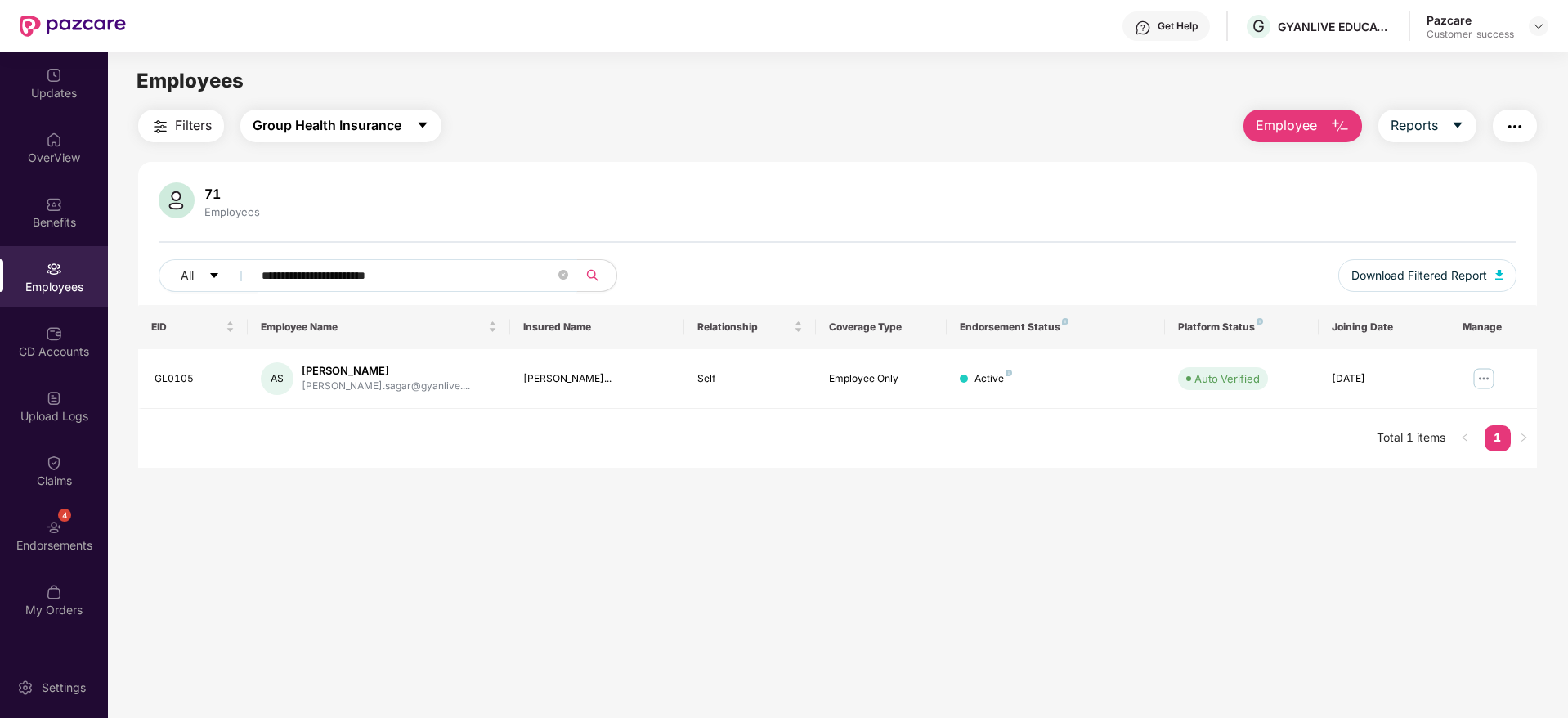
type input "**********"
click at [385, 129] on span "Group Health Insurance" at bounding box center [327, 125] width 149 height 20
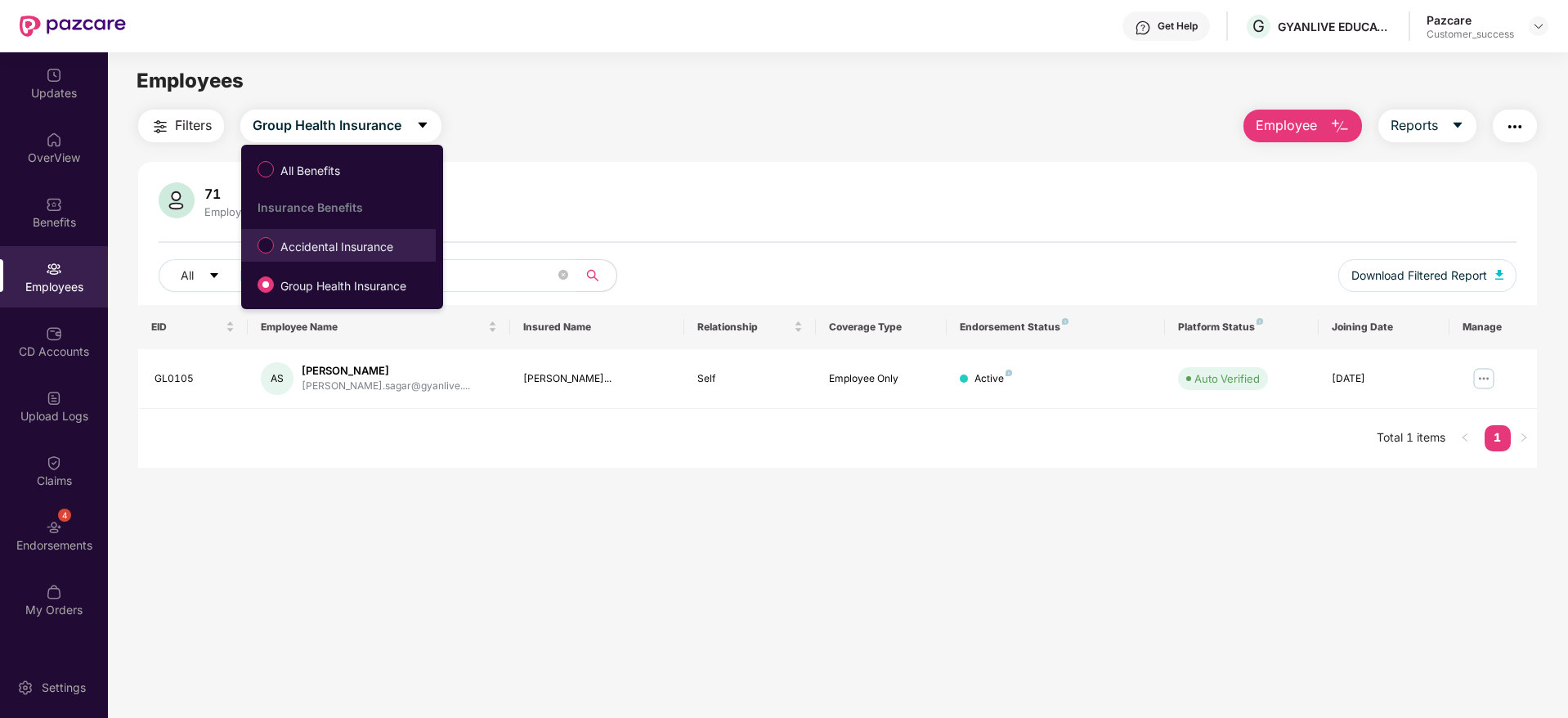
click at [345, 246] on span "Accidental Insurance" at bounding box center [336, 247] width 126 height 18
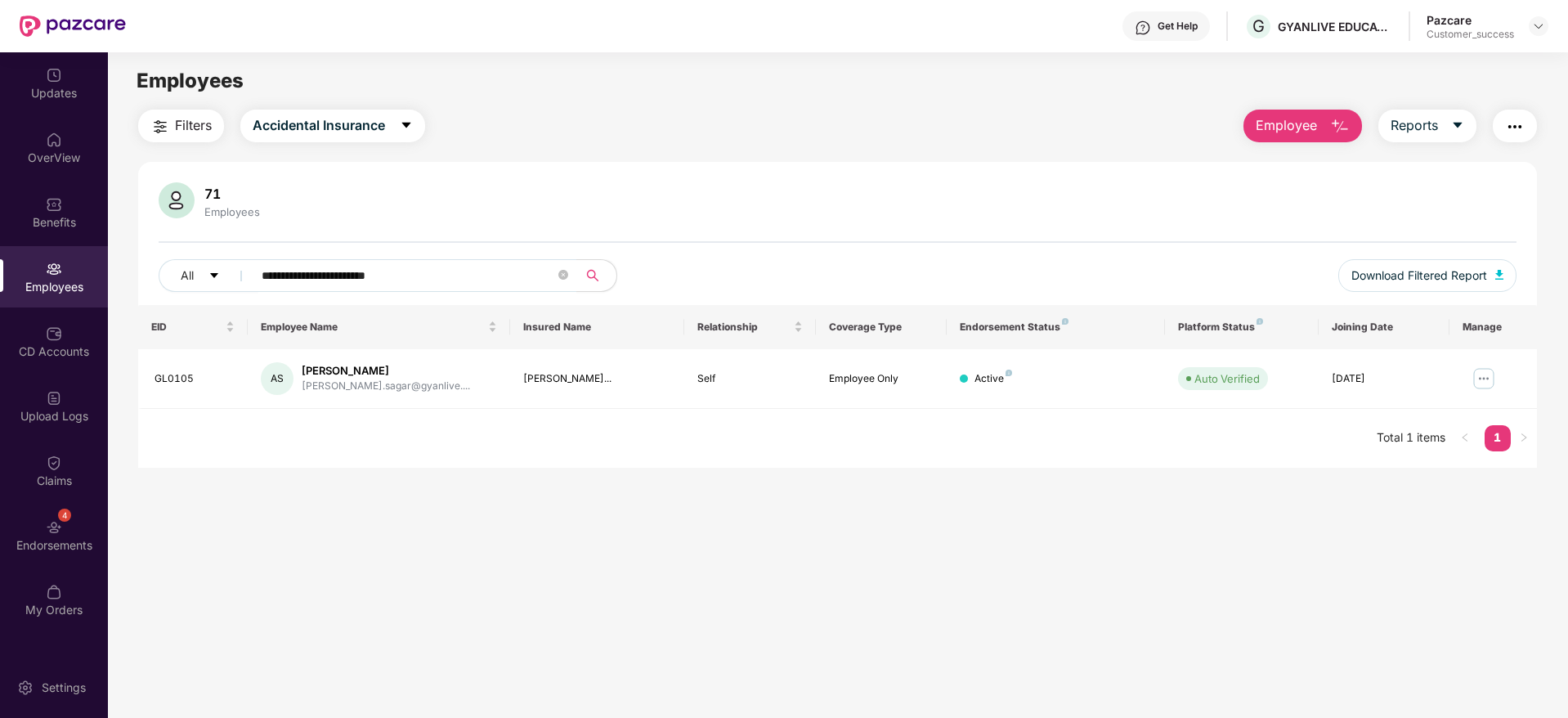
click at [1300, 128] on span "Employee" at bounding box center [1286, 125] width 61 height 20
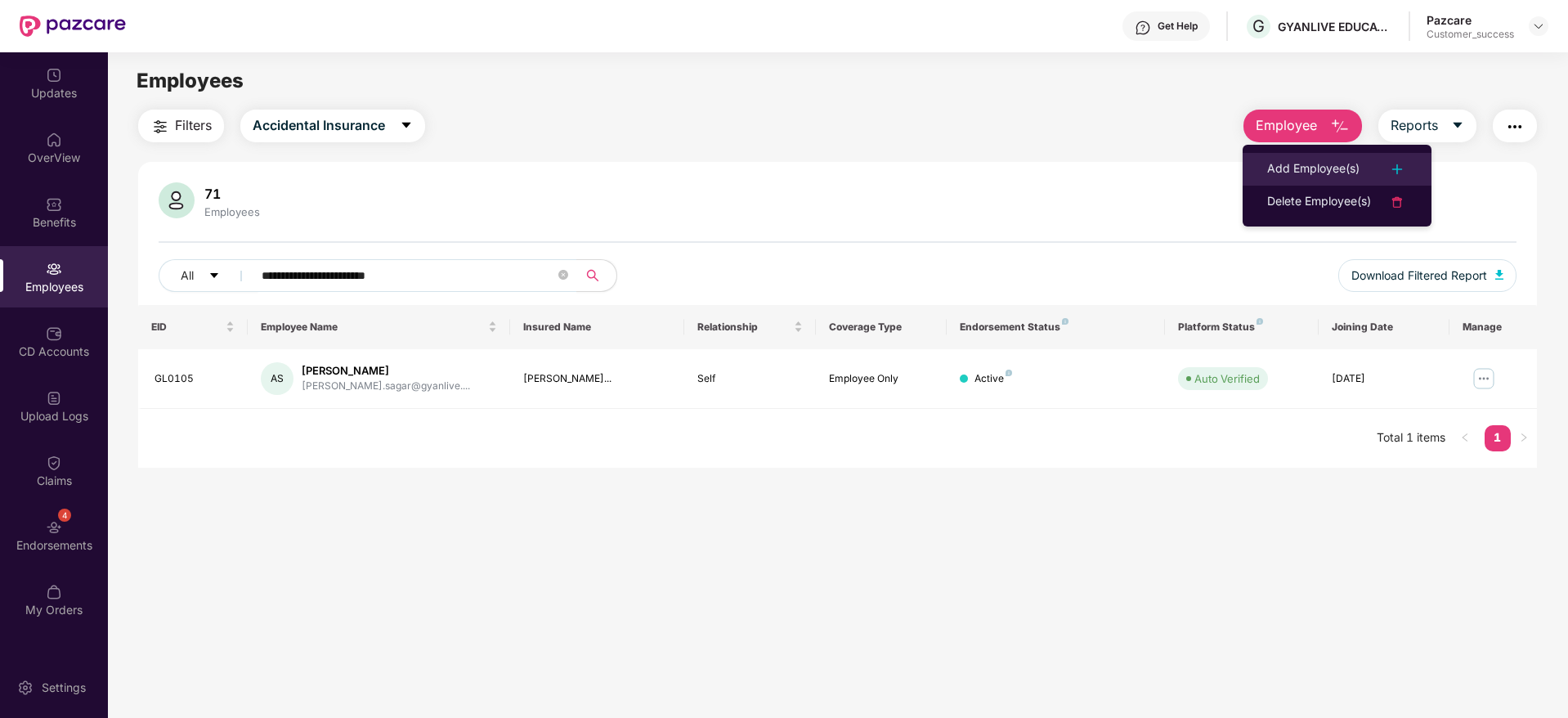
click at [1292, 164] on div "Add Employee(s)" at bounding box center [1313, 169] width 92 height 20
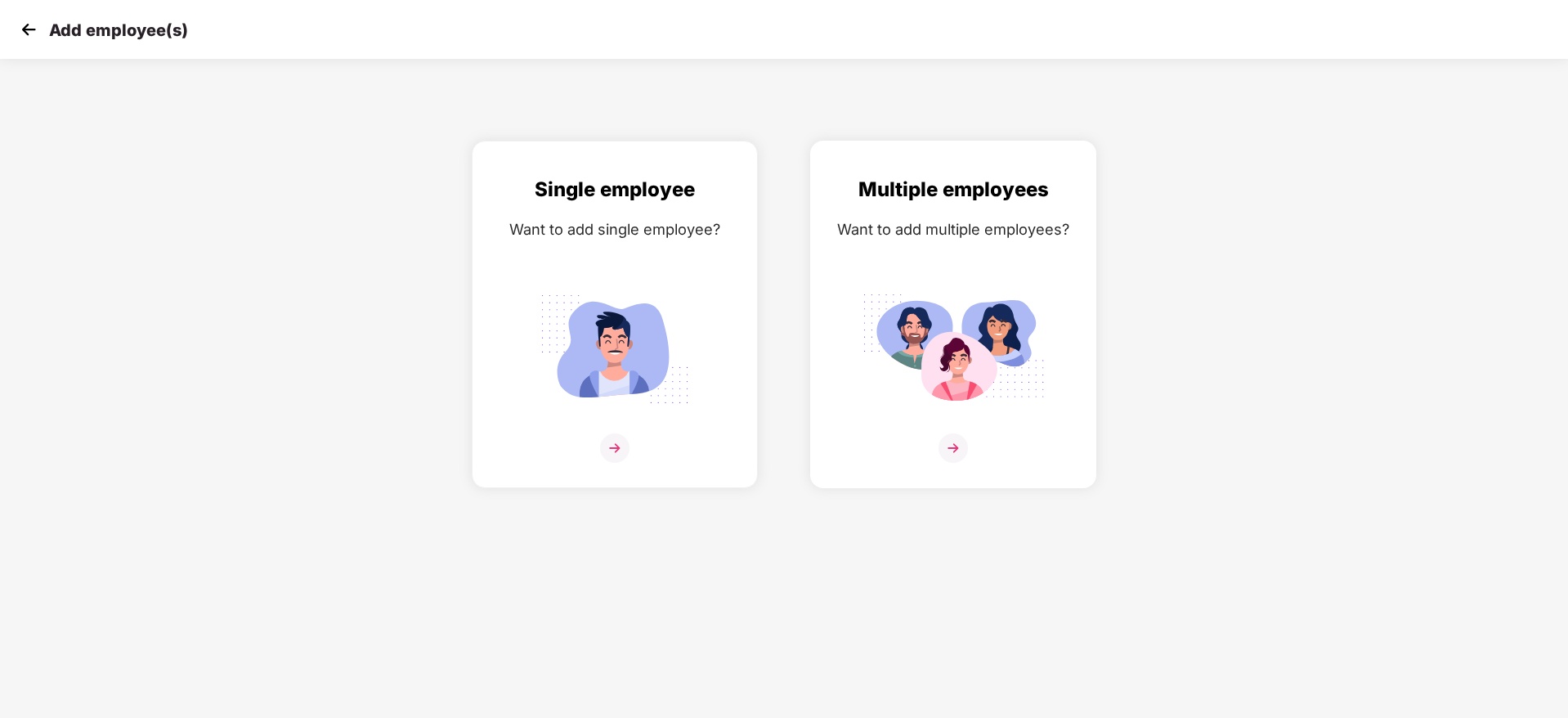
click at [943, 445] on img at bounding box center [954, 448] width 30 height 30
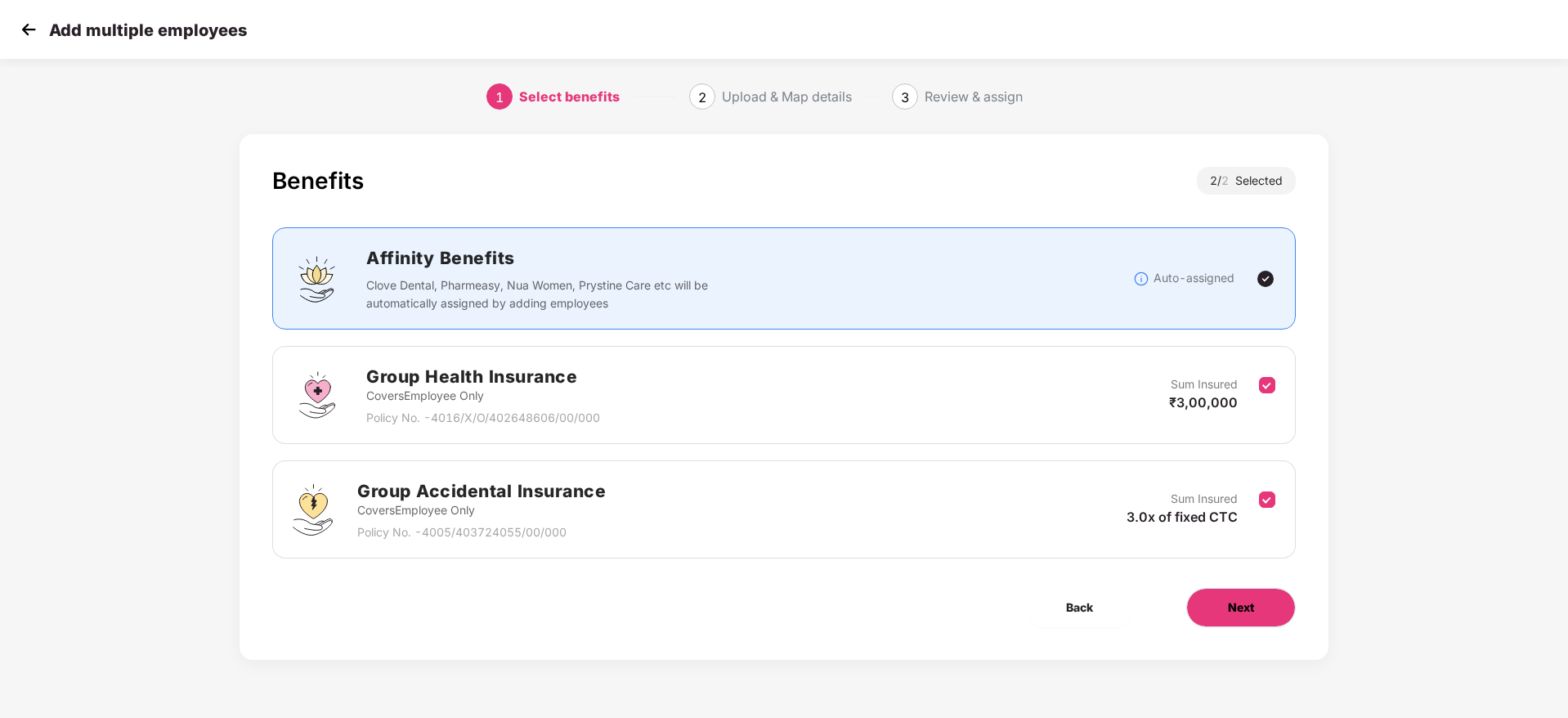
click at [1261, 613] on button "Next" at bounding box center [1241, 606] width 110 height 39
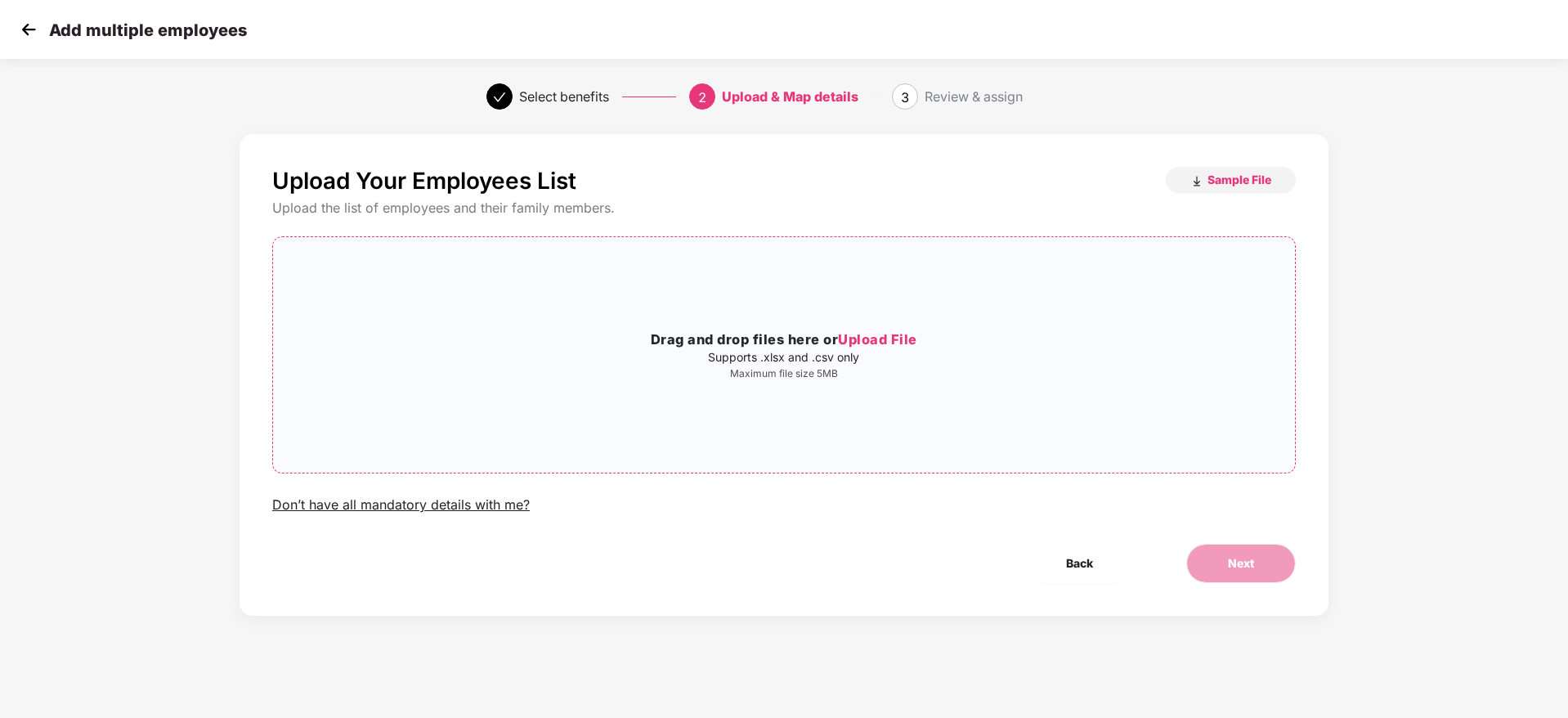
click at [905, 345] on span "Upload File" at bounding box center [877, 339] width 79 height 17
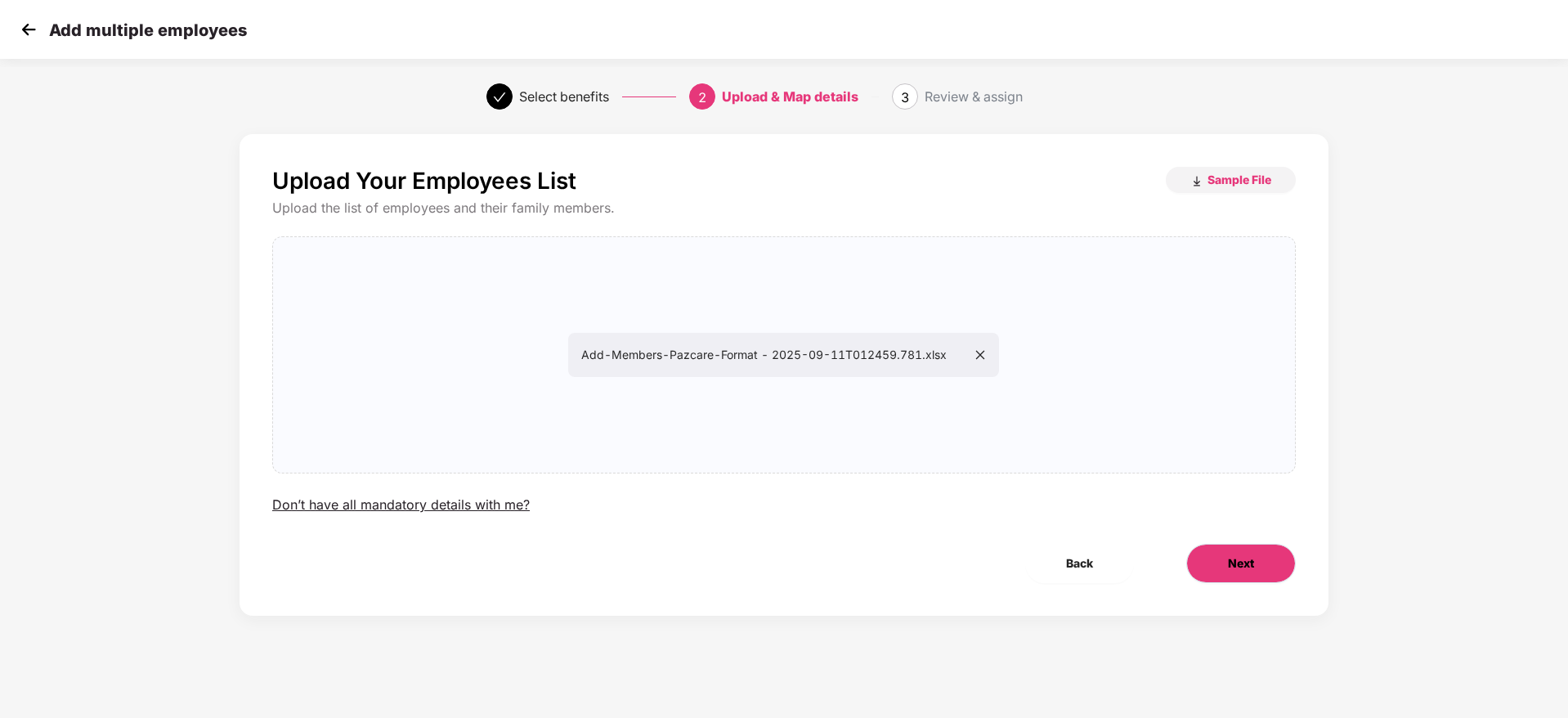
click at [1240, 568] on span "Next" at bounding box center [1241, 563] width 26 height 18
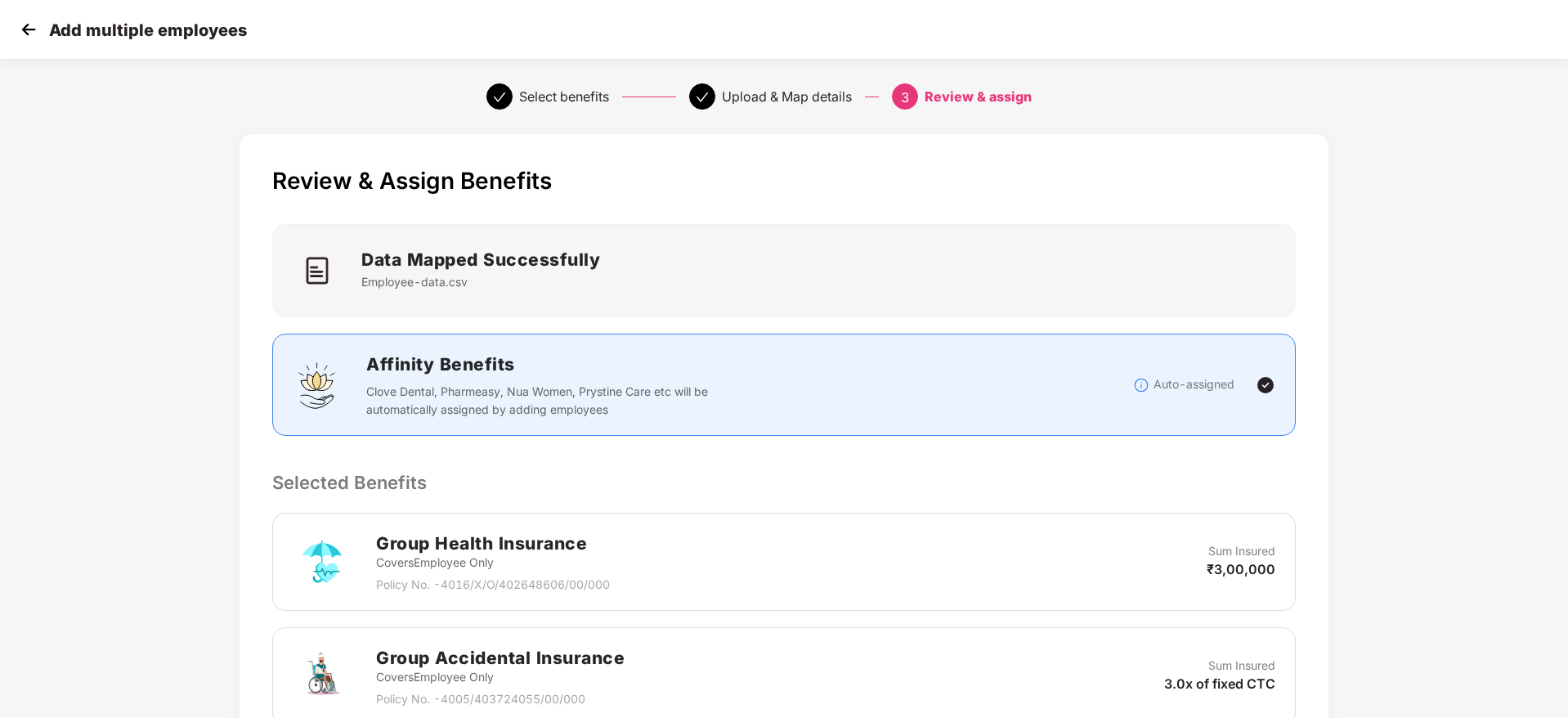
click at [1293, 450] on div "Review & Assign Benefits Data Mapped Successfully Employee-data.csv Affinity Be…" at bounding box center [784, 639] width 1089 height 1009
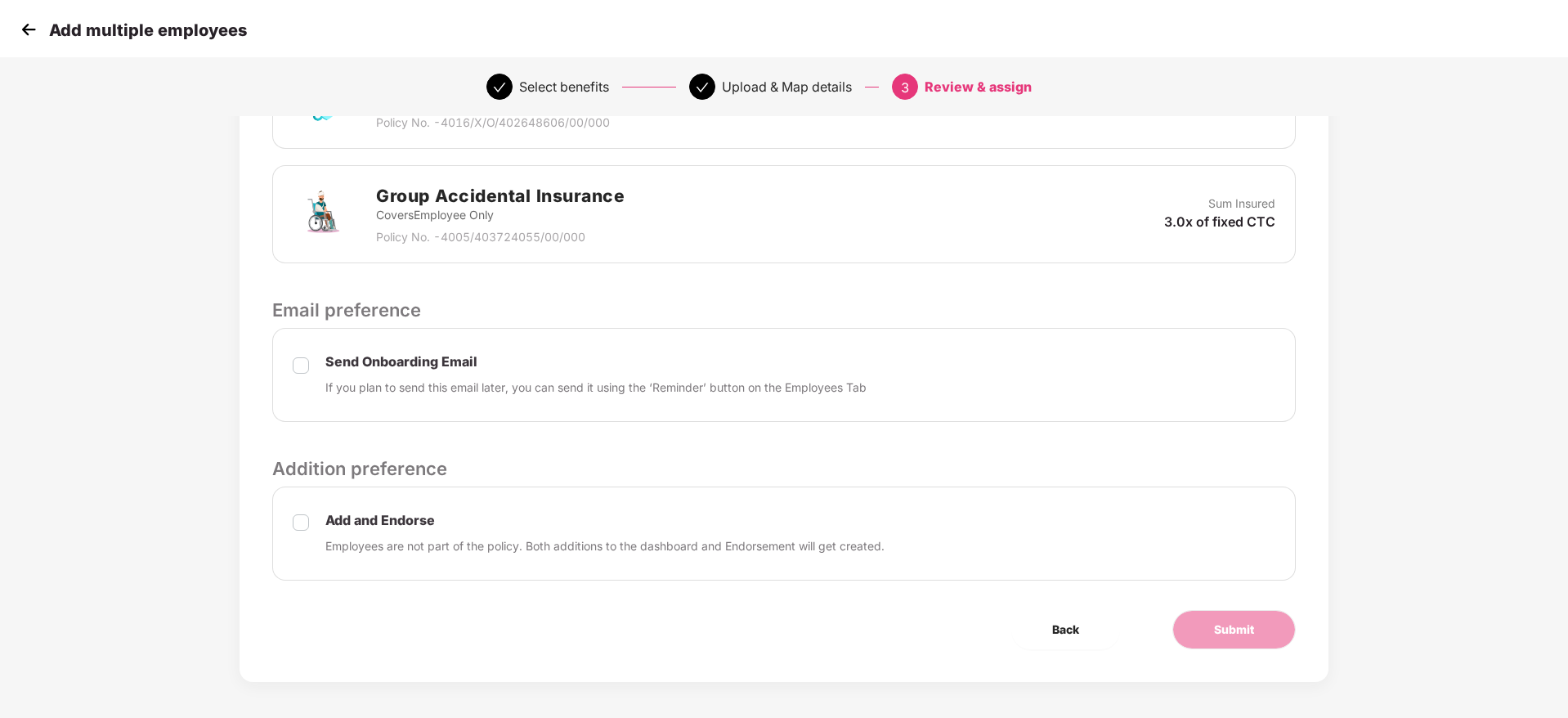
scroll to position [467, 0]
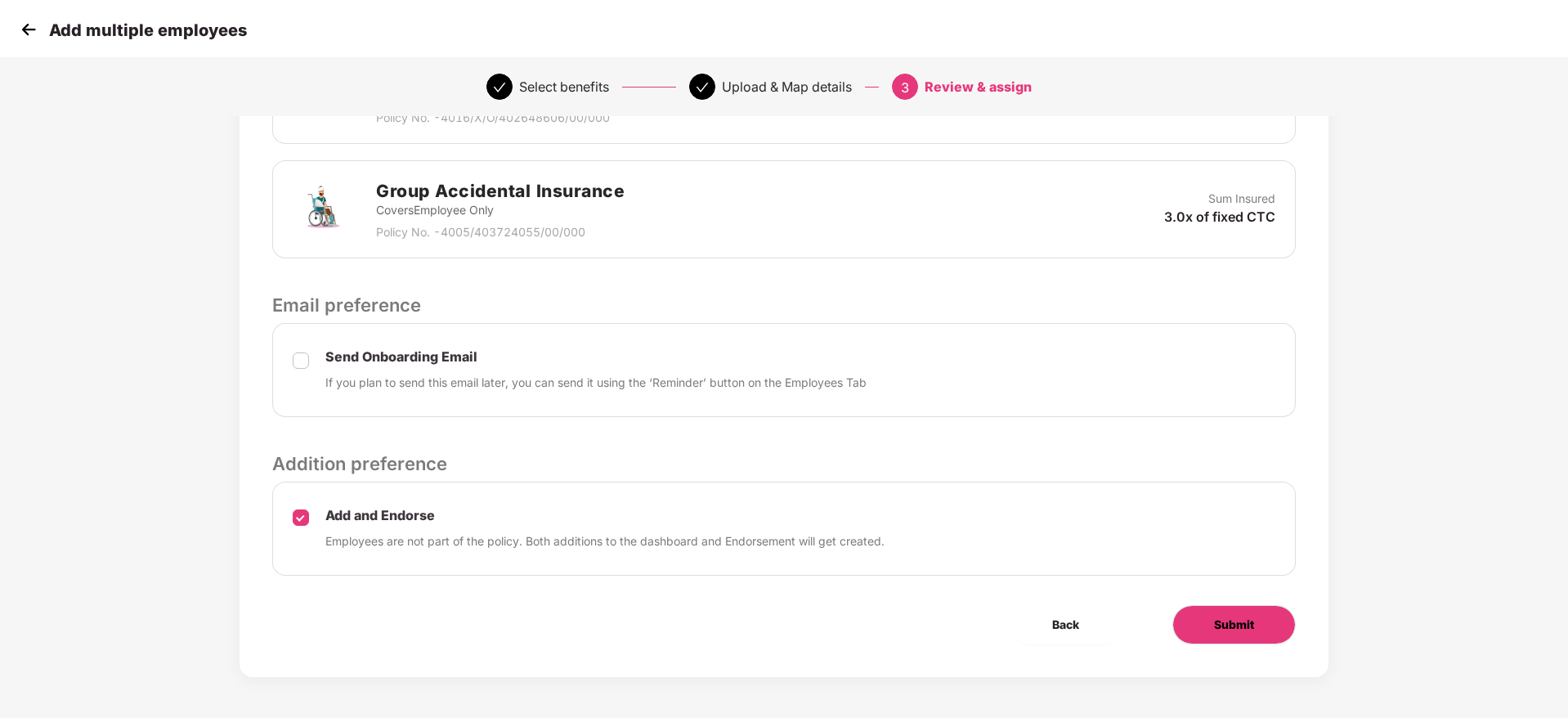
click at [1214, 620] on span "Submit" at bounding box center [1234, 624] width 40 height 18
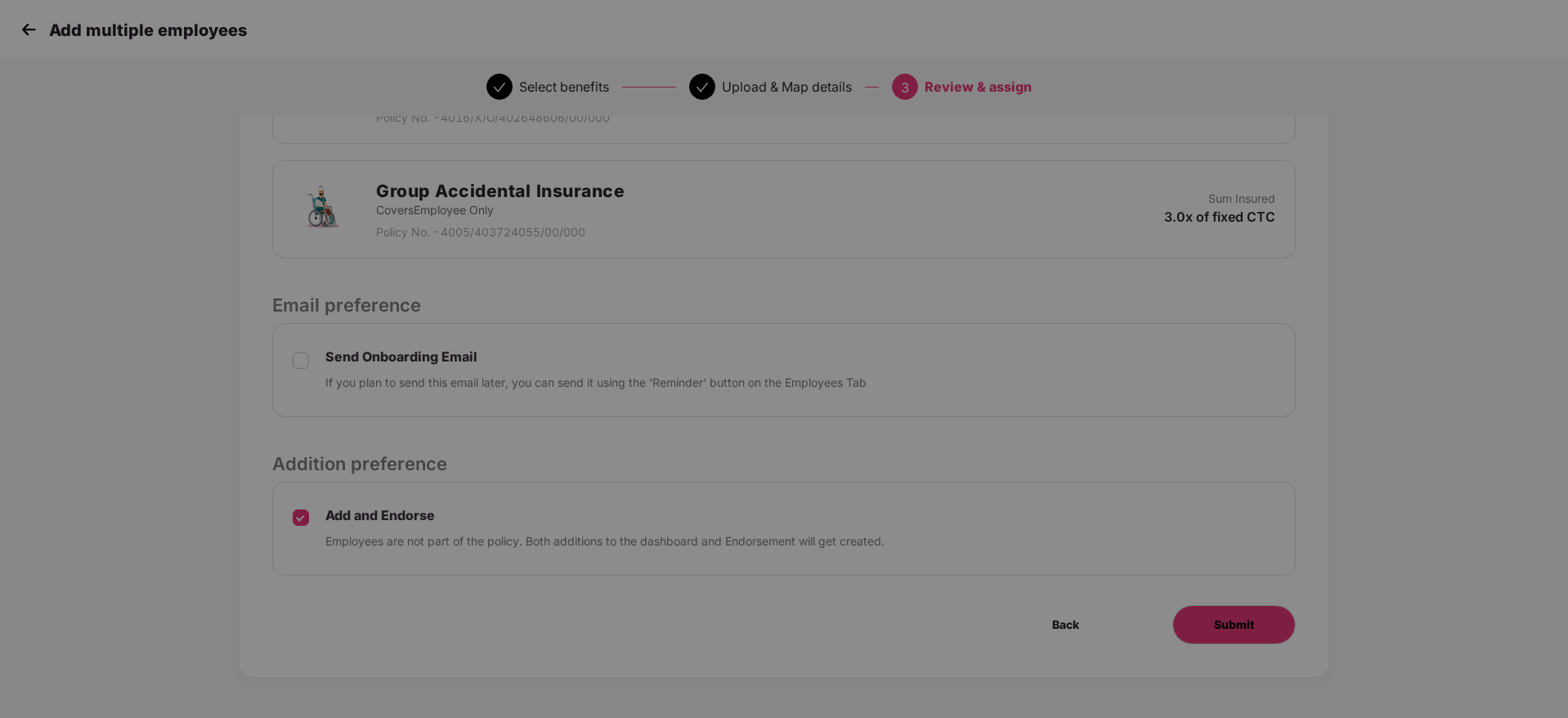
scroll to position [0, 0]
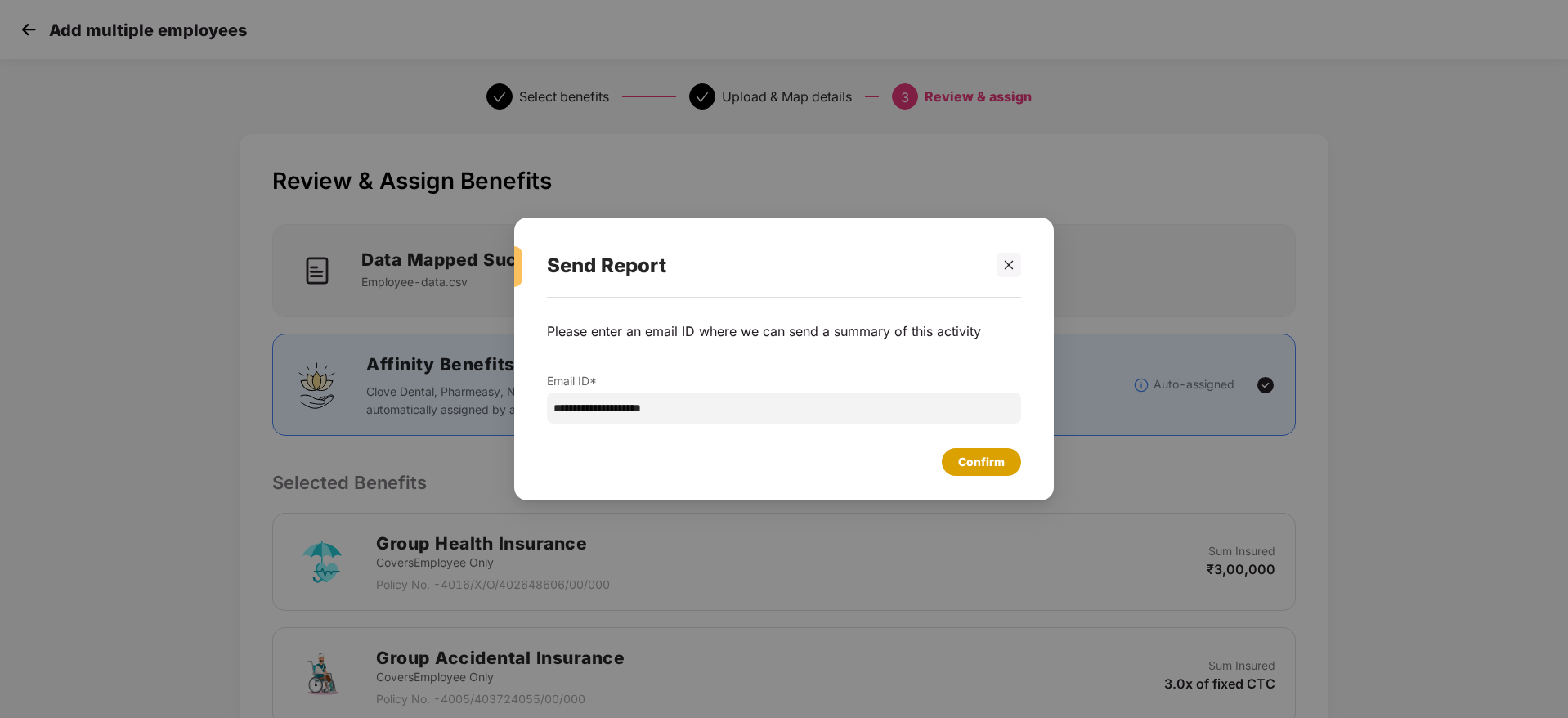
click at [1018, 462] on div "Confirm" at bounding box center [981, 462] width 79 height 28
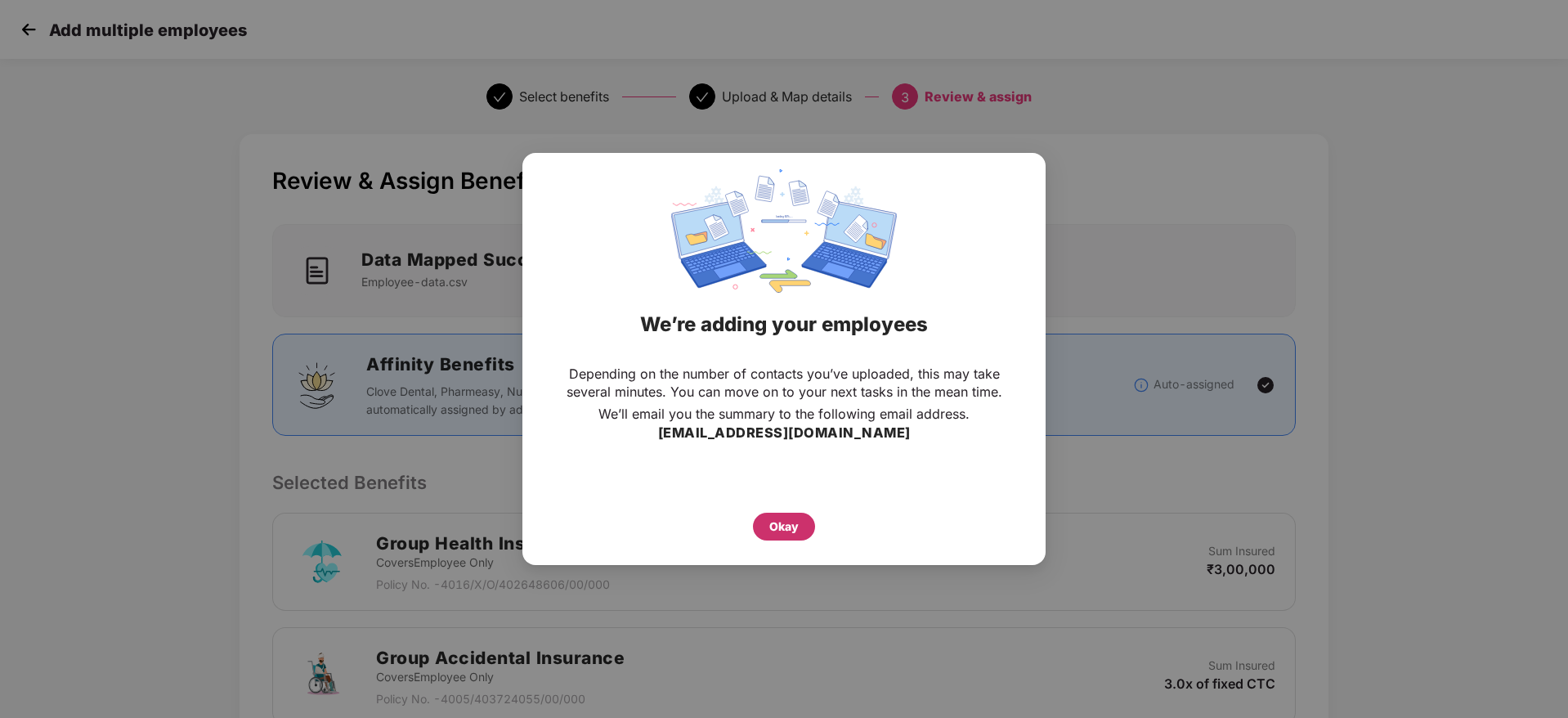
click at [774, 532] on div "Okay" at bounding box center [784, 526] width 30 height 18
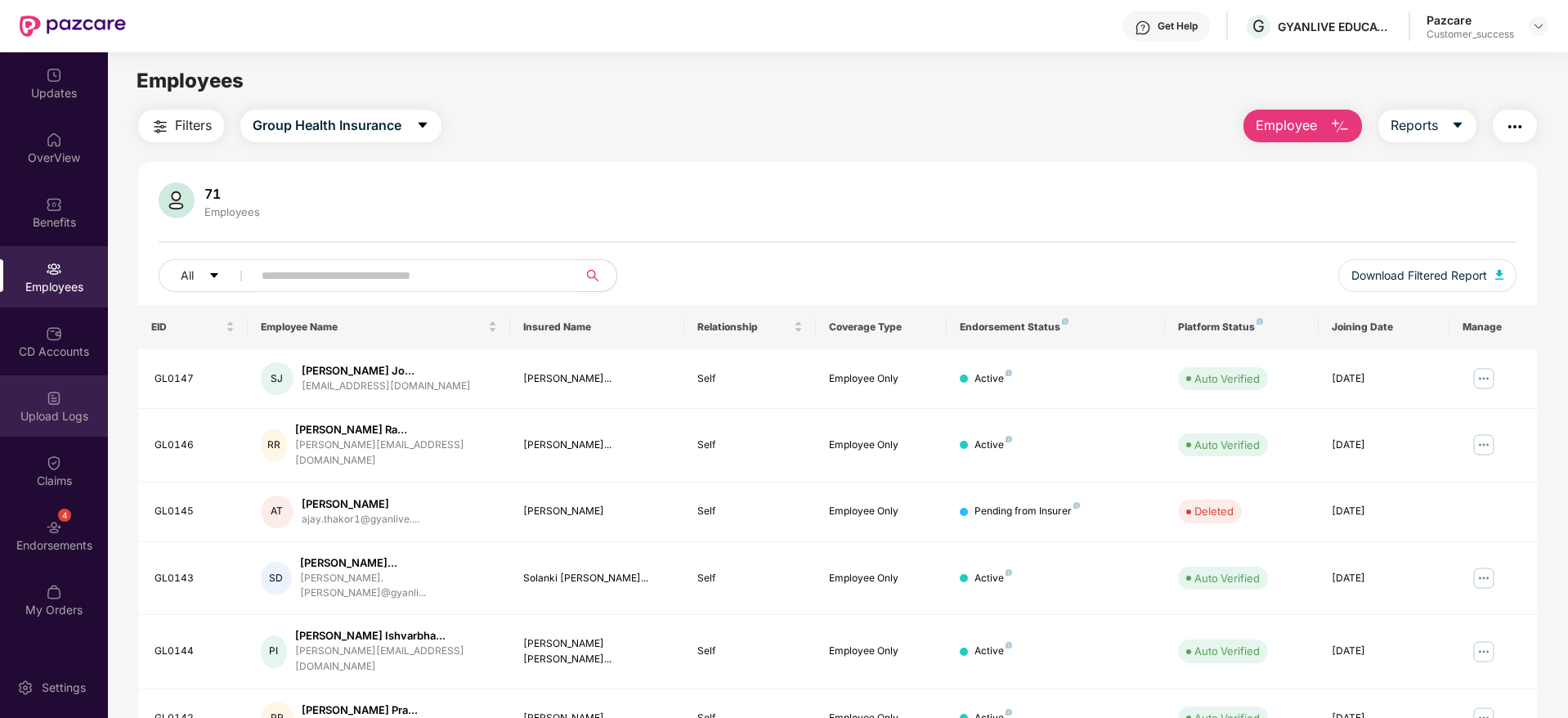
click at [44, 391] on div "Upload Logs" at bounding box center [54, 406] width 108 height 61
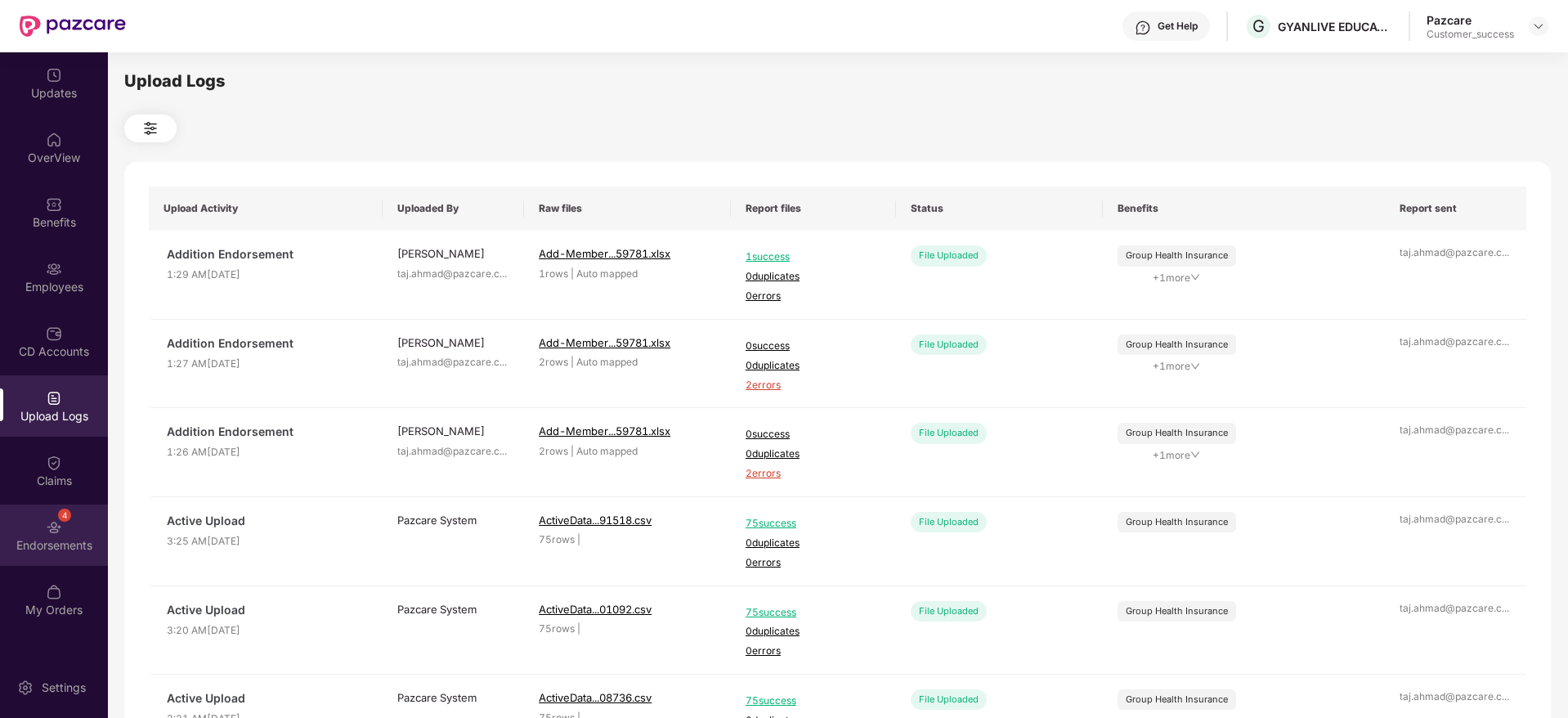
click at [54, 516] on div "4 Endorsements" at bounding box center [54, 535] width 108 height 61
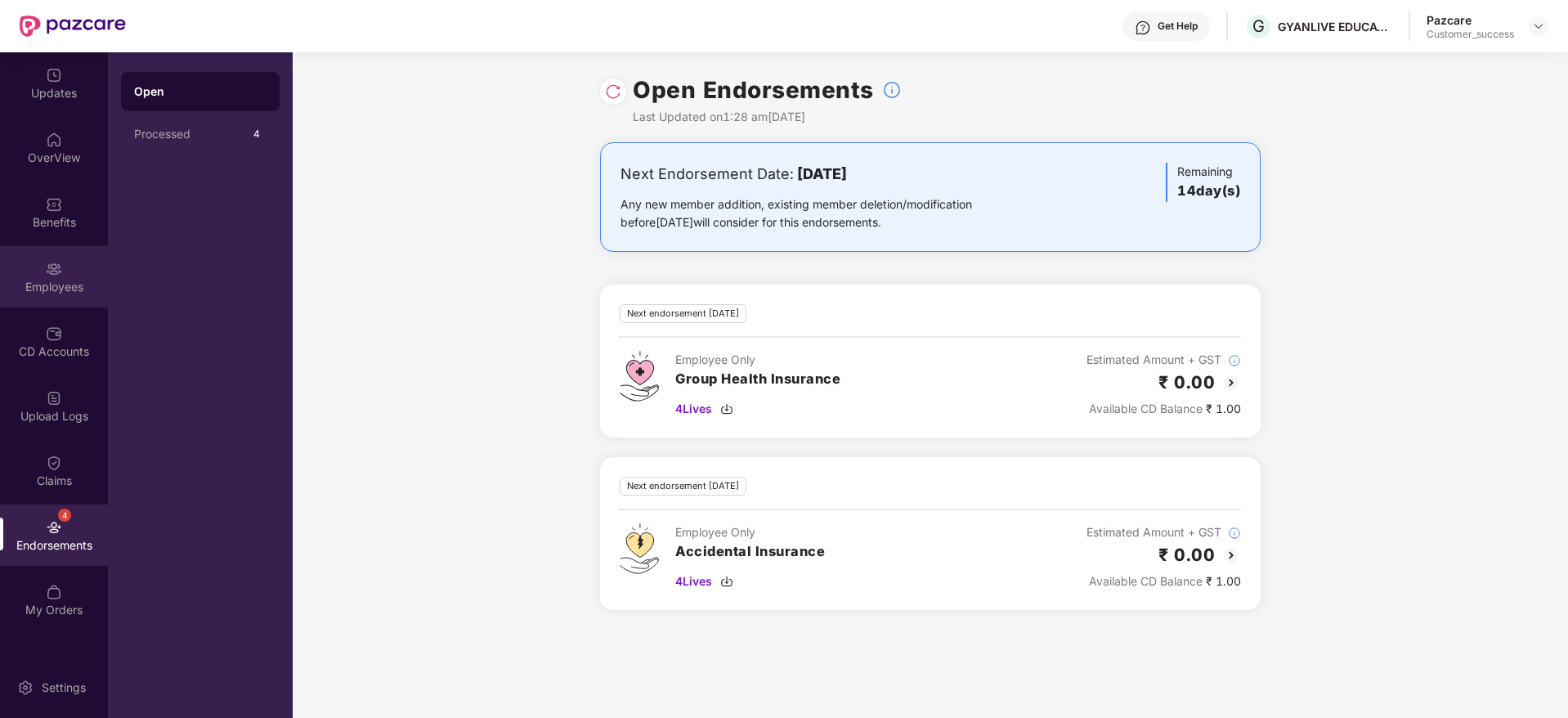
click at [58, 291] on div "Employees" at bounding box center [54, 287] width 108 height 17
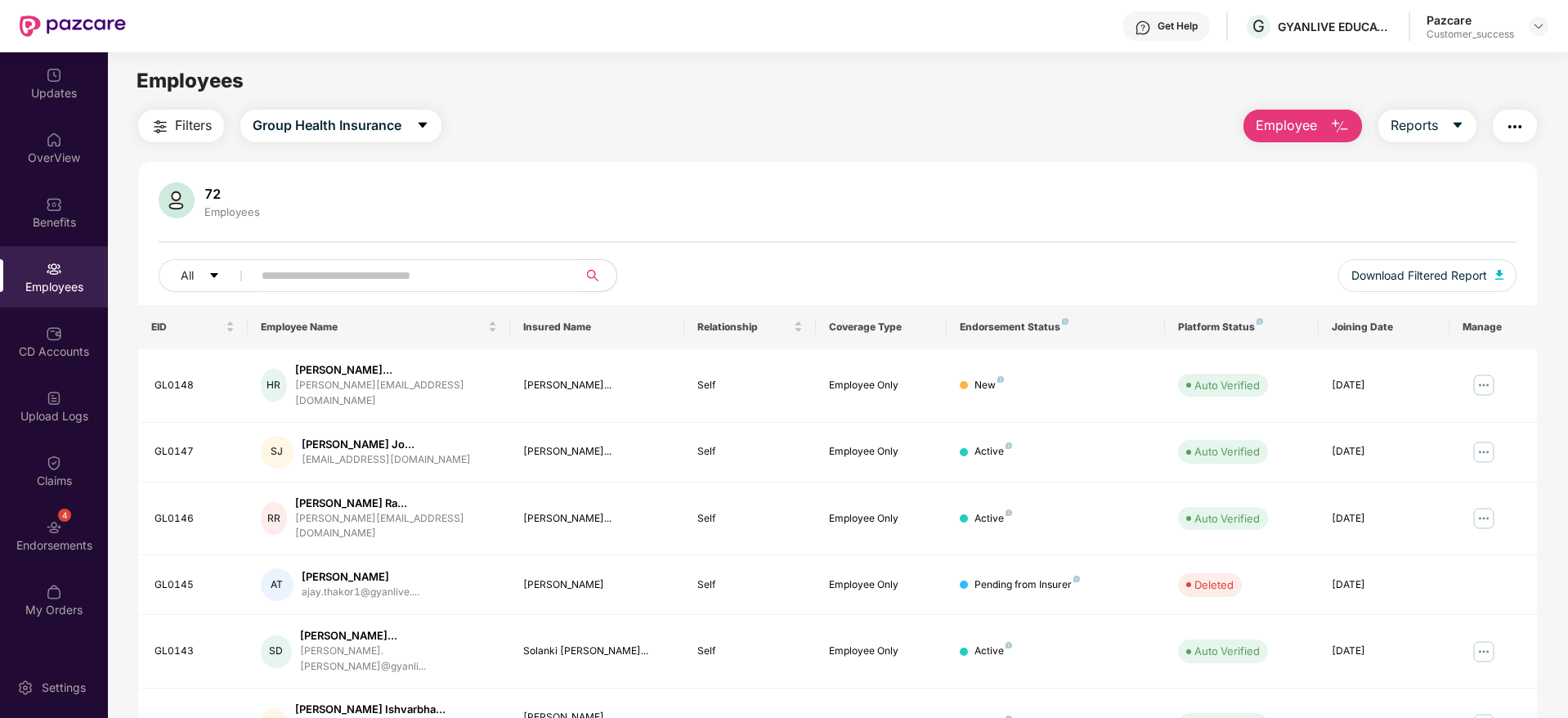
click at [1281, 120] on span "Employee" at bounding box center [1286, 125] width 61 height 20
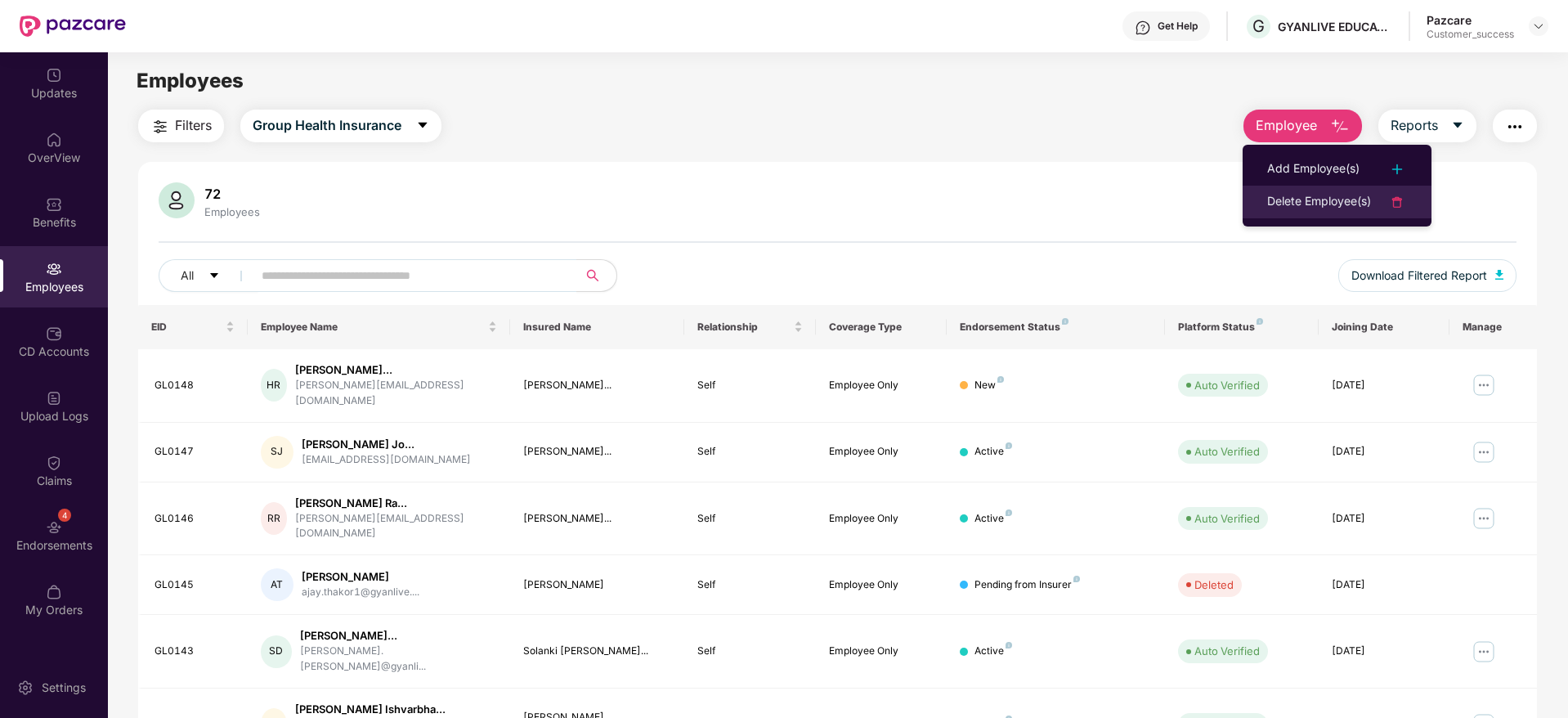
click at [1318, 195] on div "Delete Employee(s)" at bounding box center [1319, 201] width 104 height 20
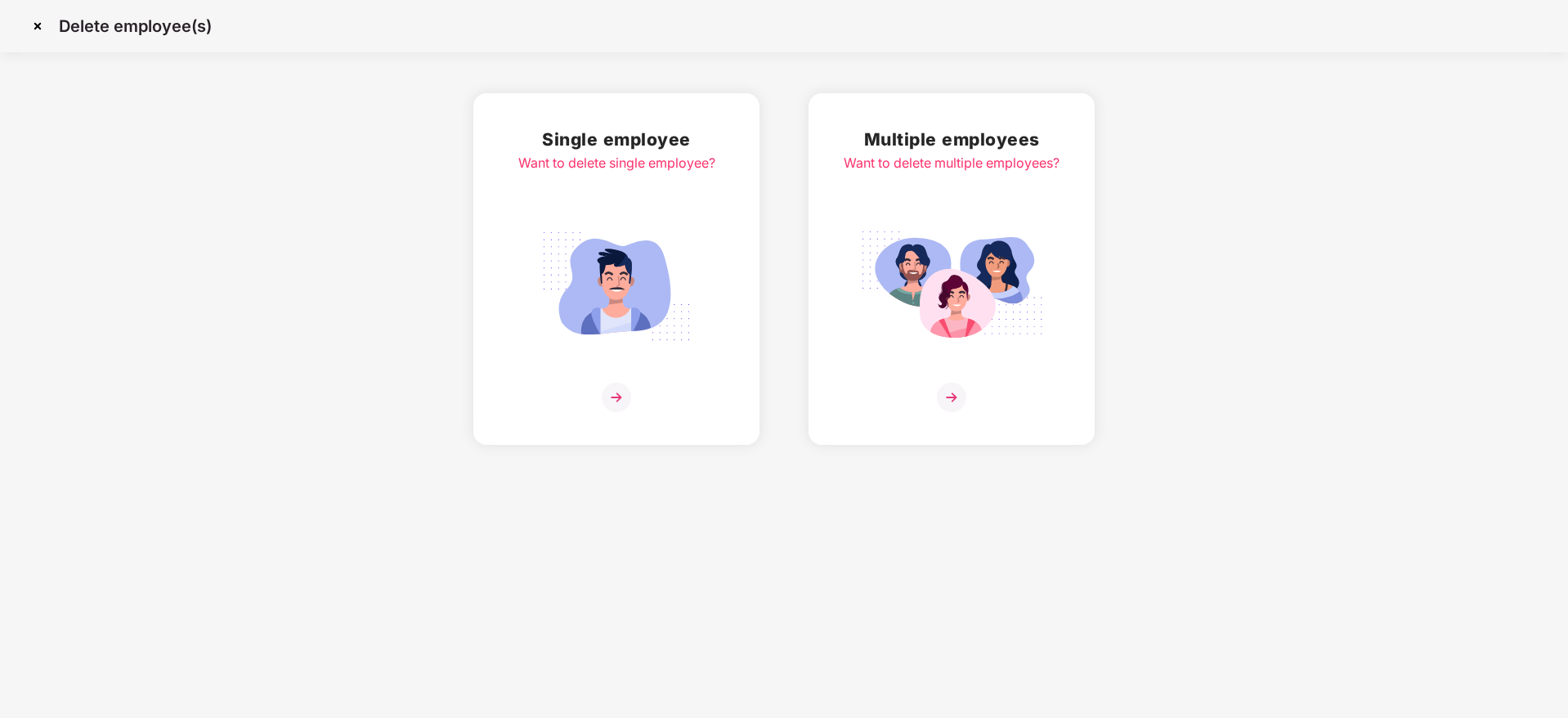
click at [947, 389] on img at bounding box center [952, 397] width 30 height 30
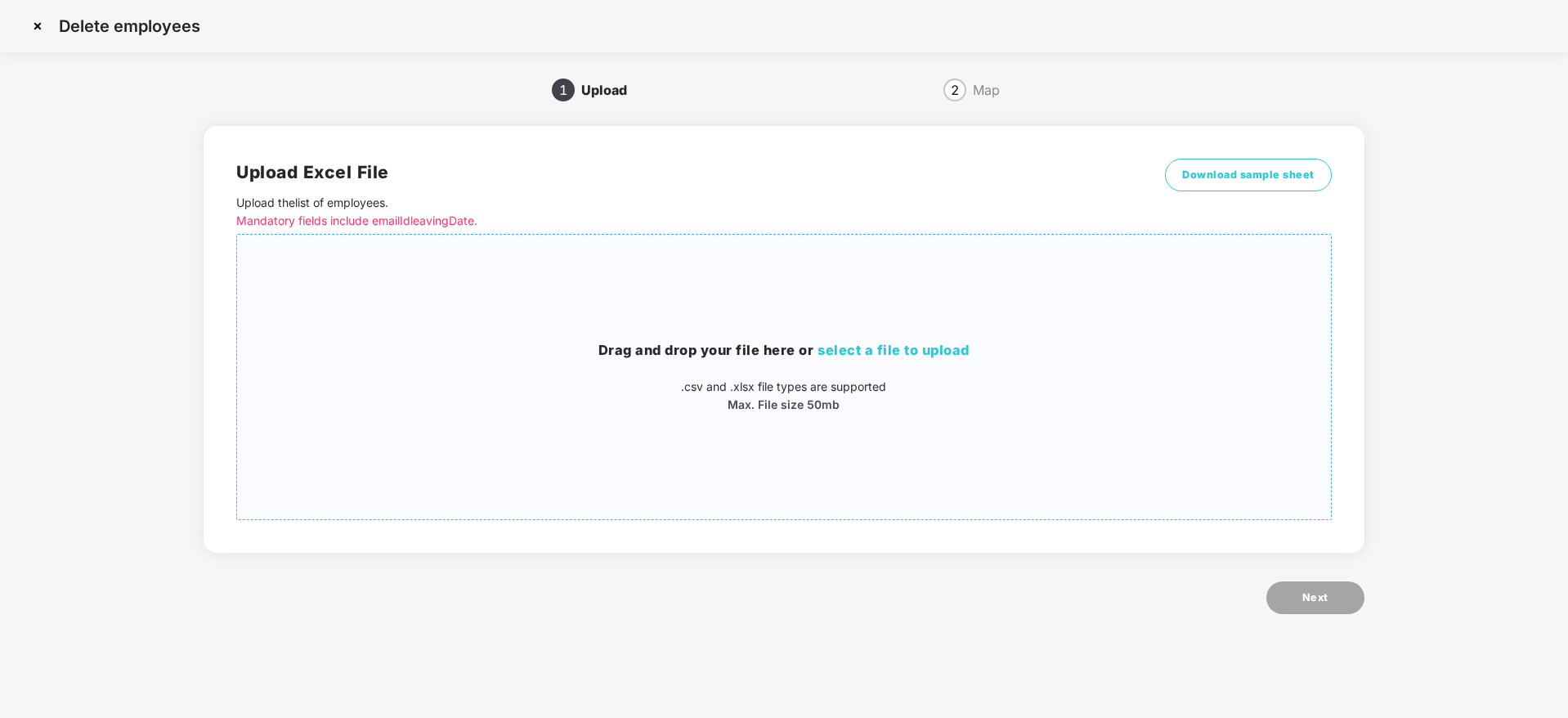
click at [894, 356] on span "select a file to upload" at bounding box center [893, 349] width 152 height 17
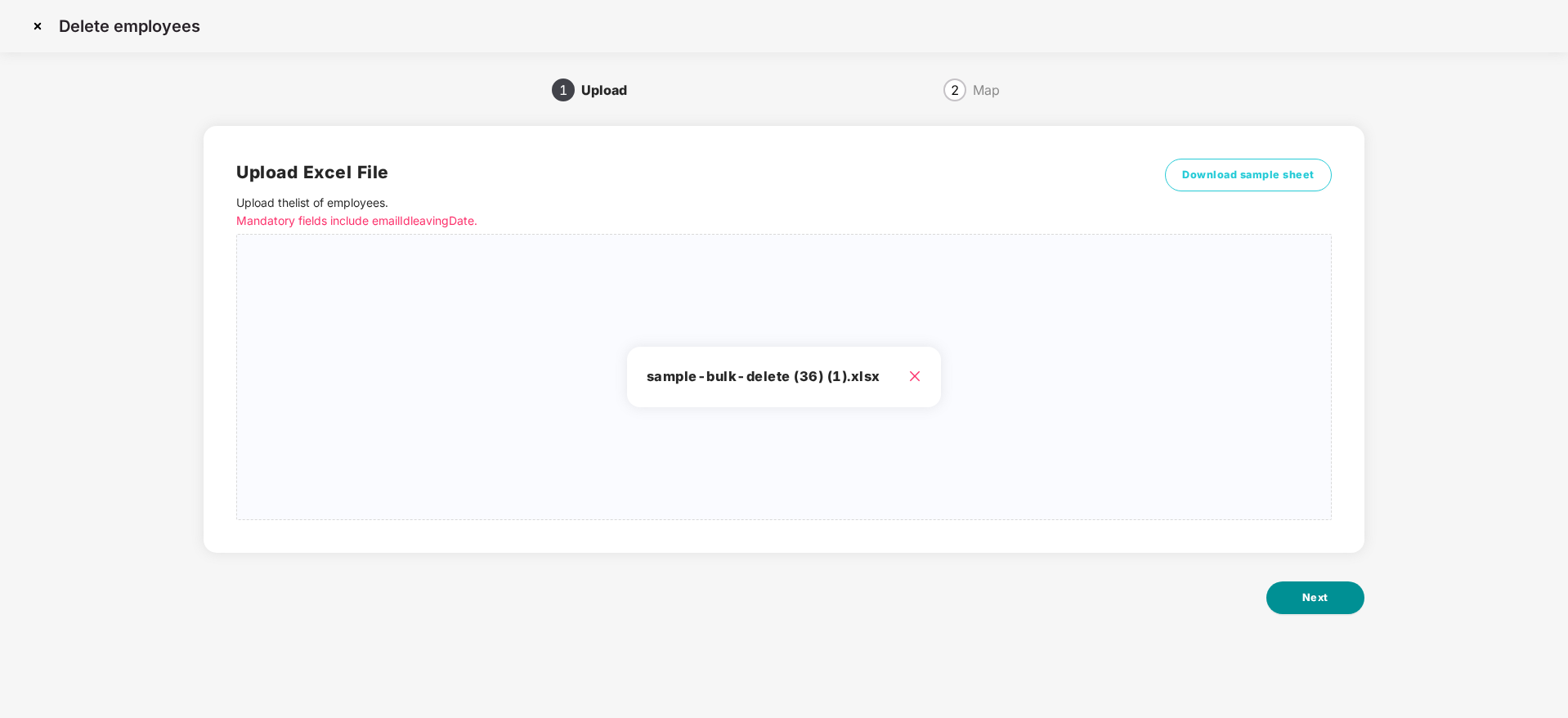
click at [1320, 587] on button "Next" at bounding box center [1315, 598] width 98 height 33
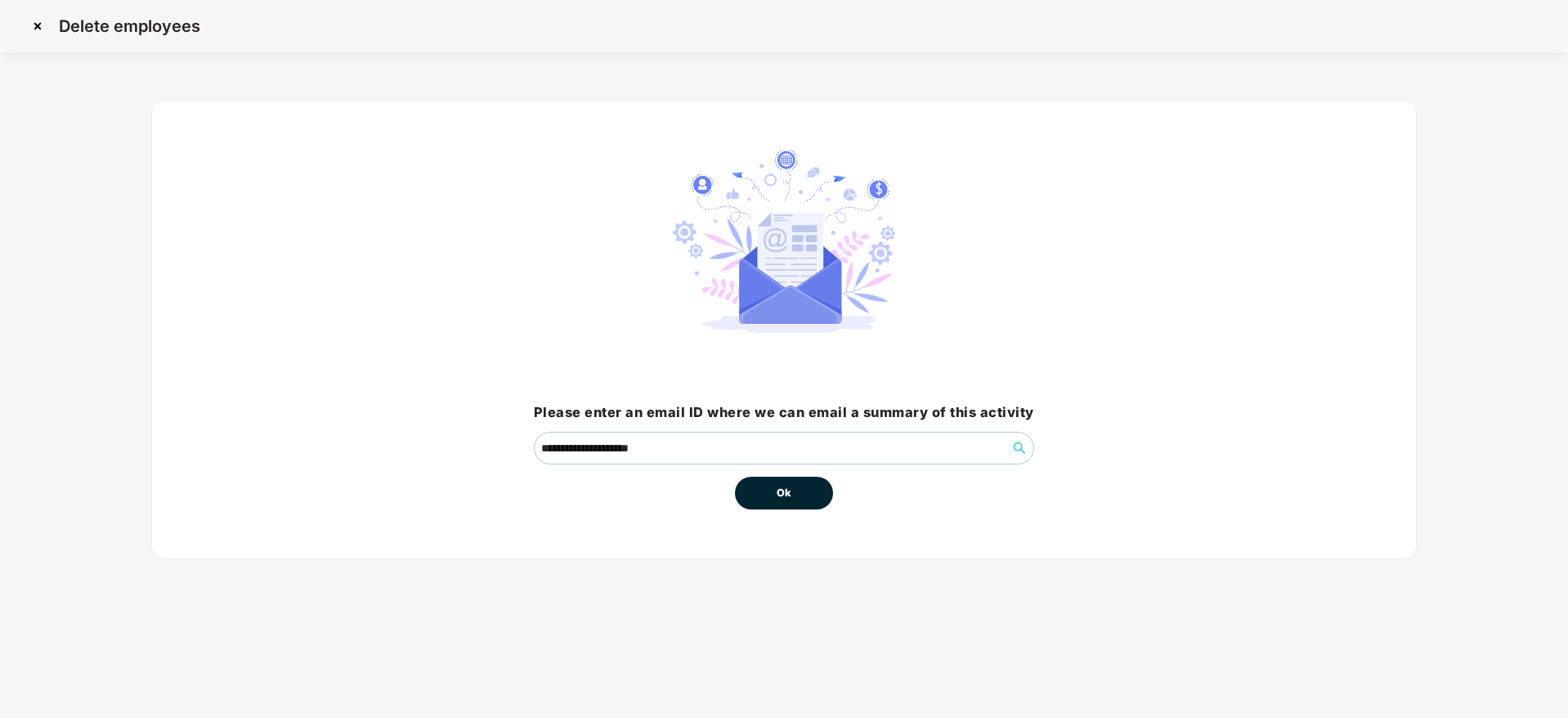
click at [777, 493] on span "Ok" at bounding box center [784, 492] width 15 height 17
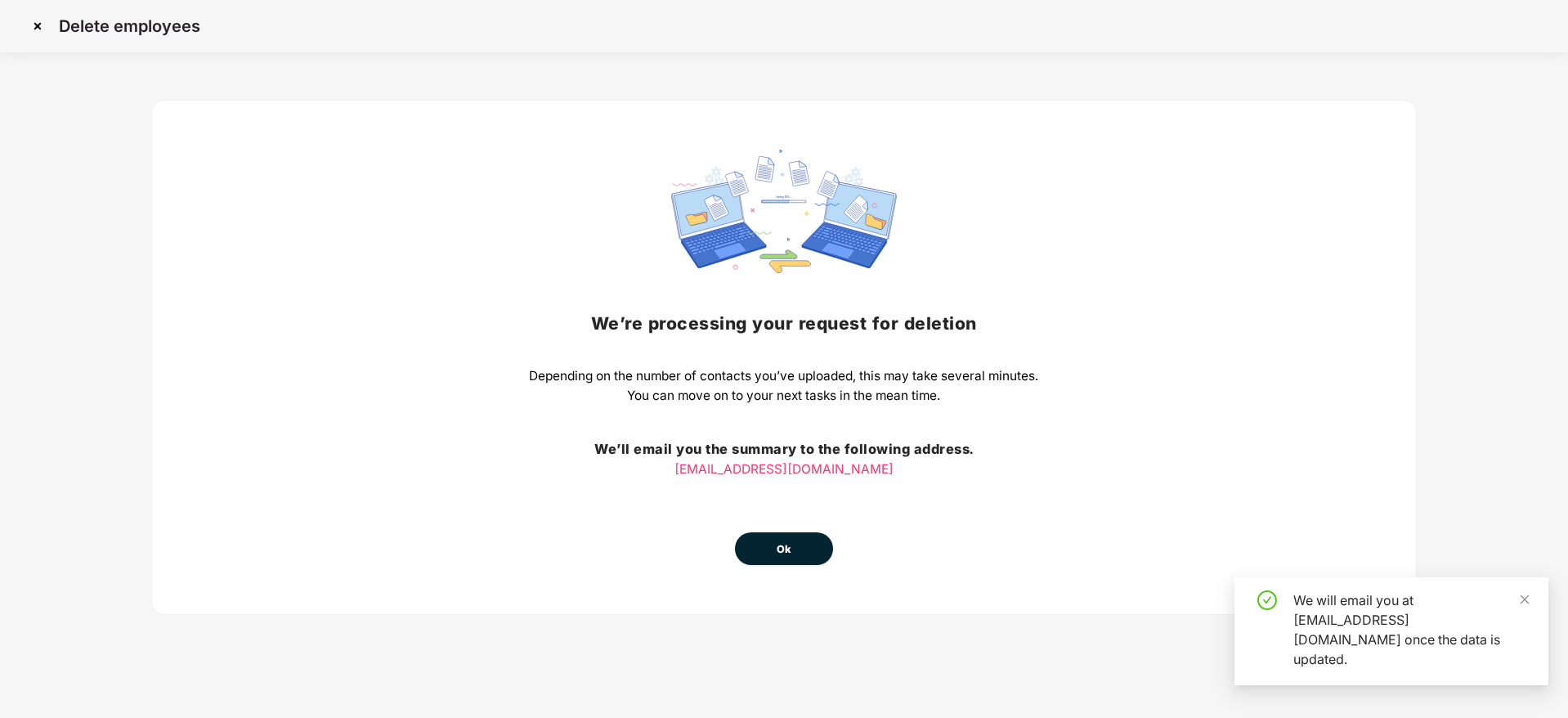
click at [776, 493] on div "We’re processing your request for deletion Depending on the number of contacts …" at bounding box center [784, 357] width 509 height 416
click at [786, 554] on span "Ok" at bounding box center [784, 549] width 15 height 17
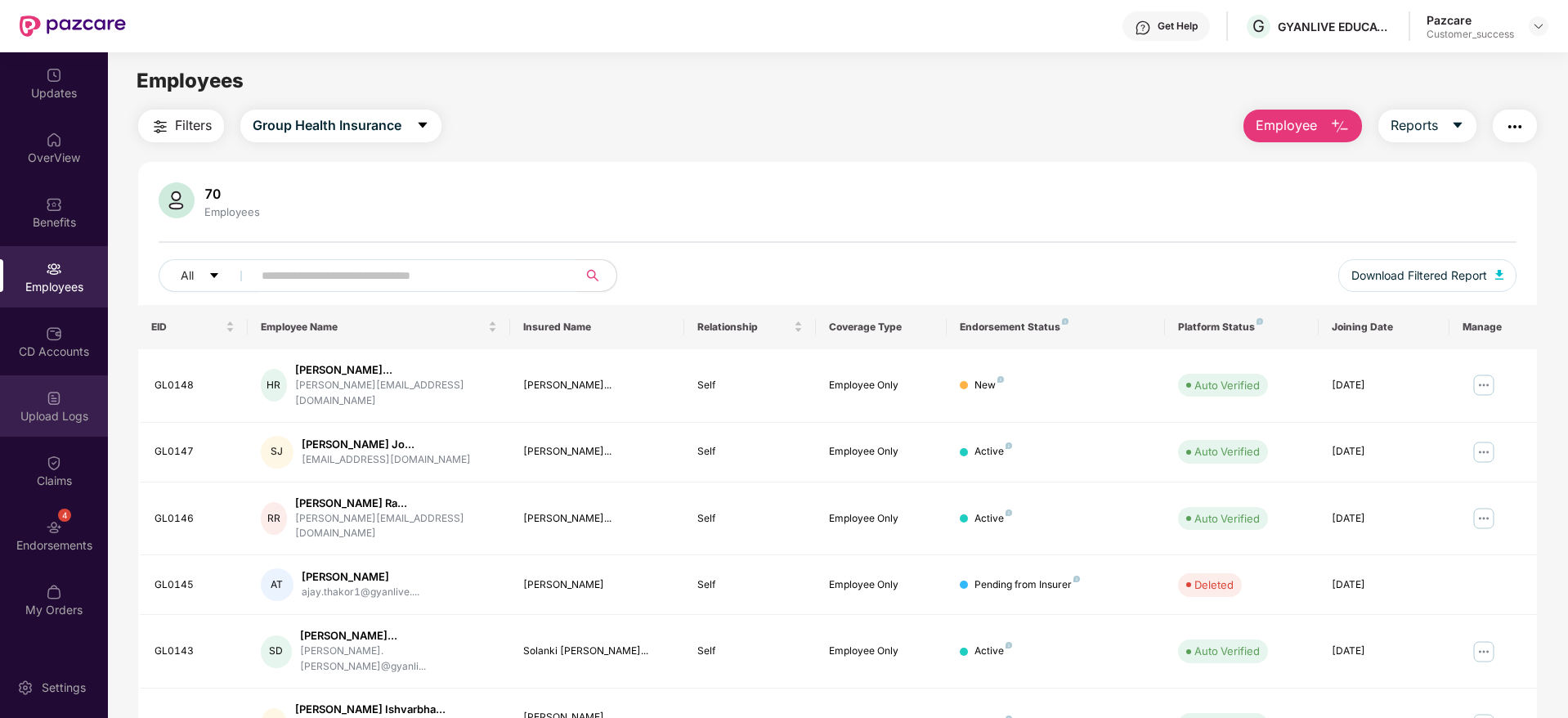
click at [45, 408] on div "Upload Logs" at bounding box center [54, 416] width 108 height 17
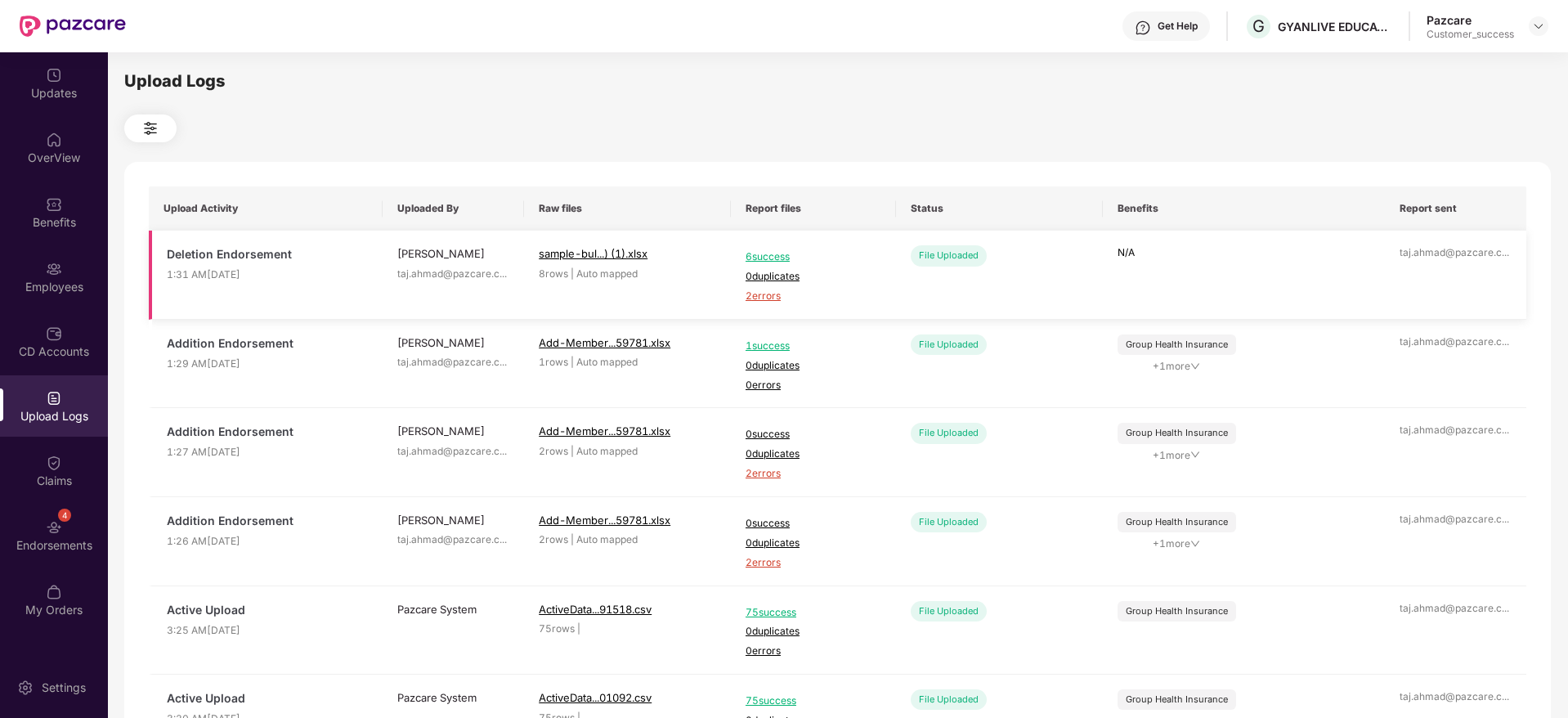
click at [767, 295] on span "2 errors" at bounding box center [813, 296] width 136 height 16
click at [63, 527] on div "4 Endorsements" at bounding box center [54, 535] width 108 height 61
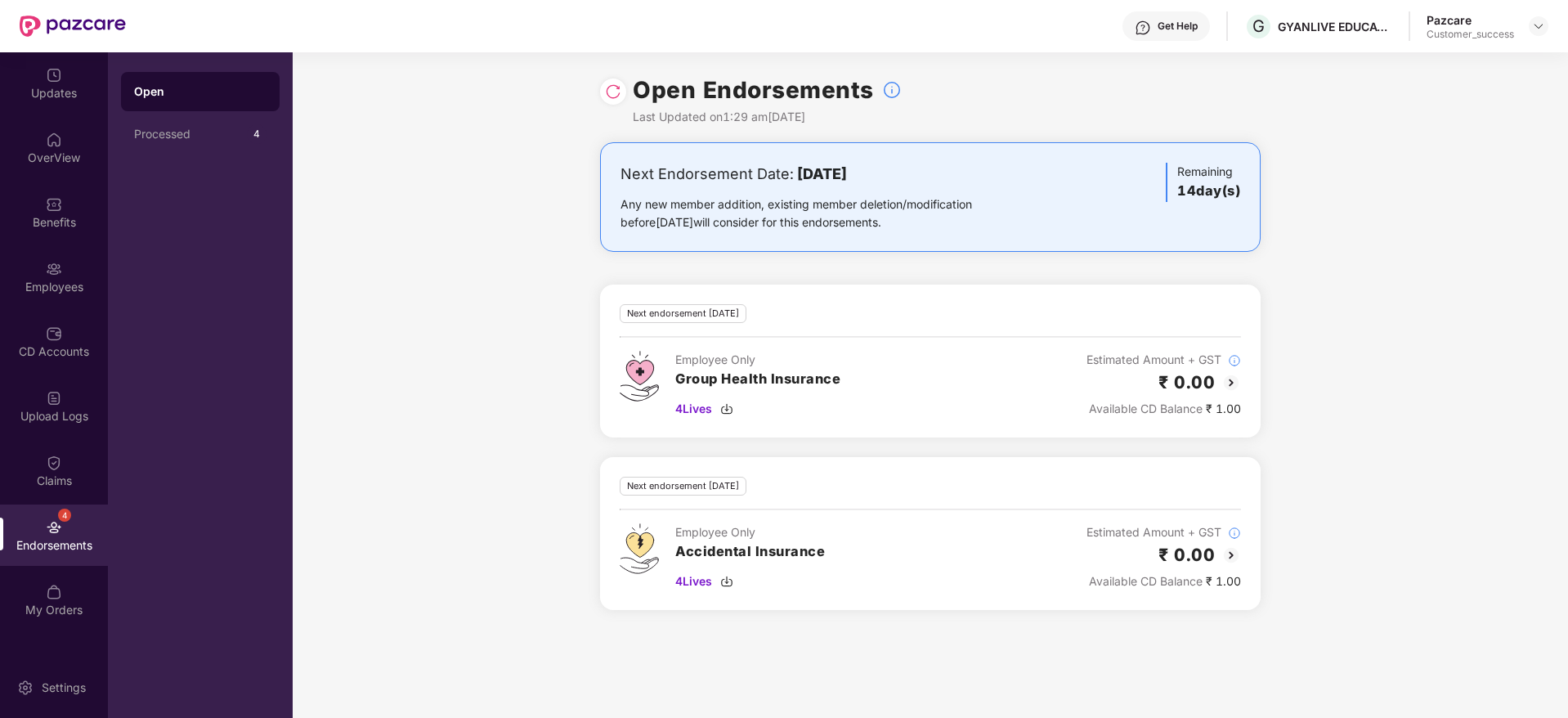
click at [608, 101] on div at bounding box center [613, 91] width 26 height 26
click at [619, 89] on img at bounding box center [613, 91] width 17 height 17
click at [617, 96] on img at bounding box center [613, 91] width 17 height 17
click at [1229, 383] on img at bounding box center [1231, 383] width 20 height 20
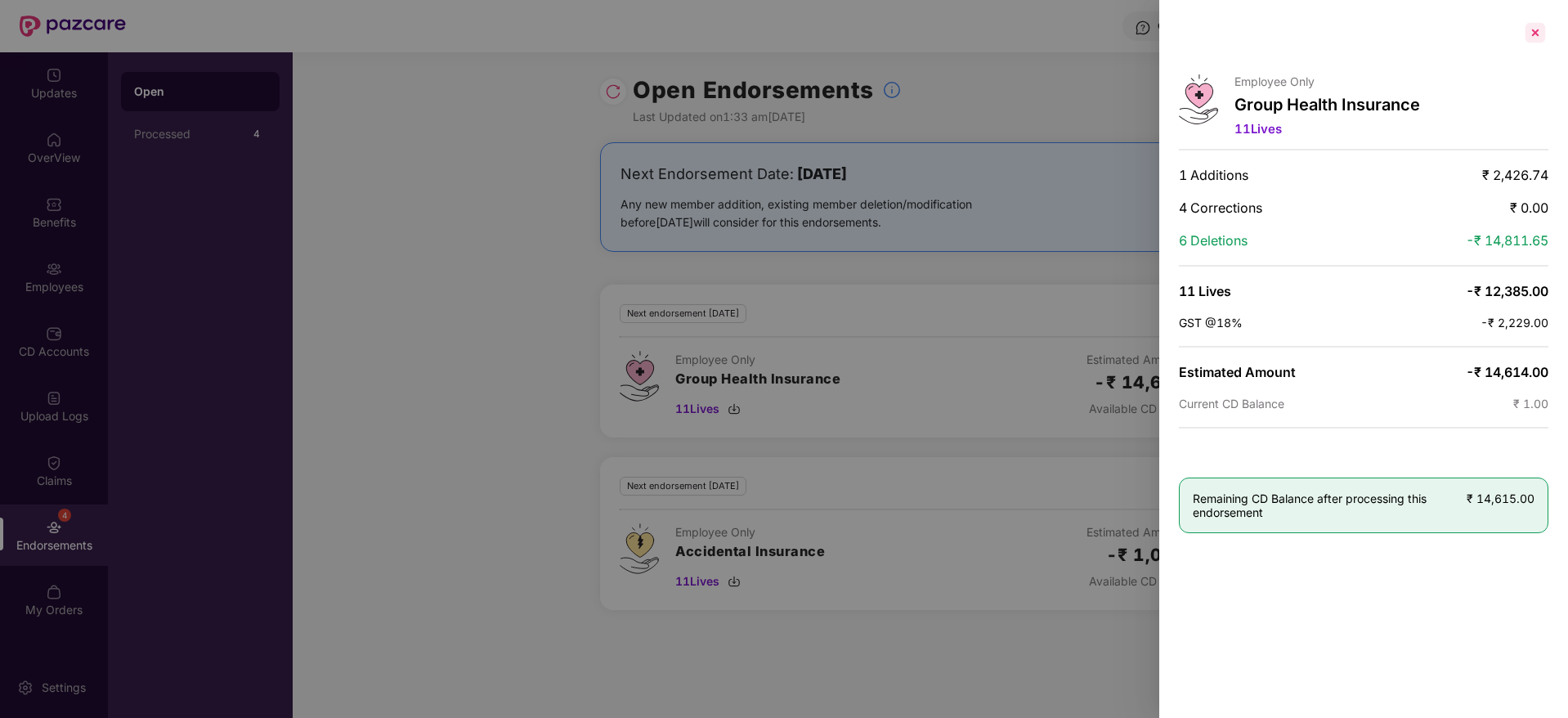
click at [1533, 32] on div at bounding box center [1536, 33] width 26 height 26
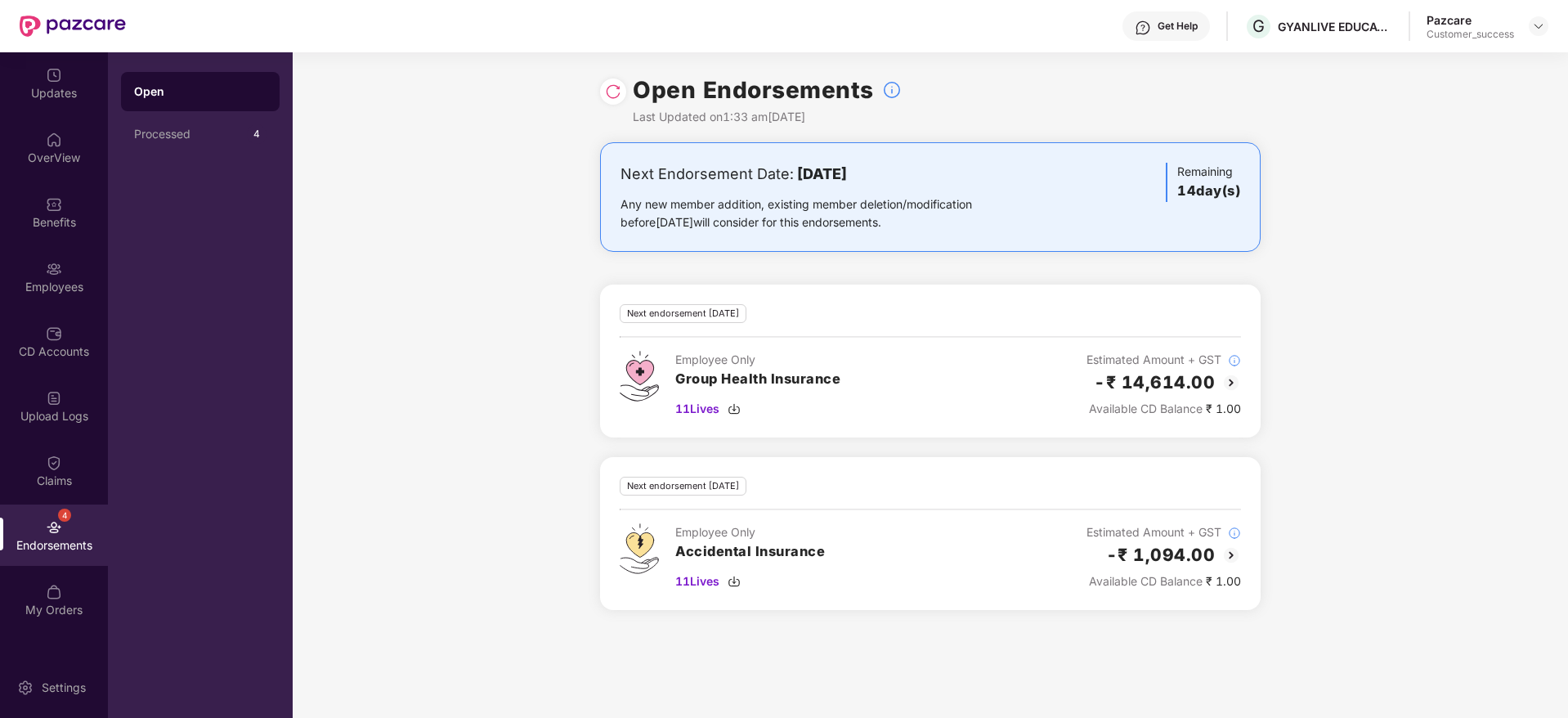
click at [613, 95] on img at bounding box center [613, 91] width 17 height 17
